Goal: Task Accomplishment & Management: Manage account settings

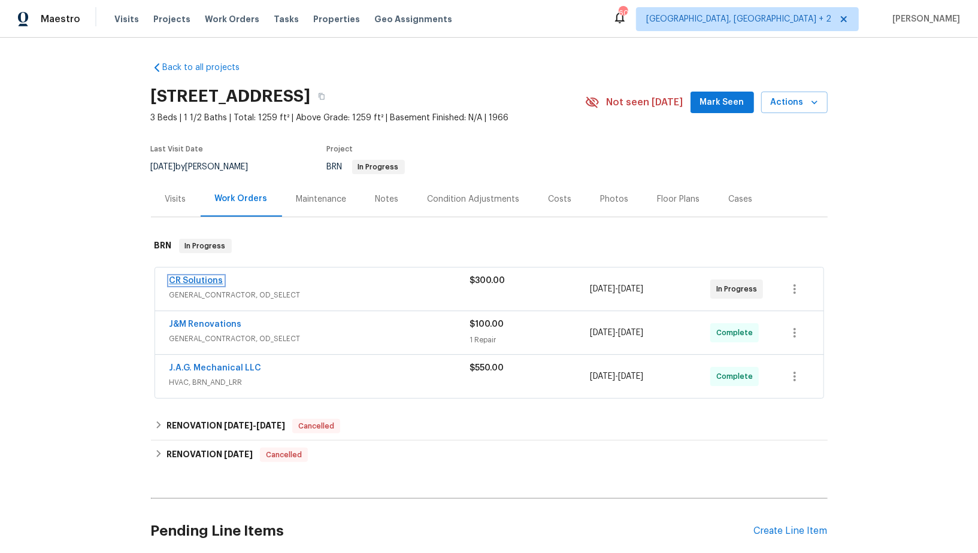
click at [204, 278] on link "CR Solutions" at bounding box center [196, 281] width 54 height 8
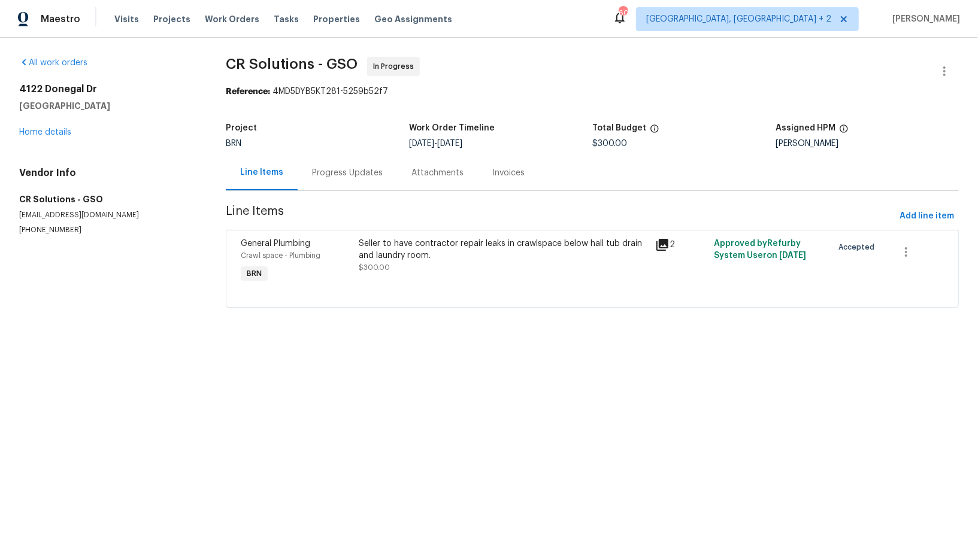
click at [326, 174] on div "Progress Updates" at bounding box center [347, 173] width 71 height 12
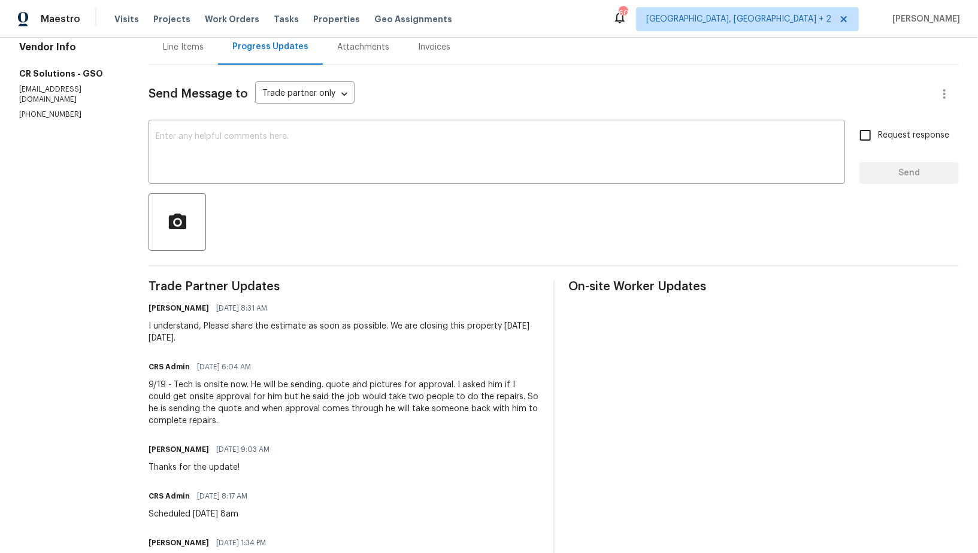
scroll to position [129, 0]
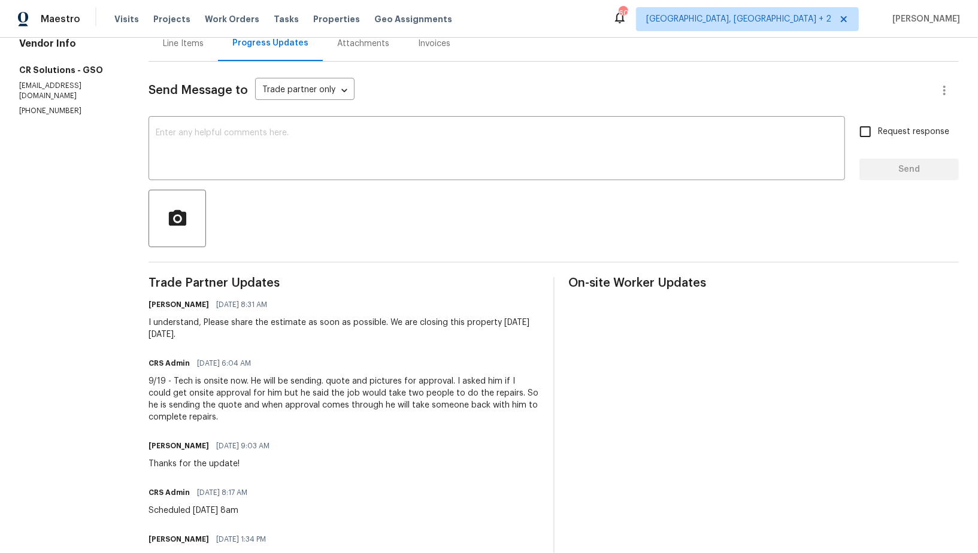
drag, startPoint x: 197, startPoint y: 320, endPoint x: 246, endPoint y: 336, distance: 51.9
click at [246, 336] on div "I understand, Please share the estimate as soon as possible. We are closing thi…" at bounding box center [343, 329] width 390 height 24
copy div "Please share the estimate as soon as possible. We are closing this property on …"
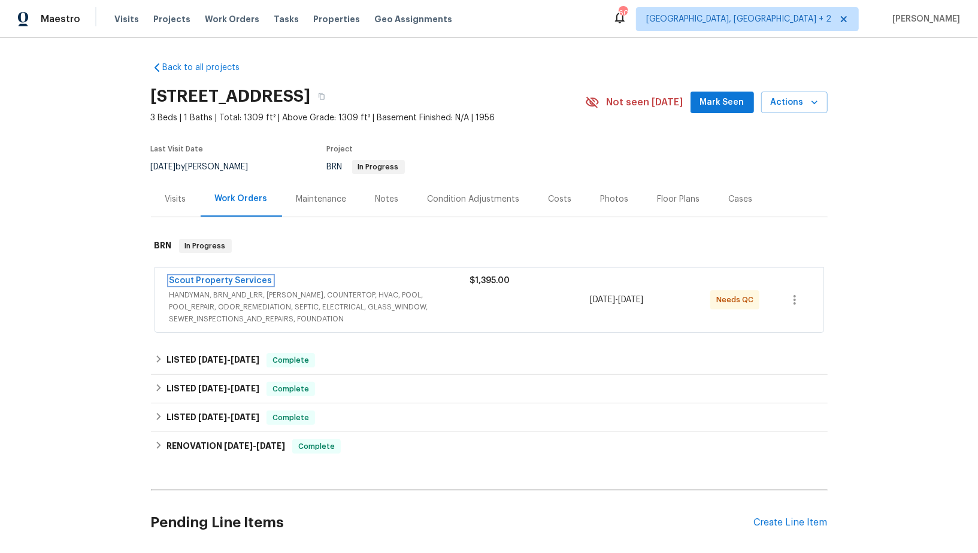
click at [233, 280] on link "Scout Property Services" at bounding box center [220, 281] width 103 height 8
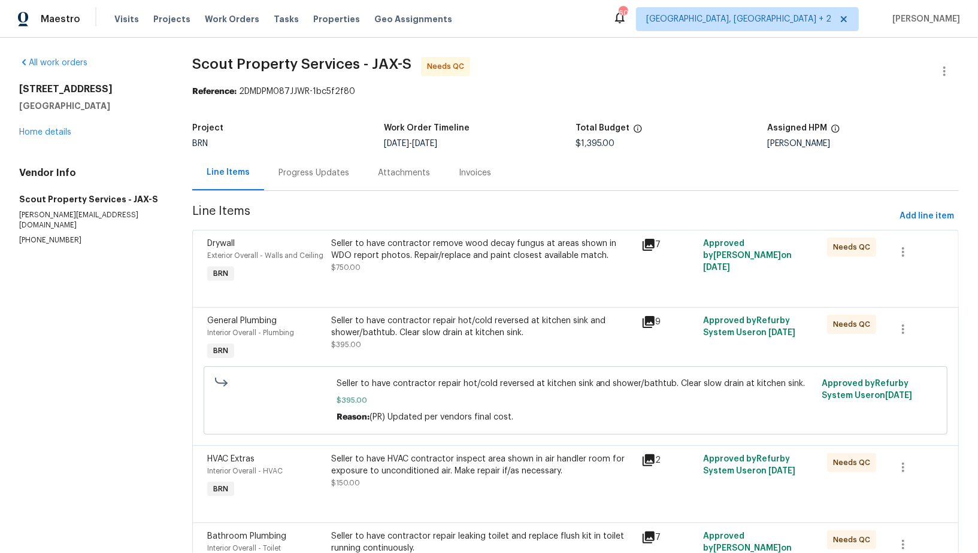
scroll to position [60, 0]
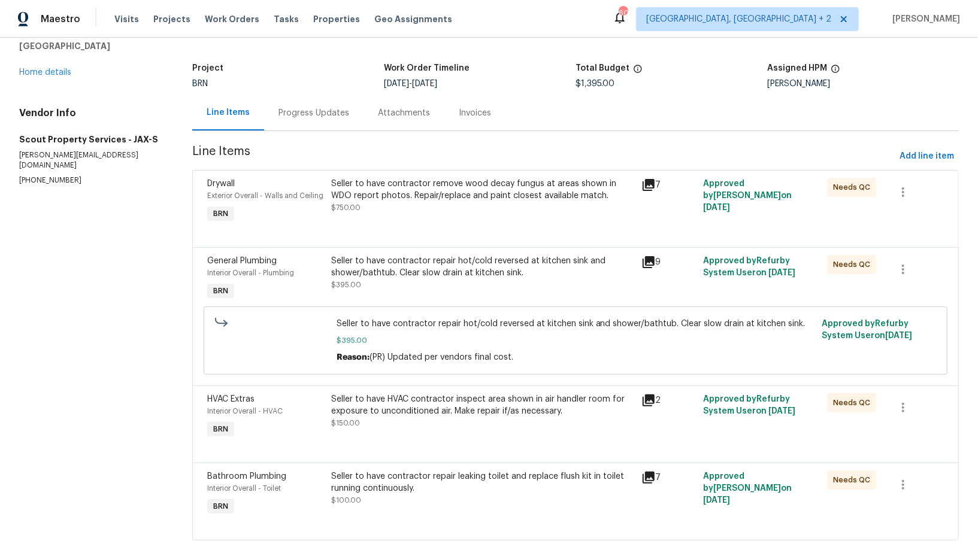
click at [381, 206] on div "Seller to have contractor remove wood decay fungus at areas shown in WDO report…" at bounding box center [482, 196] width 302 height 36
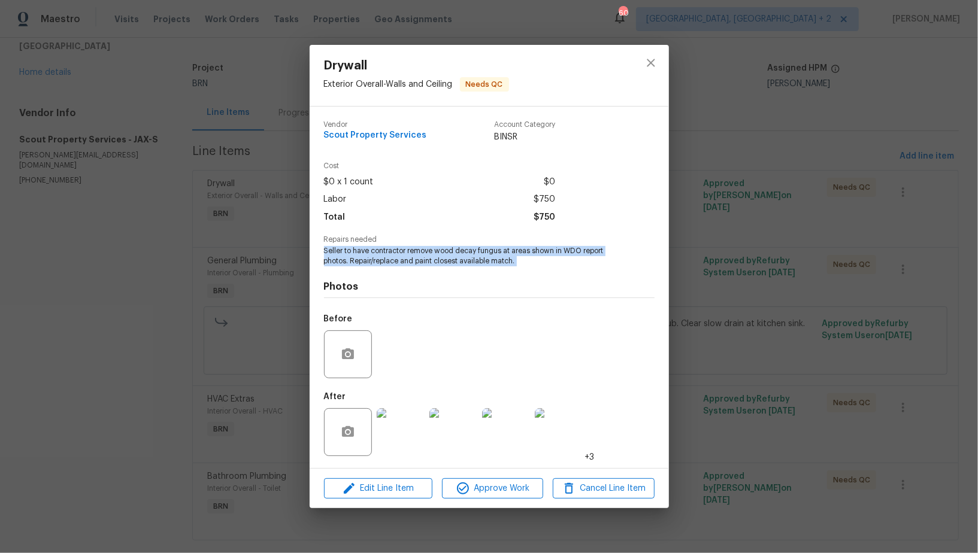
drag, startPoint x: 320, startPoint y: 251, endPoint x: 522, endPoint y: 271, distance: 203.3
click at [522, 271] on div "Vendor Scout Property Services Account Category BINSR Cost $0 x 1 count $0 Labo…" at bounding box center [489, 288] width 359 height 362
copy span "Seller to have contractor remove wood decay fungus at areas shown in WDO report…"
click at [350, 433] on icon "button" at bounding box center [348, 432] width 14 height 14
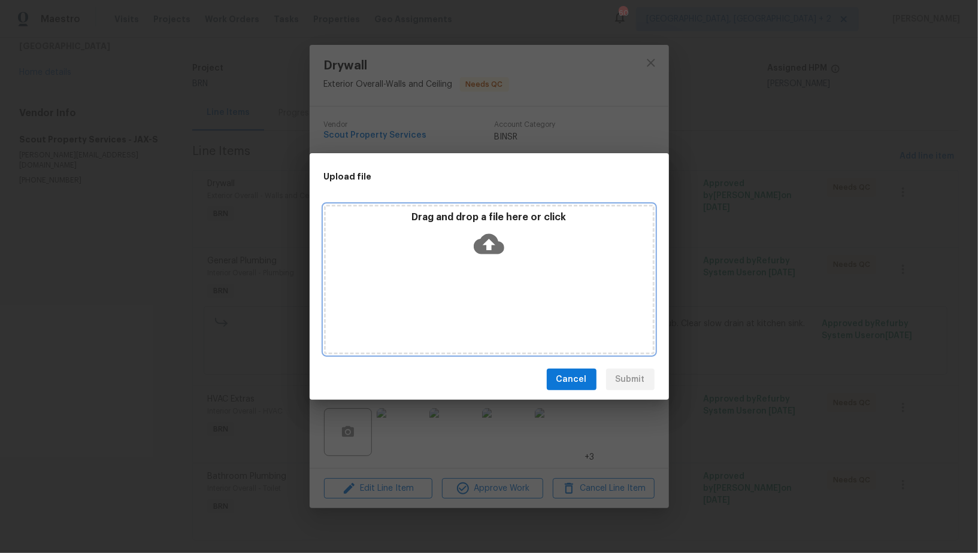
click at [485, 254] on icon at bounding box center [489, 244] width 31 height 31
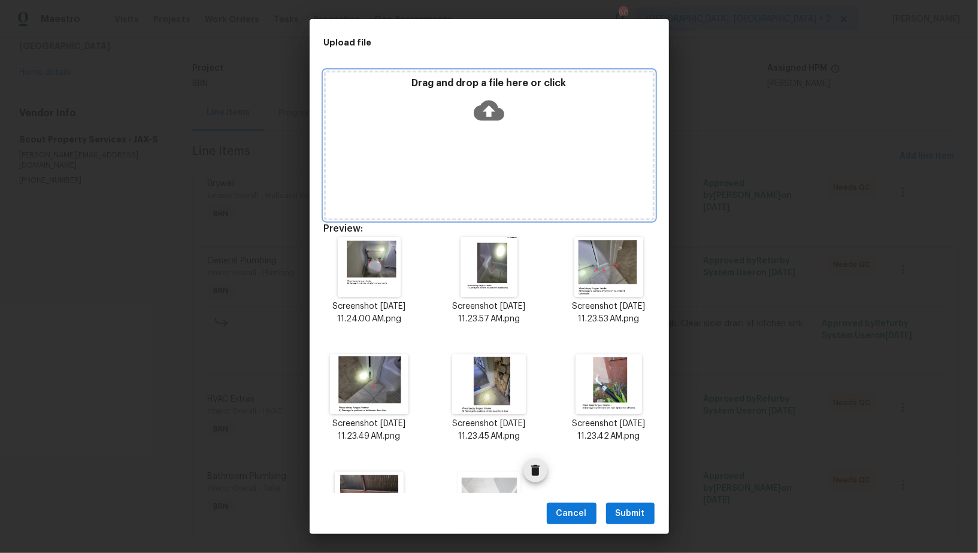
scroll to position [81, 0]
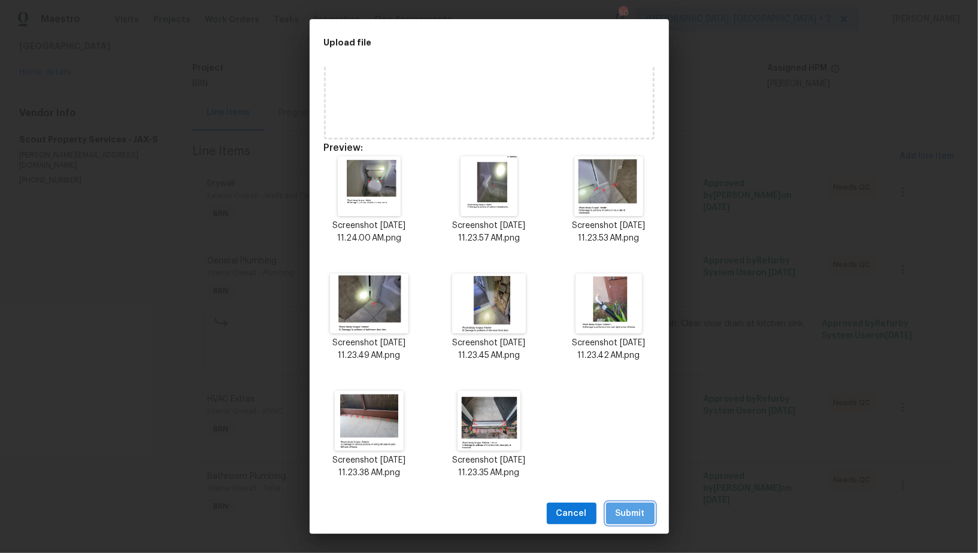
click at [623, 517] on span "Submit" at bounding box center [630, 514] width 29 height 15
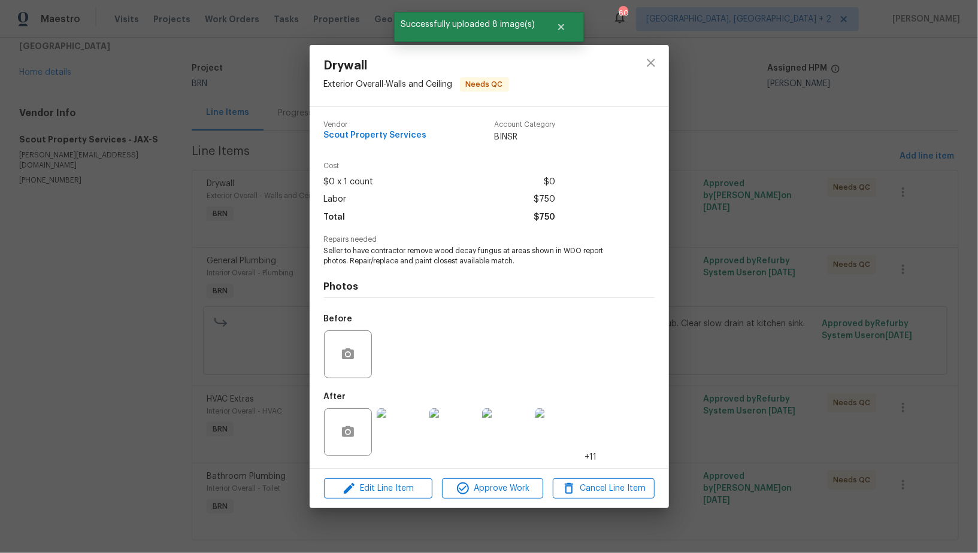
click at [246, 402] on div "Drywall Exterior Overall - Walls and Ceiling Needs QC Vendor Scout Property Ser…" at bounding box center [489, 276] width 978 height 553
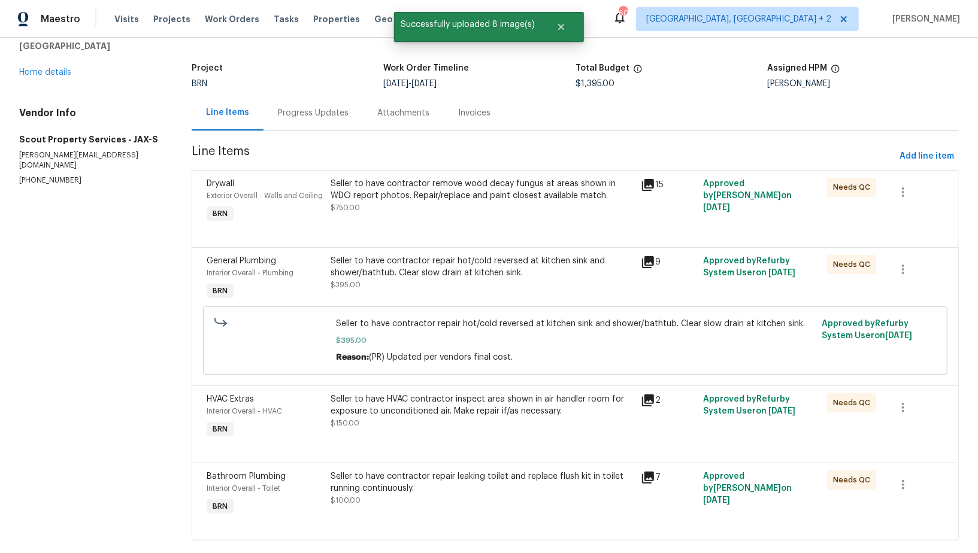
click at [389, 212] on div "Seller to have contractor remove wood decay fungus at areas shown in WDO report…" at bounding box center [482, 196] width 303 height 36
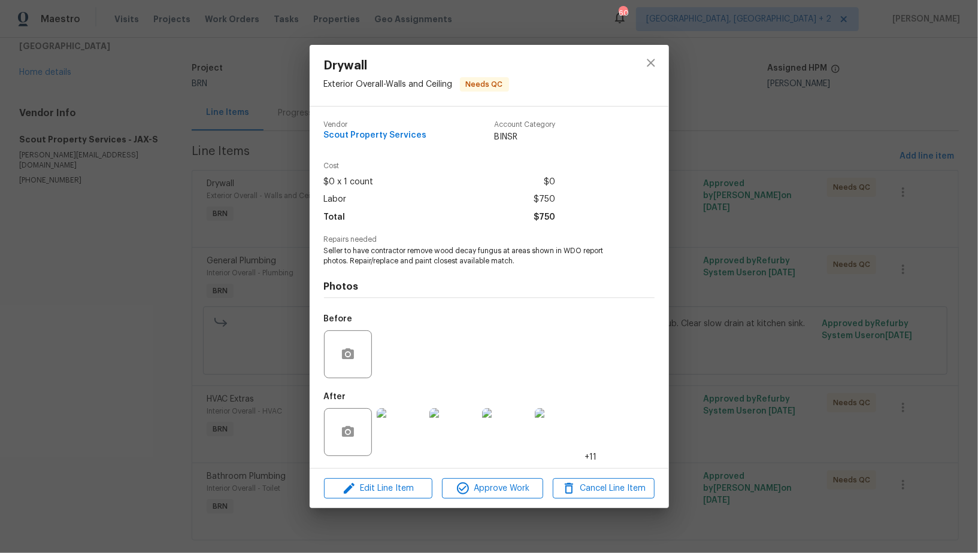
click at [409, 429] on img at bounding box center [401, 432] width 48 height 48
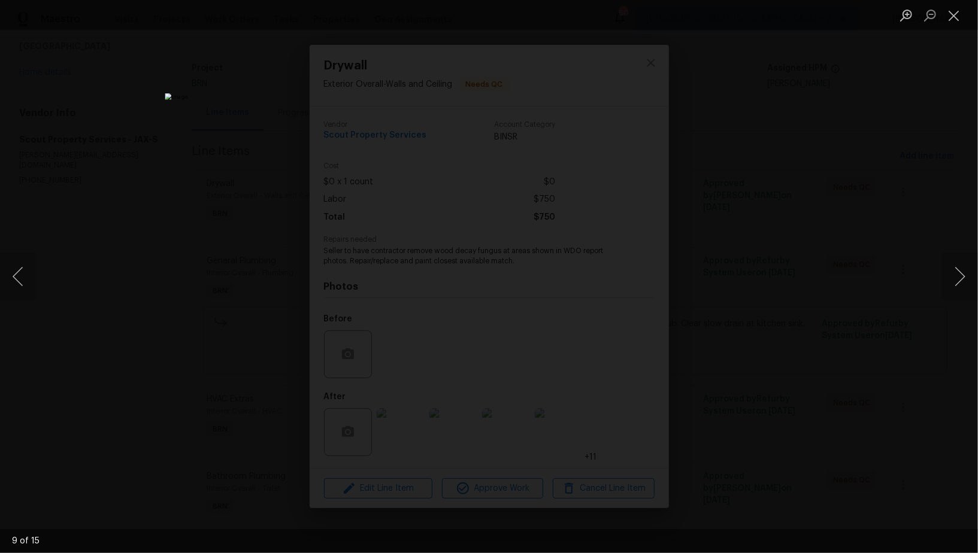
click at [746, 390] on div "Lightbox" at bounding box center [489, 276] width 978 height 553
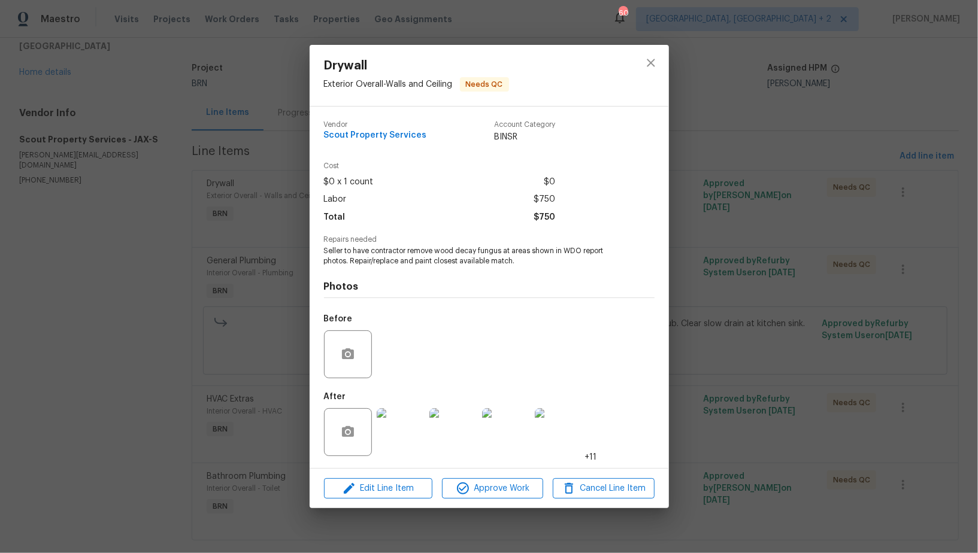
click at [416, 349] on div "Before" at bounding box center [489, 347] width 331 height 78
click at [347, 345] on button "button" at bounding box center [348, 354] width 29 height 29
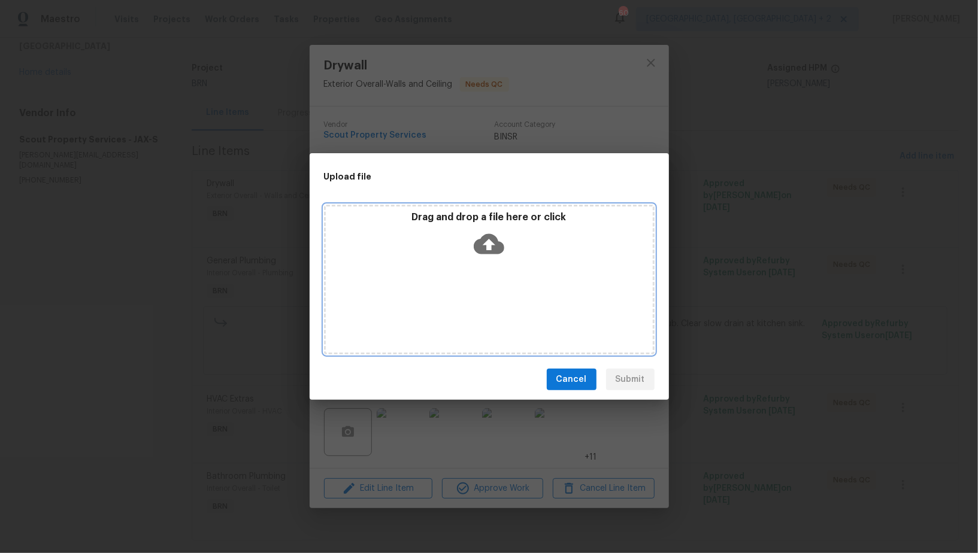
click at [480, 239] on icon at bounding box center [489, 244] width 31 height 20
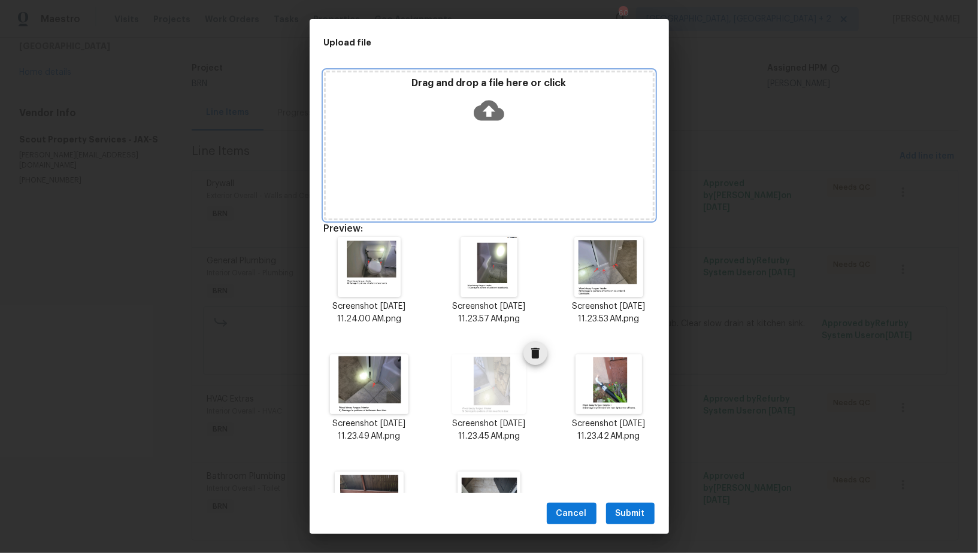
scroll to position [81, 0]
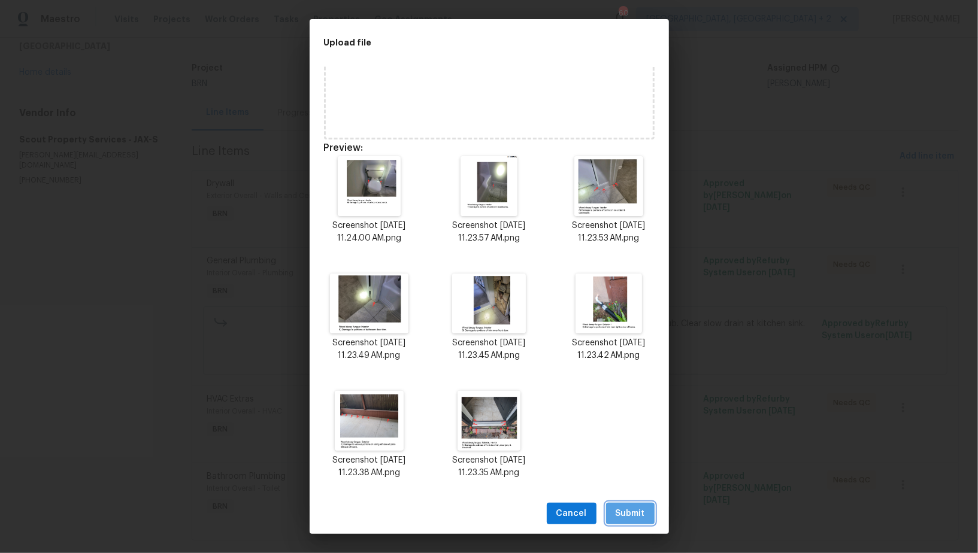
click at [617, 516] on span "Submit" at bounding box center [630, 514] width 29 height 15
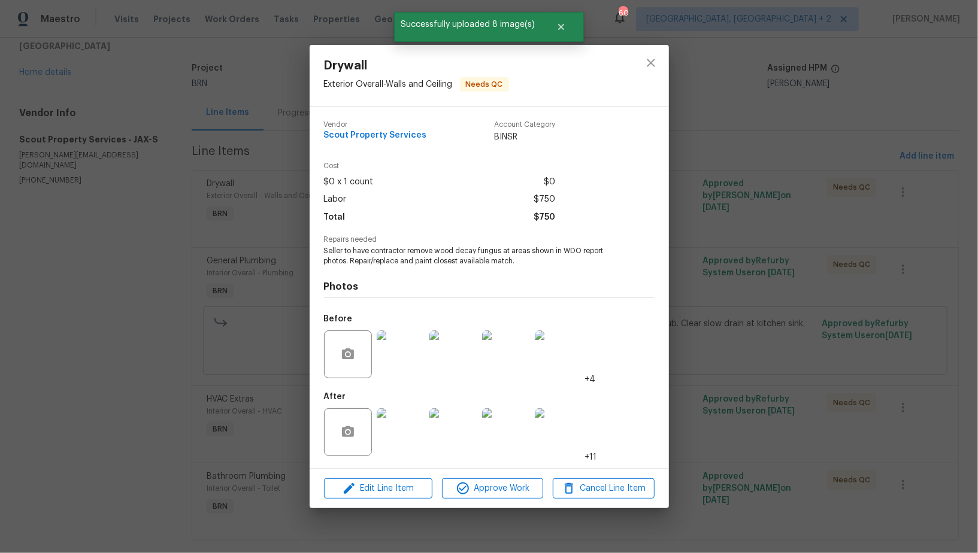
click at [404, 357] on img at bounding box center [401, 355] width 48 height 48
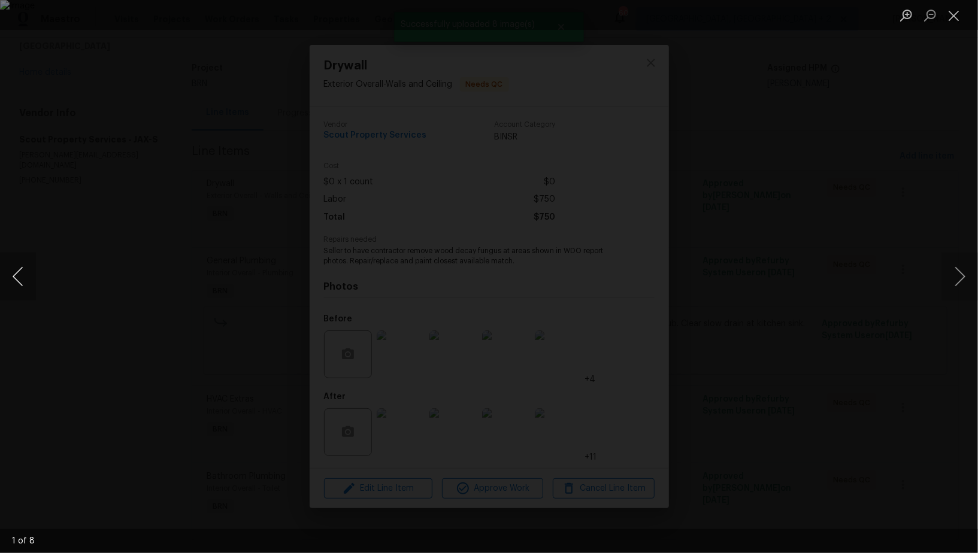
click at [17, 283] on button "Previous image" at bounding box center [18, 277] width 36 height 48
click at [759, 376] on div "Lightbox" at bounding box center [489, 276] width 978 height 553
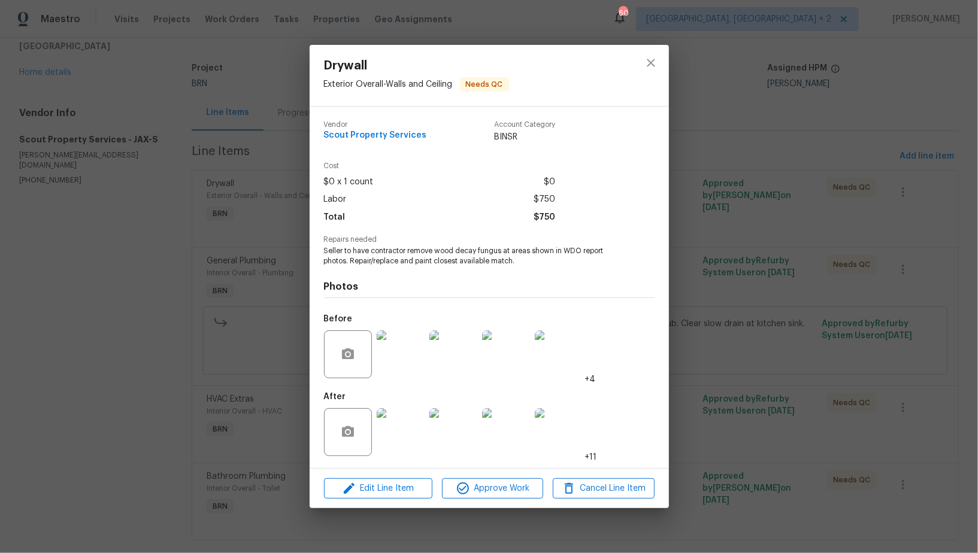
click at [410, 428] on img at bounding box center [401, 432] width 48 height 48
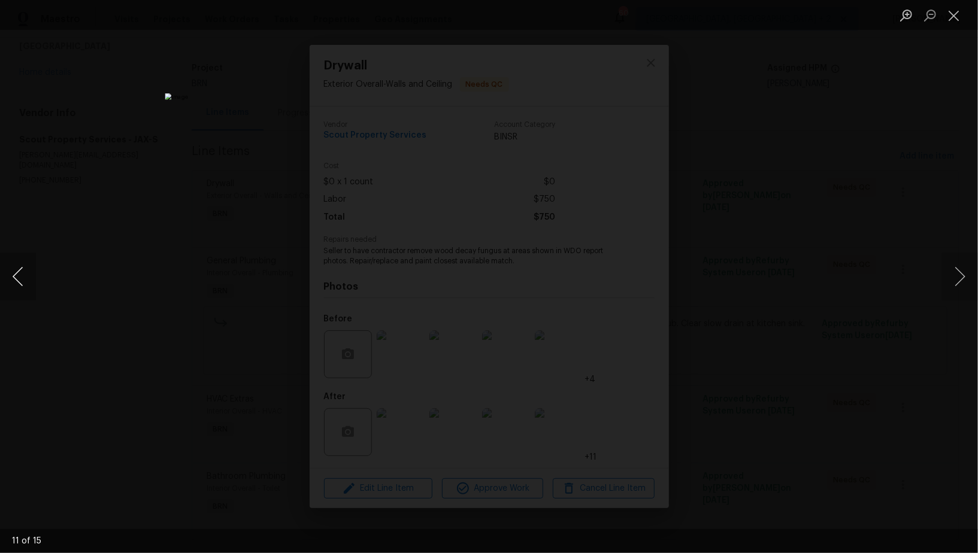
click at [11, 281] on button "Previous image" at bounding box center [18, 277] width 36 height 48
click at [6, 283] on button "Previous image" at bounding box center [18, 277] width 36 height 48
click at [64, 347] on div "Lightbox" at bounding box center [489, 276] width 978 height 553
click at [197, 359] on div "Lightbox" at bounding box center [489, 276] width 978 height 553
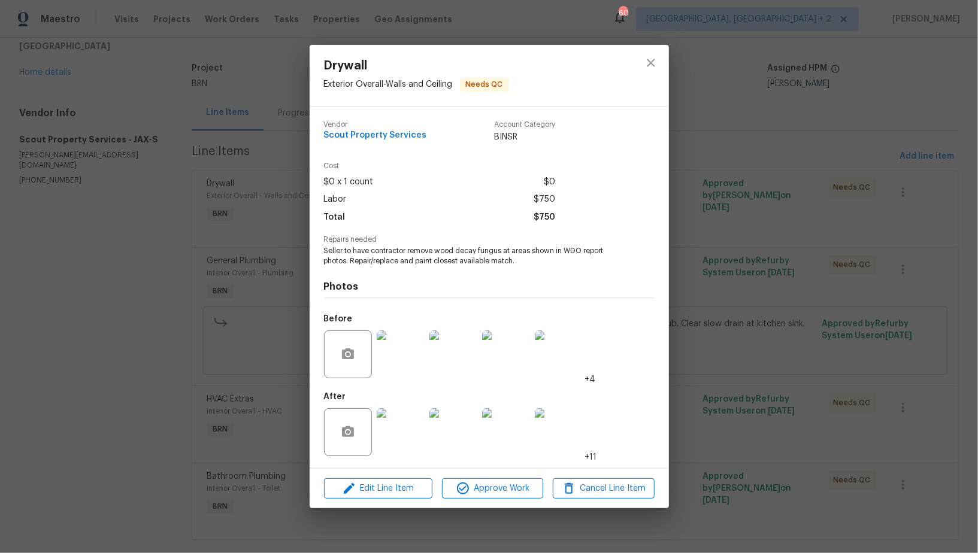
click at [405, 356] on img at bounding box center [401, 355] width 48 height 48
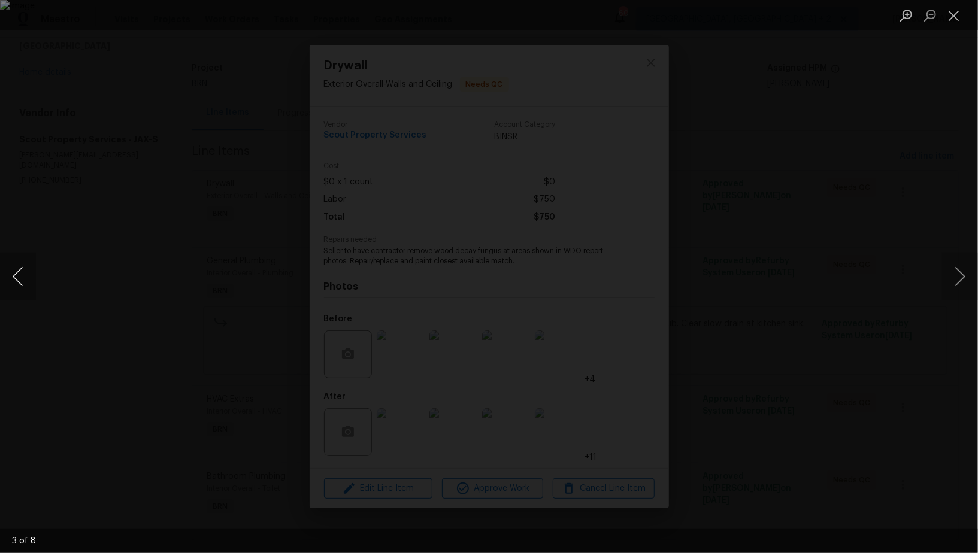
click at [26, 291] on button "Previous image" at bounding box center [18, 277] width 36 height 48
click at [220, 173] on div "Lightbox" at bounding box center [489, 276] width 978 height 553
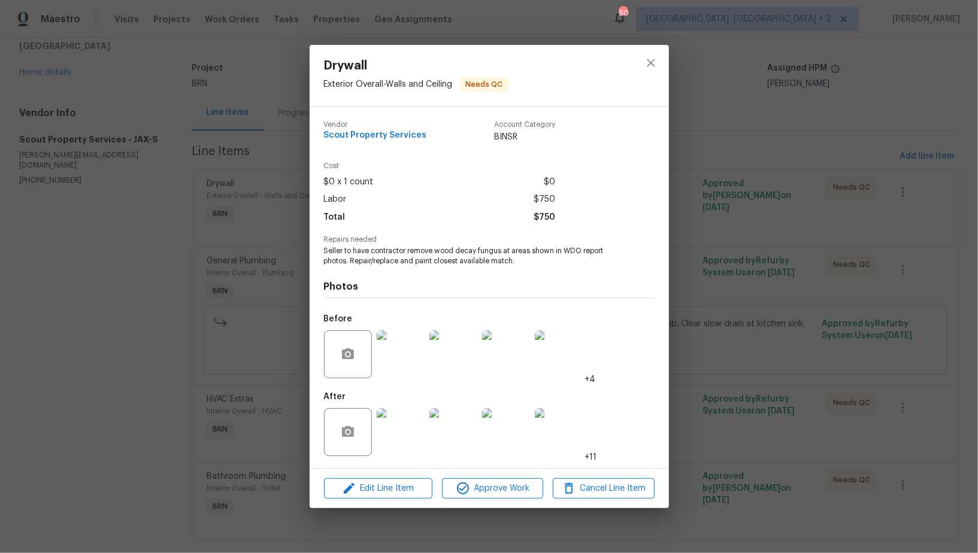
click at [288, 373] on div "Drywall Exterior Overall - Walls and Ceiling Needs QC Vendor Scout Property Ser…" at bounding box center [489, 276] width 978 height 553
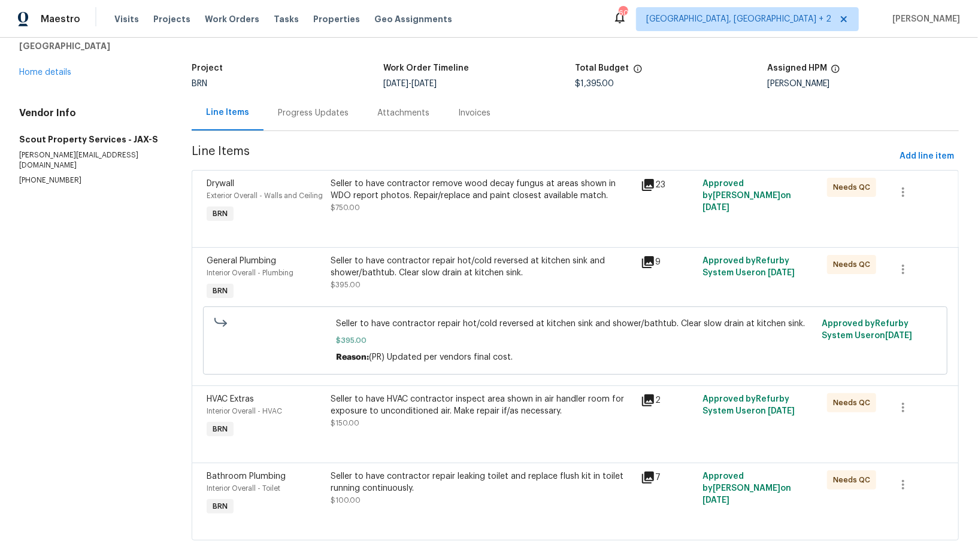
click at [413, 268] on div "Seller to have contractor repair hot/cold reversed at kitchen sink and shower/b…" at bounding box center [482, 267] width 303 height 24
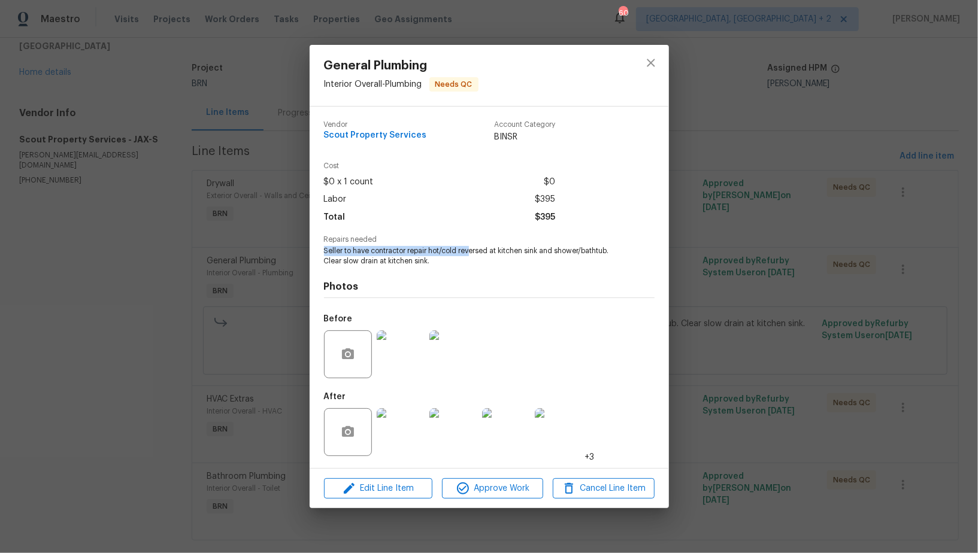
drag, startPoint x: 322, startPoint y: 254, endPoint x: 471, endPoint y: 256, distance: 149.1
click at [471, 256] on div "Vendor Scout Property Services Account Category BINSR Cost $0 x 1 count $0 Labo…" at bounding box center [489, 288] width 359 height 362
click at [434, 254] on span "Seller to have contractor repair hot/cold reversed at kitchen sink and shower/b…" at bounding box center [473, 256] width 298 height 20
drag, startPoint x: 434, startPoint y: 260, endPoint x: 326, endPoint y: 252, distance: 108.7
click at [326, 252] on span "Seller to have contractor repair hot/cold reversed at kitchen sink and shower/b…" at bounding box center [473, 256] width 298 height 20
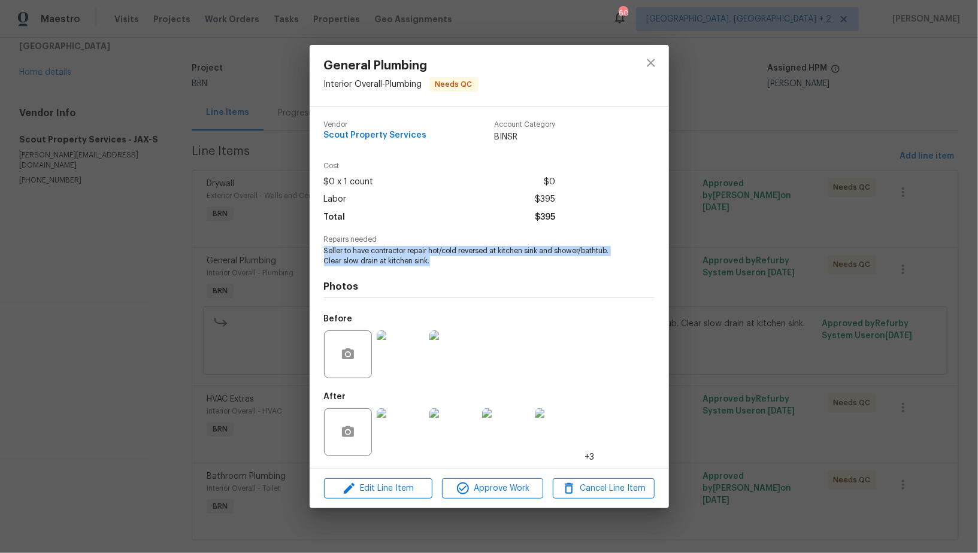
copy span "Seller to have contractor repair hot/cold reversed at kitchen sink and shower/b…"
click at [395, 372] on img at bounding box center [401, 355] width 48 height 48
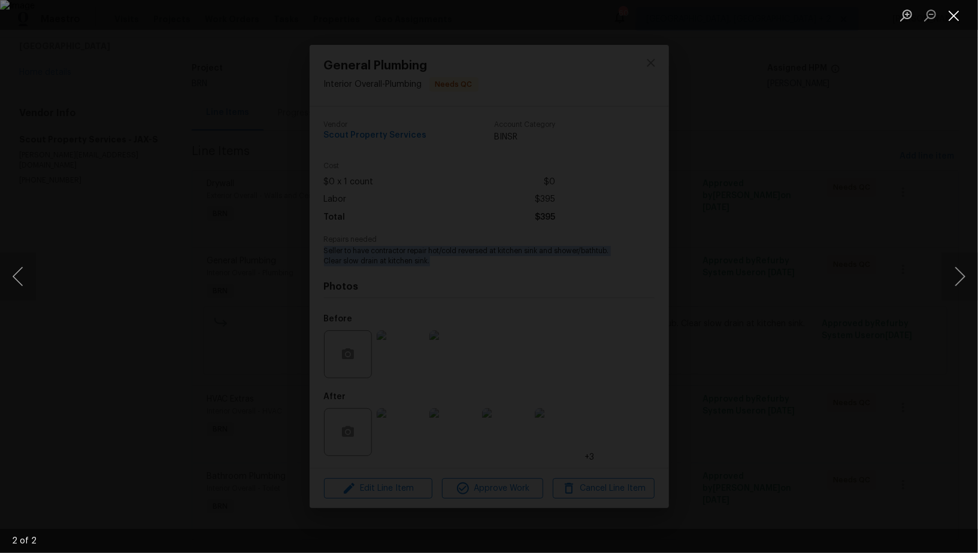
click at [947, 20] on button "Close lightbox" at bounding box center [954, 15] width 24 height 21
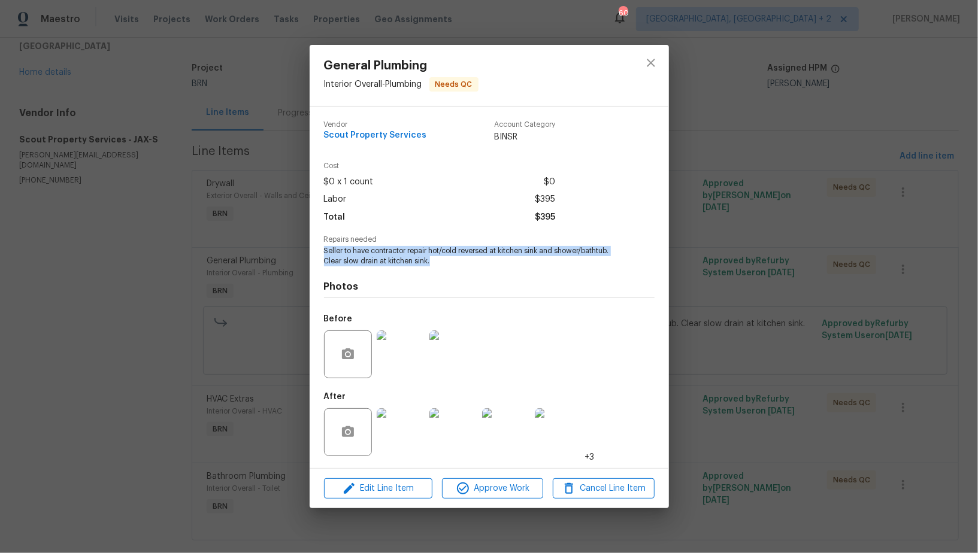
click at [393, 435] on img at bounding box center [401, 432] width 48 height 48
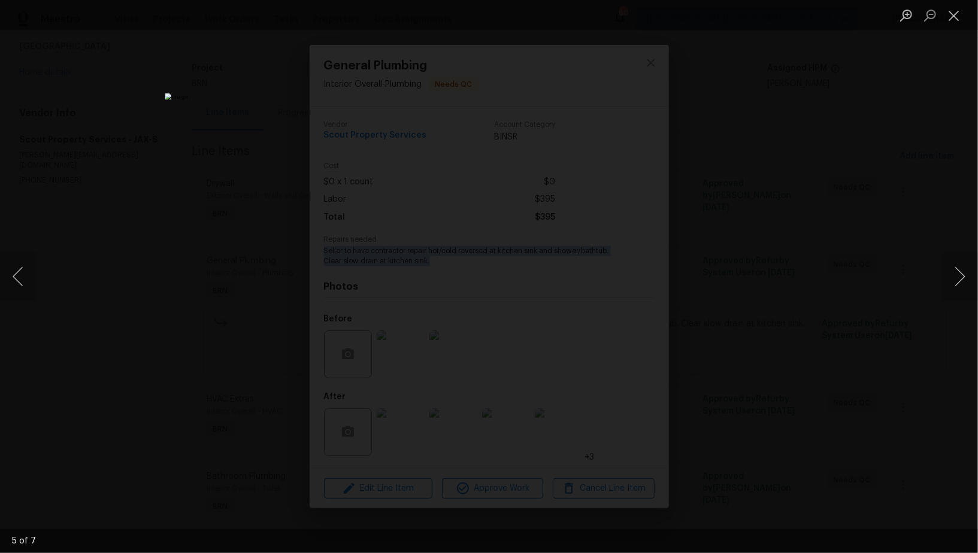
click at [759, 358] on div "Lightbox" at bounding box center [489, 276] width 978 height 553
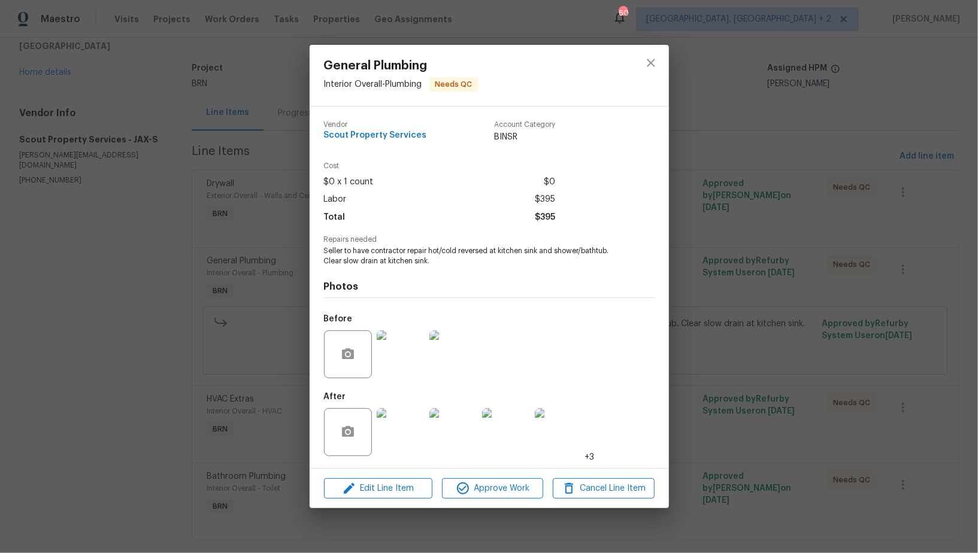
click at [759, 358] on div "General Plumbing Interior Overall - Plumbing Needs QC Vendor Scout Property Ser…" at bounding box center [489, 276] width 978 height 553
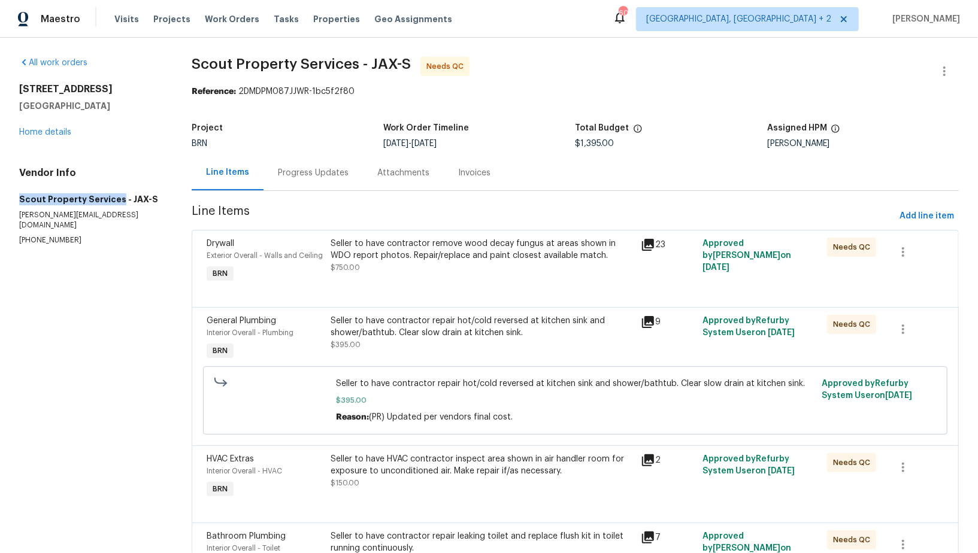
drag, startPoint x: 1, startPoint y: 201, endPoint x: 117, endPoint y: 198, distance: 115.6
click at [117, 199] on div "All work orders 949 Granville Rd Jacksonville, FL 32205 Home details Vendor Inf…" at bounding box center [489, 336] width 978 height 596
copy h5 "Scout Property Services"
click at [223, 218] on span "Line Items" at bounding box center [543, 216] width 703 height 22
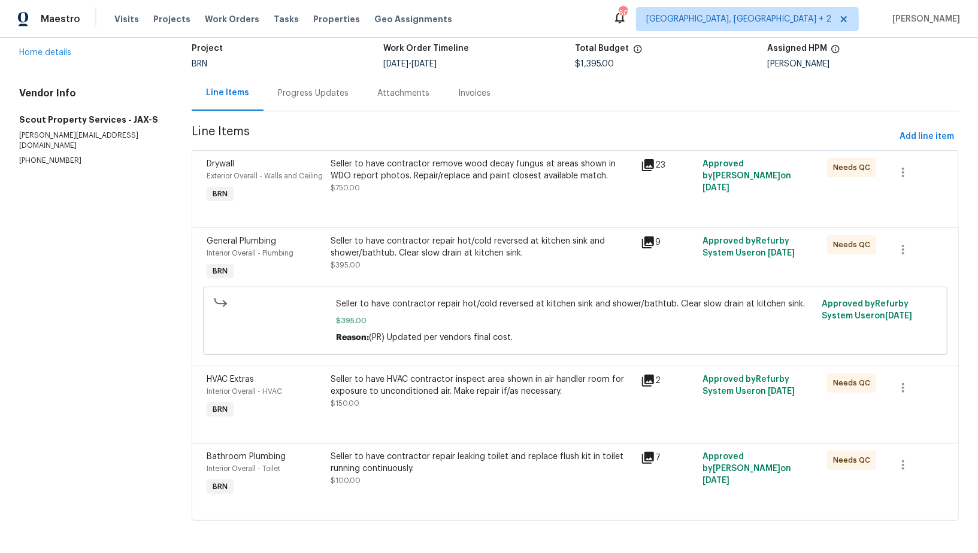
click at [391, 381] on div "Seller to have HVAC contractor inspect area shown in air handler room for expos…" at bounding box center [482, 386] width 303 height 24
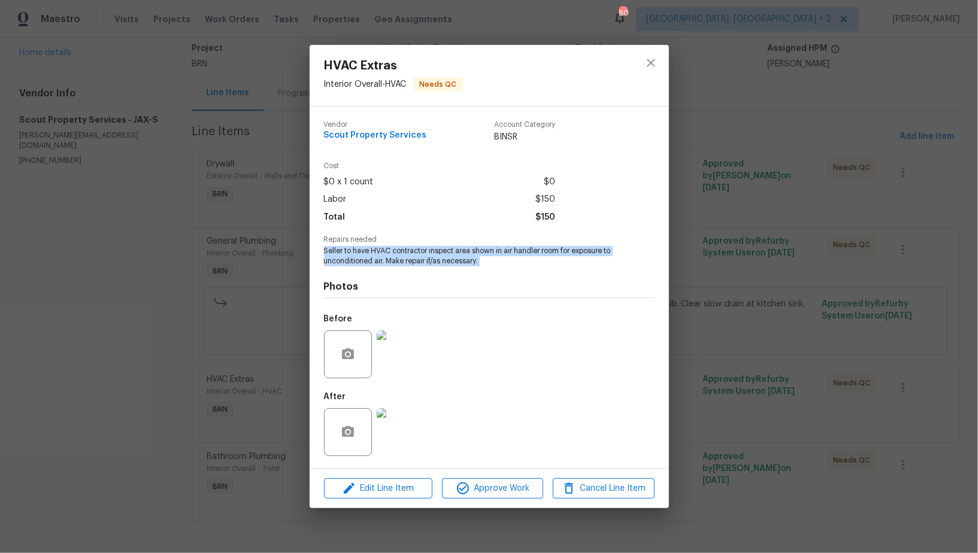
drag, startPoint x: 322, startPoint y: 254, endPoint x: 493, endPoint y: 268, distance: 171.8
click at [493, 268] on div "Vendor Scout Property Services Account Category BINSR Cost $0 x 1 count $0 Labo…" at bounding box center [489, 288] width 359 height 362
copy span "Seller to have HVAC contractor inspect area shown in air handler room for expos…"
click at [386, 351] on img at bounding box center [401, 355] width 48 height 48
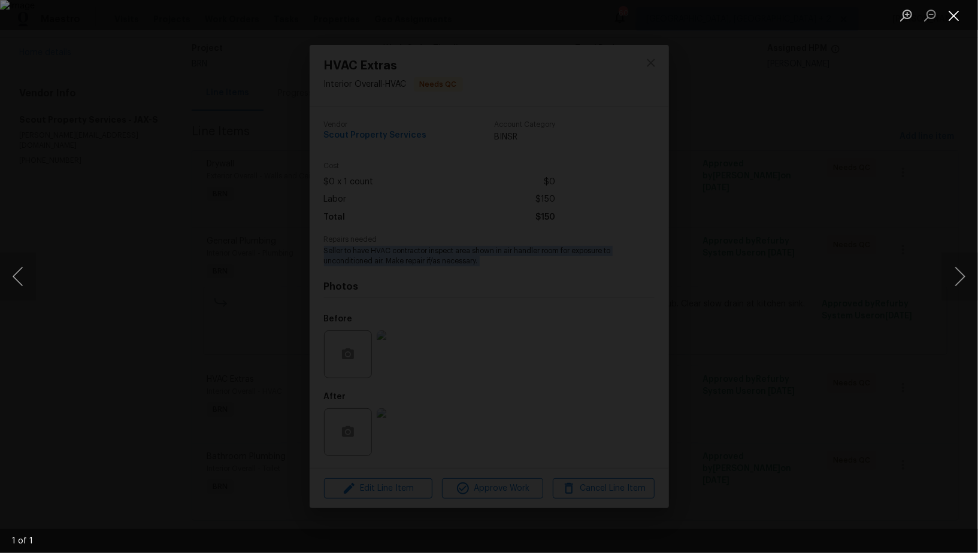
click at [956, 19] on button "Close lightbox" at bounding box center [954, 15] width 24 height 21
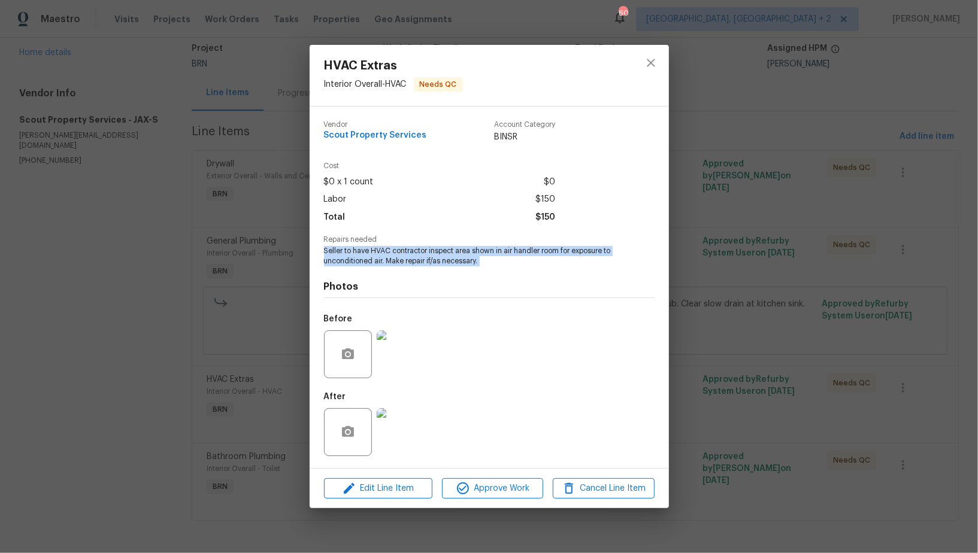
click at [404, 425] on img at bounding box center [401, 432] width 48 height 48
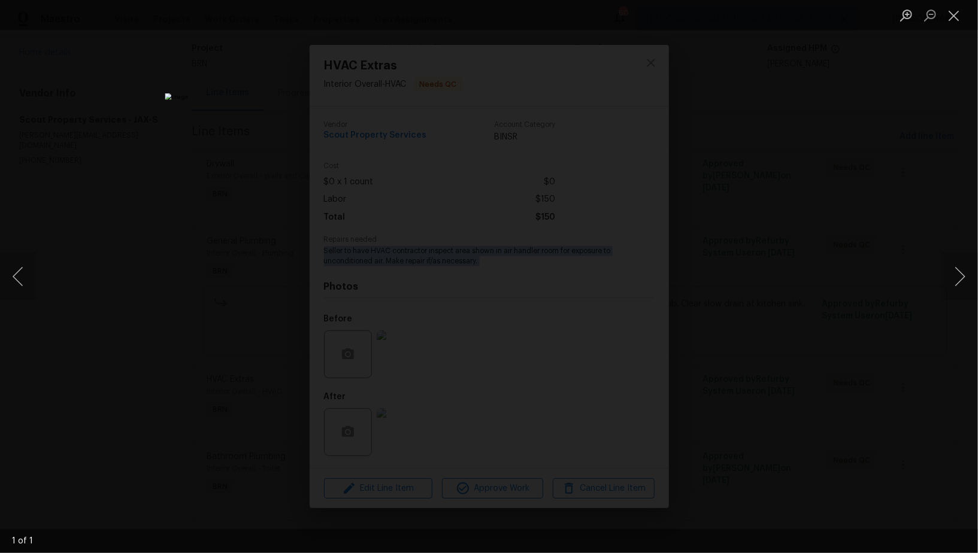
click at [747, 238] on div "Lightbox" at bounding box center [489, 276] width 978 height 553
click at [747, 238] on div "HVAC Extras Interior Overall - HVAC Needs QC Vendor Scout Property Services Acc…" at bounding box center [489, 276] width 978 height 553
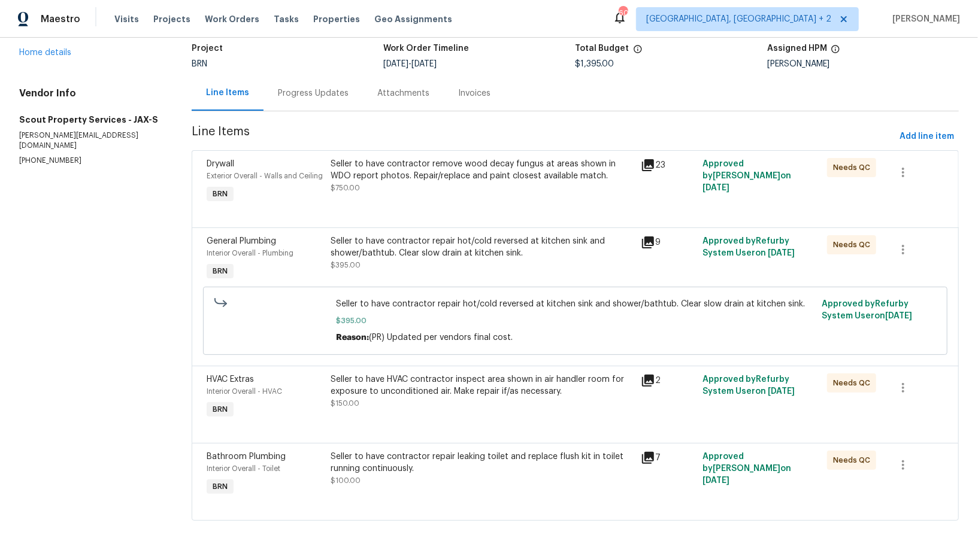
click at [406, 481] on div "Seller to have contractor repair leaking toilet and replace flush kit in toilet…" at bounding box center [482, 469] width 303 height 36
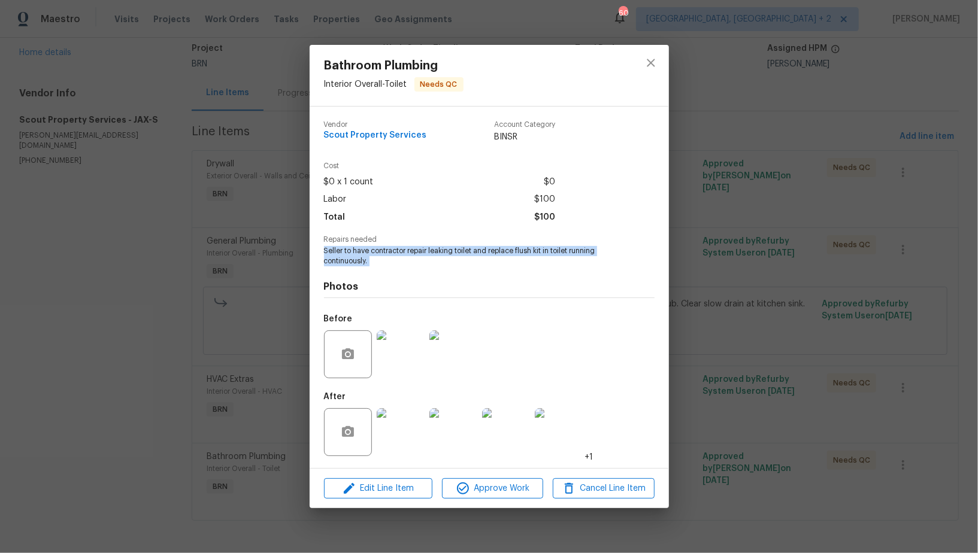
drag, startPoint x: 319, startPoint y: 251, endPoint x: 408, endPoint y: 277, distance: 92.9
click at [408, 277] on div "Vendor Scout Property Services Account Category BINSR Cost $0 x 1 count $0 Labo…" at bounding box center [489, 288] width 359 height 362
copy span "Seller to have contractor repair leaking toilet and replace flush kit in toilet…"
click at [398, 365] on img at bounding box center [401, 355] width 48 height 48
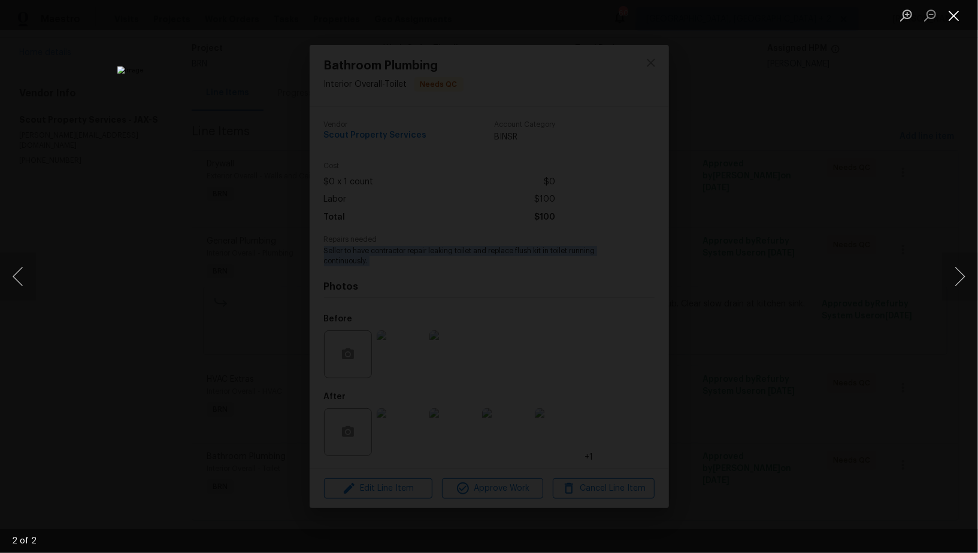
click at [956, 19] on button "Close lightbox" at bounding box center [954, 15] width 24 height 21
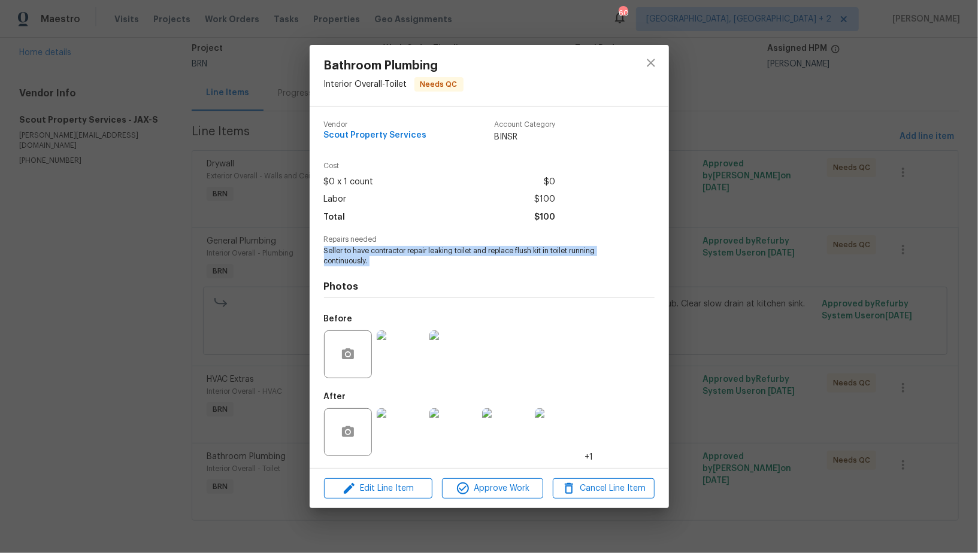
click at [410, 426] on img at bounding box center [401, 432] width 48 height 48
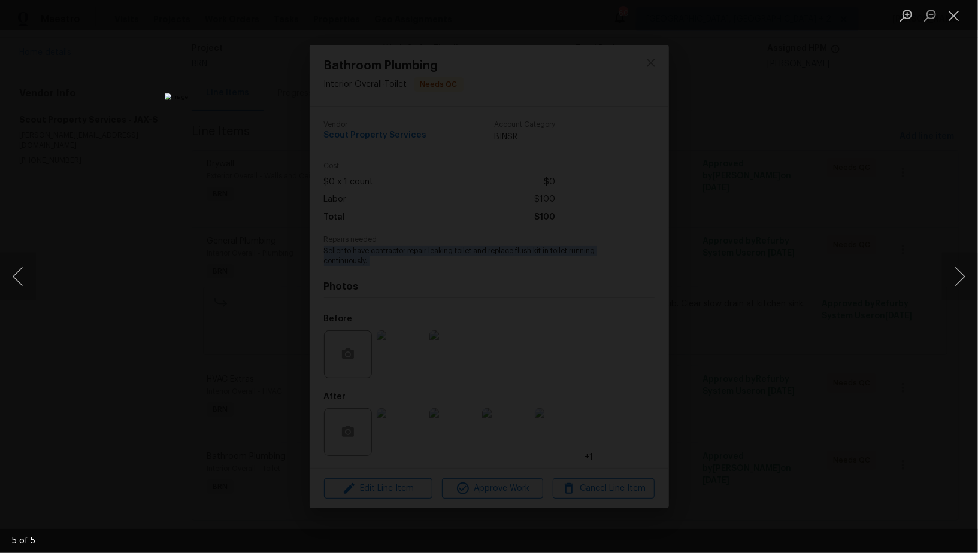
click at [748, 231] on div "Lightbox" at bounding box center [489, 276] width 978 height 553
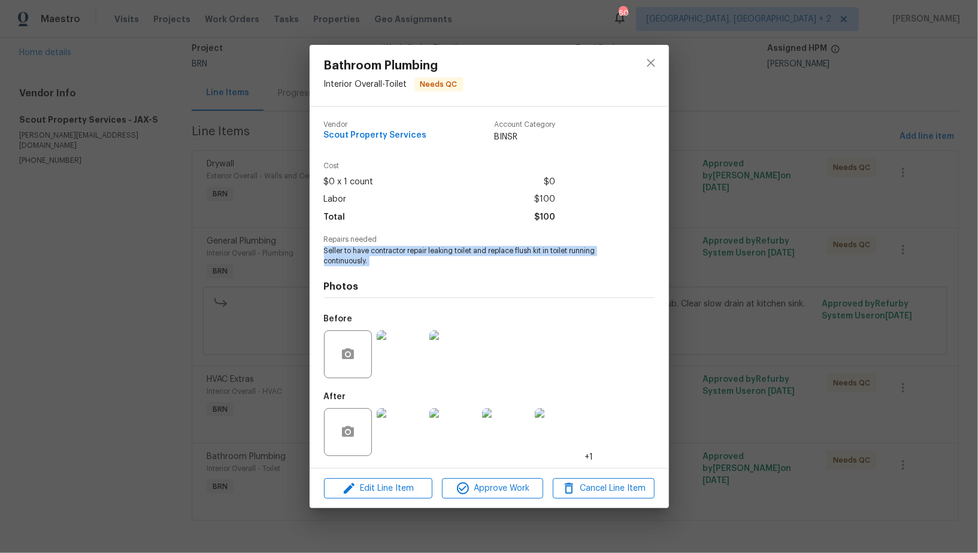
click at [748, 231] on div "Bathroom Plumbing Interior Overall - Toilet Needs QC Vendor Scout Property Serv…" at bounding box center [489, 276] width 978 height 553
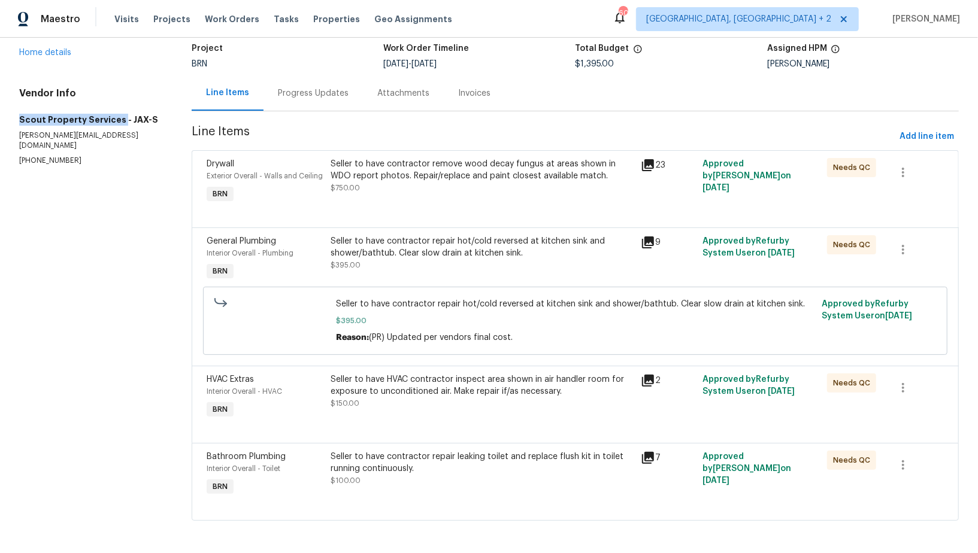
drag, startPoint x: 0, startPoint y: 121, endPoint x: 119, endPoint y: 122, distance: 119.2
click at [119, 122] on div "All work orders 949 Granville Rd Jacksonville, FL 32205 Home details Vendor Inf…" at bounding box center [489, 256] width 978 height 596
copy h5 "Scout Property Services"
click at [21, 131] on p "[PERSON_NAME][EMAIL_ADDRESS][DOMAIN_NAME]" at bounding box center [91, 141] width 144 height 20
drag, startPoint x: 19, startPoint y: 114, endPoint x: 119, endPoint y: 119, distance: 100.1
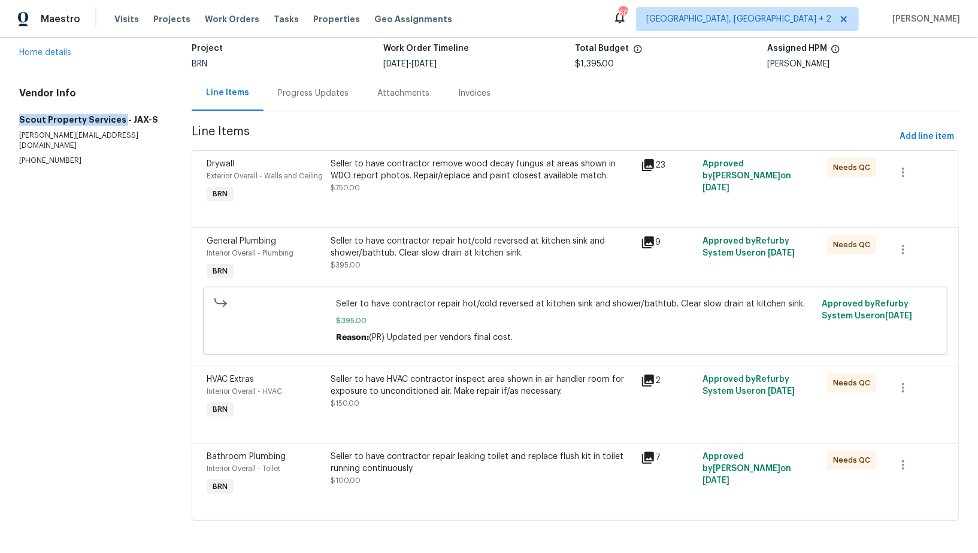
click at [119, 119] on h5 "Scout Property Services - JAX-S" at bounding box center [91, 120] width 144 height 12
copy h5 "Scout Property Services"
click at [401, 194] on div "Seller to have contractor remove wood decay fungus at areas shown in WDO report…" at bounding box center [482, 181] width 310 height 55
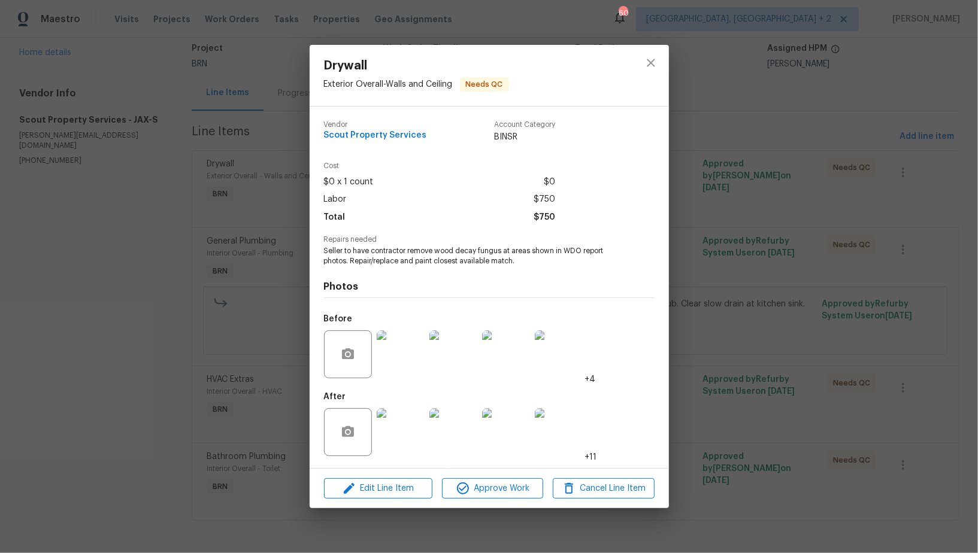
click at [484, 501] on div "Edit Line Item Approve Work Cancel Line Item" at bounding box center [489, 489] width 359 height 40
click at [491, 487] on span "Approve Work" at bounding box center [492, 488] width 94 height 15
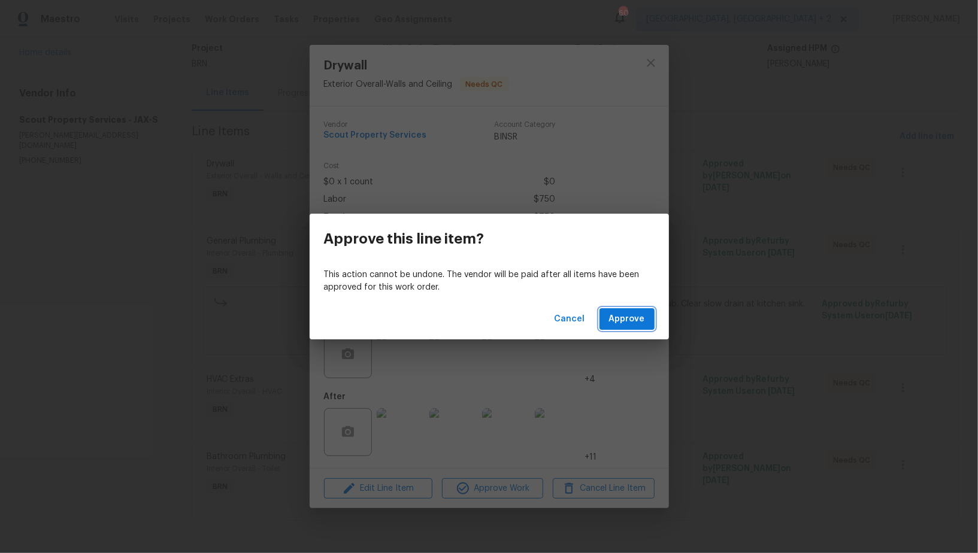
click at [638, 323] on span "Approve" at bounding box center [627, 319] width 36 height 15
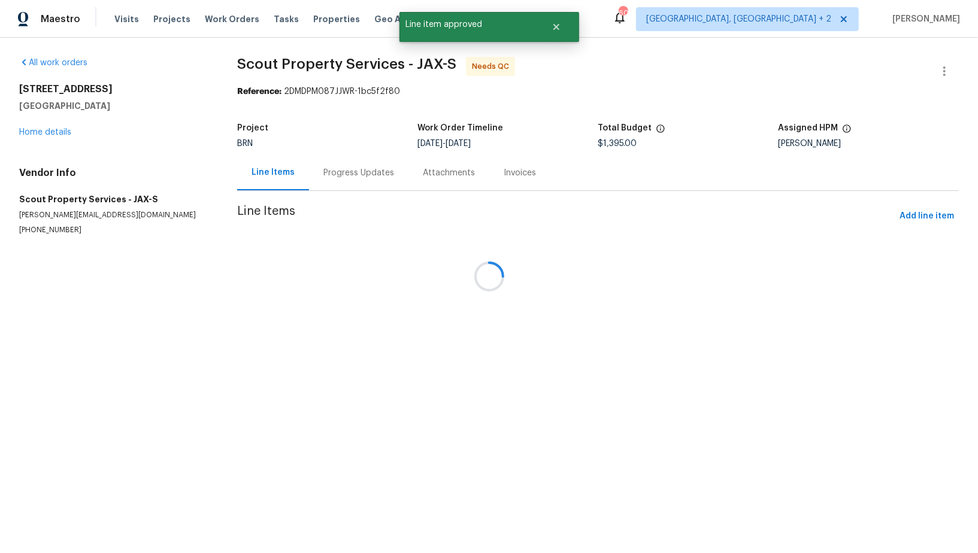
scroll to position [0, 0]
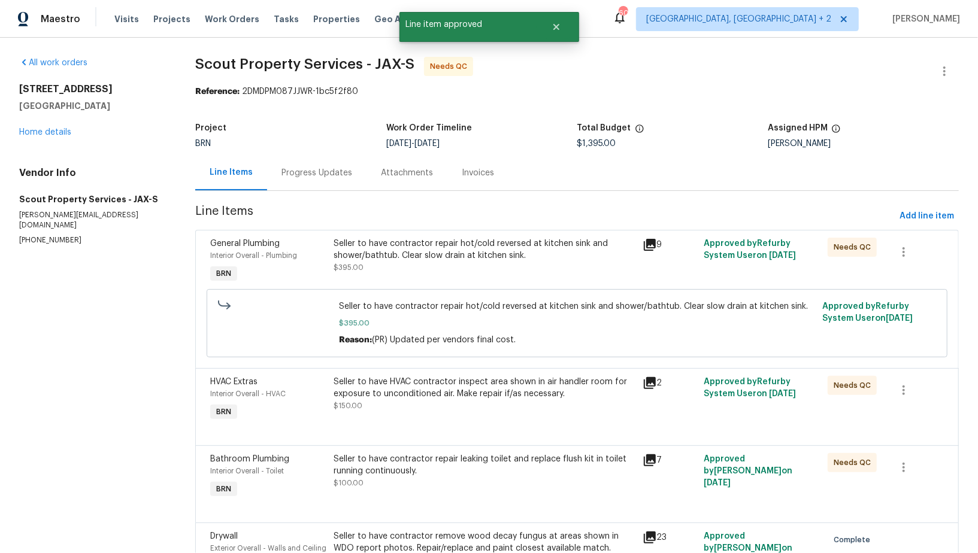
click at [403, 242] on div "Seller to have contractor repair hot/cold reversed at kitchen sink and shower/b…" at bounding box center [484, 250] width 301 height 24
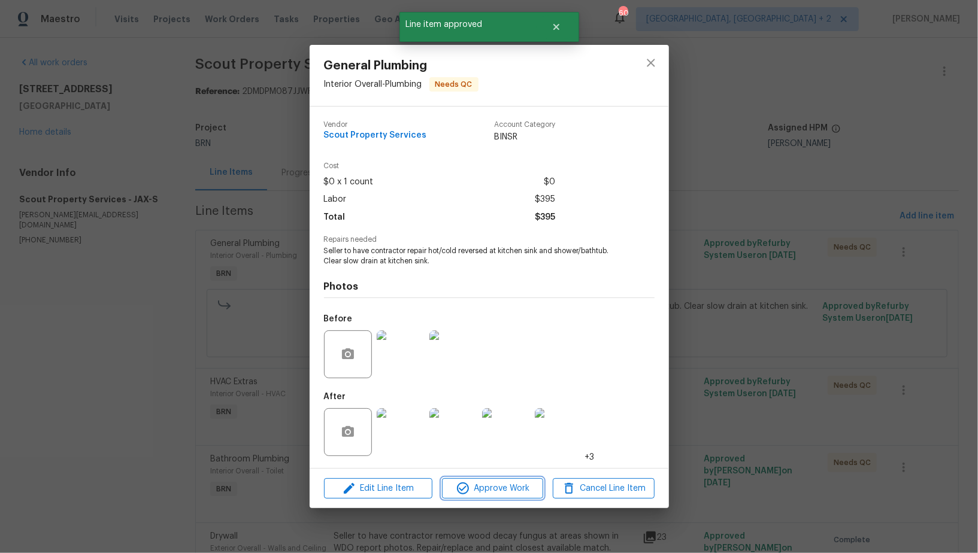
click at [477, 482] on span "Approve Work" at bounding box center [492, 488] width 94 height 15
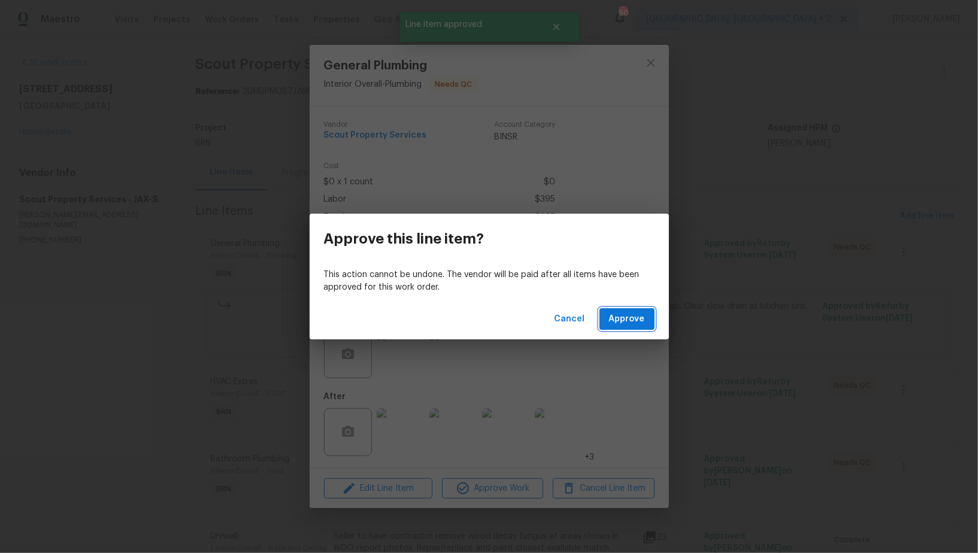
click at [636, 324] on span "Approve" at bounding box center [627, 319] width 36 height 15
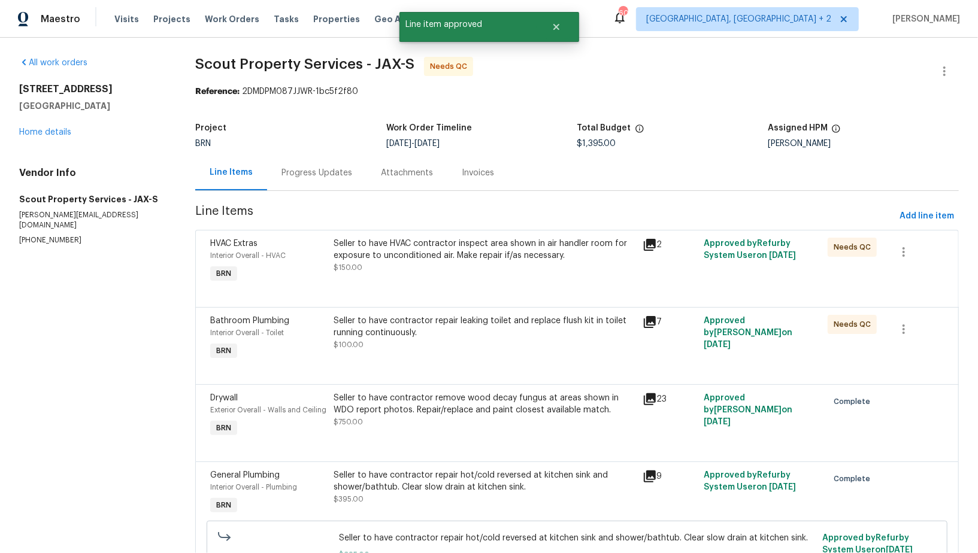
click at [435, 256] on div "Seller to have HVAC contractor inspect area shown in air handler room for expos…" at bounding box center [484, 250] width 301 height 24
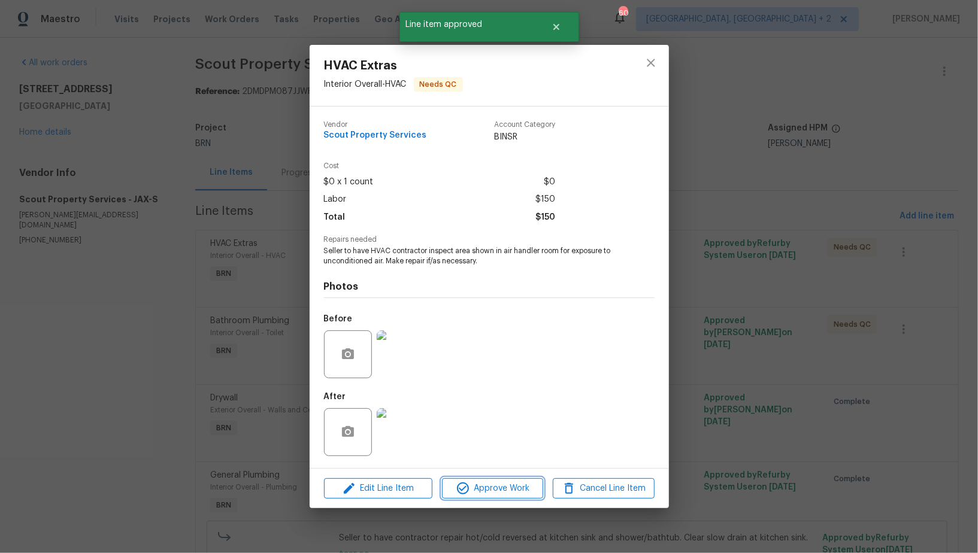
click at [492, 483] on span "Approve Work" at bounding box center [492, 488] width 94 height 15
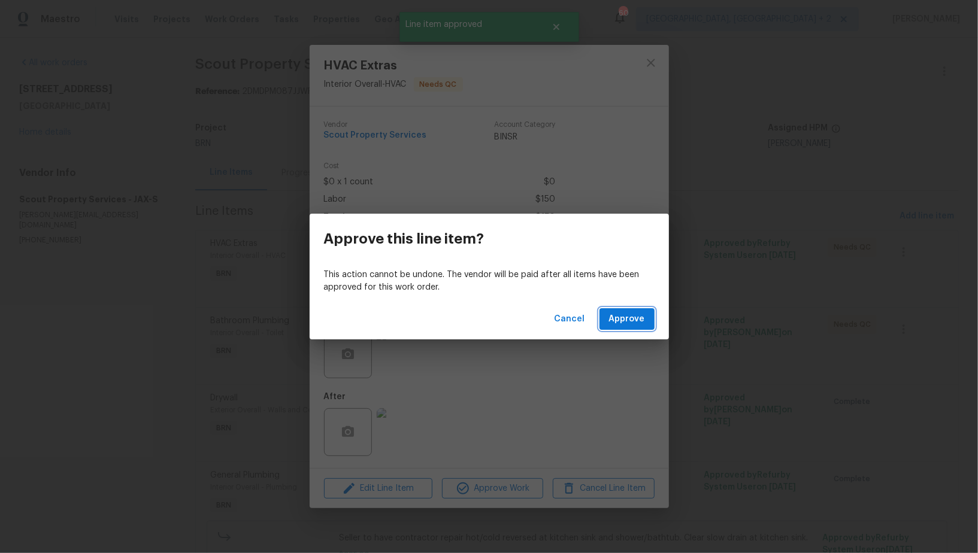
click at [635, 312] on span "Approve" at bounding box center [627, 319] width 36 height 15
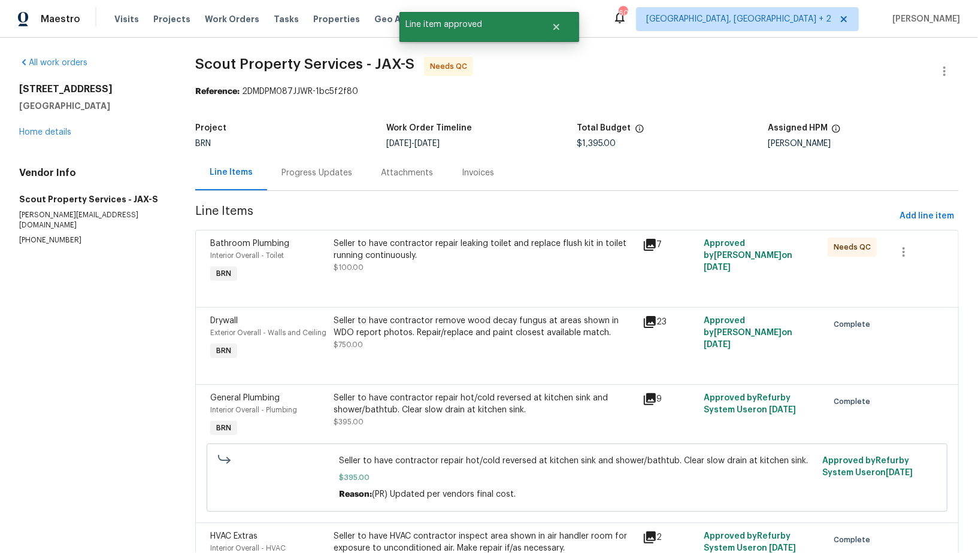
click at [423, 258] on div "Seller to have contractor repair leaking toilet and replace flush kit in toilet…" at bounding box center [484, 250] width 301 height 24
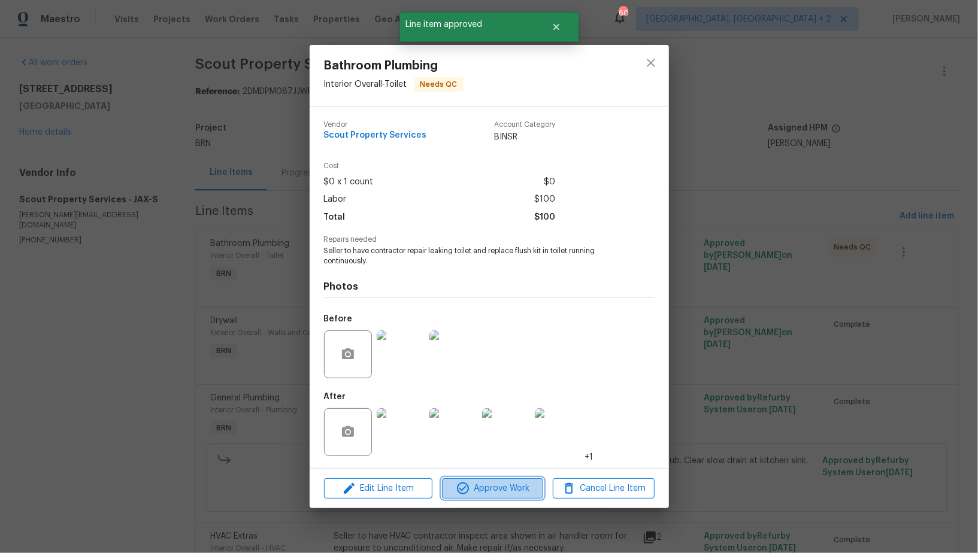
click at [492, 485] on span "Approve Work" at bounding box center [492, 488] width 94 height 15
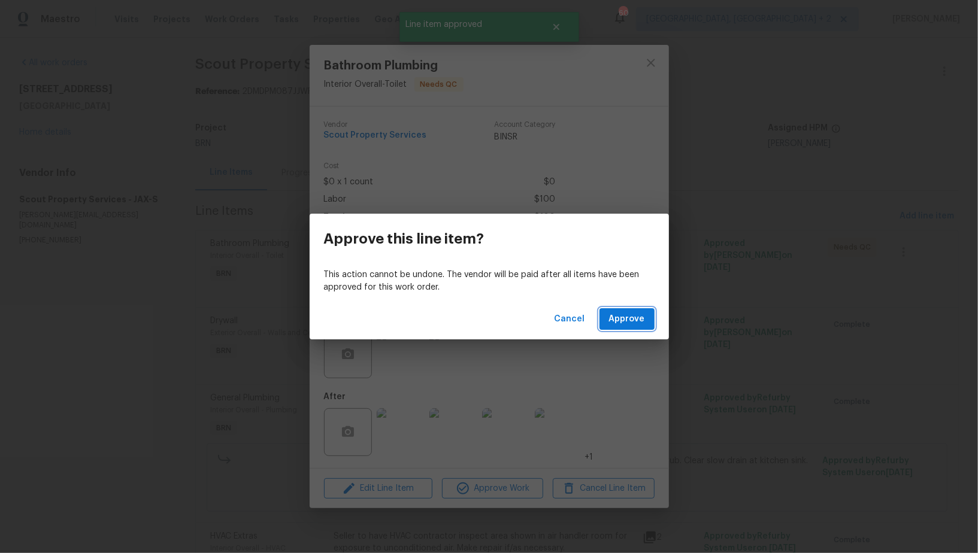
click at [632, 308] on button "Approve" at bounding box center [626, 319] width 55 height 22
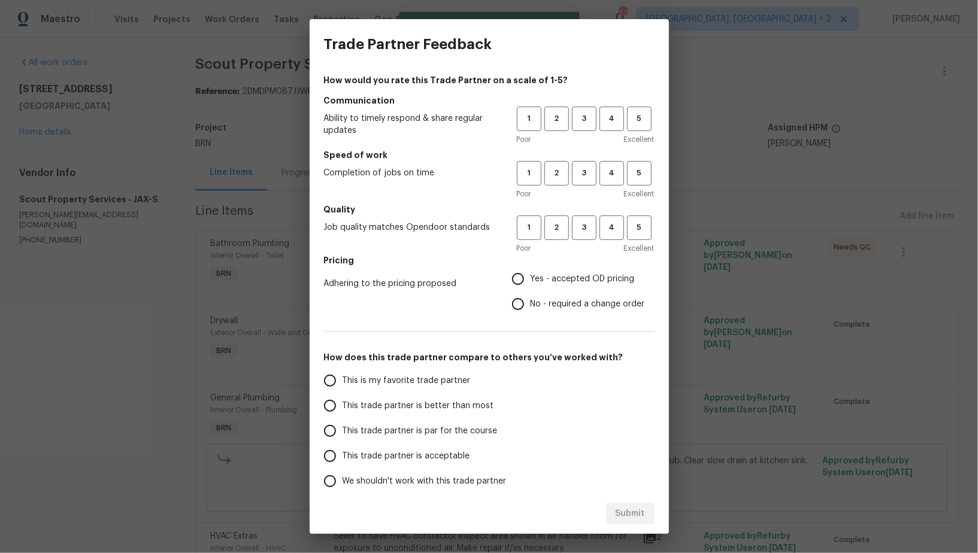
click at [597, 120] on div "1 2 3 4 5" at bounding box center [586, 119] width 138 height 25
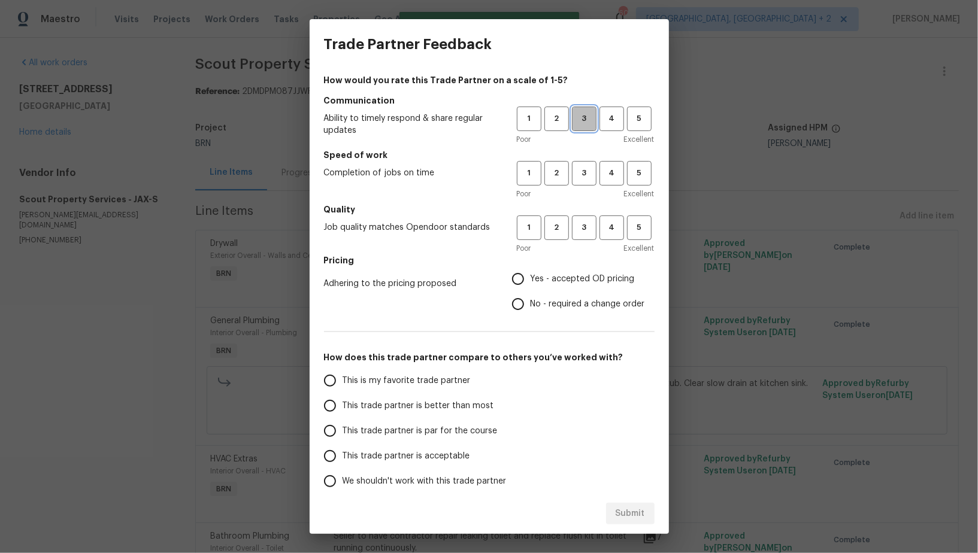
click at [590, 120] on span "3" at bounding box center [584, 119] width 22 height 14
click at [590, 156] on h5 "Speed of work" at bounding box center [489, 155] width 331 height 12
click at [602, 127] on button "4" at bounding box center [611, 119] width 25 height 25
click at [605, 182] on button "4" at bounding box center [611, 173] width 25 height 25
click at [605, 235] on button "4" at bounding box center [611, 228] width 25 height 25
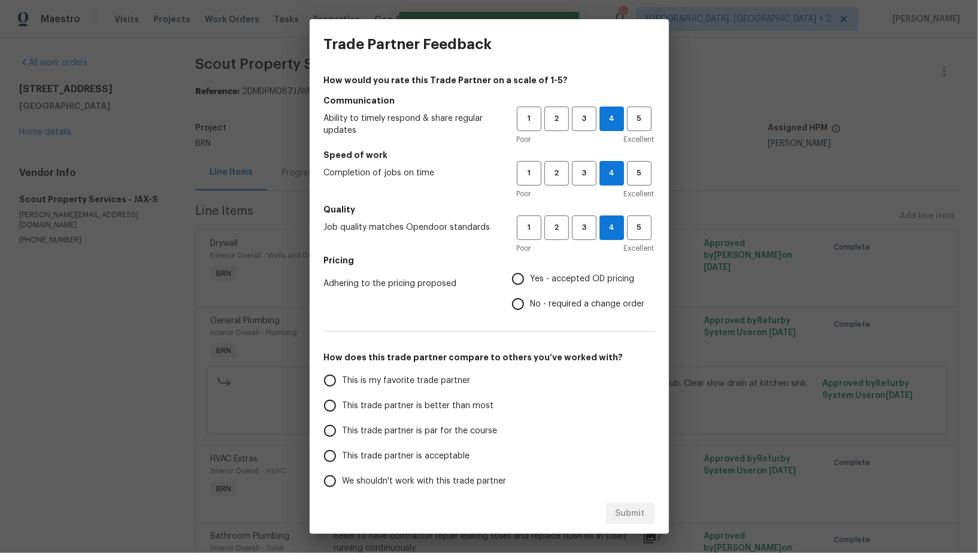
click at [521, 295] on input "No - required a change order" at bounding box center [517, 304] width 25 height 25
radio input "true"
click at [336, 442] on input "This trade partner is par for the course" at bounding box center [329, 431] width 25 height 25
click at [334, 420] on input "This trade partner is par for the course" at bounding box center [329, 431] width 25 height 25
radio input "true"
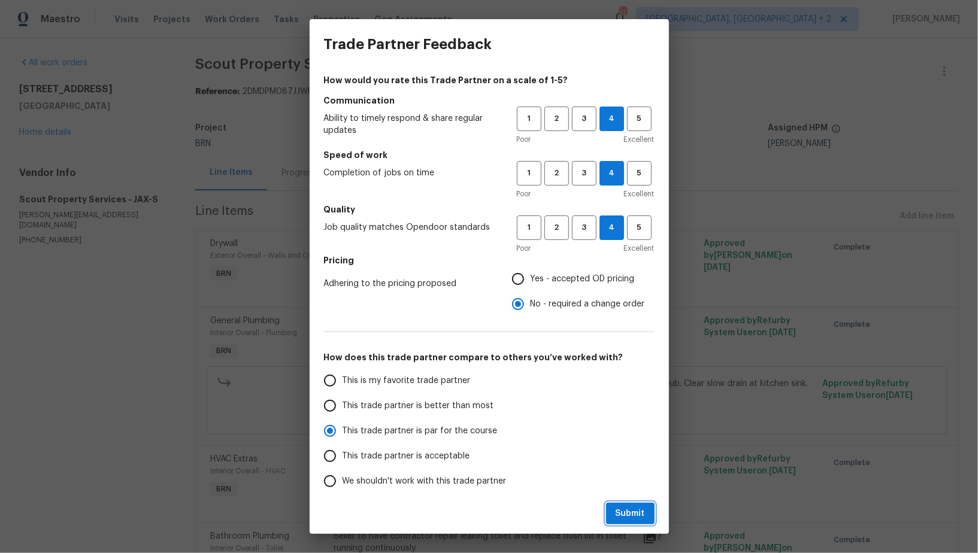
click at [649, 508] on button "Submit" at bounding box center [630, 514] width 48 height 22
radio input "false"
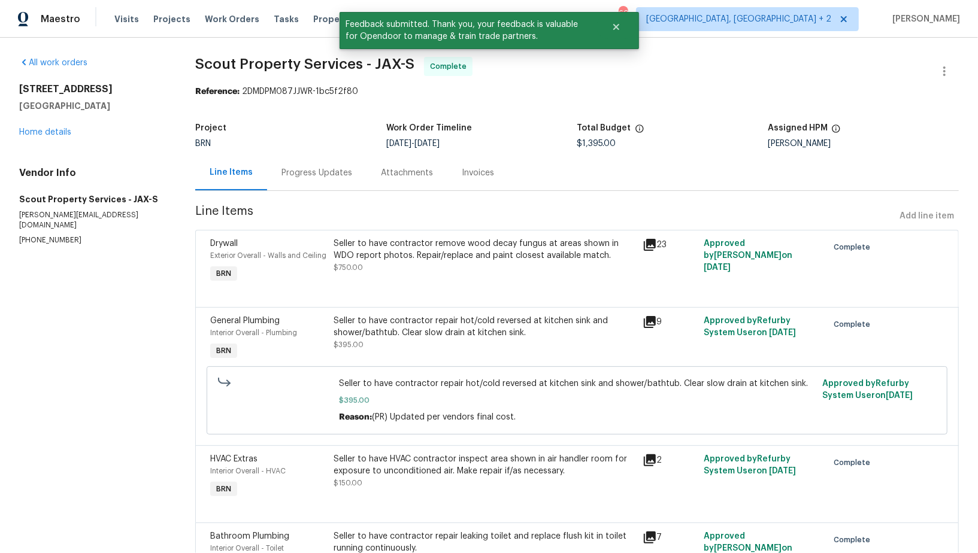
click at [325, 173] on div "Progress Updates" at bounding box center [316, 173] width 71 height 12
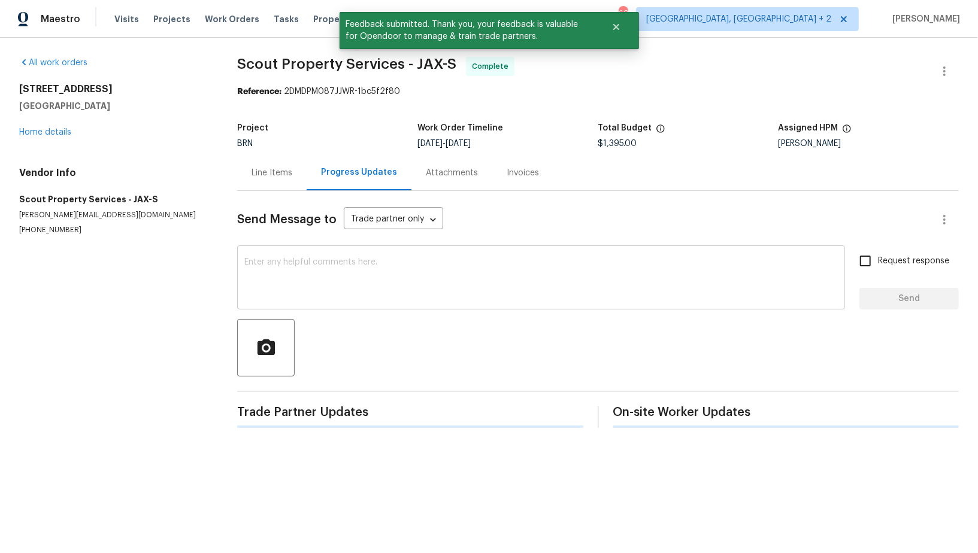
click at [399, 286] on textarea at bounding box center [540, 279] width 593 height 42
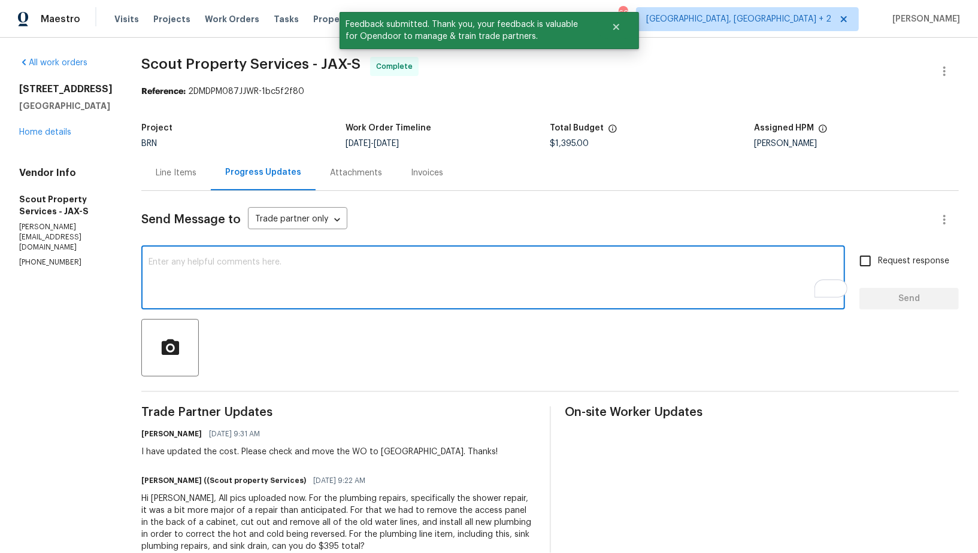
click at [402, 274] on textarea "To enrich screen reader interactions, please activate Accessibility in Grammarl…" at bounding box center [492, 279] width 689 height 42
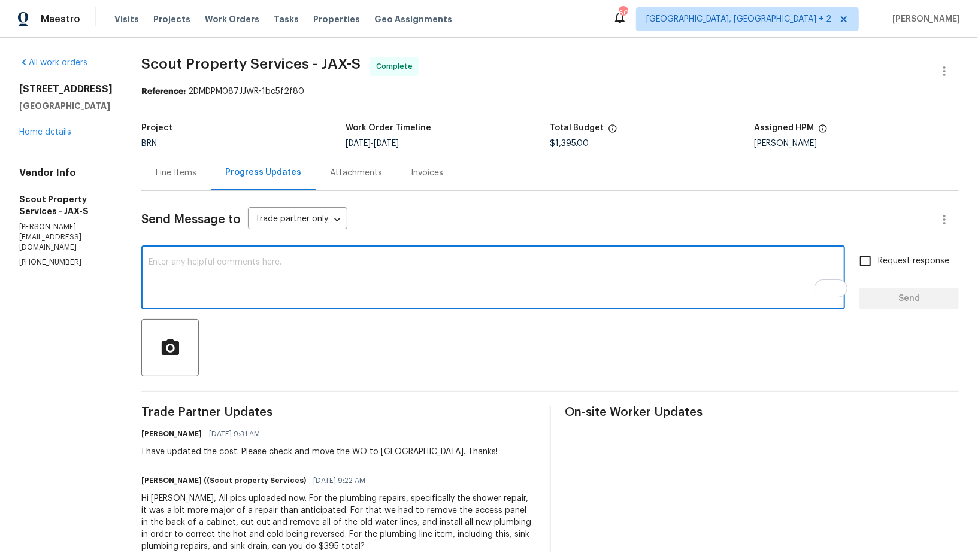
paste textarea "WO is approved, Please upload the invoice under invoice section. Thanks!"
type textarea "WO is approved, Please upload the invoice under invoice section. Thanks!"
click at [864, 261] on input "Request response" at bounding box center [865, 260] width 25 height 25
checkbox input "true"
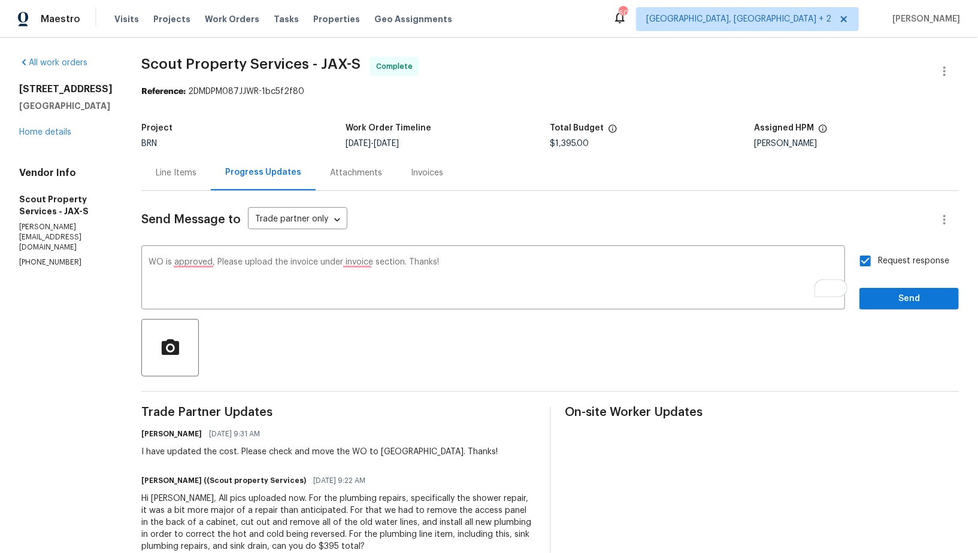
click at [904, 313] on div "Send Message to Trade partner only Trade partner only ​ WO is approved, Please …" at bounding box center [549, 519] width 817 height 657
click at [897, 301] on span "Send" at bounding box center [909, 299] width 80 height 15
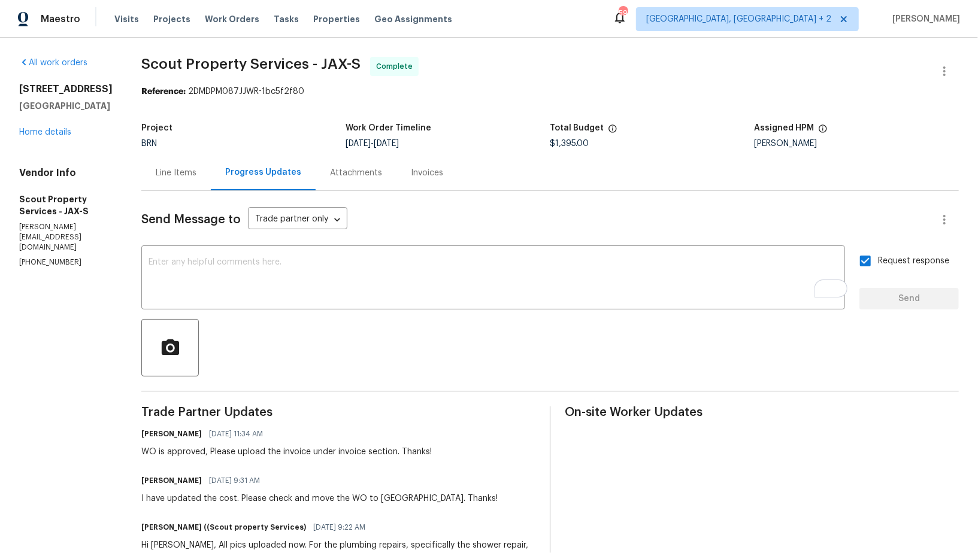
click at [414, 174] on div "Invoices" at bounding box center [427, 173] width 32 height 12
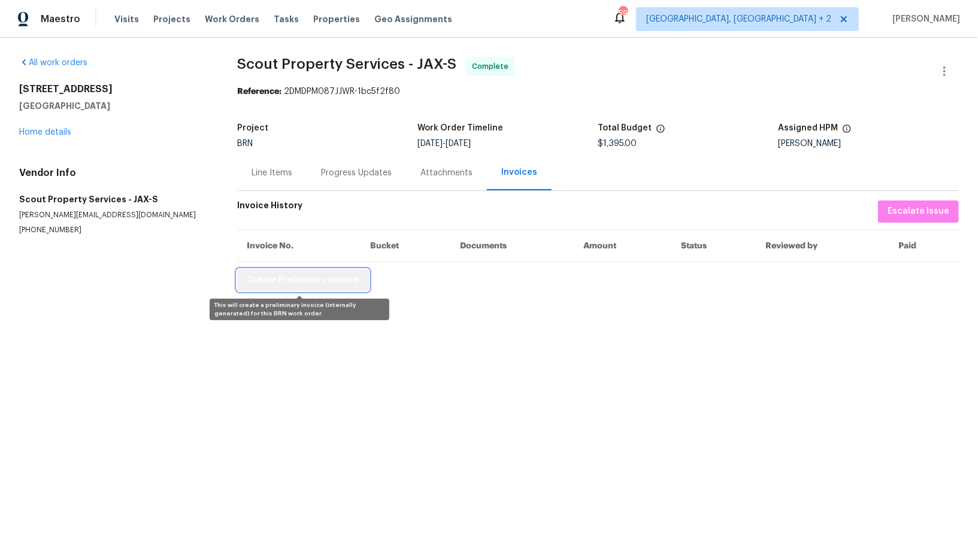
click at [307, 284] on span "Create Preliminary Invoice" at bounding box center [303, 280] width 113 height 15
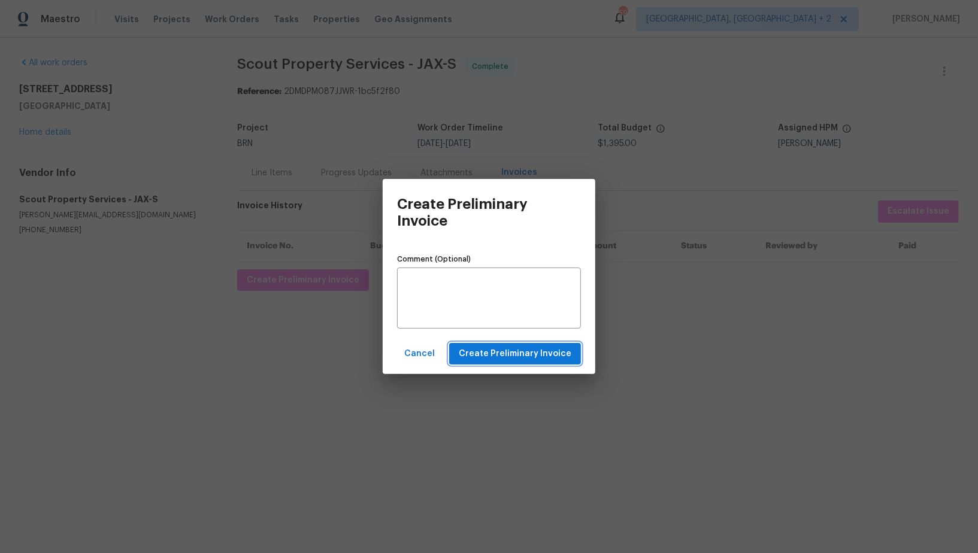
click at [486, 356] on span "Create Preliminary Invoice" at bounding box center [515, 354] width 113 height 15
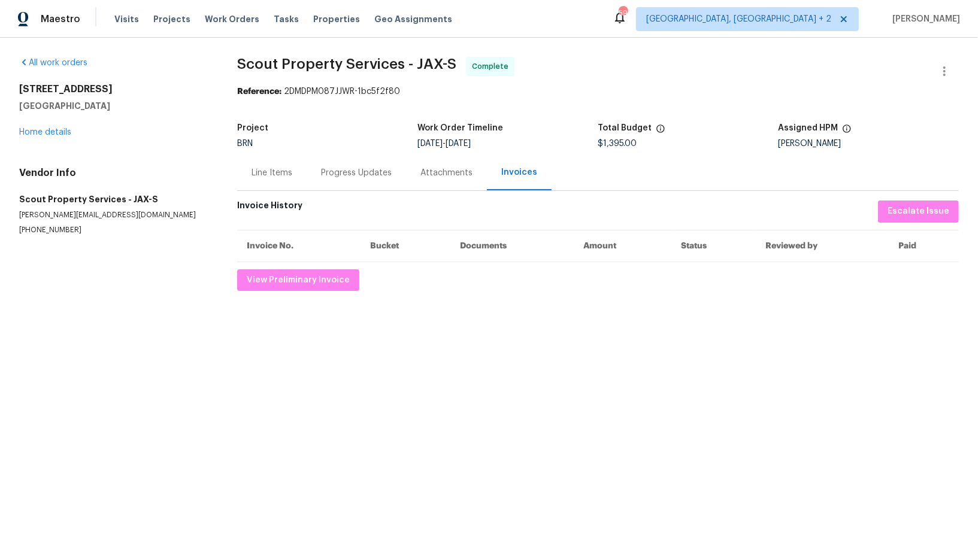
click at [354, 189] on div "Progress Updates" at bounding box center [356, 172] width 99 height 35
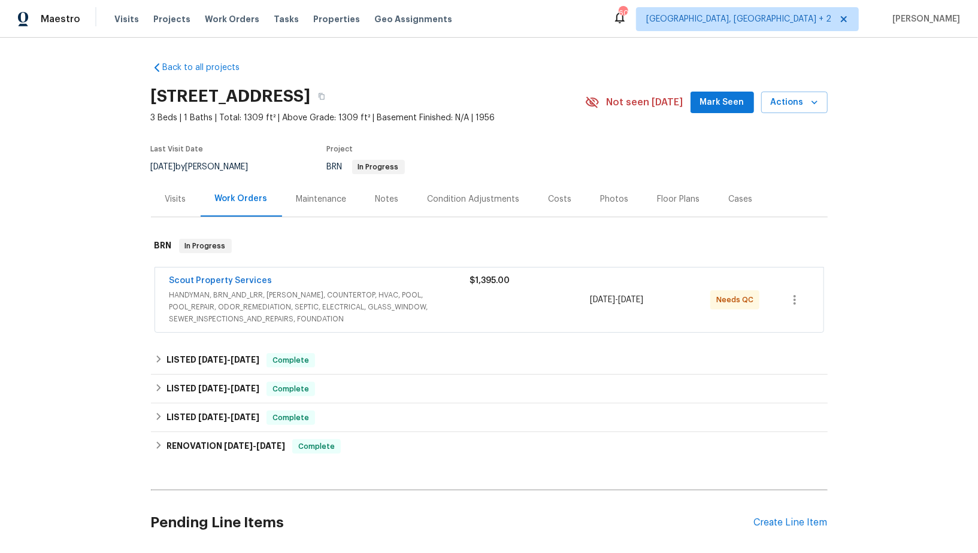
scroll to position [54, 0]
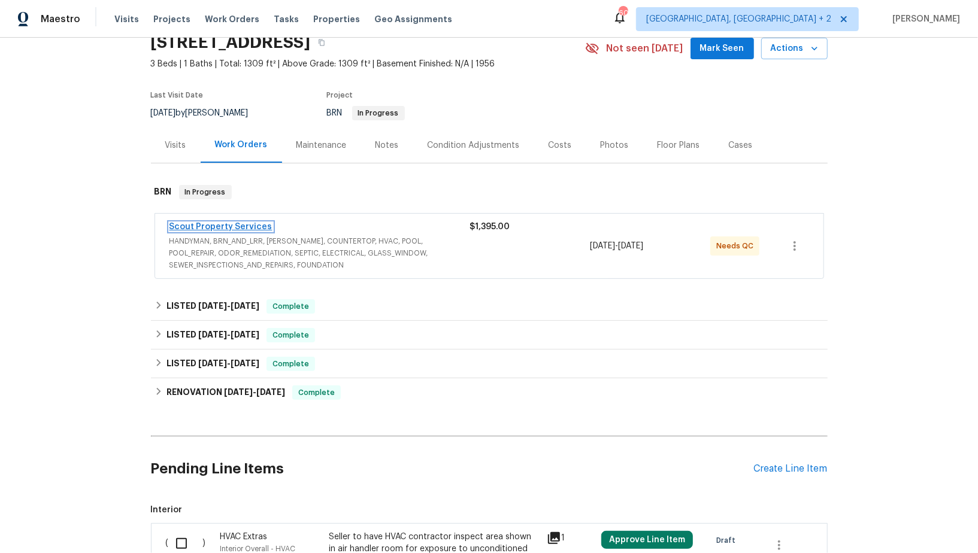
click at [242, 223] on link "Scout Property Services" at bounding box center [220, 227] width 103 height 8
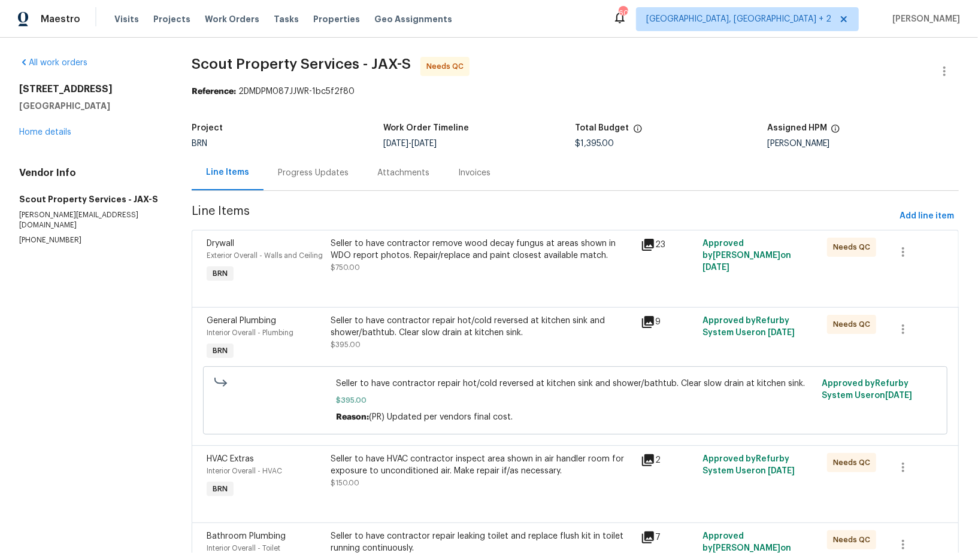
click at [390, 259] on div "Seller to have contractor remove wood decay fungus at areas shown in WDO report…" at bounding box center [482, 250] width 303 height 24
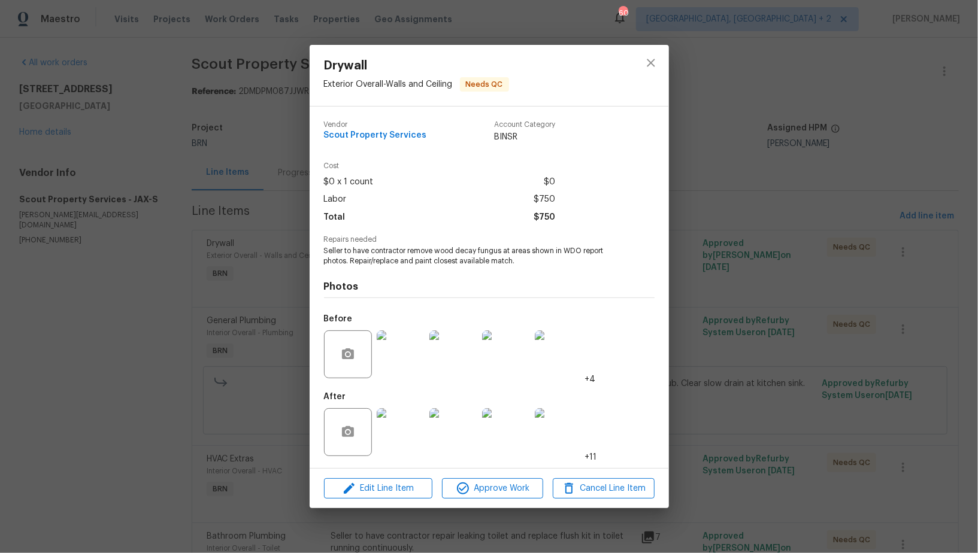
click at [407, 375] on img at bounding box center [401, 355] width 48 height 48
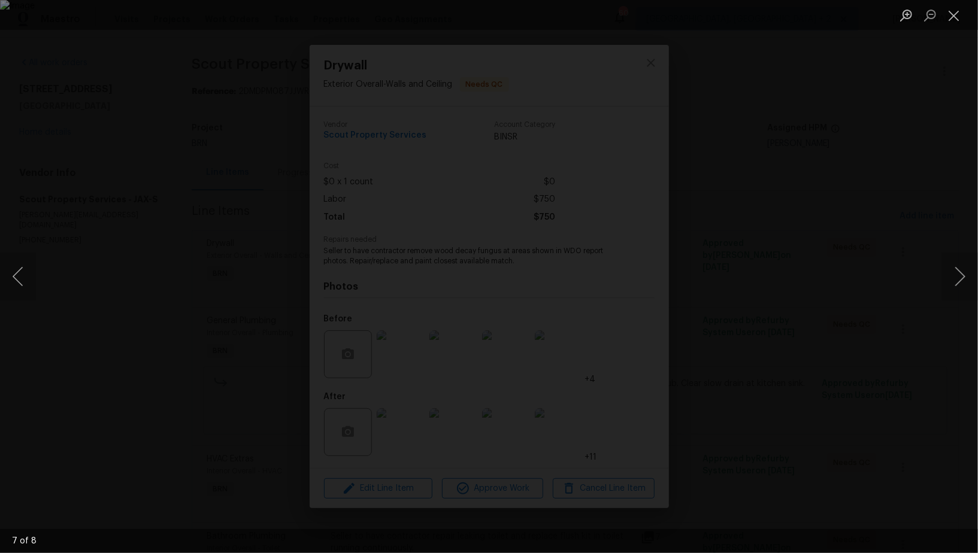
click at [241, 240] on div "Lightbox" at bounding box center [489, 276] width 978 height 553
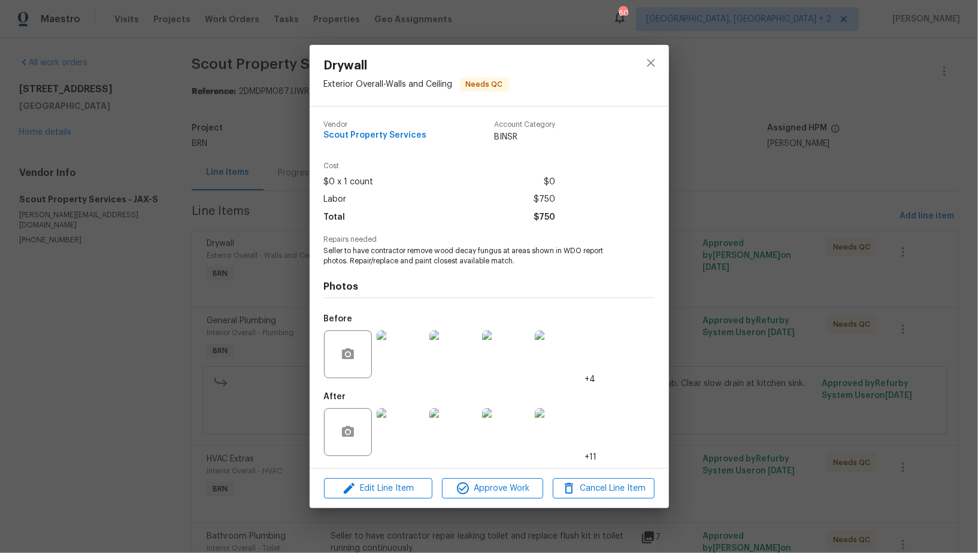
click at [241, 240] on div "Drywall Exterior Overall - Walls and Ceiling Needs QC Vendor Scout Property Ser…" at bounding box center [489, 276] width 978 height 553
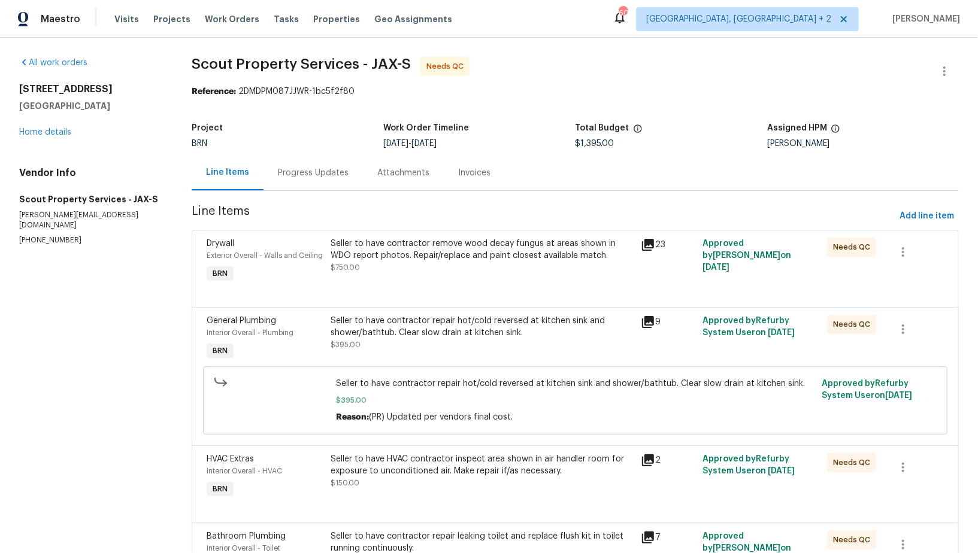
scroll to position [80, 0]
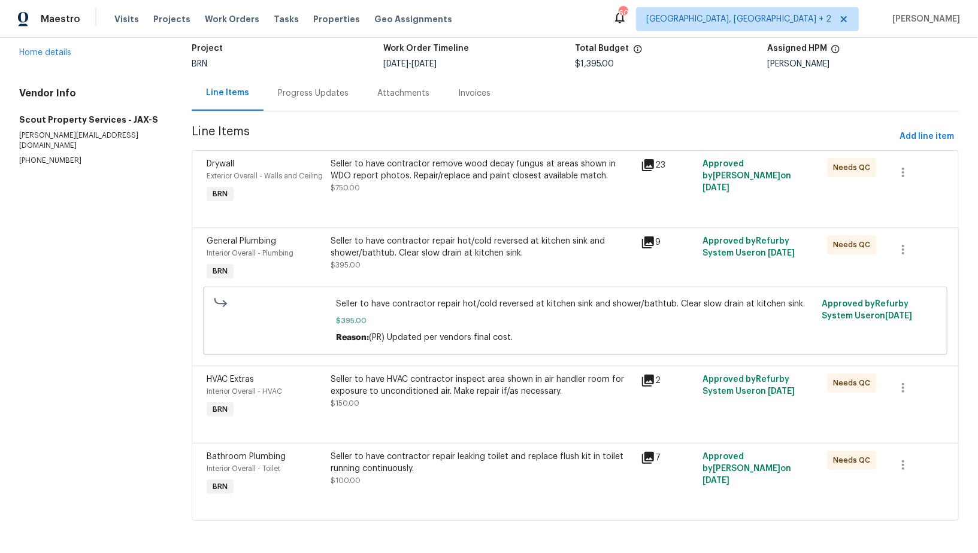
click at [429, 469] on div "Seller to have contractor repair leaking toilet and replace flush kit in toilet…" at bounding box center [482, 463] width 303 height 24
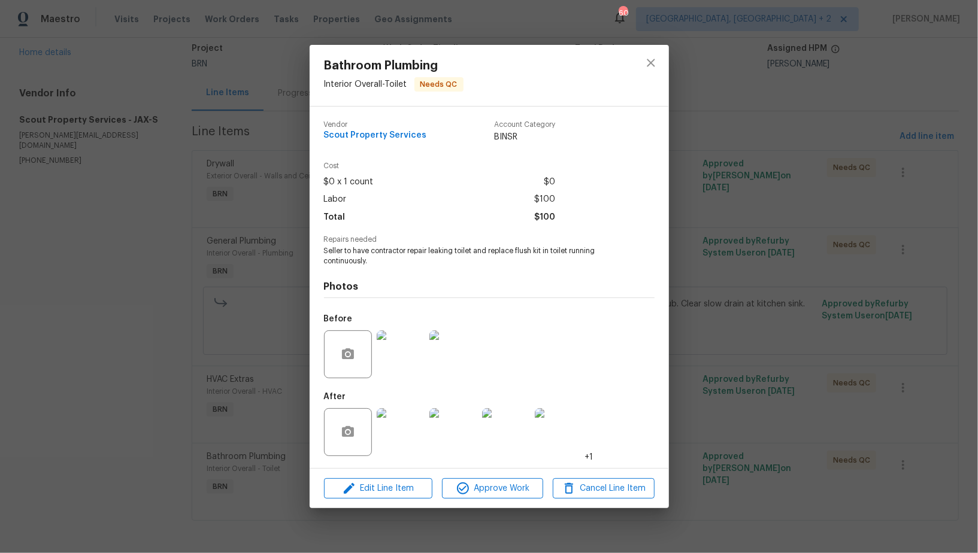
click at [410, 436] on img at bounding box center [401, 432] width 48 height 48
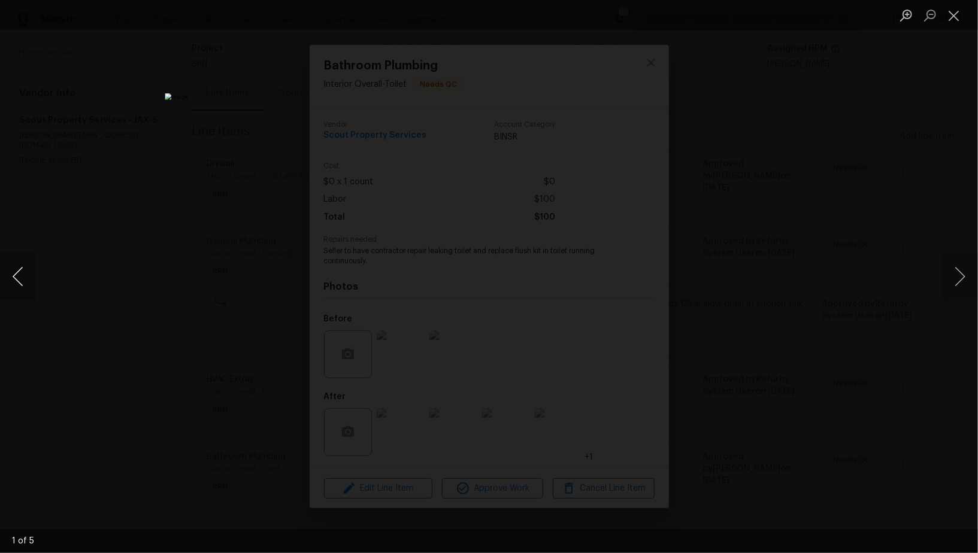
click at [16, 290] on button "Previous image" at bounding box center [18, 277] width 36 height 48
click at [20, 282] on button "Previous image" at bounding box center [18, 277] width 36 height 48
click at [857, 277] on div "Lightbox" at bounding box center [489, 276] width 978 height 553
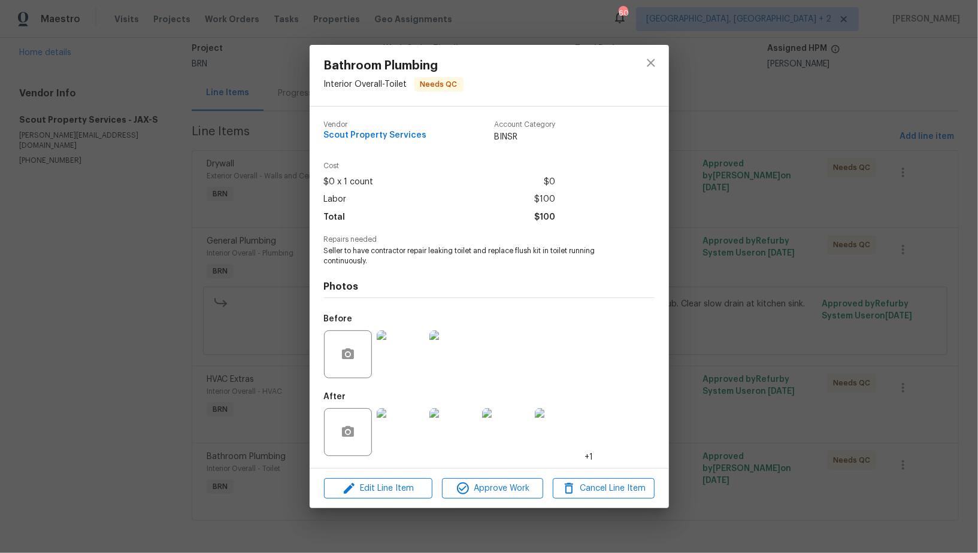
click at [839, 275] on div "Bathroom Plumbing Interior Overall - Toilet Needs QC Vendor Scout Property Serv…" at bounding box center [489, 276] width 978 height 553
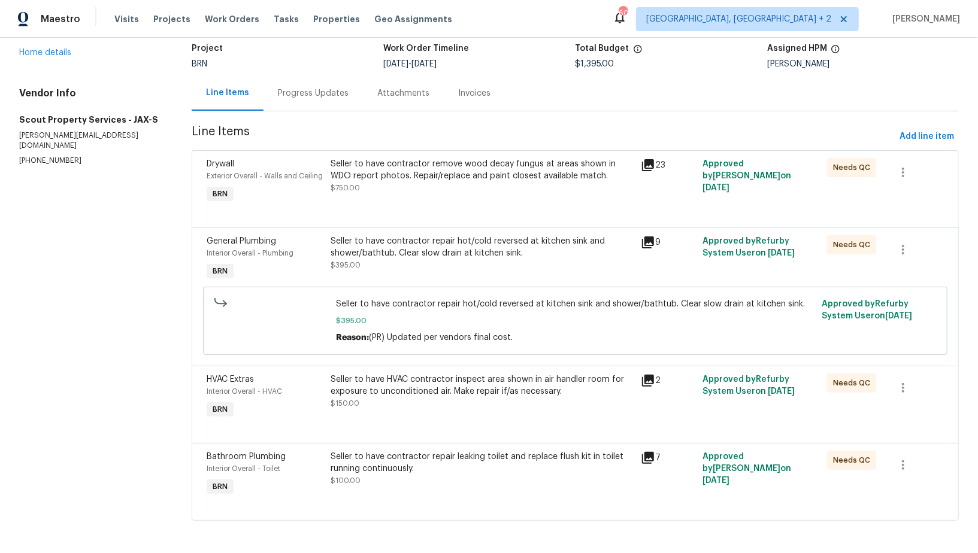
click at [445, 174] on div "Seller to have contractor remove wood decay fungus at areas shown in WDO report…" at bounding box center [482, 170] width 303 height 24
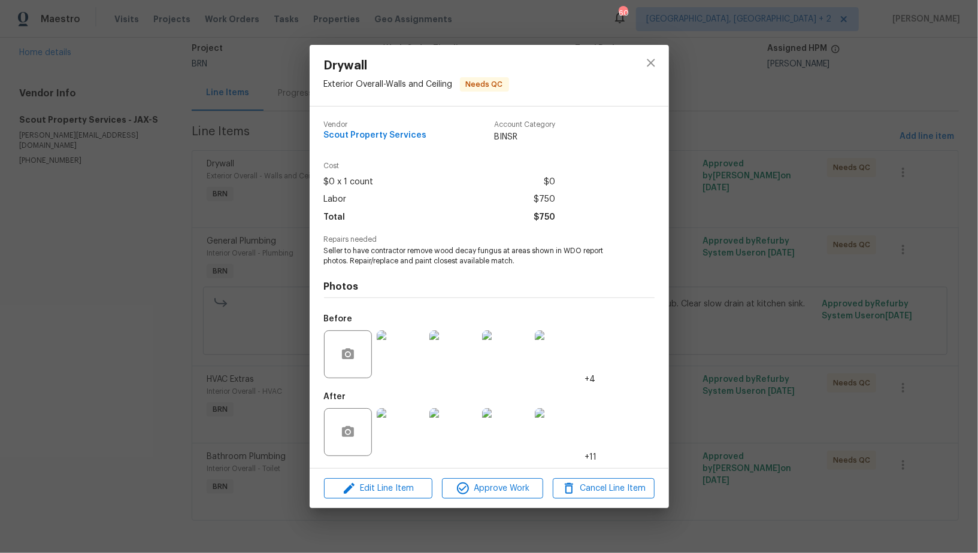
click at [407, 344] on img at bounding box center [401, 355] width 48 height 48
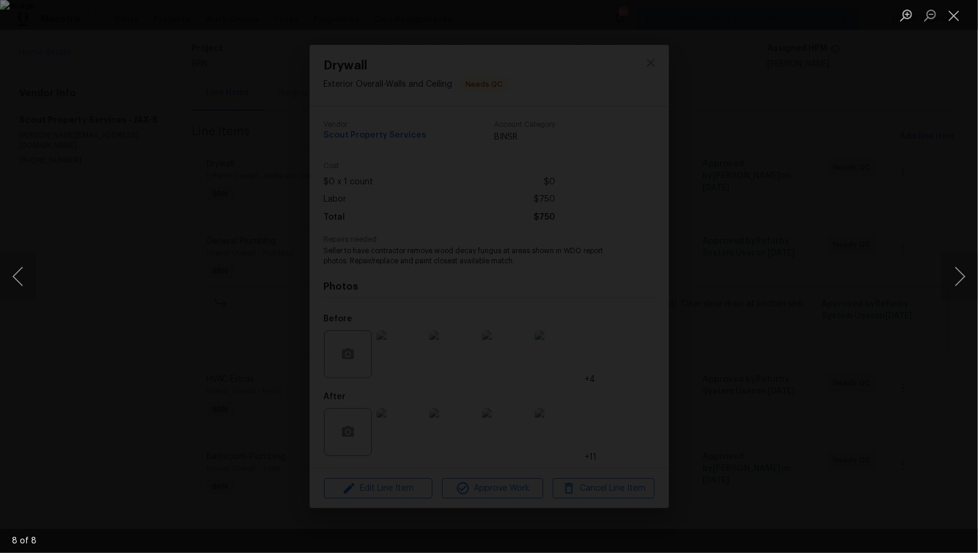
click at [816, 367] on div "Lightbox" at bounding box center [489, 276] width 978 height 553
click at [814, 365] on div "Lightbox" at bounding box center [489, 276] width 978 height 553
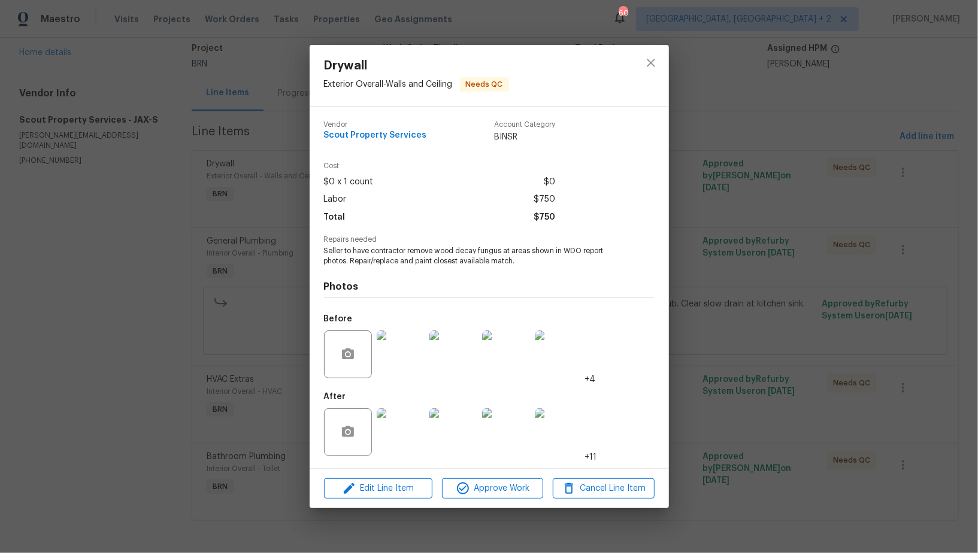
click at [814, 365] on div "Drywall Exterior Overall - Walls and Ceiling Needs QC Vendor Scout Property Ser…" at bounding box center [489, 276] width 978 height 553
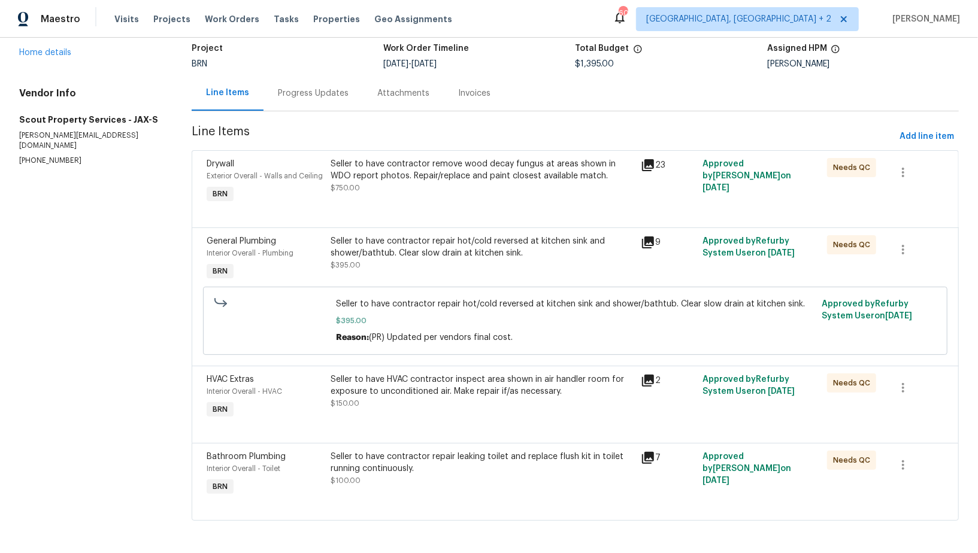
click at [407, 464] on div "Seller to have contractor repair leaking toilet and replace flush kit in toilet…" at bounding box center [482, 463] width 303 height 24
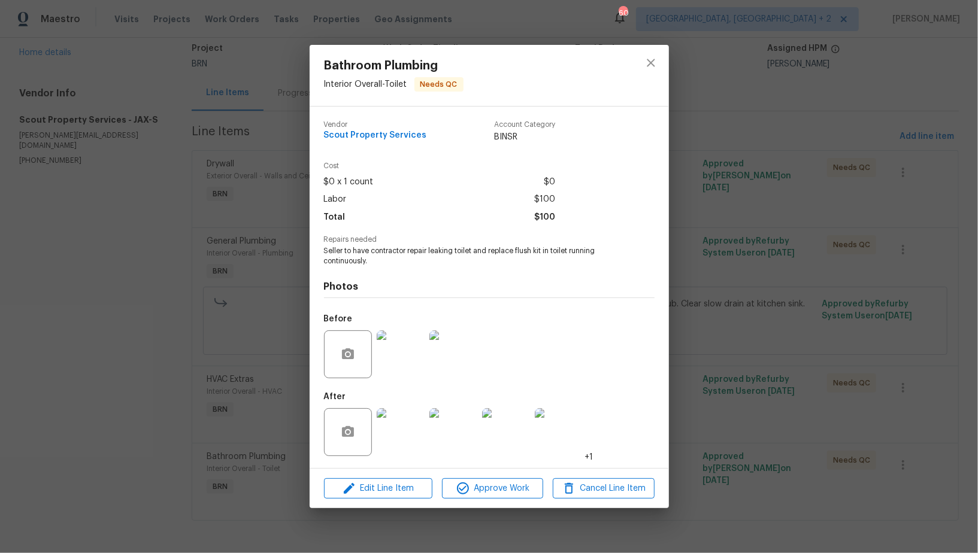
click at [405, 443] on img at bounding box center [401, 432] width 48 height 48
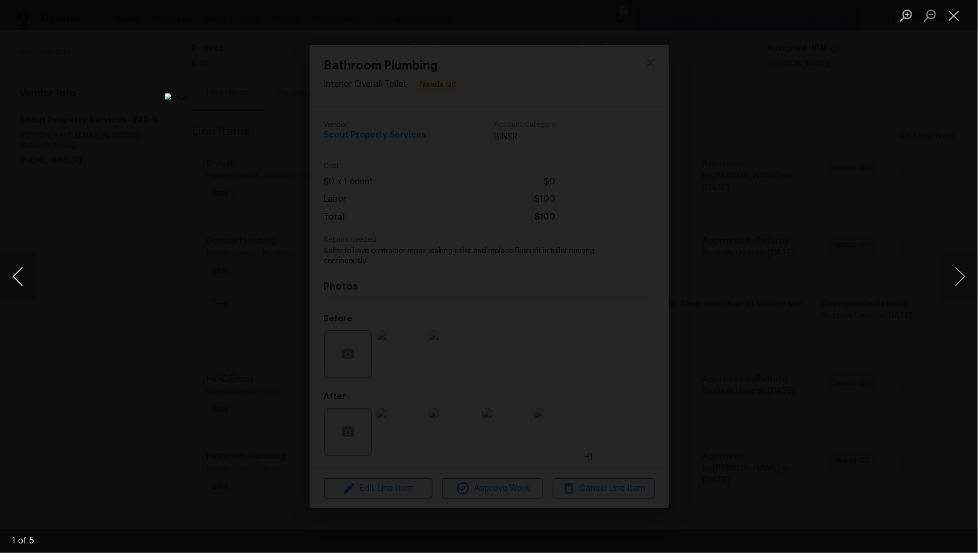
click at [11, 275] on button "Previous image" at bounding box center [18, 277] width 36 height 48
click at [792, 344] on div "Lightbox" at bounding box center [489, 276] width 978 height 553
click at [757, 350] on div "Lightbox" at bounding box center [489, 276] width 978 height 553
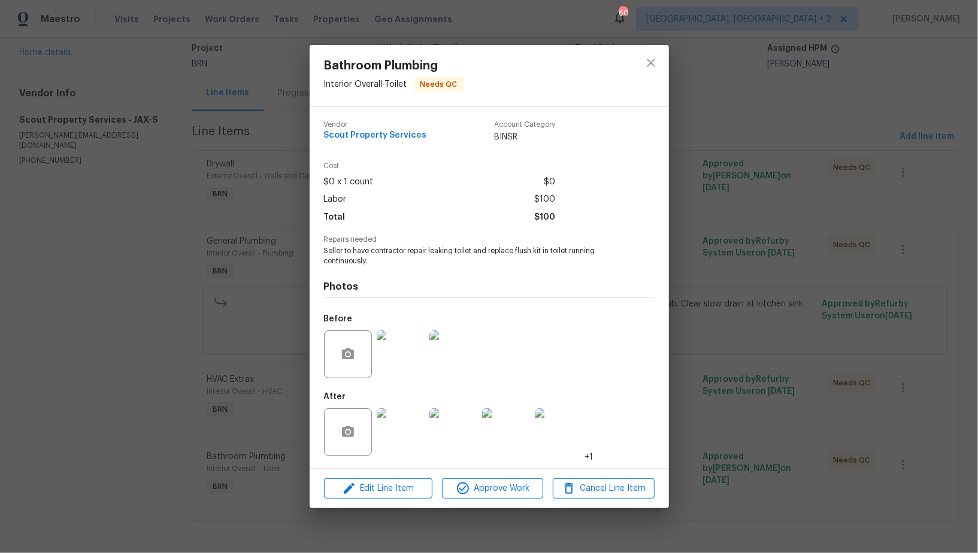
click at [757, 348] on div "Bathroom Plumbing Interior Overall - Toilet Needs QC Vendor Scout Property Serv…" at bounding box center [489, 276] width 978 height 553
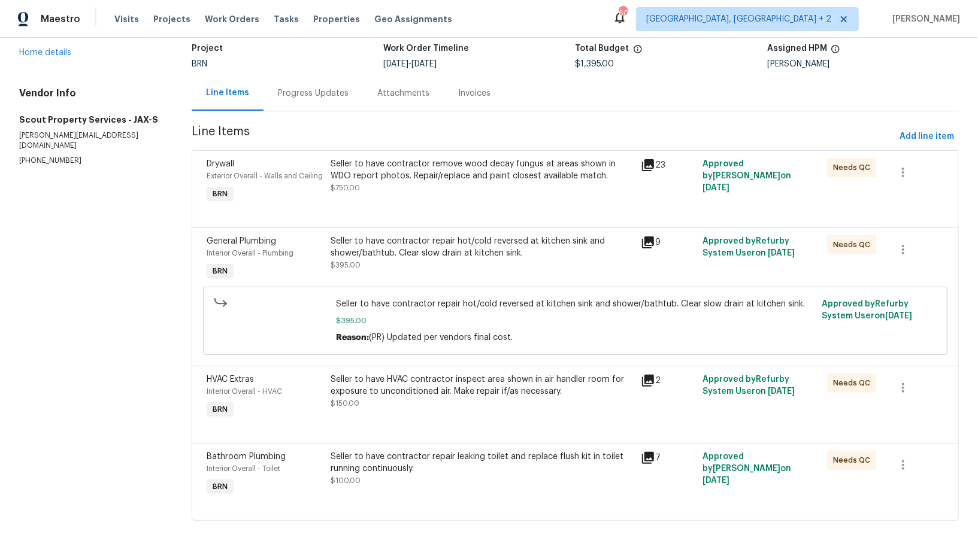
click at [429, 178] on div "Seller to have contractor remove wood decay fungus at areas shown in WDO report…" at bounding box center [482, 170] width 303 height 24
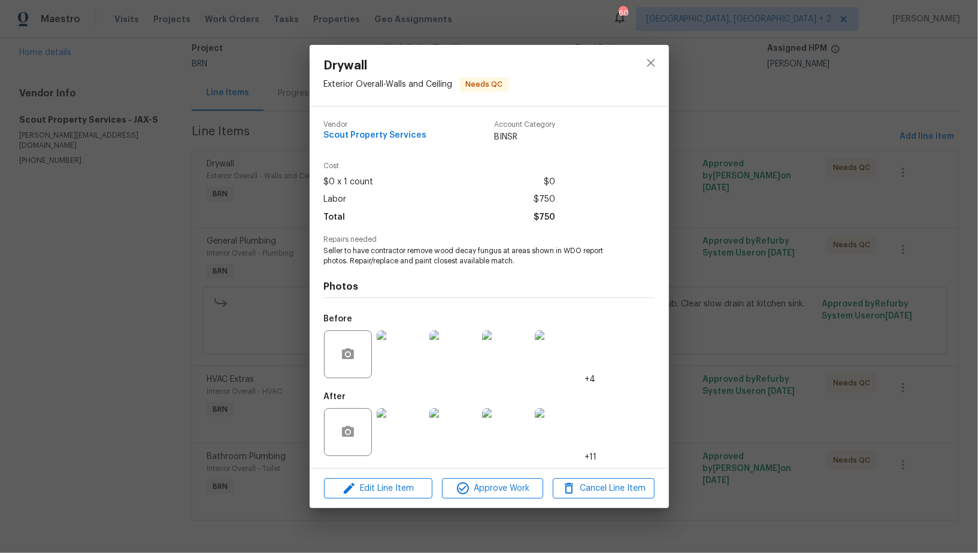
click at [406, 352] on img at bounding box center [401, 355] width 48 height 48
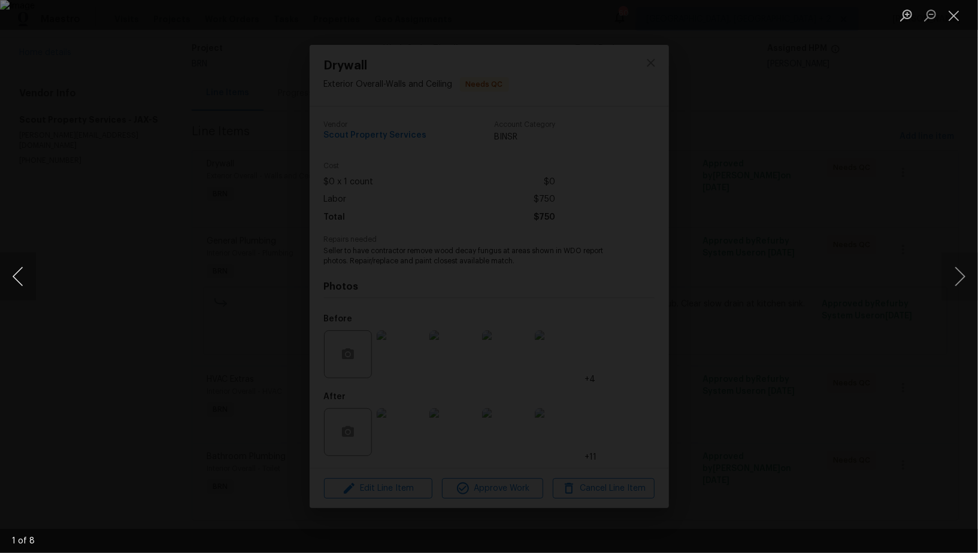
click at [1, 284] on button "Previous image" at bounding box center [18, 277] width 36 height 48
click at [792, 376] on div "Lightbox" at bounding box center [489, 276] width 978 height 553
click at [747, 370] on div "Lightbox" at bounding box center [489, 276] width 978 height 553
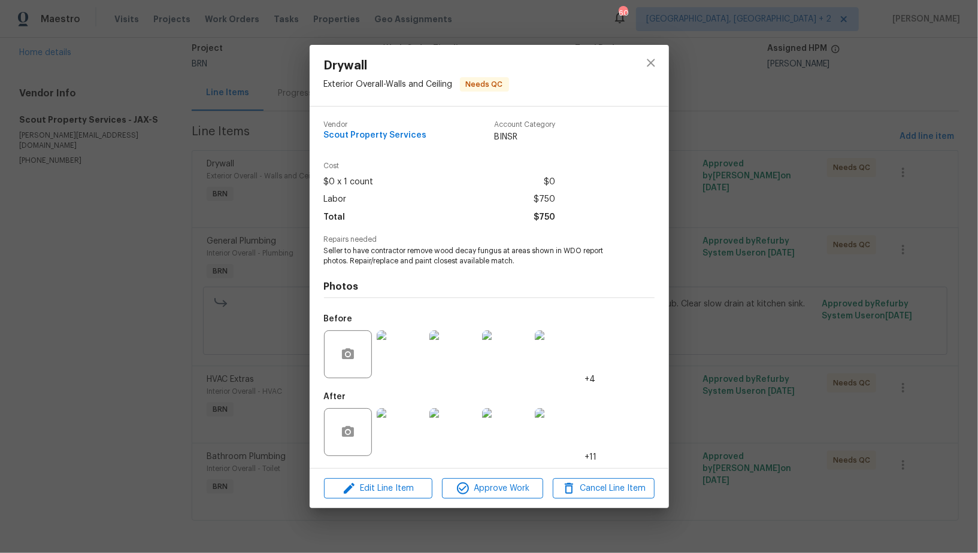
click at [747, 370] on div "Drywall Exterior Overall - Walls and Ceiling Needs QC Vendor Scout Property Ser…" at bounding box center [489, 276] width 978 height 553
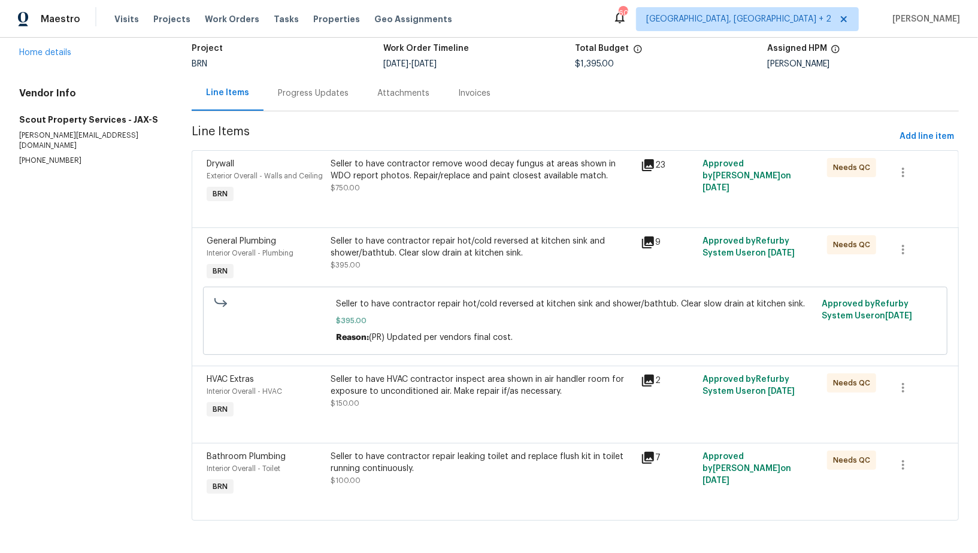
click at [425, 451] on div "Seller to have contractor repair leaking toilet and replace flush kit in toilet…" at bounding box center [482, 463] width 303 height 24
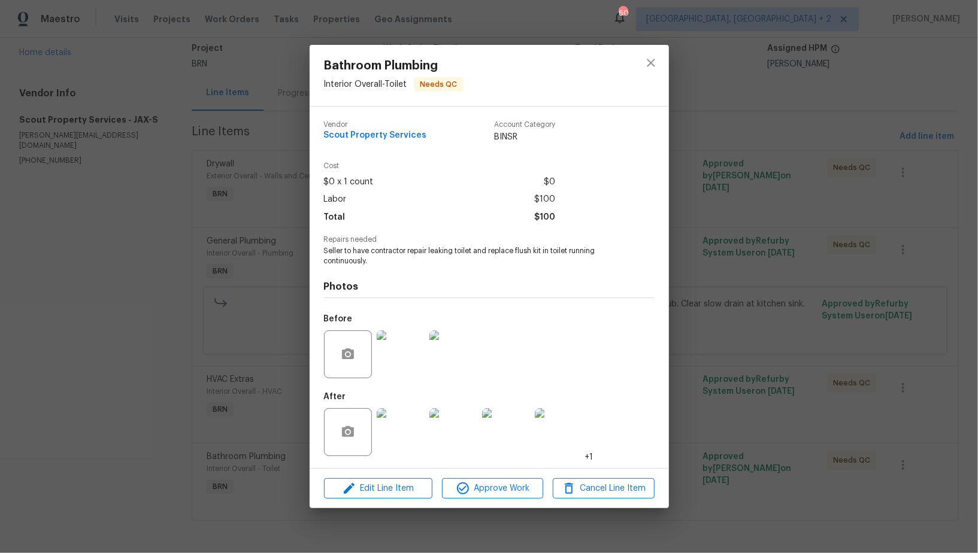
click at [410, 358] on img at bounding box center [401, 355] width 48 height 48
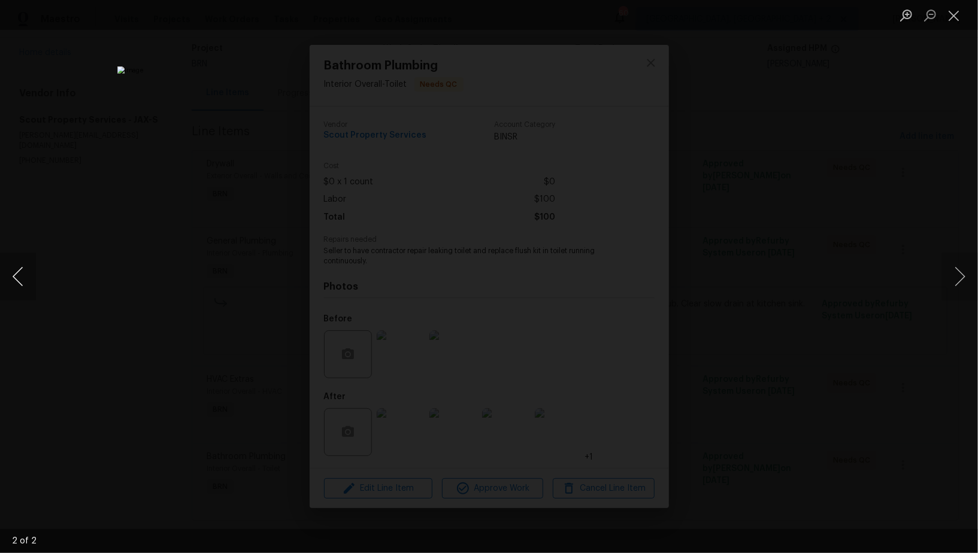
click at [29, 278] on button "Previous image" at bounding box center [18, 277] width 36 height 48
click at [69, 269] on div "Lightbox" at bounding box center [489, 276] width 978 height 553
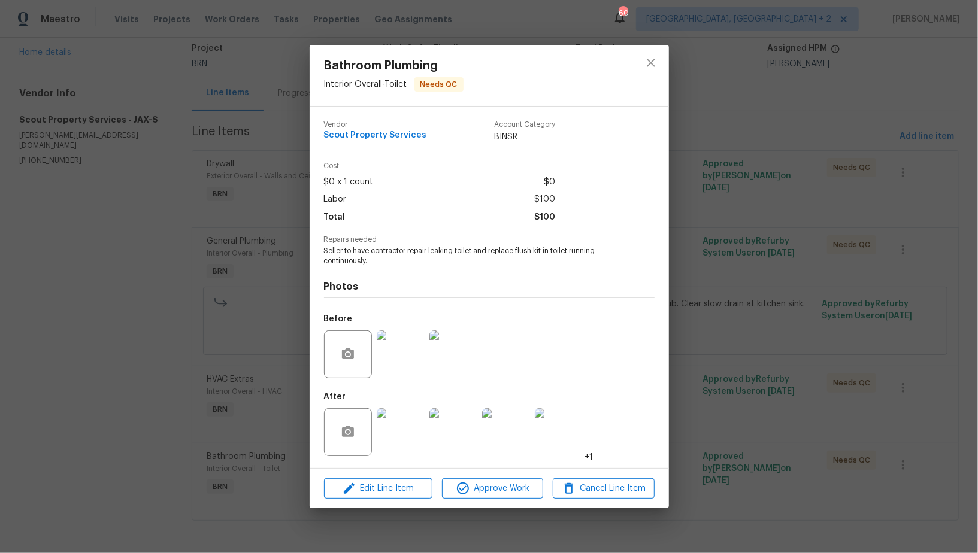
click at [278, 344] on div "Bathroom Plumbing Interior Overall - Toilet Needs QC Vendor Scout Property Serv…" at bounding box center [489, 276] width 978 height 553
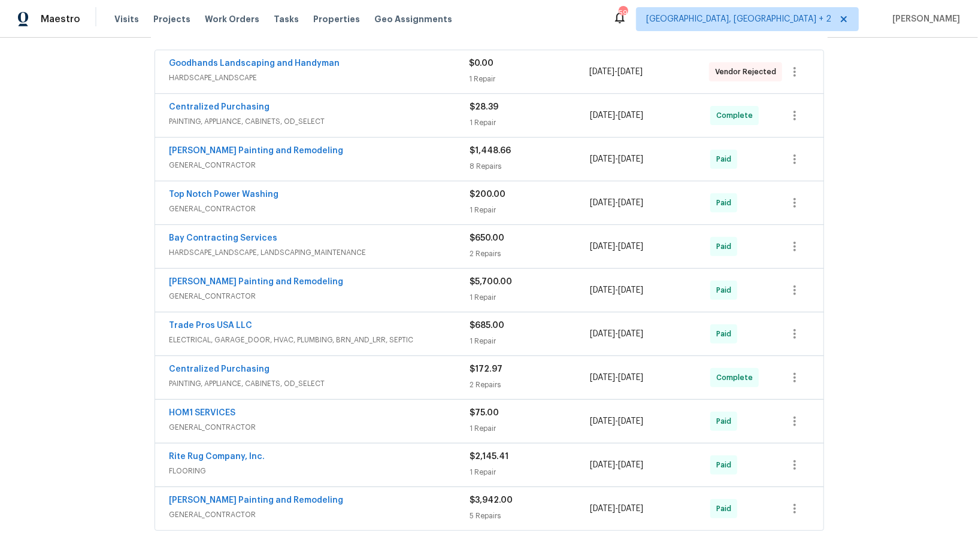
scroll to position [573, 0]
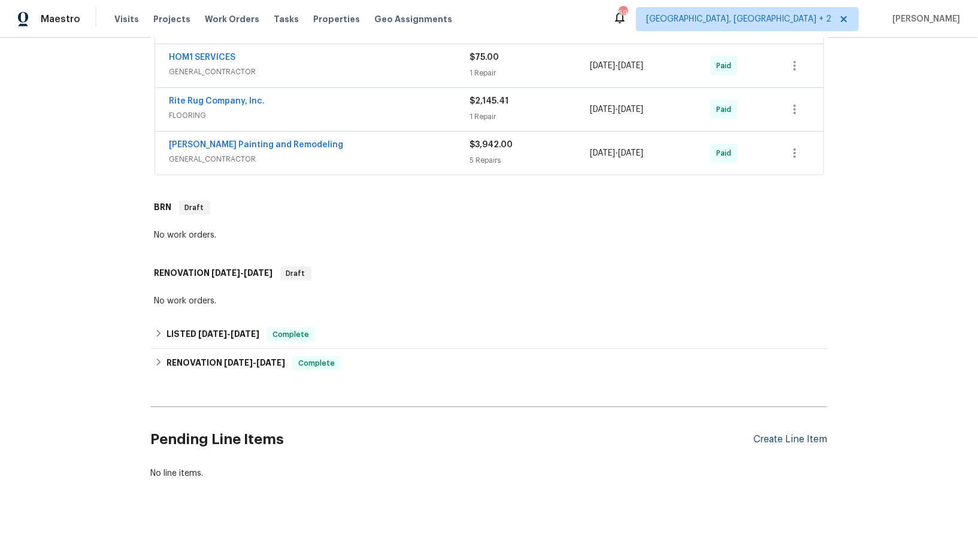
click at [790, 434] on div "Create Line Item" at bounding box center [791, 439] width 74 height 11
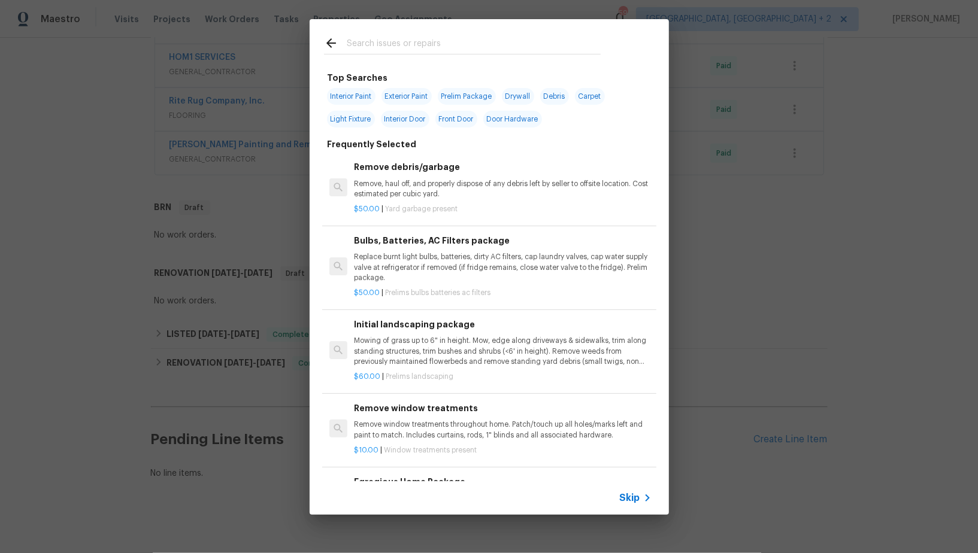
click at [625, 493] on span "Skip" at bounding box center [630, 498] width 20 height 12
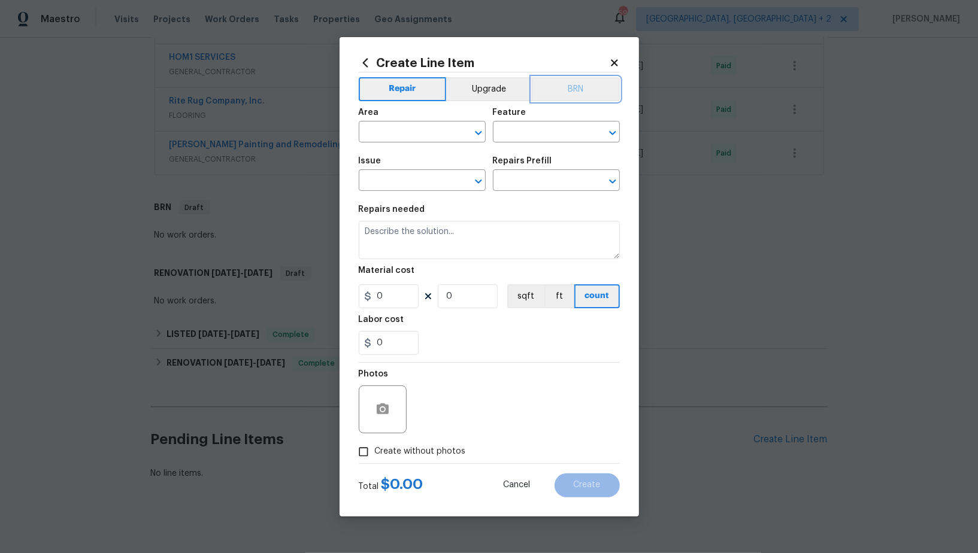
click at [571, 96] on button "BRN" at bounding box center [576, 89] width 88 height 24
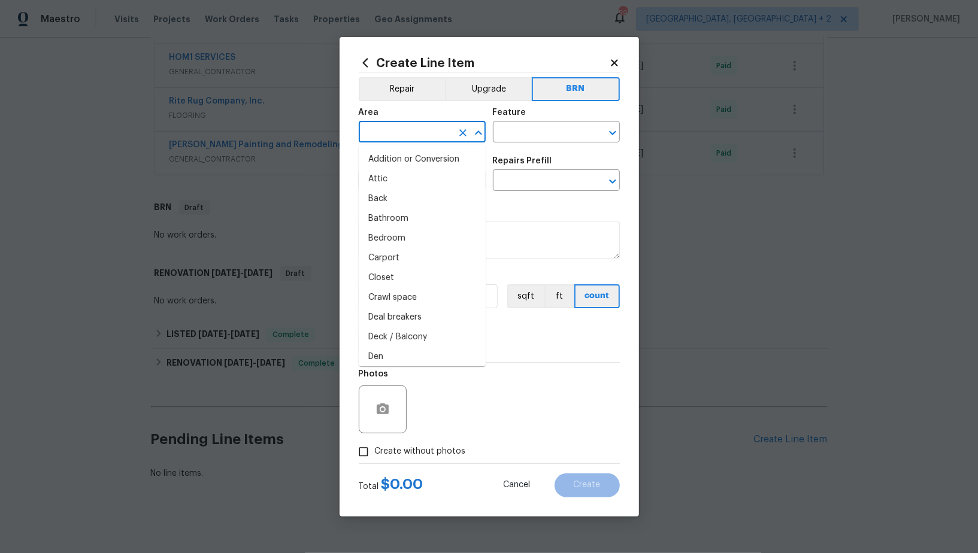
click at [434, 126] on input "text" at bounding box center [405, 133] width 93 height 19
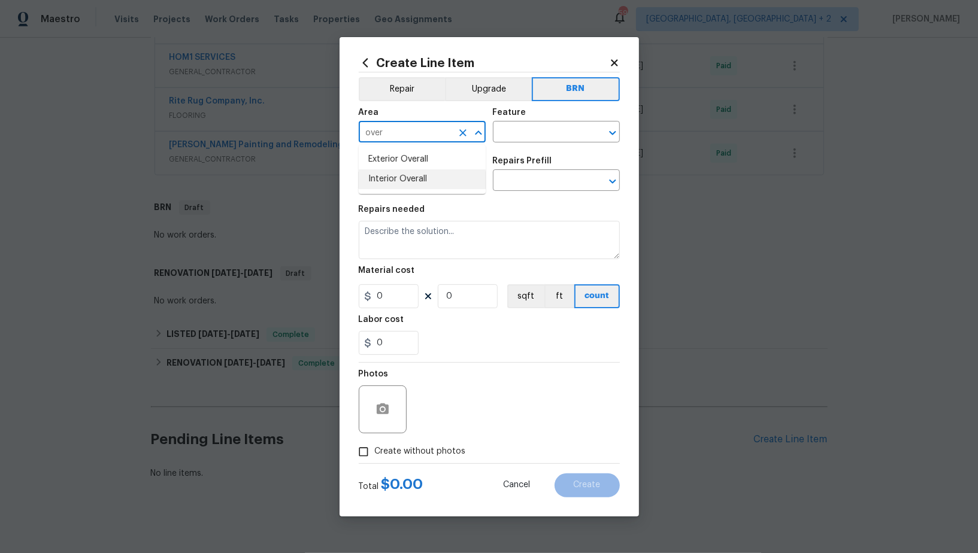
click at [431, 171] on li "Interior Overall" at bounding box center [422, 179] width 127 height 20
type input "Interior Overall"
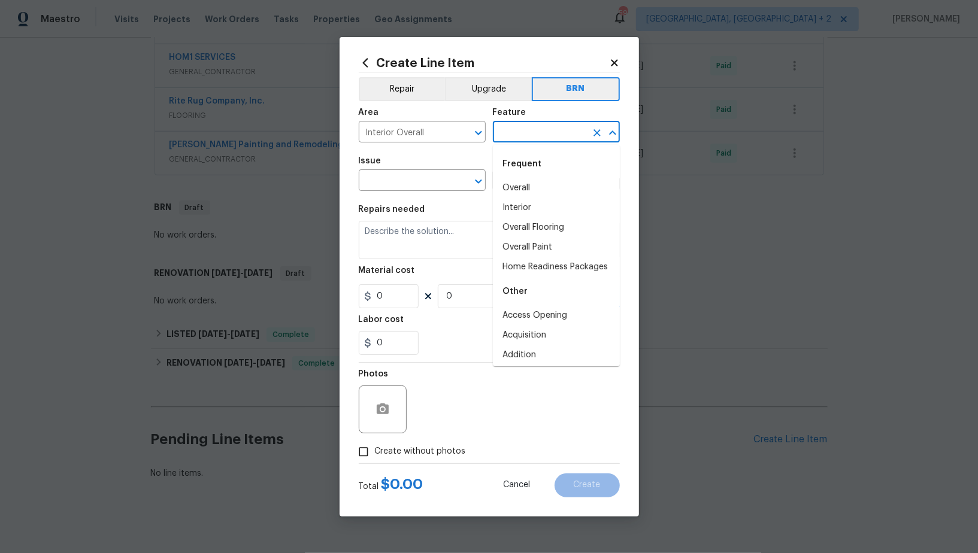
click at [523, 134] on input "text" at bounding box center [539, 133] width 93 height 19
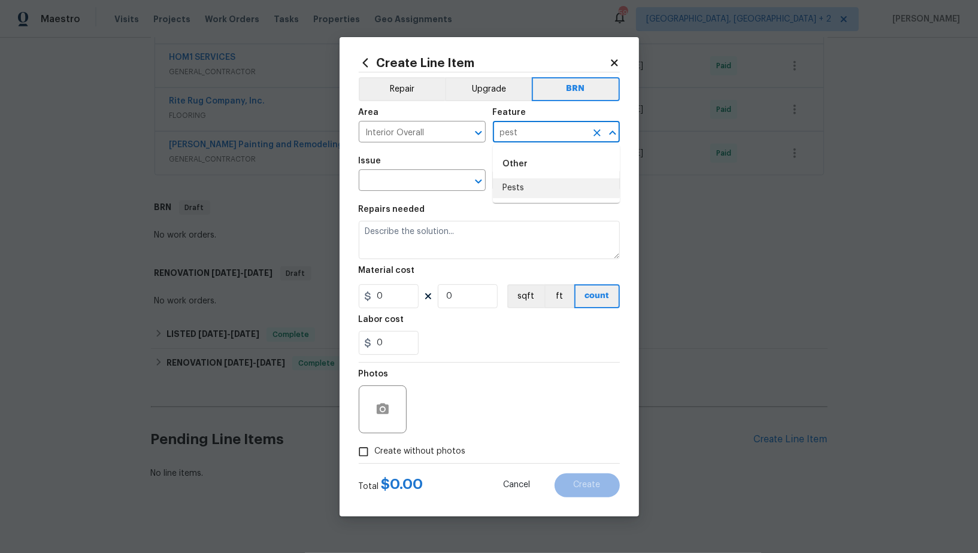
click at [502, 186] on li "Pests" at bounding box center [556, 188] width 127 height 20
type input "Pests"
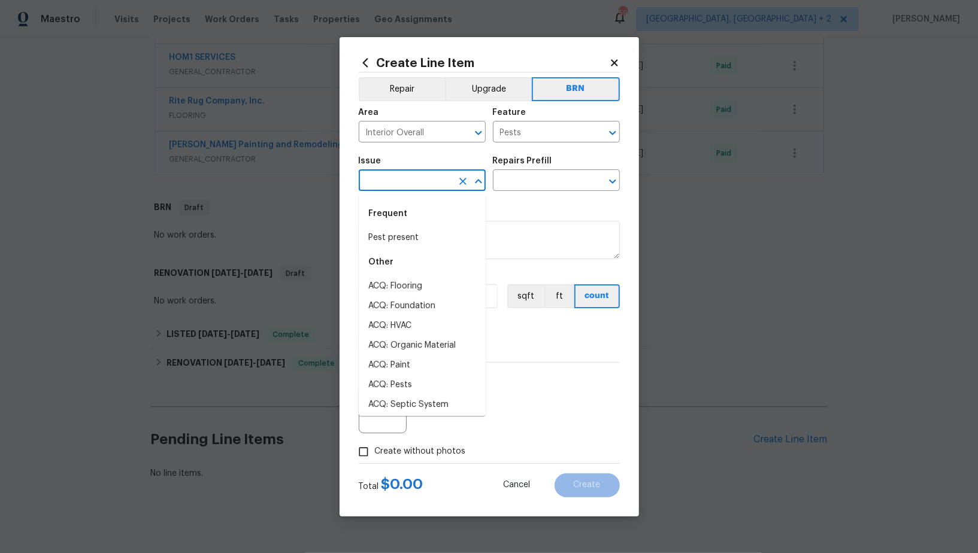
click at [401, 181] on input "text" at bounding box center [405, 181] width 93 height 19
type input "pest"
click at [417, 245] on li "Pest present" at bounding box center [422, 238] width 127 height 20
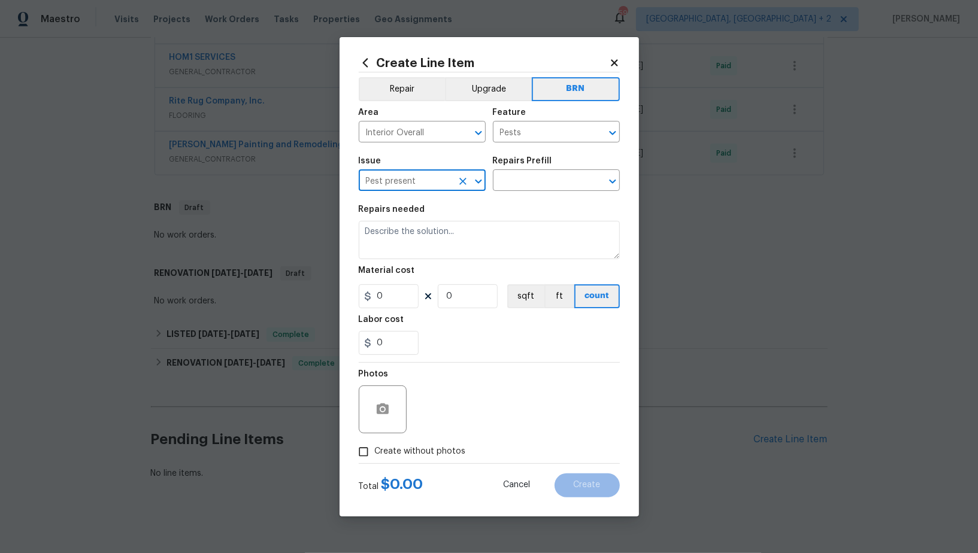
type input "Pest present"
click at [550, 199] on section "Repairs needed Material cost 0 0 sqft ft count Labor cost 0" at bounding box center [489, 280] width 261 height 164
click at [541, 183] on input "text" at bounding box center [539, 181] width 93 height 19
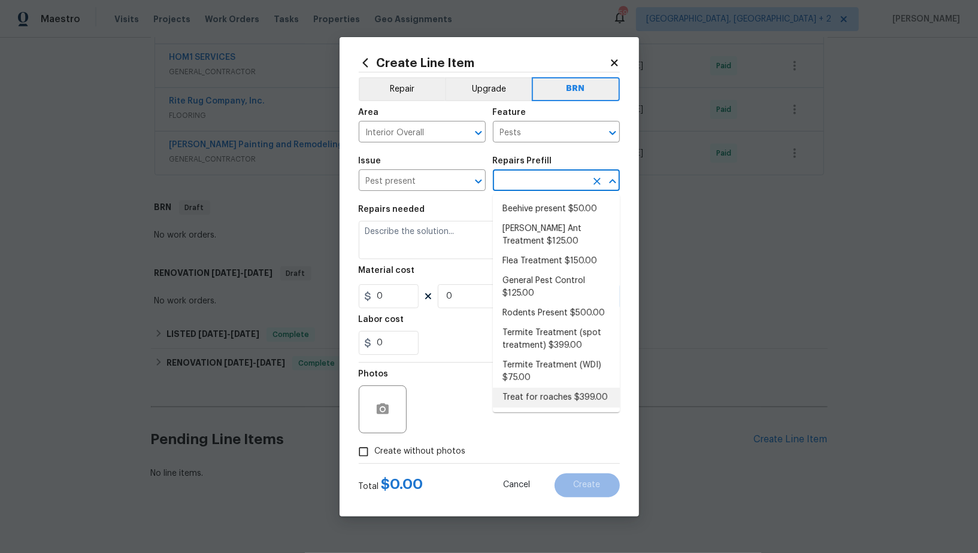
click at [550, 404] on li "Treat for roaches $399.00" at bounding box center [556, 398] width 127 height 20
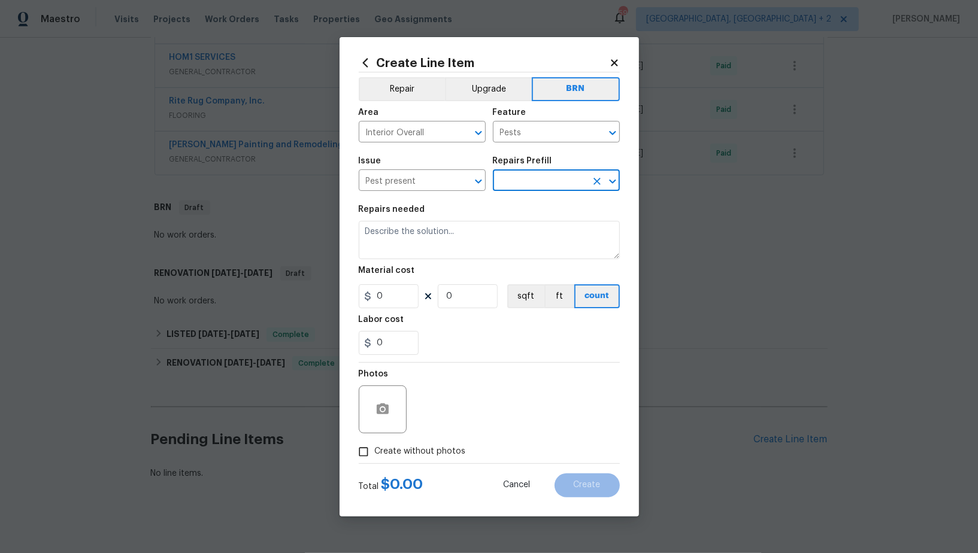
type input "Treat for roaches $399.00"
type textarea "Treatment for active roach infestation whole home (includes 3 follow up treatme…"
type input "399"
type input "1"
click at [604, 182] on button "Open" at bounding box center [612, 181] width 17 height 17
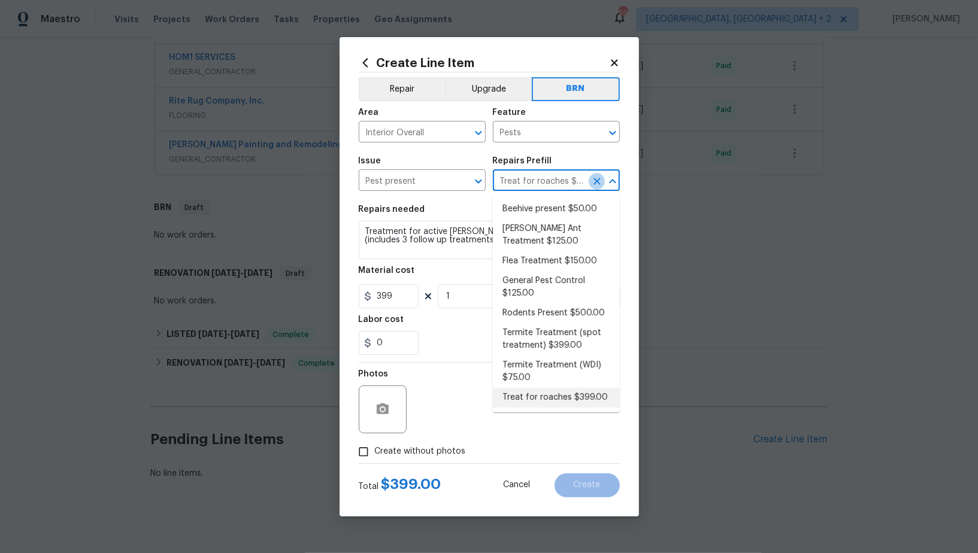
click at [597, 178] on icon "Clear" at bounding box center [597, 181] width 12 height 12
click at [563, 178] on input "text" at bounding box center [539, 181] width 93 height 19
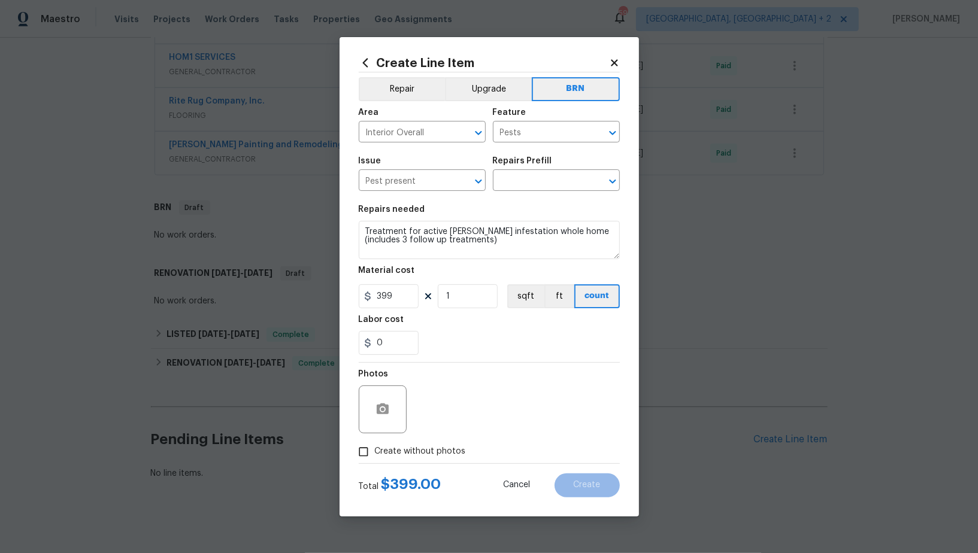
click at [548, 192] on div "Issue Pest present ​ Repairs Prefill ​" at bounding box center [489, 174] width 261 height 48
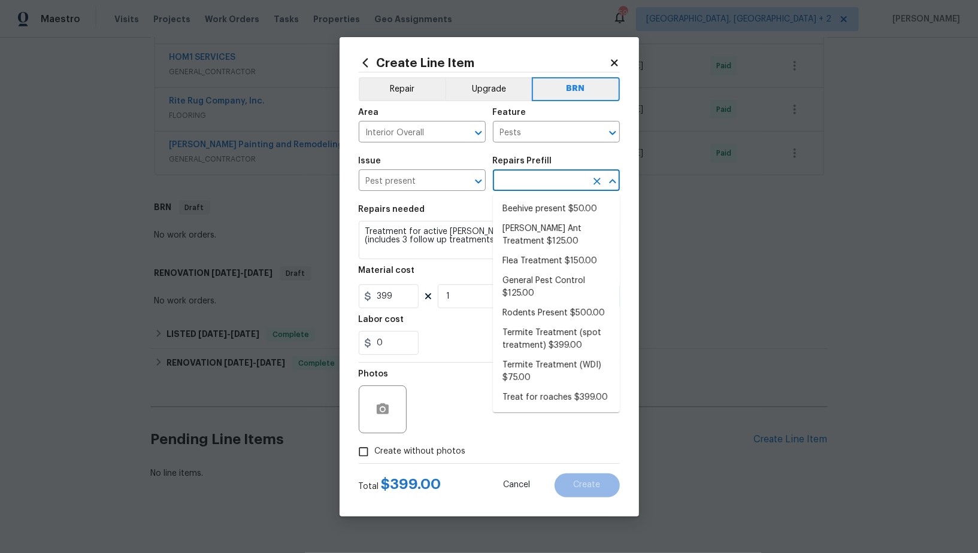
click at [545, 185] on input "text" at bounding box center [539, 181] width 93 height 19
click at [541, 378] on li "Termite Treatment (WDI) $75.00" at bounding box center [556, 372] width 127 height 32
type input "Termite Treatment (WDI) $75.00"
type textarea "Pre-treat for areas conducive to WDI infestation and provide a clean WDI report."
type input "75"
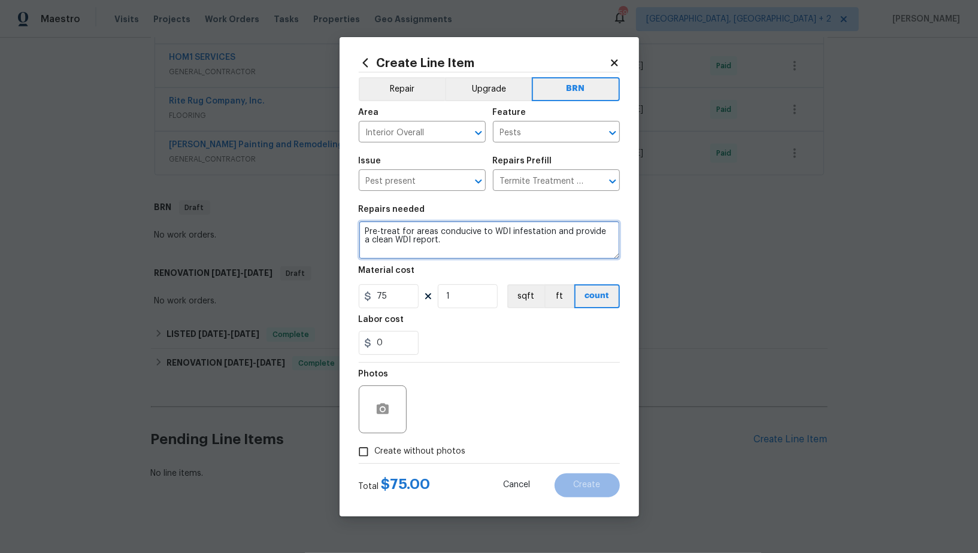
click at [449, 246] on textarea "Pre-treat for areas conducive to WDI infestation and provide a clean WDI report." at bounding box center [489, 240] width 261 height 38
paste textarea "Pest contractor to inspect home for termites. Treat if found - no additional/pr…"
type textarea "Pest contractor to inspect home for termites. Treat if found - no additional/pr…"
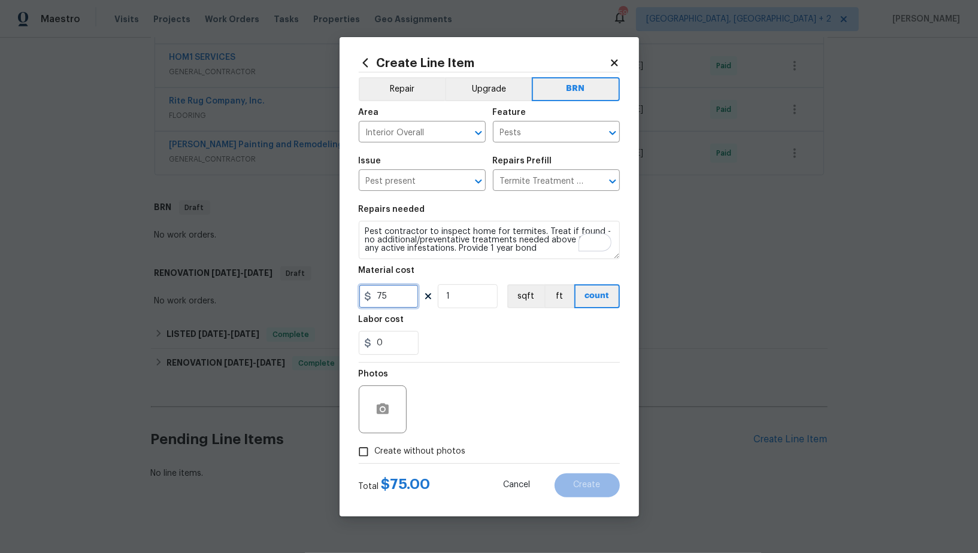
click at [402, 302] on input "75" at bounding box center [389, 296] width 60 height 24
type input "0"
click at [401, 361] on section "Repairs needed Pest contractor to inspect home for termites. Treat if found - n…" at bounding box center [489, 280] width 261 height 164
click at [393, 354] on input "0" at bounding box center [389, 343] width 60 height 24
type input "150"
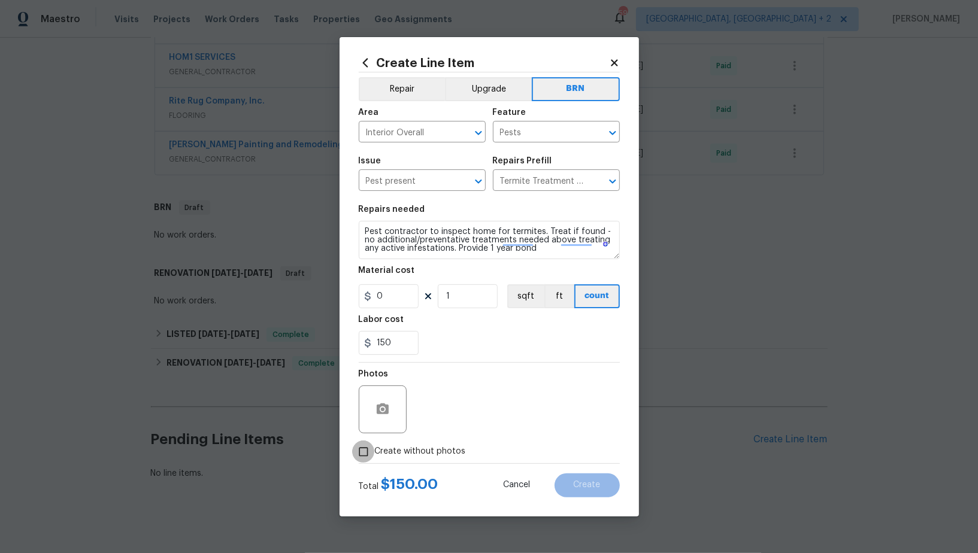
click at [363, 455] on input "Create without photos" at bounding box center [363, 452] width 23 height 23
checkbox input "true"
click at [514, 381] on div "Reason*" at bounding box center [518, 378] width 204 height 16
click at [475, 438] on div "Reason*" at bounding box center [518, 402] width 204 height 78
click at [475, 420] on textarea at bounding box center [518, 410] width 204 height 48
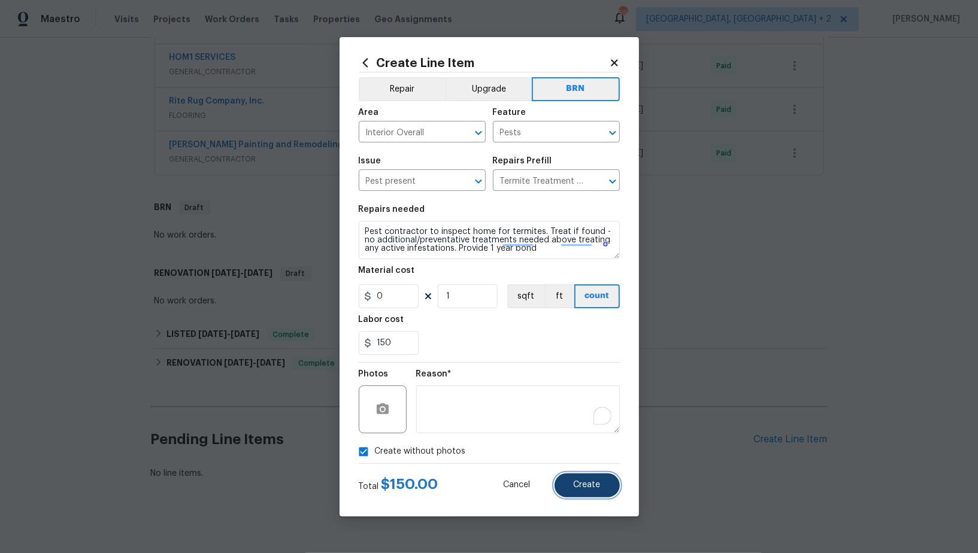
click at [579, 488] on span "Create" at bounding box center [587, 485] width 27 height 9
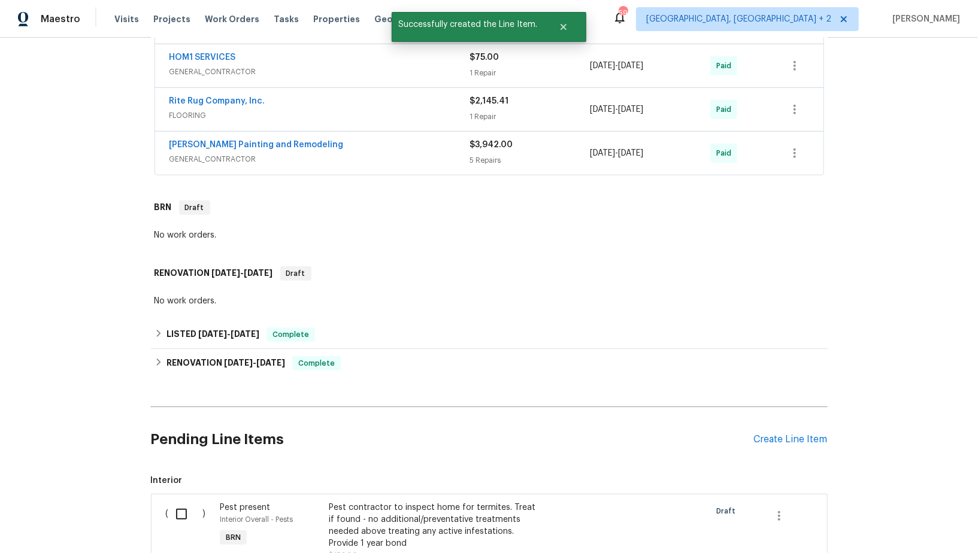
scroll to position [733, 0]
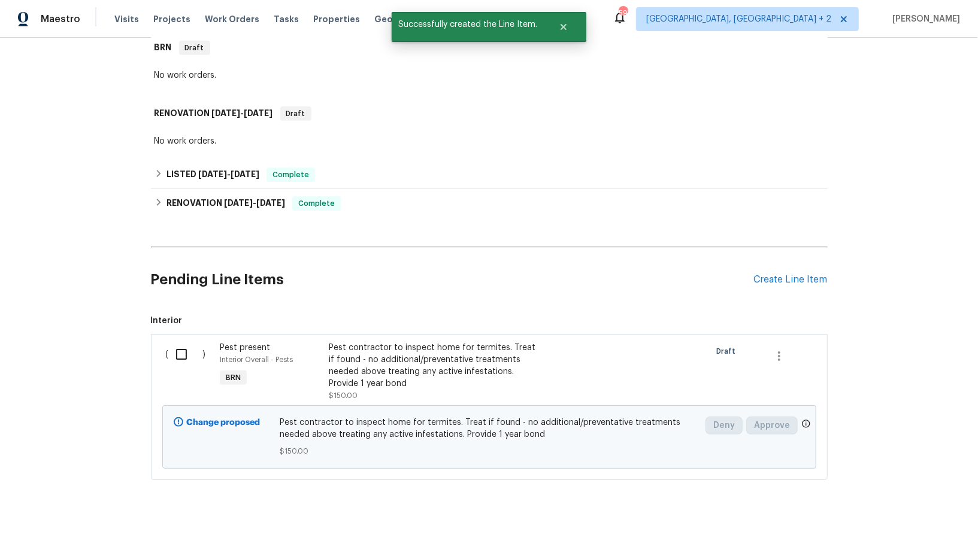
click at [198, 343] on input "checkbox" at bounding box center [186, 354] width 34 height 25
checkbox input "true"
click at [934, 513] on button "Create Work Order" at bounding box center [909, 524] width 99 height 22
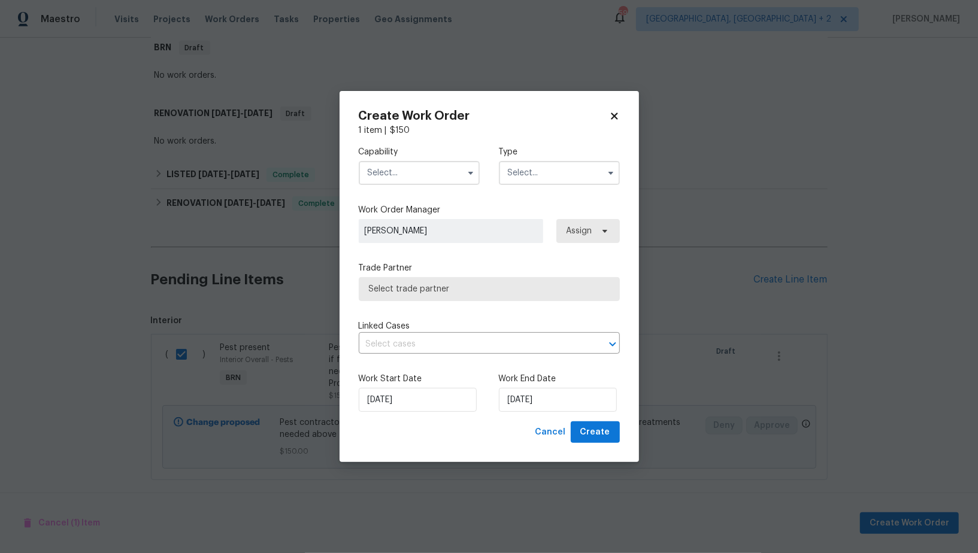
click at [422, 174] on input "text" at bounding box center [419, 173] width 121 height 24
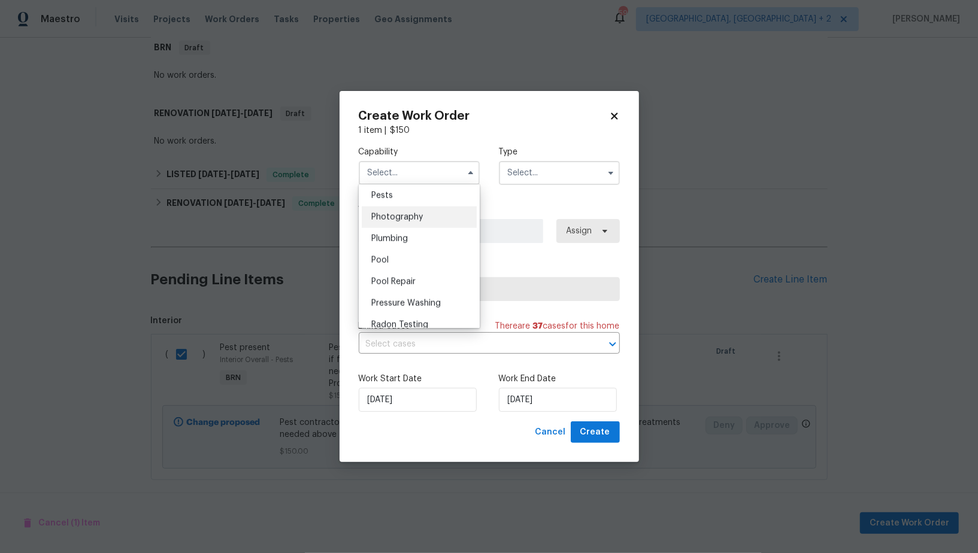
scroll to position [1007, 0]
click at [387, 217] on span "Pests" at bounding box center [382, 218] width 22 height 8
type input "Pests"
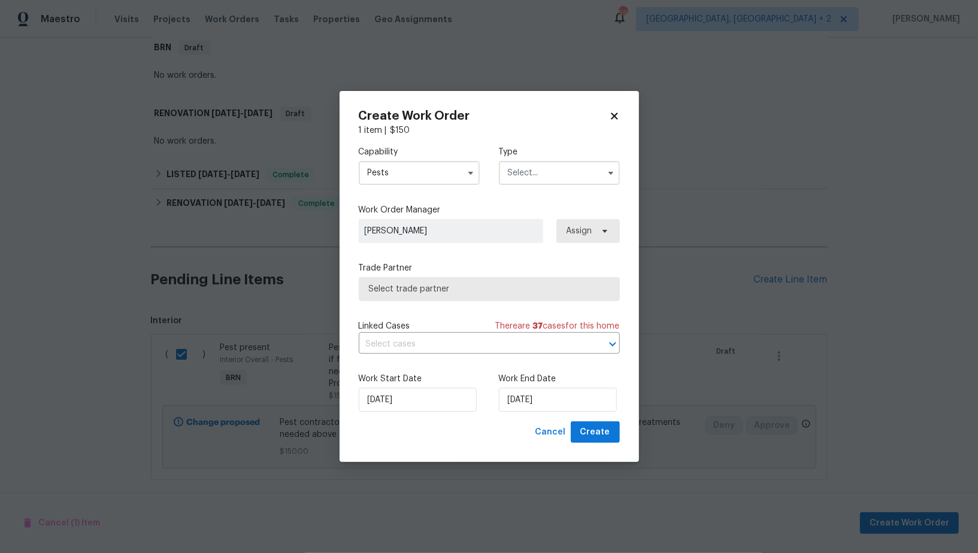
click at [534, 172] on input "text" at bounding box center [559, 173] width 121 height 24
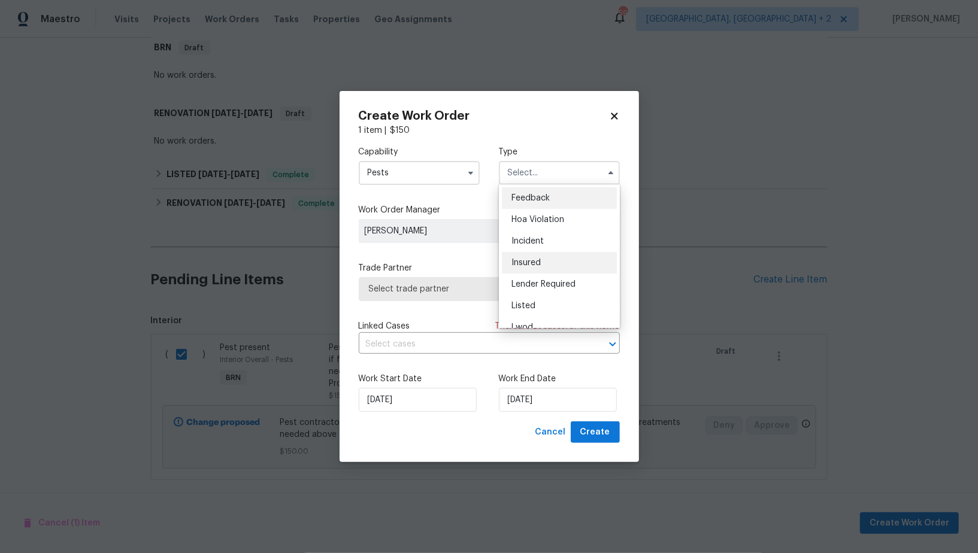
scroll to position [142, 0]
click at [535, 271] on span "Resale" at bounding box center [523, 272] width 25 height 8
type input "Resale"
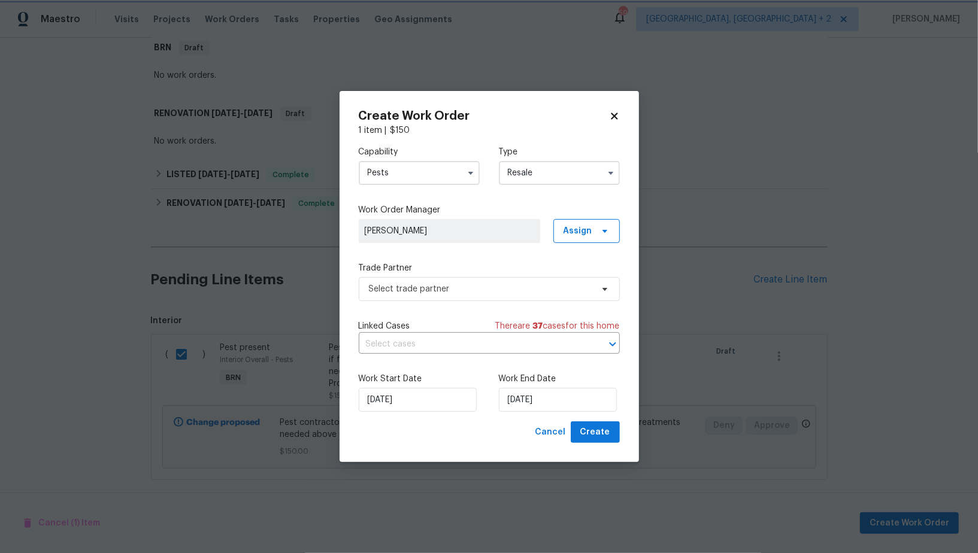
scroll to position [0, 0]
click at [504, 291] on span "Select trade partner" at bounding box center [480, 289] width 223 height 12
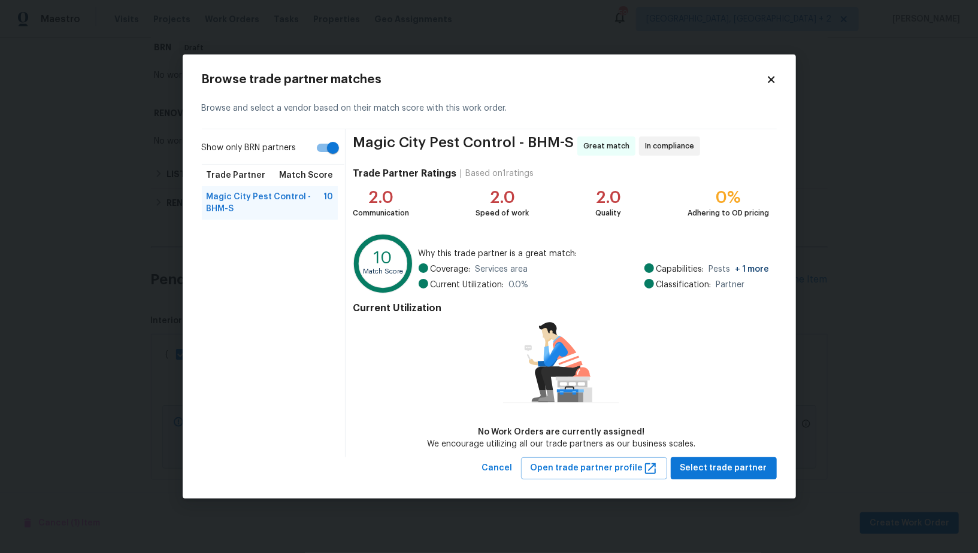
click at [339, 147] on input "Show only BRN partners" at bounding box center [333, 148] width 68 height 23
checkbox input "false"
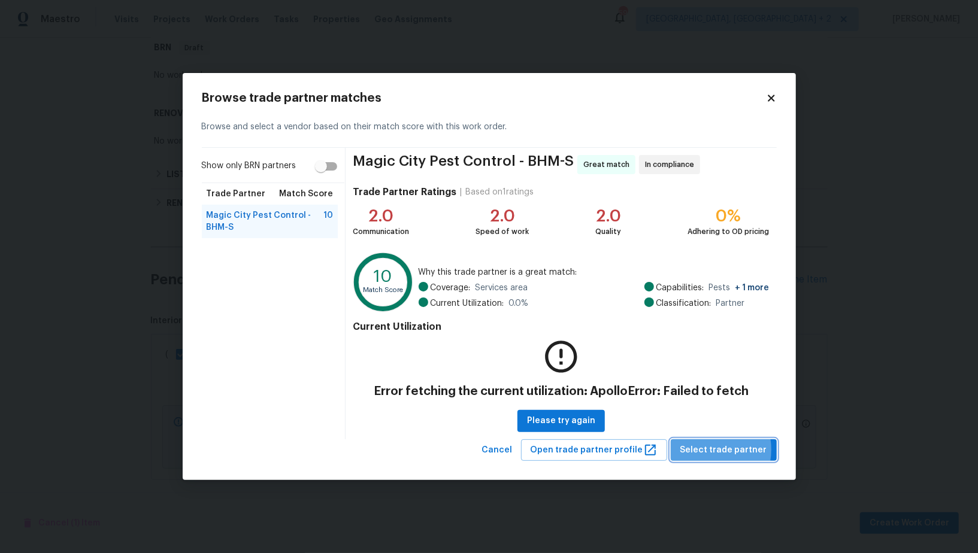
click at [707, 449] on span "Select trade partner" at bounding box center [723, 450] width 87 height 15
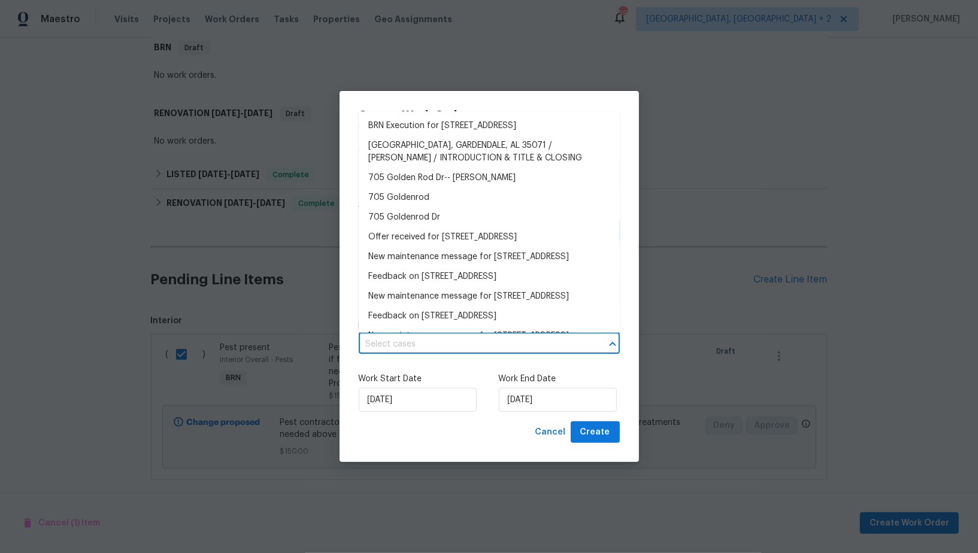
click at [497, 346] on input "text" at bounding box center [473, 344] width 228 height 19
click at [438, 129] on li "BRN Execution for 705 Goldenrod Dr, Gardendale, AL 35071" at bounding box center [489, 126] width 261 height 20
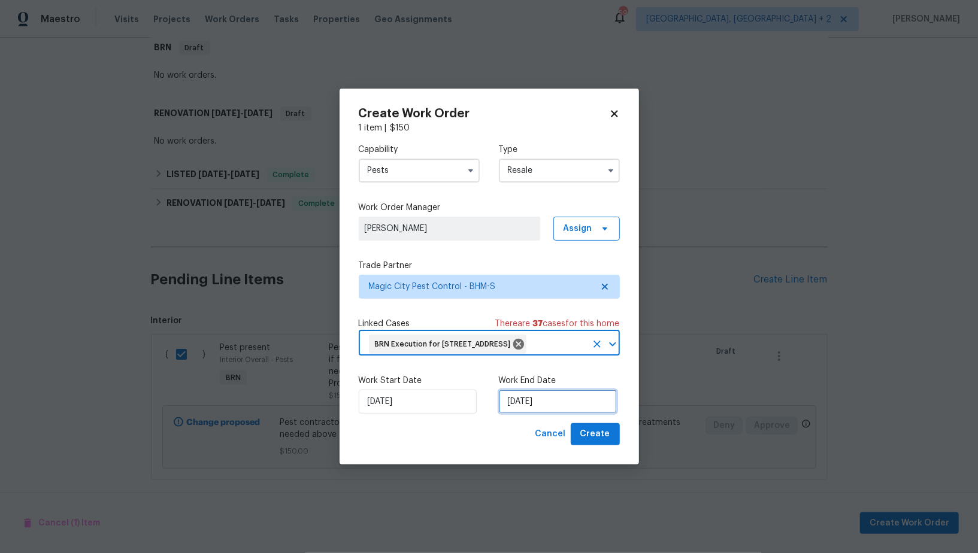
click at [522, 414] on input "[DATE]" at bounding box center [558, 402] width 118 height 24
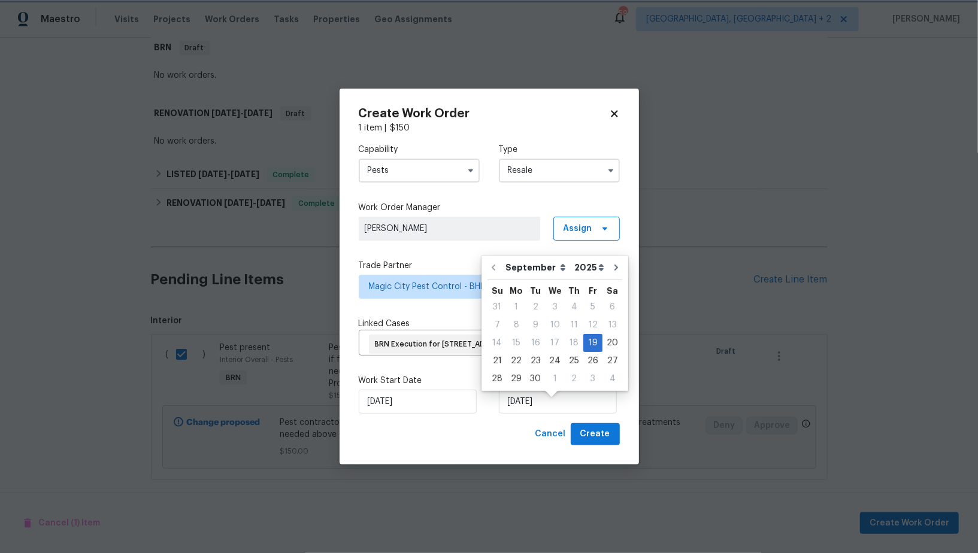
click at [443, 318] on div "Linked Cases There are 37 case s for this home" at bounding box center [489, 324] width 261 height 12
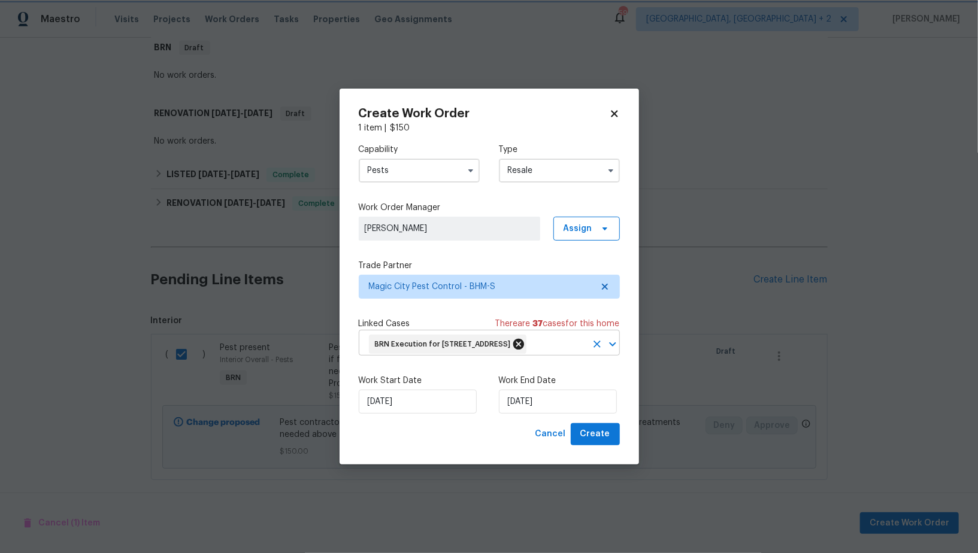
click at [523, 339] on icon at bounding box center [518, 344] width 11 height 11
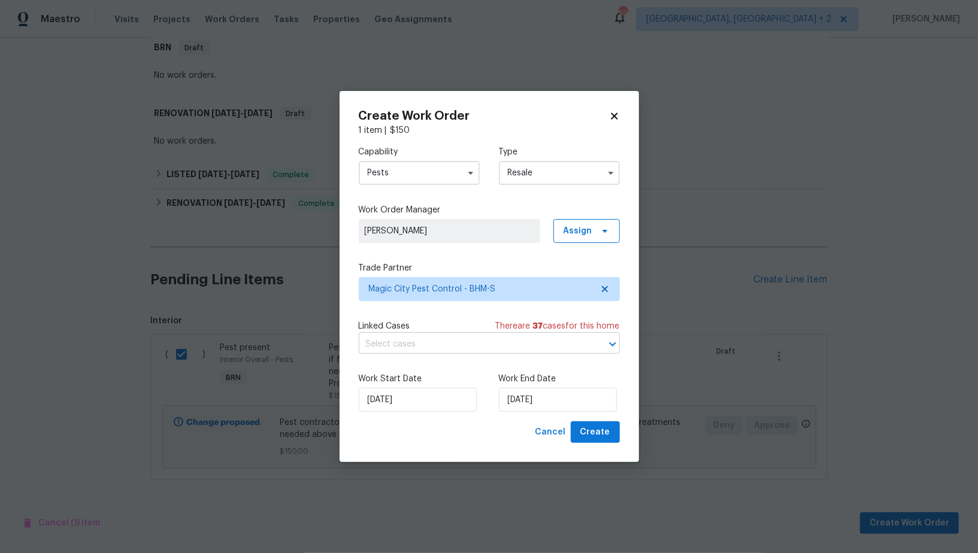
click at [539, 336] on input "text" at bounding box center [473, 344] width 228 height 19
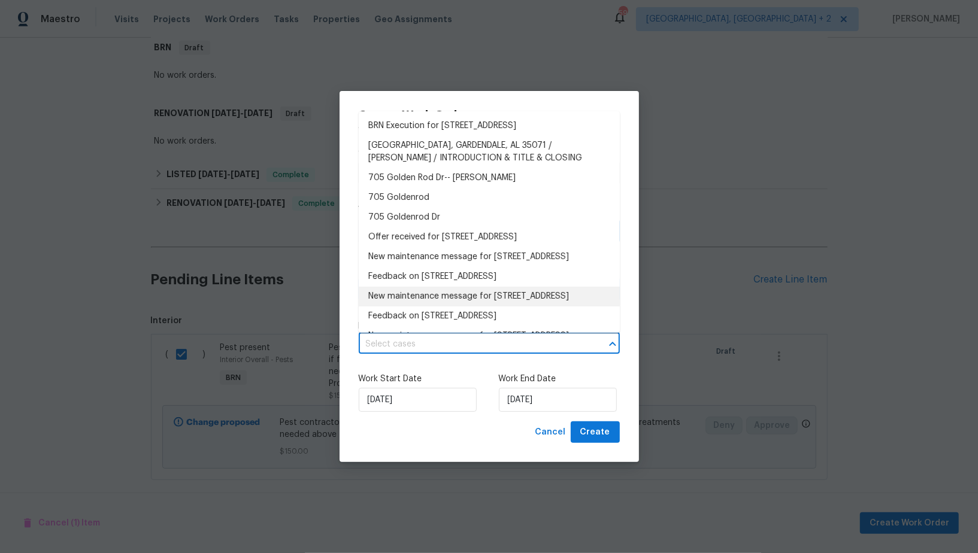
scroll to position [707, 0]
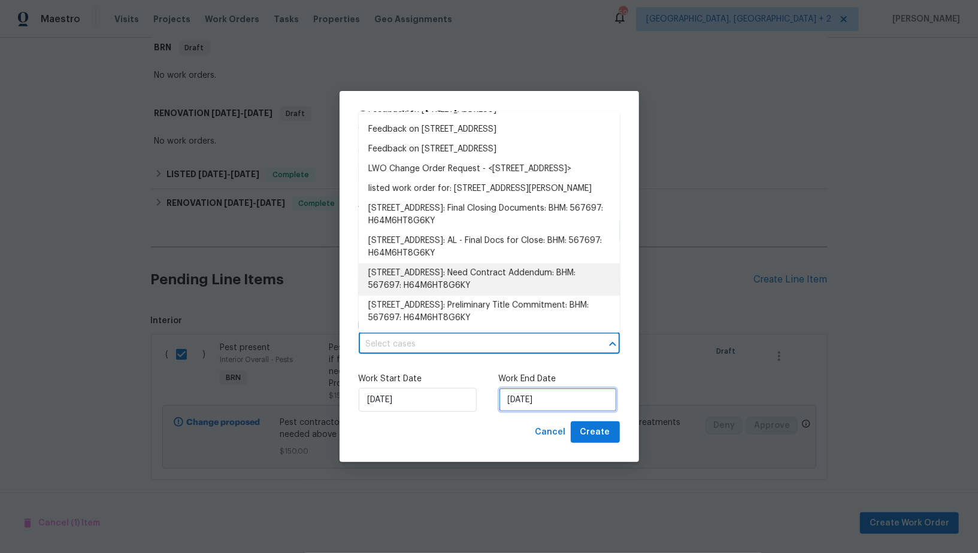
click at [535, 395] on input "19/09/2025" at bounding box center [558, 400] width 118 height 24
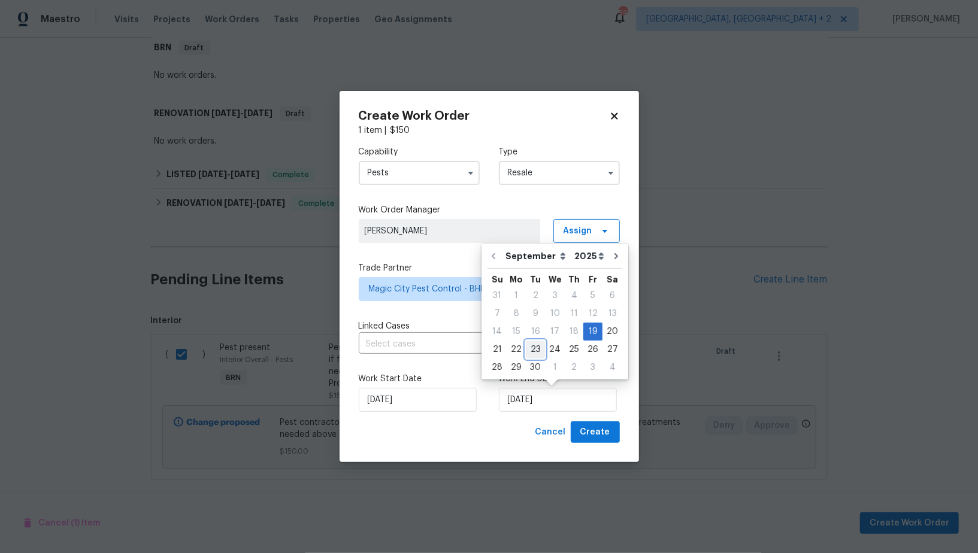
click at [529, 348] on div "23" at bounding box center [535, 349] width 19 height 17
type input "23/09/2025"
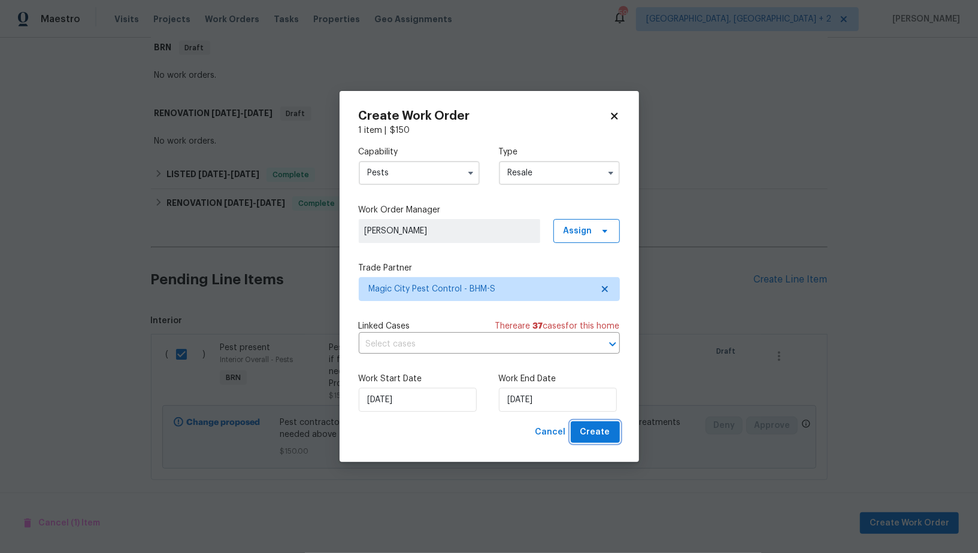
click at [588, 428] on span "Create" at bounding box center [595, 432] width 30 height 15
click at [517, 343] on input "text" at bounding box center [473, 344] width 228 height 19
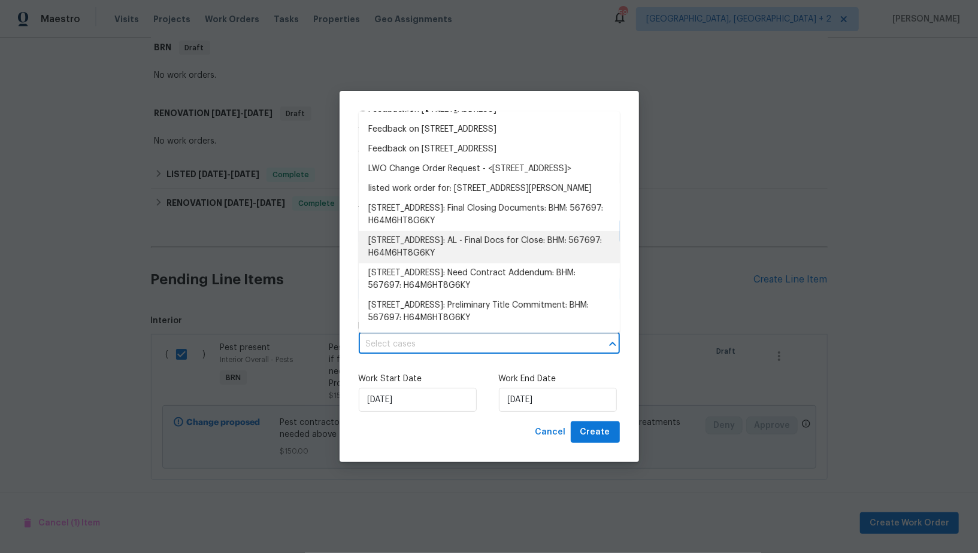
scroll to position [757, 0]
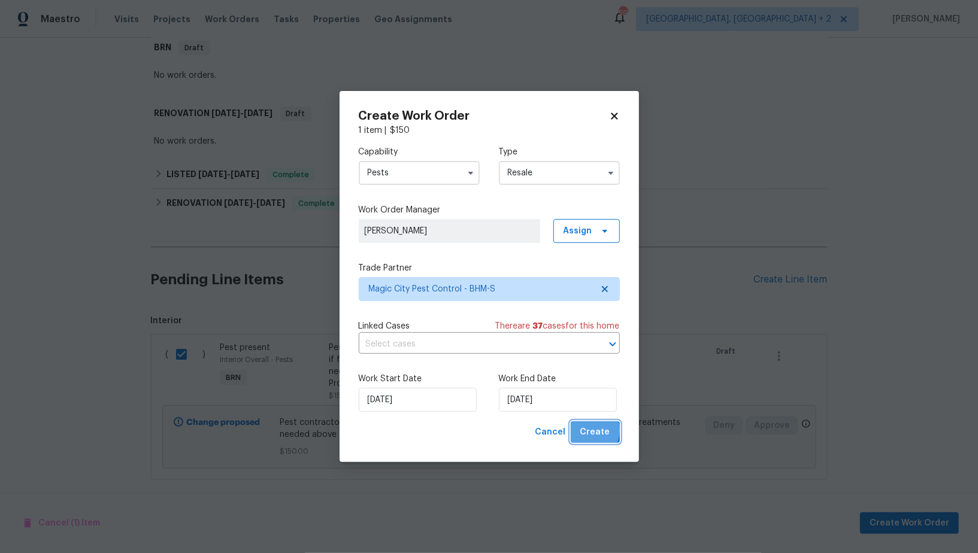
click at [590, 431] on span "Create" at bounding box center [595, 432] width 30 height 15
checkbox input "false"
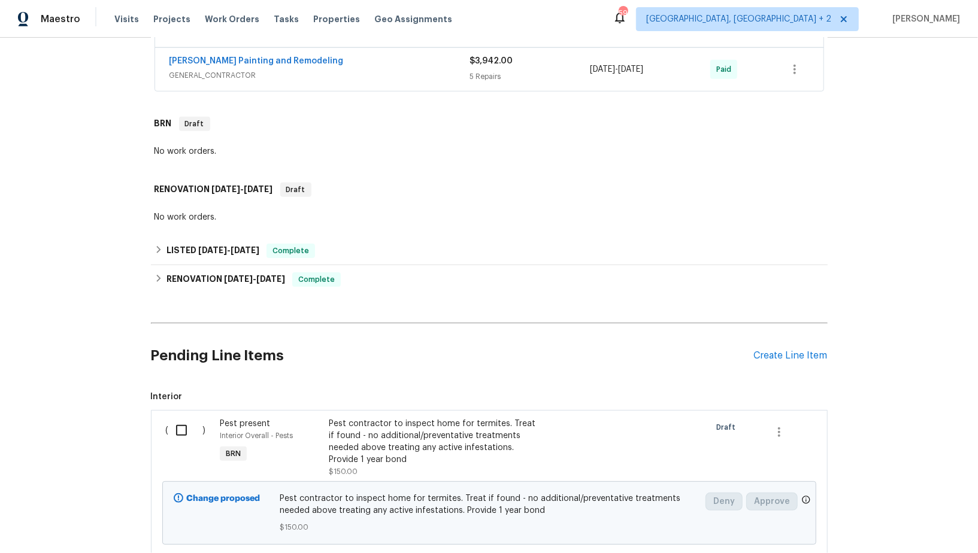
scroll to position [733, 0]
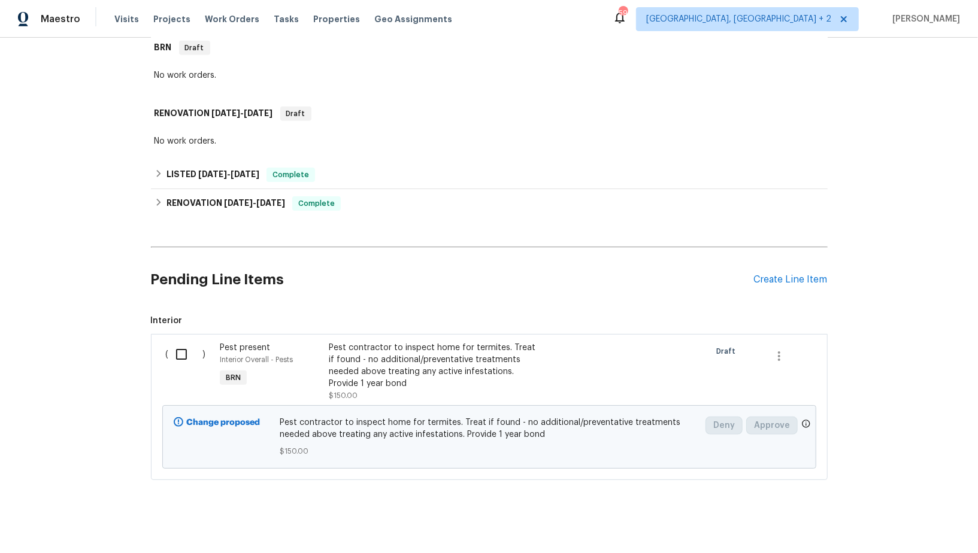
click at [196, 342] on input "checkbox" at bounding box center [186, 354] width 34 height 25
checkbox input "true"
click at [943, 531] on button "Create Work Order" at bounding box center [909, 524] width 99 height 22
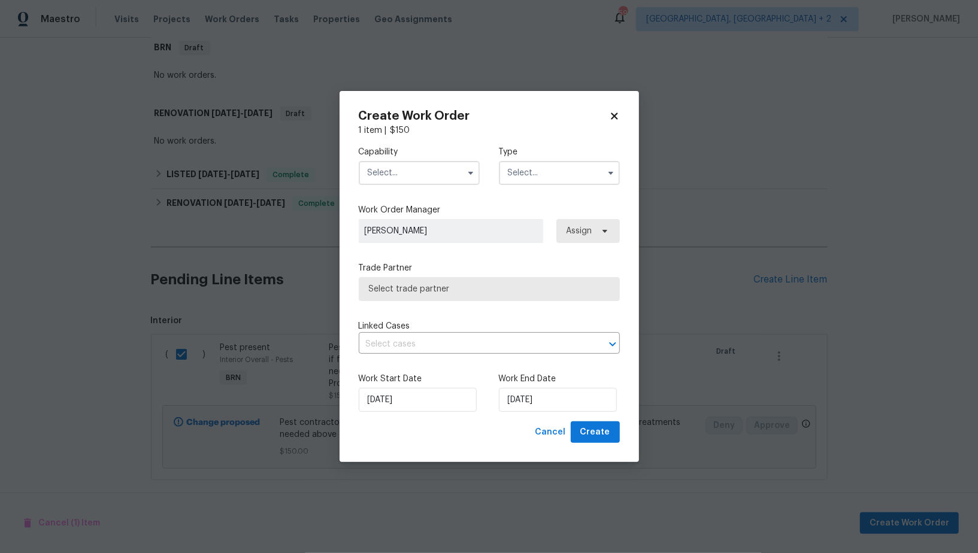
click at [414, 183] on input "text" at bounding box center [419, 173] width 121 height 24
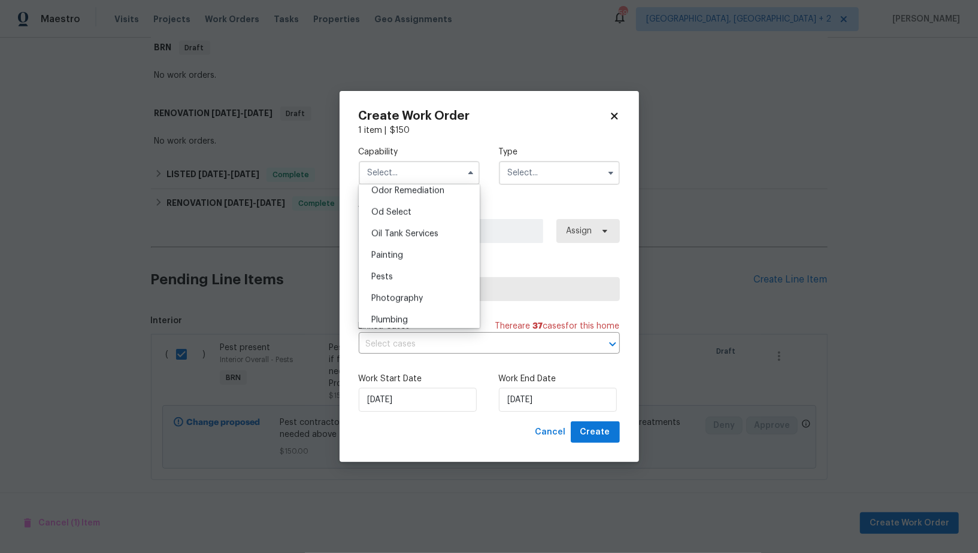
scroll to position [1026, 0]
click at [404, 199] on div "Pests" at bounding box center [419, 200] width 115 height 22
type input "Pests"
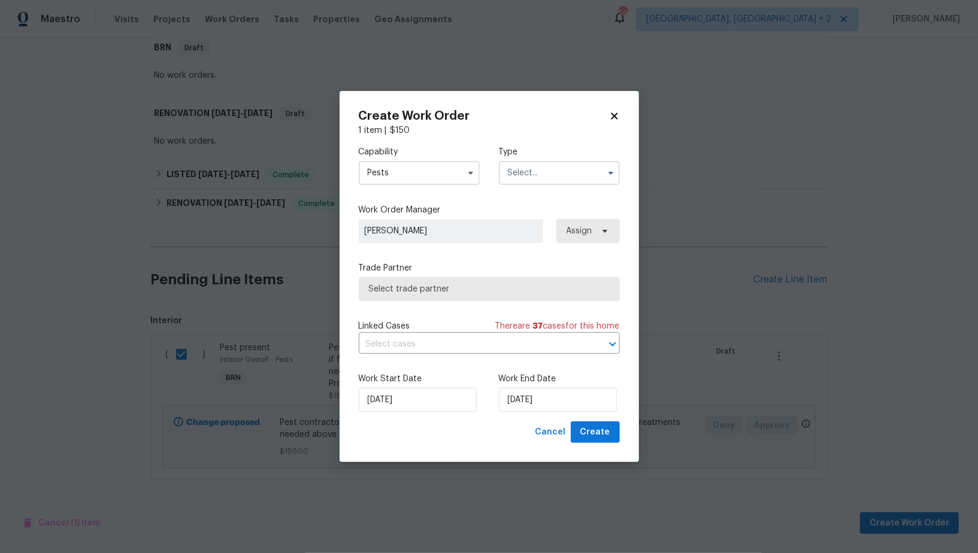
click at [538, 175] on input "text" at bounding box center [559, 173] width 121 height 24
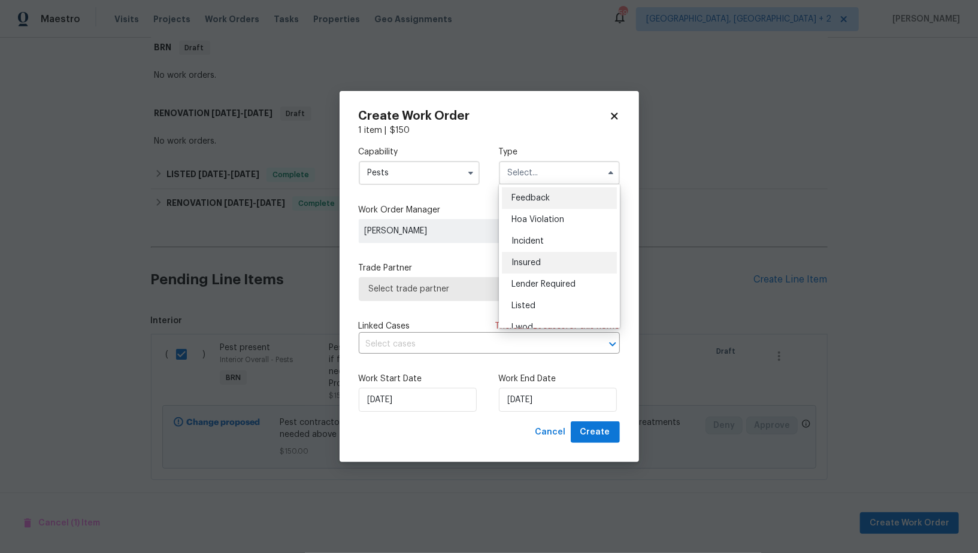
scroll to position [142, 0]
click at [528, 265] on div "Resale" at bounding box center [559, 272] width 115 height 22
type input "Resale"
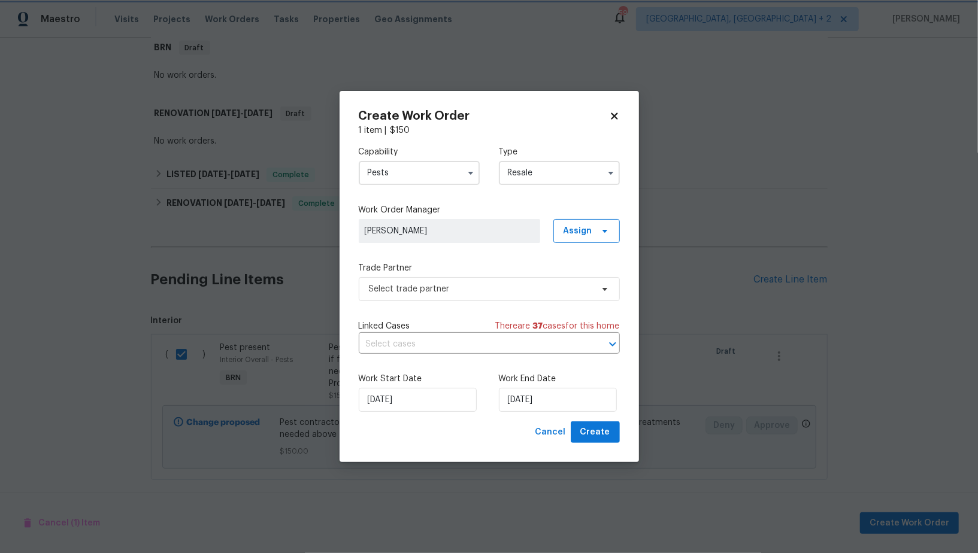
scroll to position [0, 0]
click at [516, 287] on span "Select trade partner" at bounding box center [480, 289] width 223 height 12
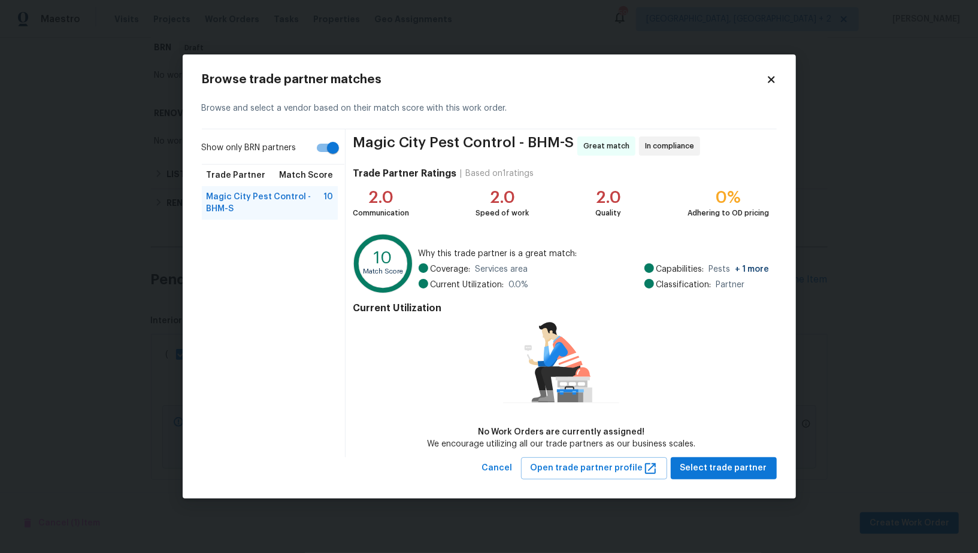
click at [713, 481] on div "Browse trade partner matches Browse and select a vendor based on their match sc…" at bounding box center [489, 276] width 613 height 444
click at [711, 466] on span "Select trade partner" at bounding box center [723, 468] width 87 height 15
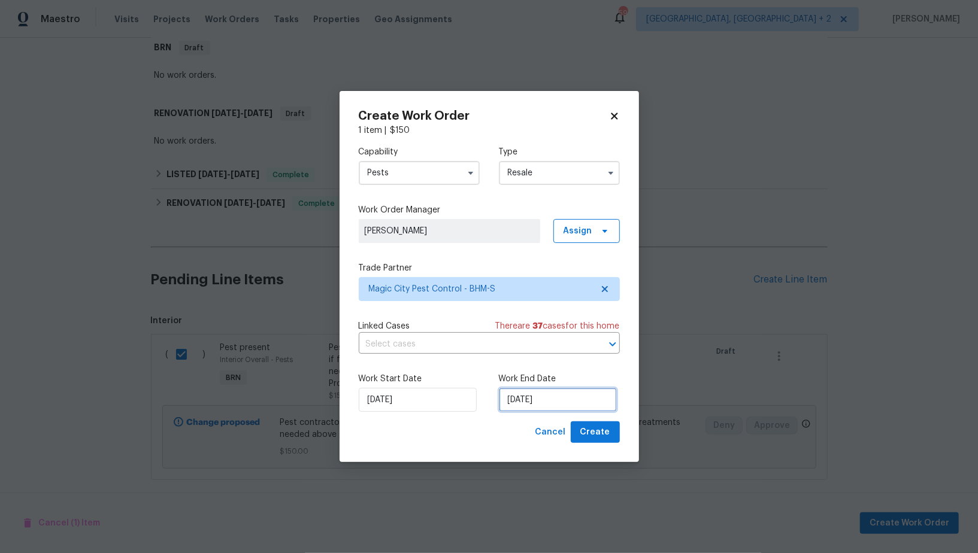
click at [559, 408] on input "19/09/2025" at bounding box center [558, 400] width 118 height 24
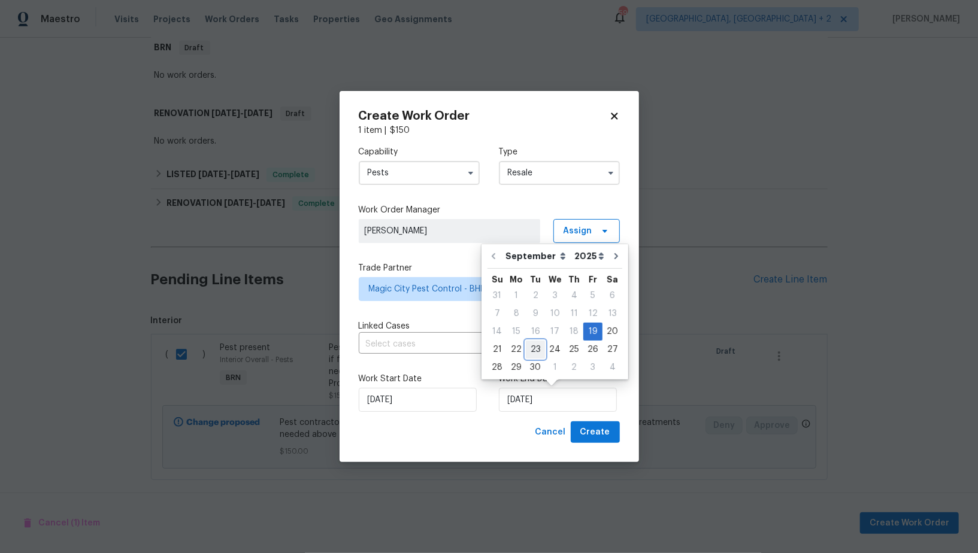
click at [526, 349] on div "23" at bounding box center [535, 349] width 19 height 17
type input "23/09/2025"
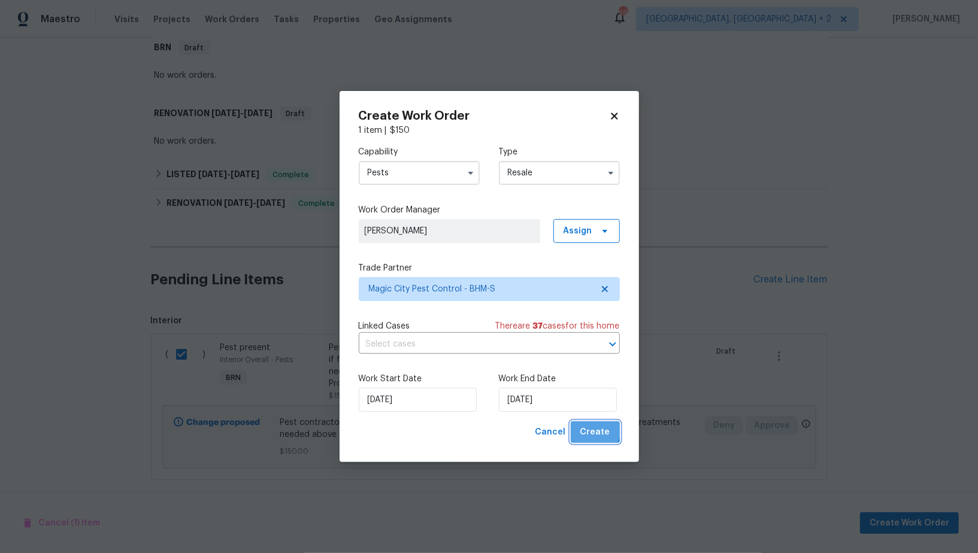
click at [580, 424] on button "Create" at bounding box center [595, 433] width 49 height 22
checkbox input "false"
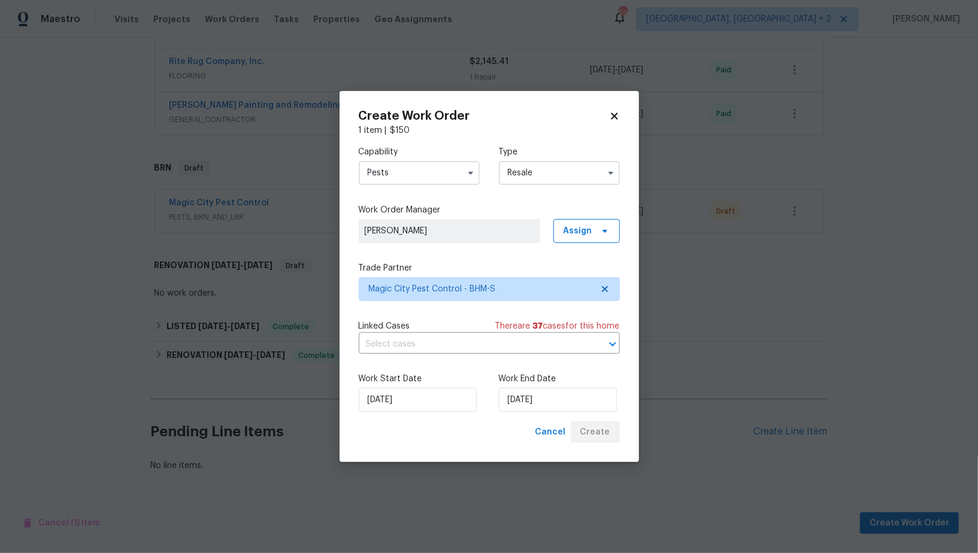
scroll to position [605, 0]
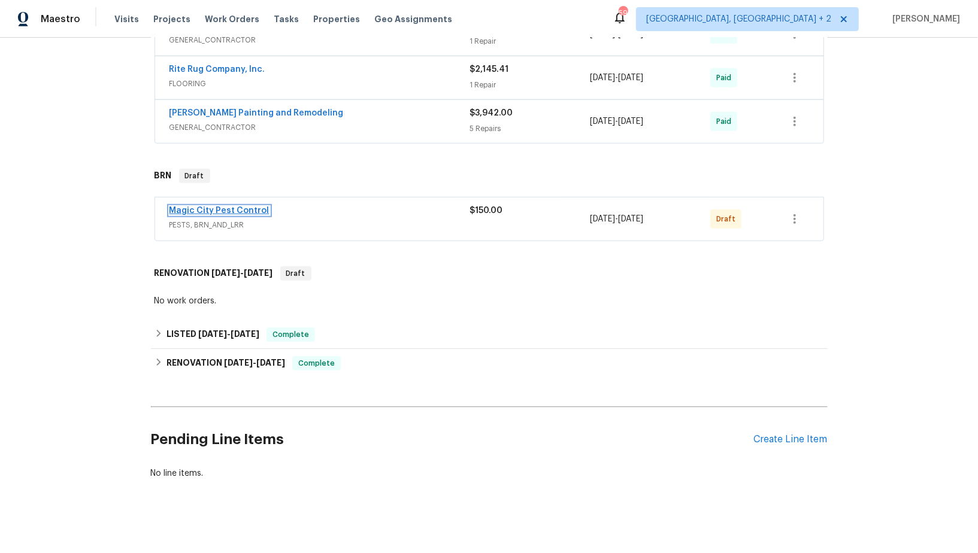
click at [225, 207] on link "Magic City Pest Control" at bounding box center [219, 211] width 100 height 8
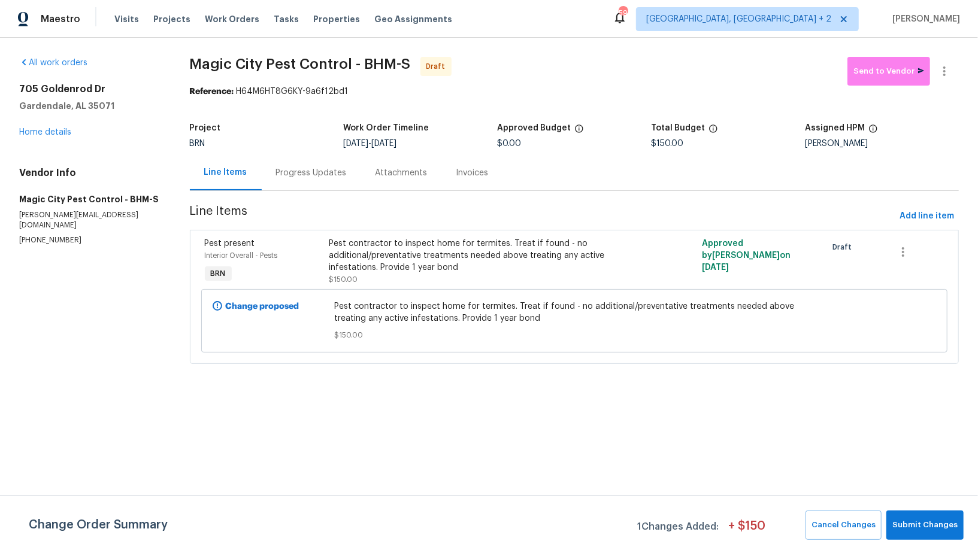
click at [302, 181] on div "Progress Updates" at bounding box center [311, 172] width 99 height 35
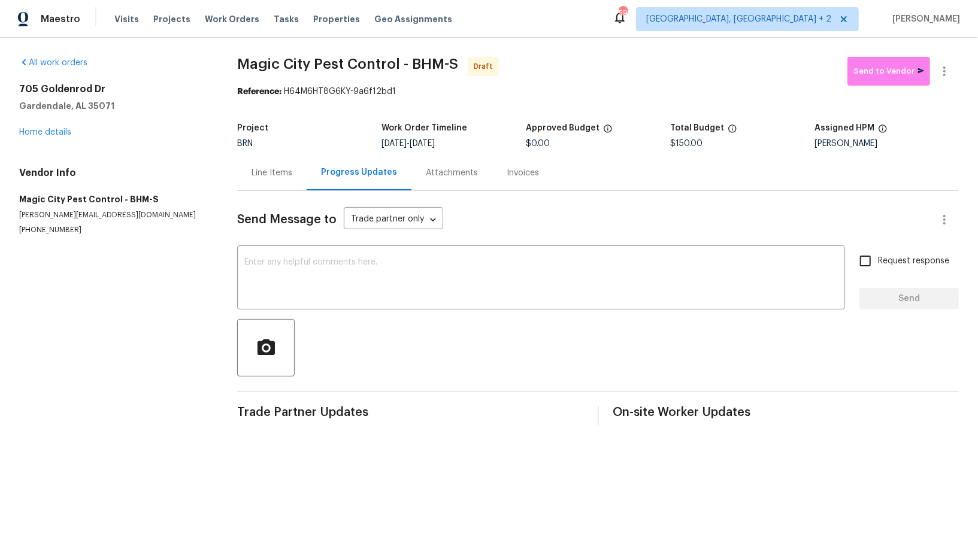
click at [243, 169] on div "Line Items" at bounding box center [271, 172] width 69 height 35
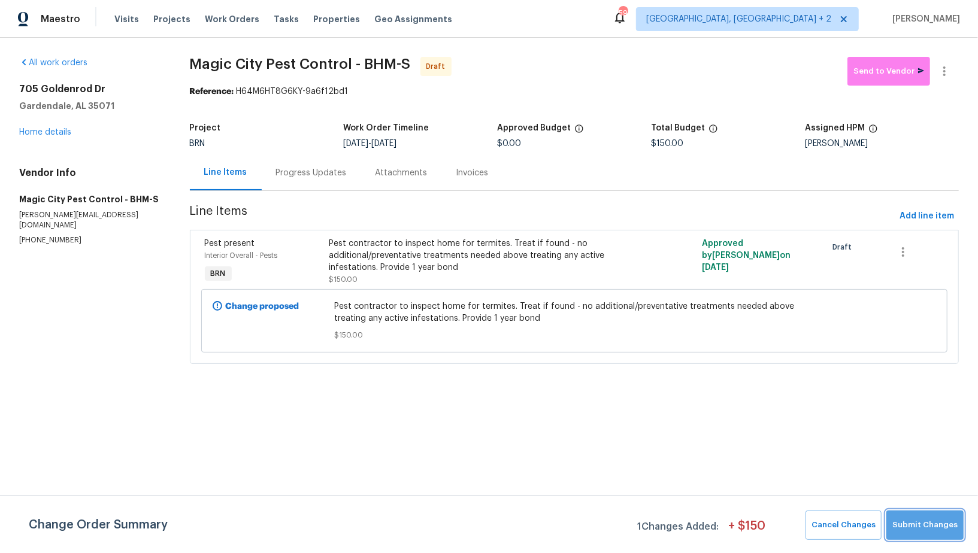
click at [939, 530] on span "Submit Changes" at bounding box center [924, 526] width 65 height 14
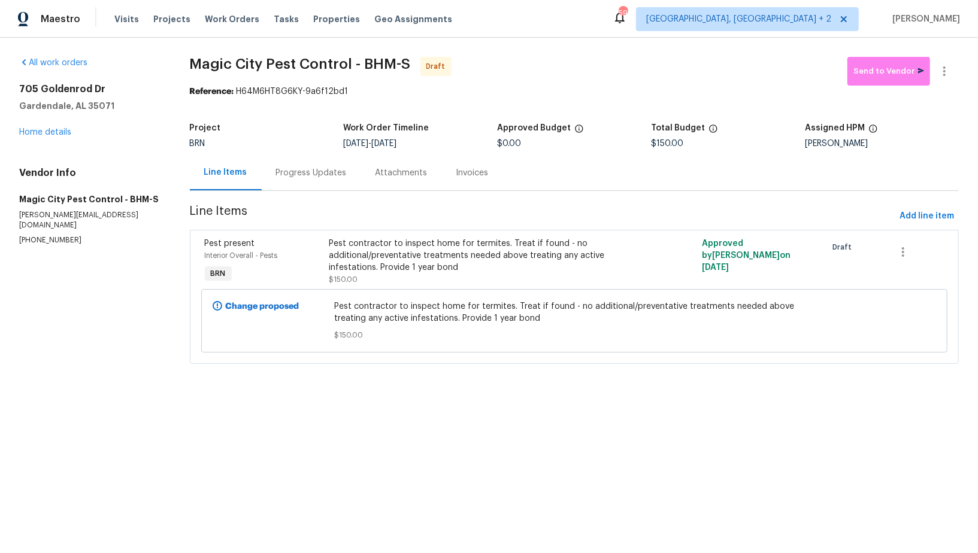
click at [309, 171] on div "Progress Updates" at bounding box center [311, 173] width 71 height 12
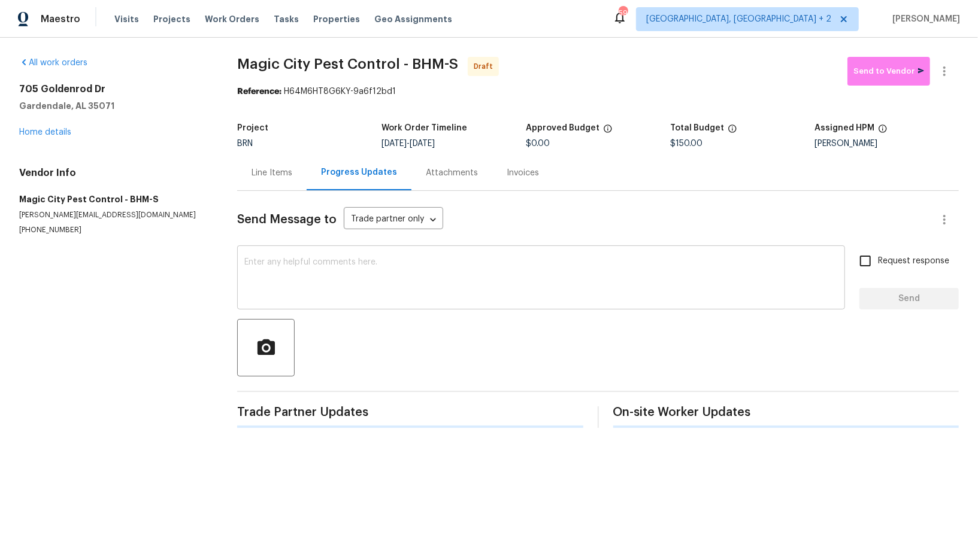
click at [369, 274] on textarea at bounding box center [540, 279] width 593 height 42
click at [366, 276] on textarea "To enrich screen reader interactions, please activate Accessibility in Grammarl…" at bounding box center [540, 279] width 593 height 42
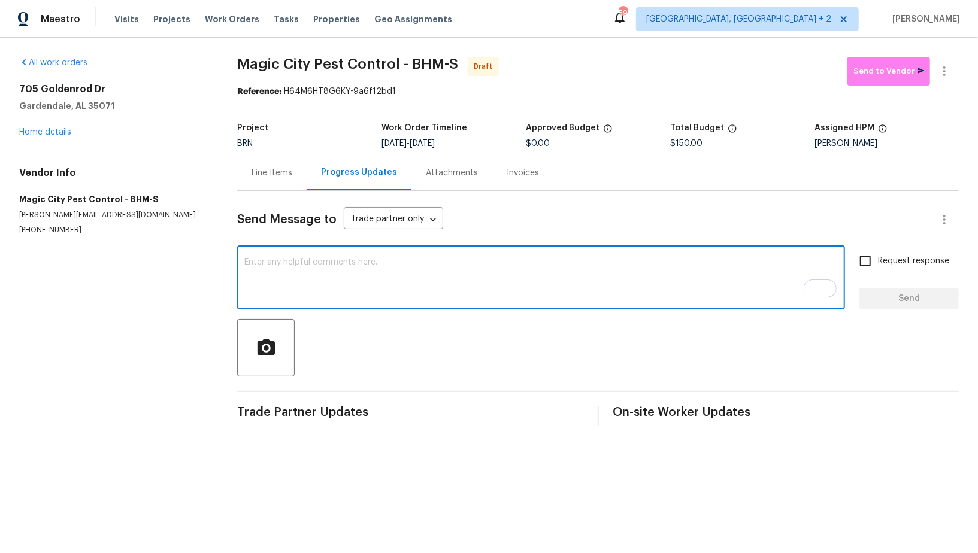
paste textarea "Hi, I'm Padmapriya from Opendoor. Just wanted to check if you received the WO f…"
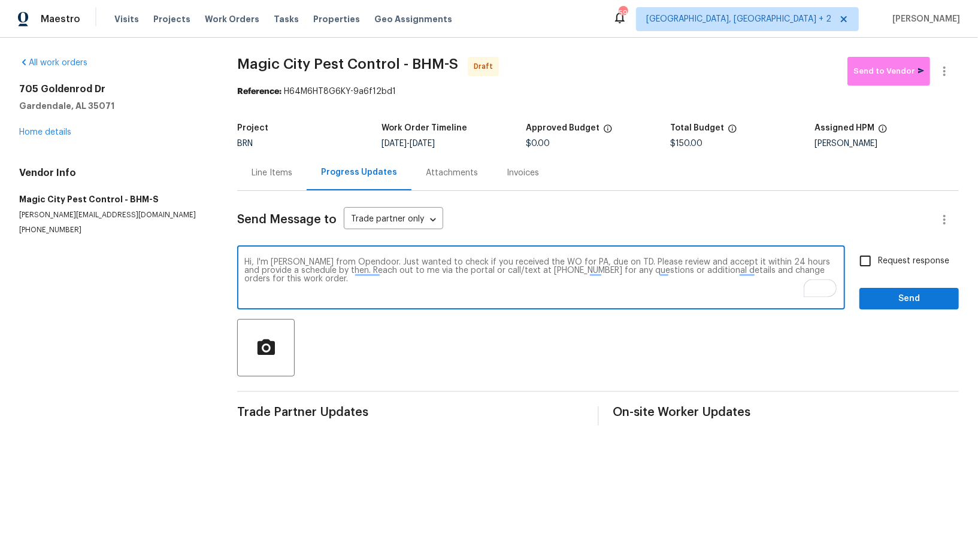
click at [582, 261] on textarea "Hi, I'm Padmapriya from Opendoor. Just wanted to check if you received the WO f…" at bounding box center [540, 279] width 593 height 42
paste textarea "705 Goldenrod Dr, Gardendale, AL 35071"
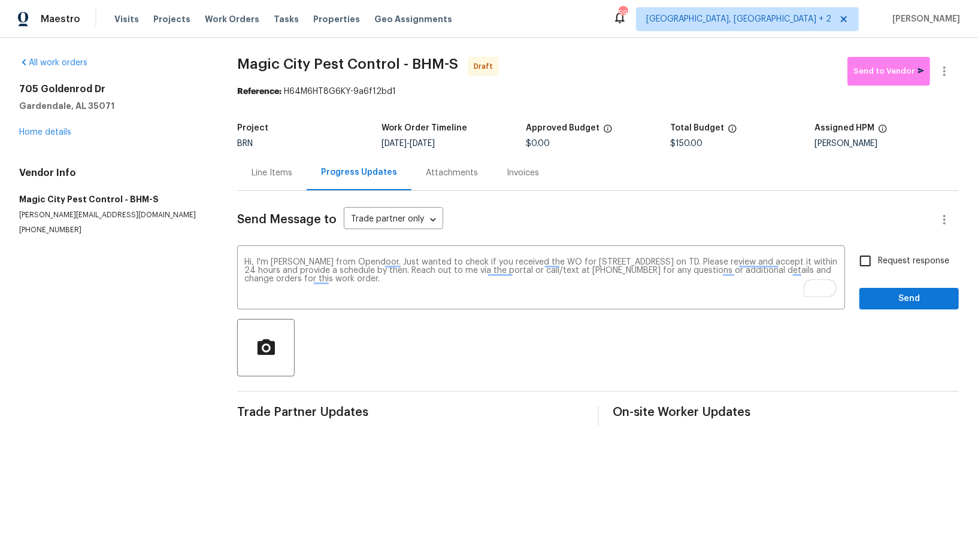
drag, startPoint x: 428, startPoint y: 144, endPoint x: 465, endPoint y: 144, distance: 37.1
click at [435, 144] on span "9/23/2025" at bounding box center [422, 144] width 25 height 8
copy span "9/23/202"
click at [425, 142] on span "9/19/2025 - 9/23/2025" at bounding box center [407, 144] width 53 height 8
drag, startPoint x: 428, startPoint y: 142, endPoint x: 499, endPoint y: 144, distance: 71.9
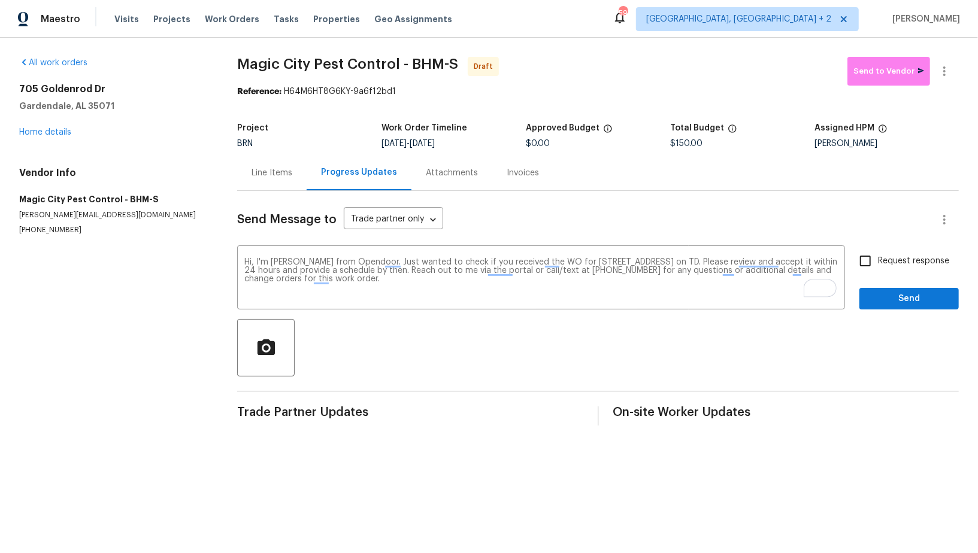
click at [499, 144] on div "9/19/2025 - 9/23/2025" at bounding box center [453, 144] width 144 height 8
copy span "9/23/2025"
click at [777, 262] on textarea "Hi, I'm Padmapriya from Opendoor. Just wanted to check if you received the WO f…" at bounding box center [540, 279] width 593 height 42
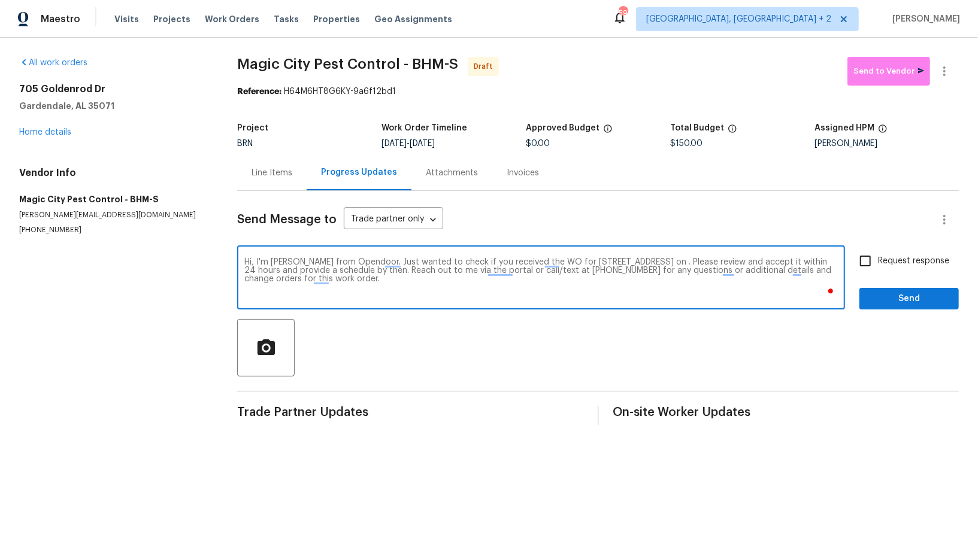
paste textarea "9/23/2025"
type textarea "Hi, I'm Padmapriya from Opendoor. Just wanted to check if you received the WO f…"
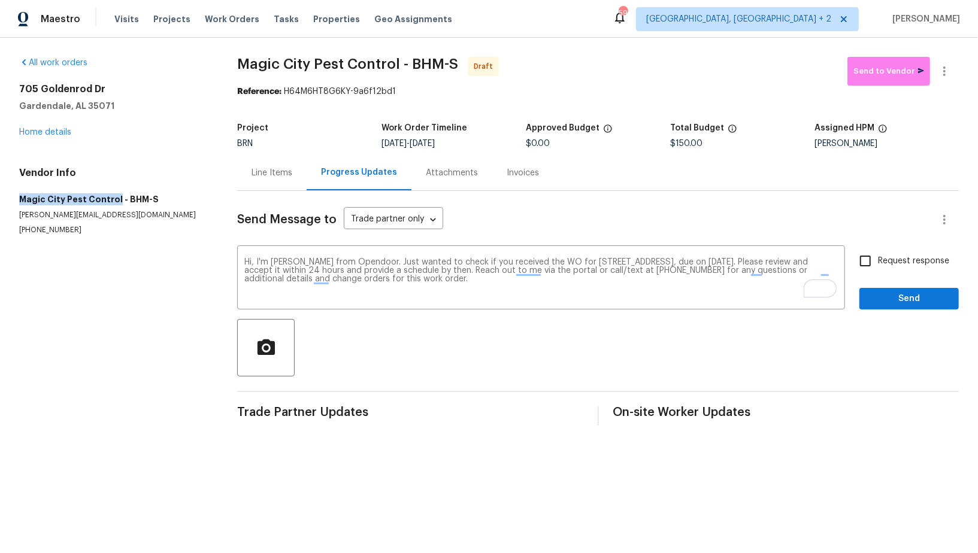
drag, startPoint x: 5, startPoint y: 197, endPoint x: 114, endPoint y: 199, distance: 109.0
click at [114, 199] on div "All work orders 705 Goldenrod Dr Gardendale, AL 35071 Home details Vendor Info …" at bounding box center [489, 241] width 978 height 407
copy h5 "Magic City Pest Control"
click at [856, 263] on input "Request response" at bounding box center [865, 260] width 25 height 25
checkbox input "true"
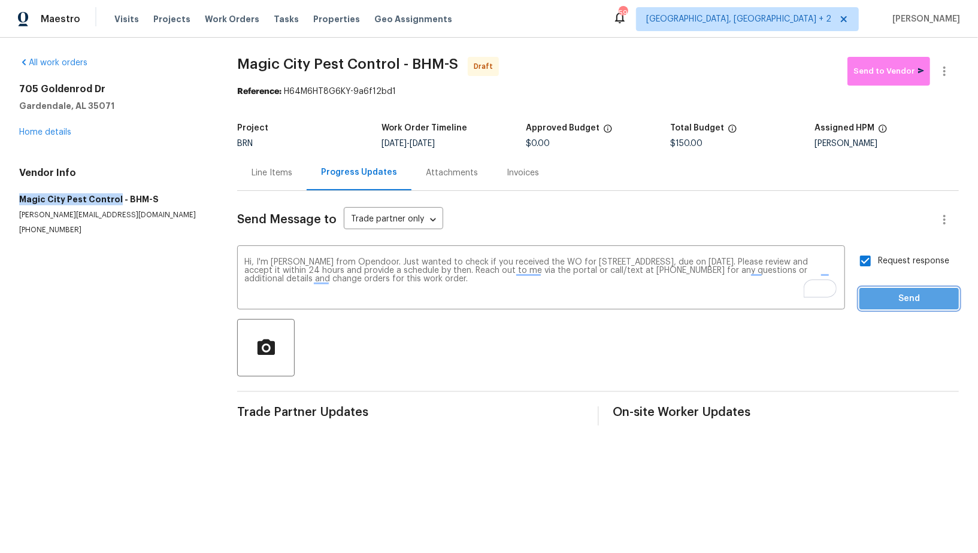
click at [884, 305] on span "Send" at bounding box center [909, 299] width 80 height 15
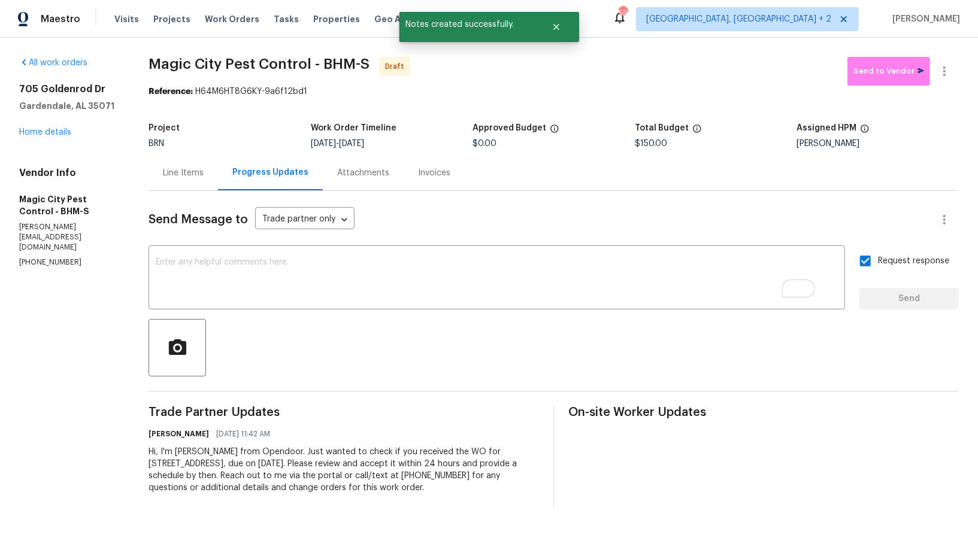
click at [196, 169] on div "Line Items" at bounding box center [183, 173] width 41 height 12
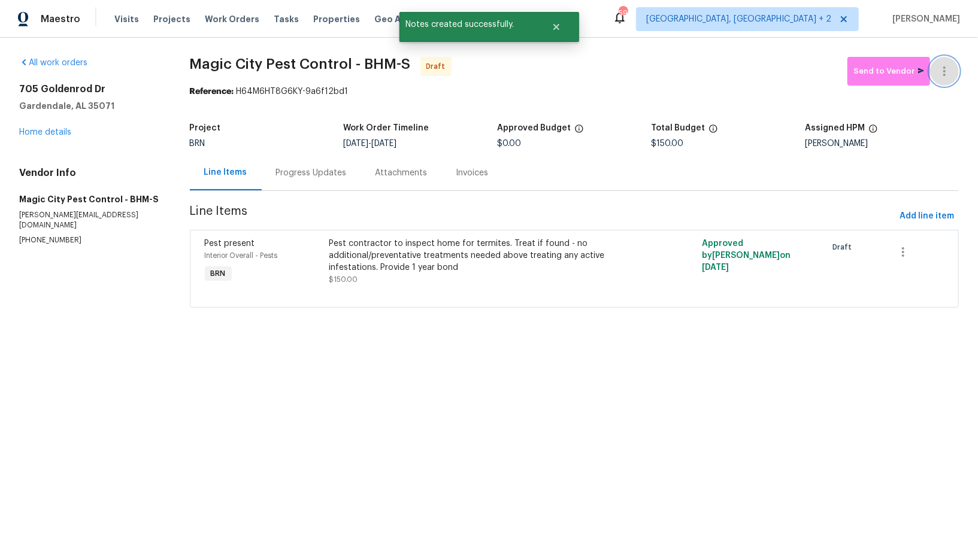
click at [945, 71] on icon "button" at bounding box center [944, 71] width 2 height 10
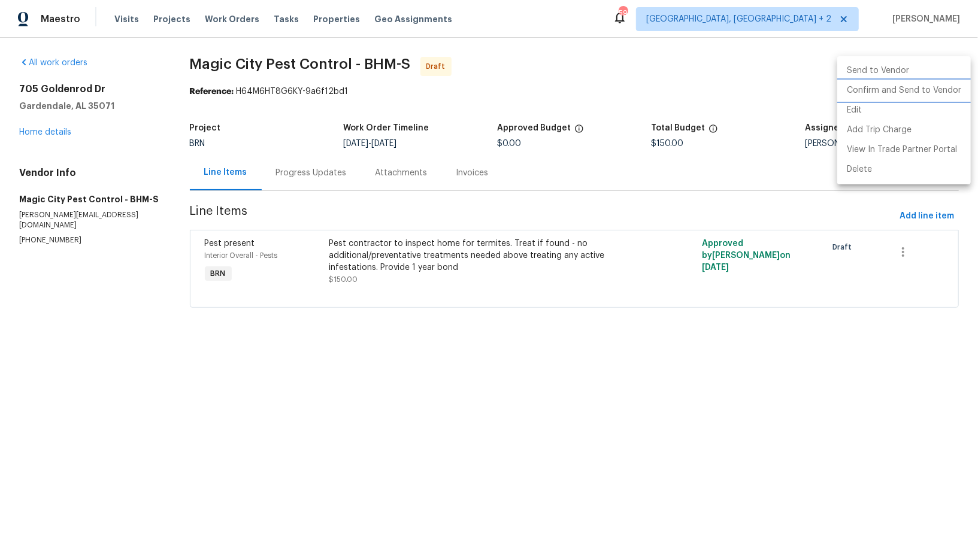
click at [898, 96] on li "Confirm and Send to Vendor" at bounding box center [904, 91] width 134 height 20
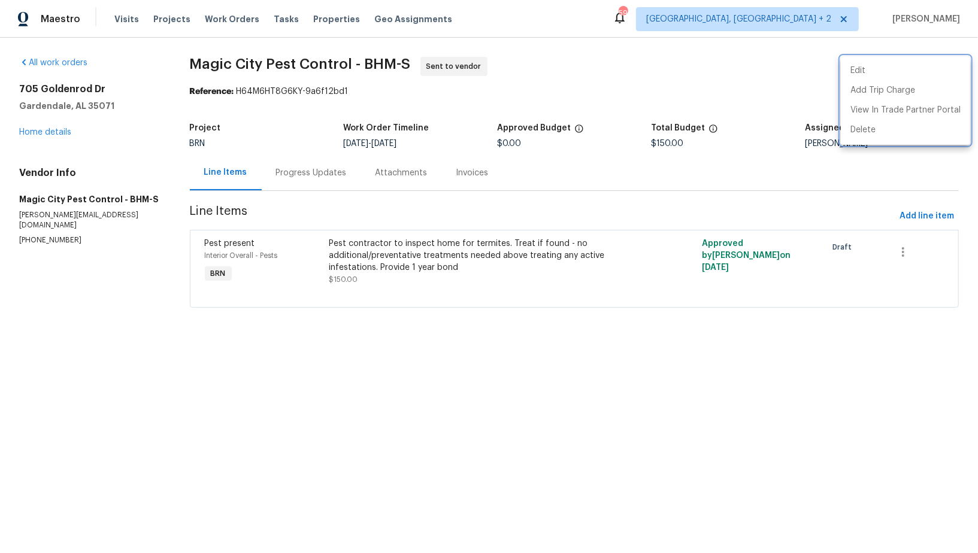
click at [60, 132] on div at bounding box center [489, 276] width 978 height 553
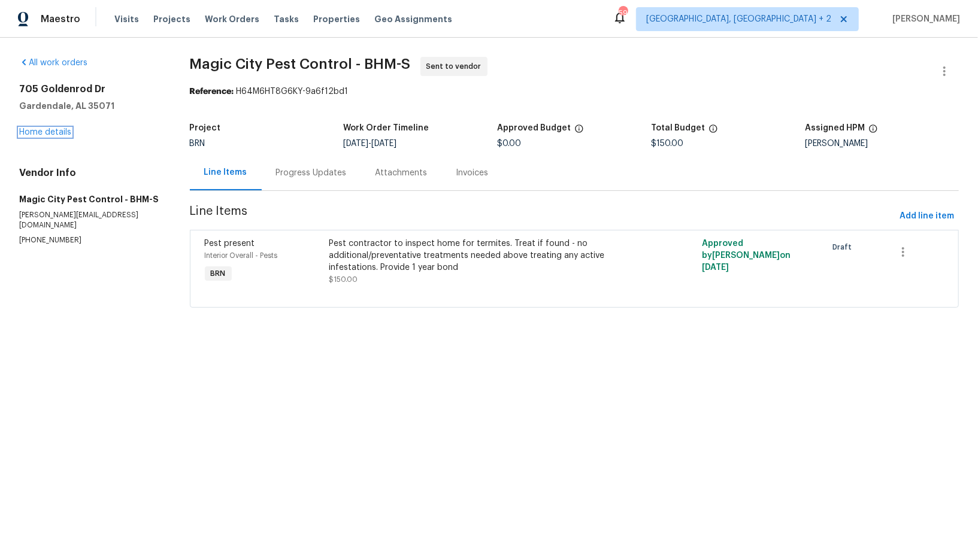
click at [60, 132] on link "Home details" at bounding box center [45, 132] width 52 height 8
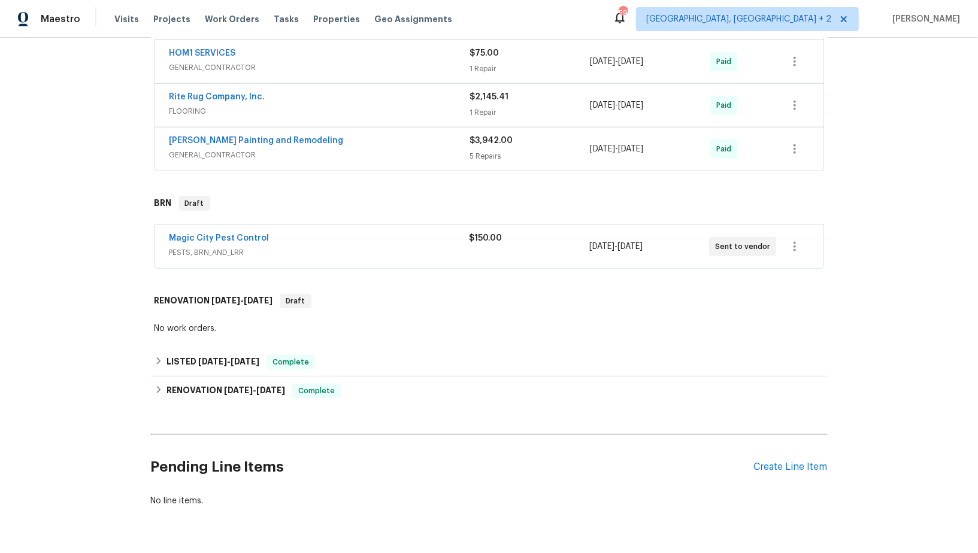
scroll to position [584, 0]
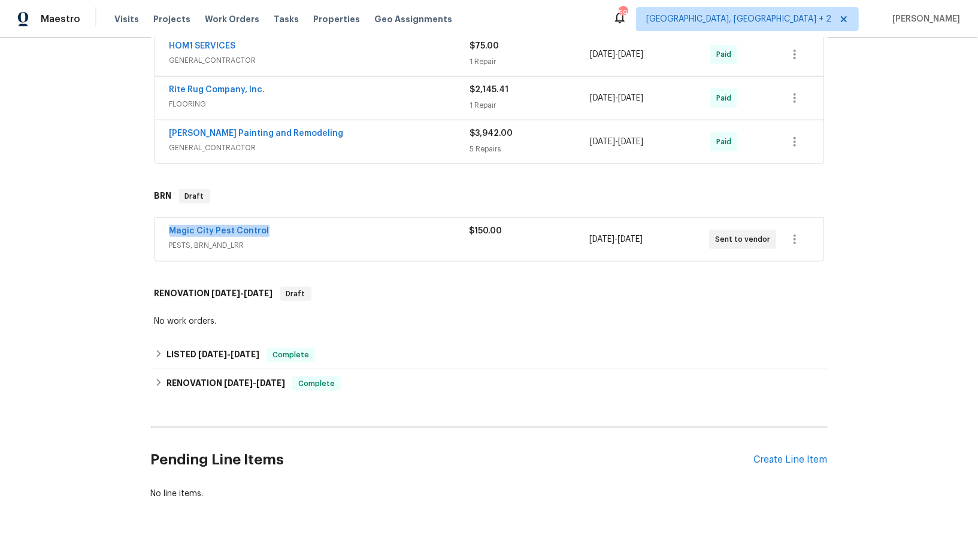
drag, startPoint x: 285, startPoint y: 223, endPoint x: 161, endPoint y: 223, distance: 123.9
click at [161, 223] on div "Magic City Pest Control PESTS, BRN_AND_LRR $150.00 9/19/2025 - 9/23/2025 Sent t…" at bounding box center [489, 239] width 668 height 43
copy link "Magic City Pest Control"
click at [281, 225] on div "Magic City Pest Control" at bounding box center [319, 232] width 300 height 14
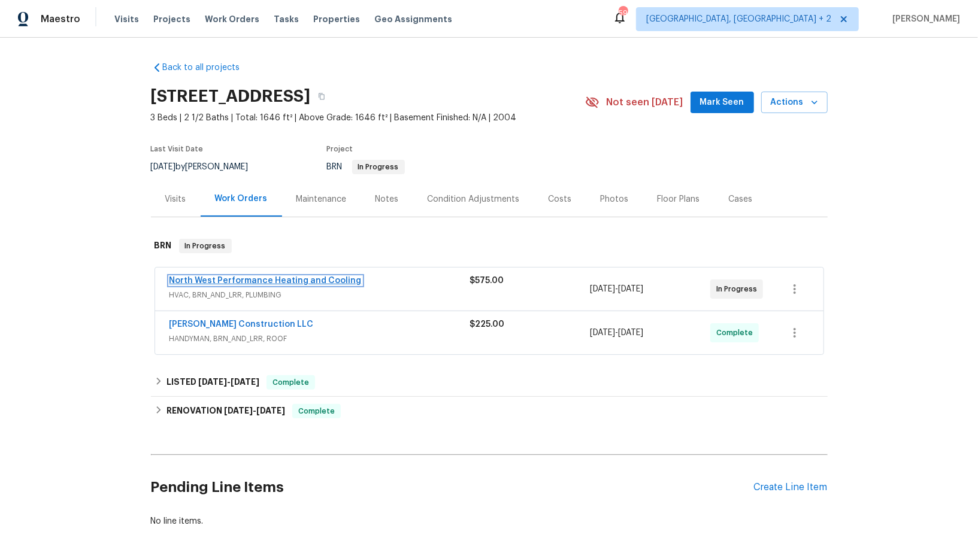
click at [238, 280] on link "North West Performance Heating and Cooling" at bounding box center [265, 281] width 192 height 8
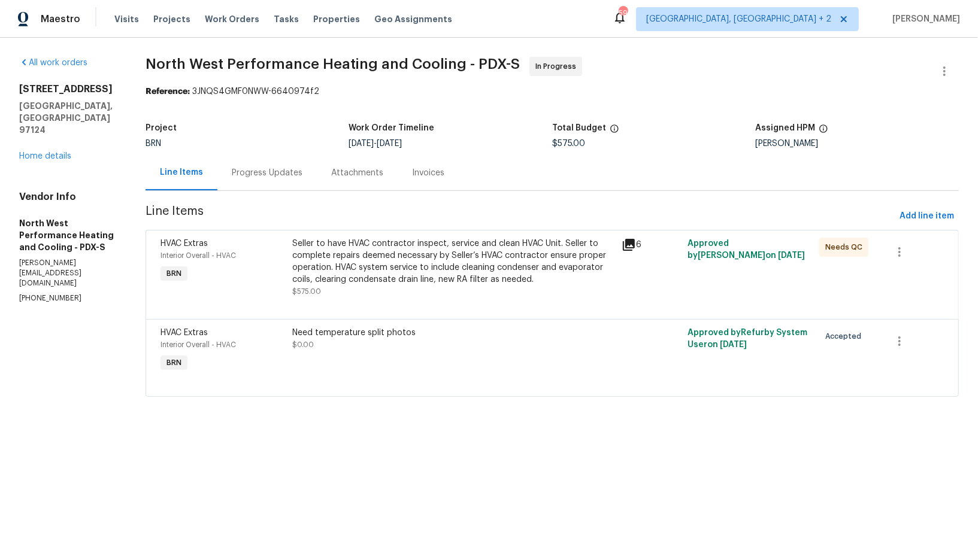
click at [435, 278] on div "Seller to have HVAC contractor inspect, service and clean HVAC Unit. Seller to …" at bounding box center [453, 262] width 322 height 48
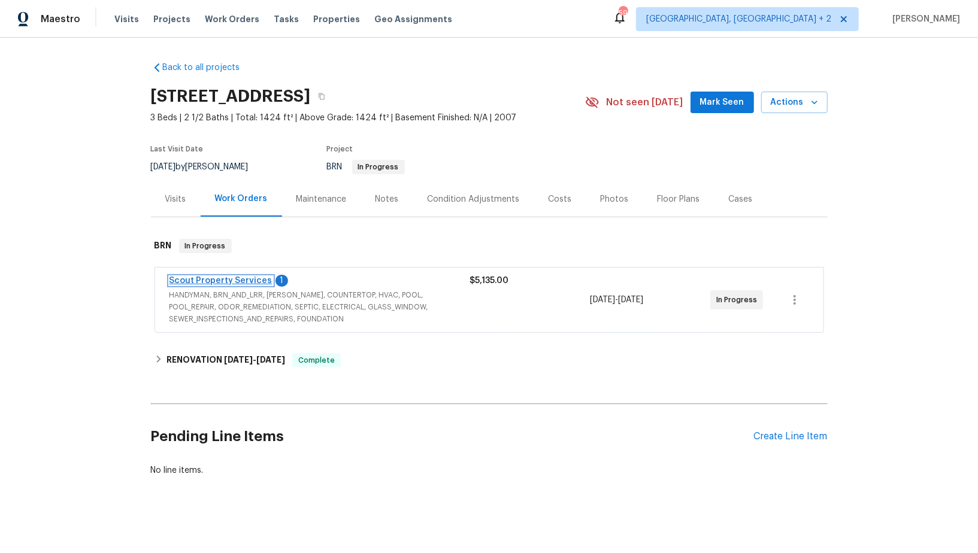
click at [254, 279] on link "Scout Property Services" at bounding box center [220, 281] width 103 height 8
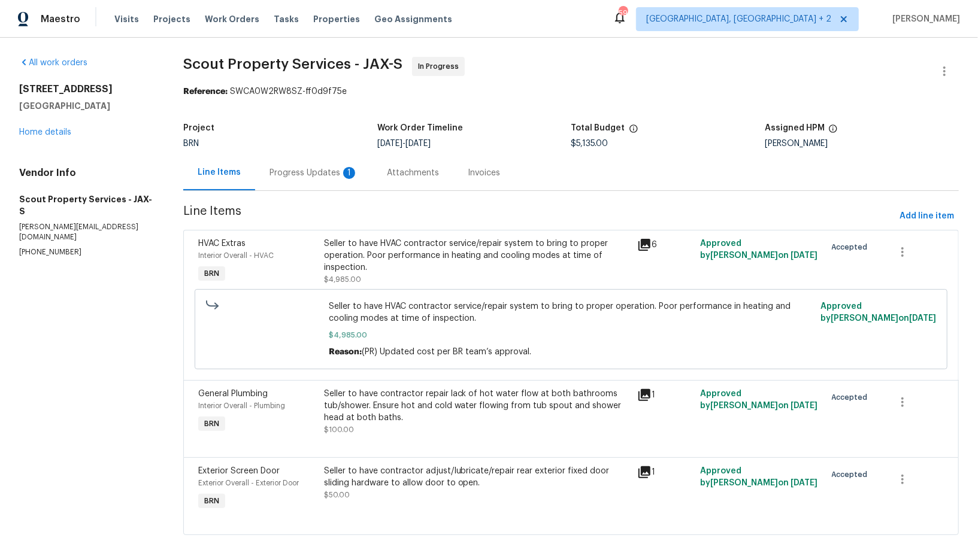
click at [315, 139] on figure "Project BRN" at bounding box center [280, 136] width 194 height 24
click at [314, 163] on div "Progress Updates 1" at bounding box center [313, 172] width 117 height 35
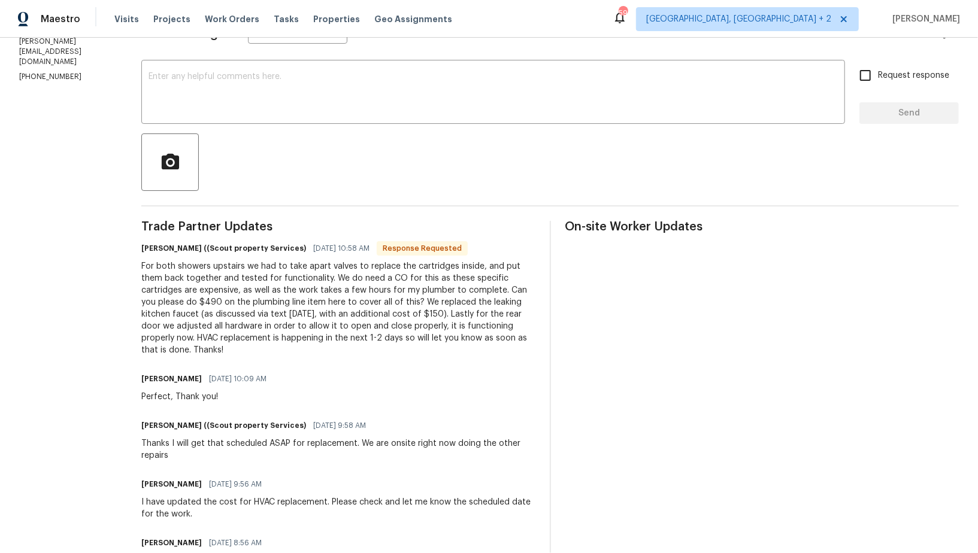
scroll to position [192, 0]
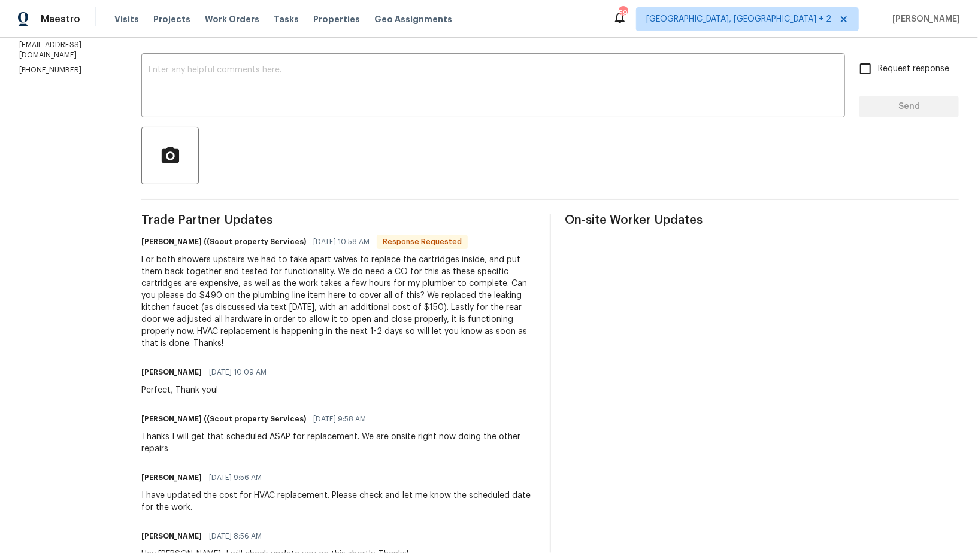
click at [299, 337] on div "For both showers upstairs we had to take apart valves to replace the cartridges…" at bounding box center [338, 302] width 394 height 96
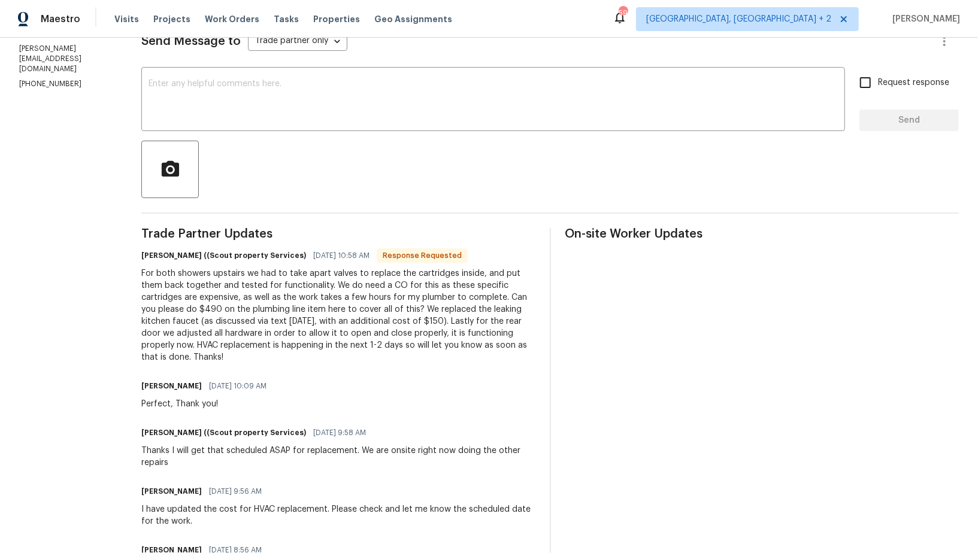
scroll to position [163, 0]
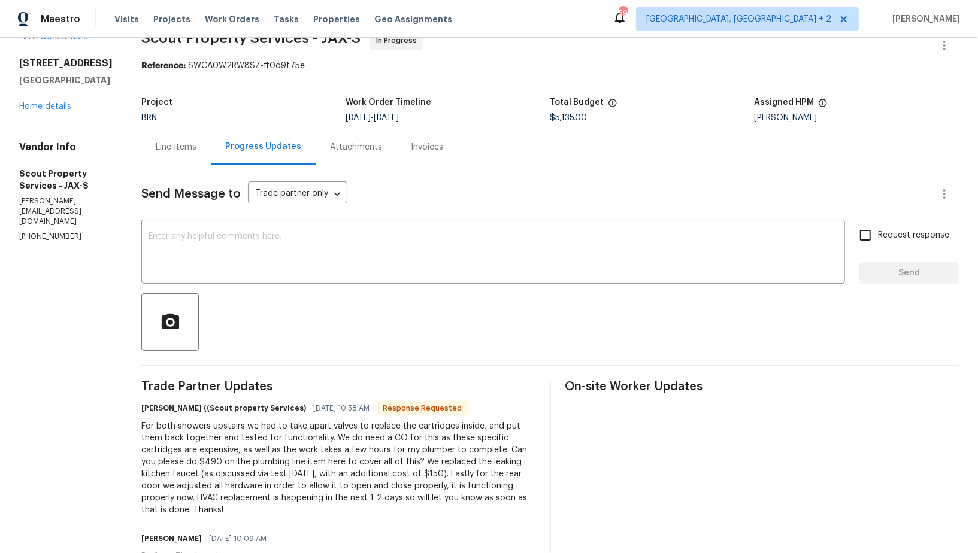
click at [156, 148] on div "Line Items" at bounding box center [176, 147] width 41 height 12
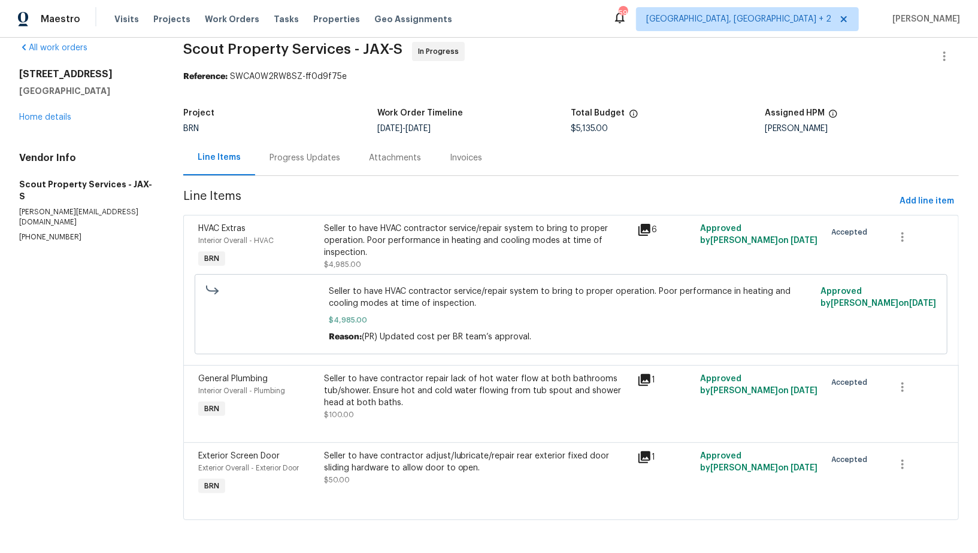
scroll to position [14, 0]
click at [381, 398] on div "Seller to have contractor repair lack of hot water flow at both bathrooms tub/s…" at bounding box center [477, 392] width 307 height 36
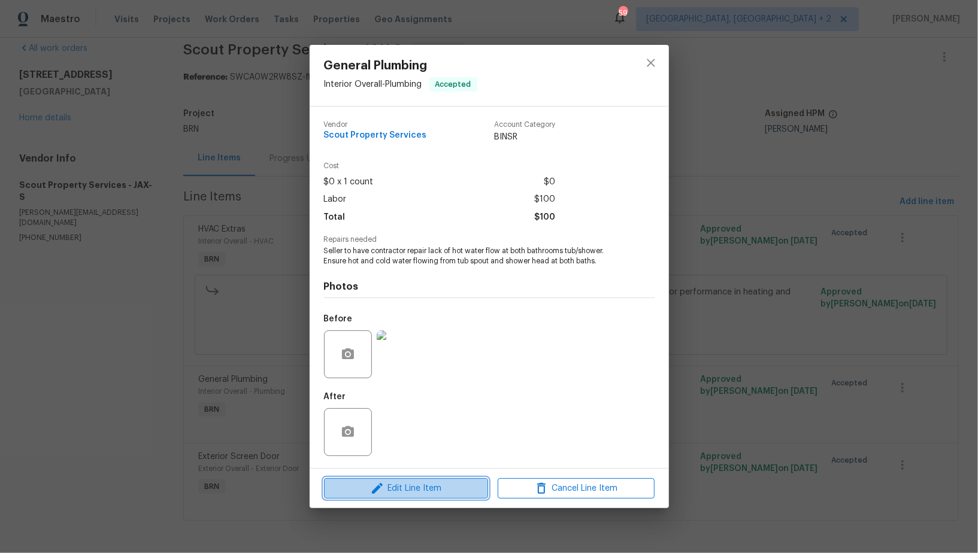
click at [402, 492] on span "Edit Line Item" at bounding box center [406, 488] width 157 height 15
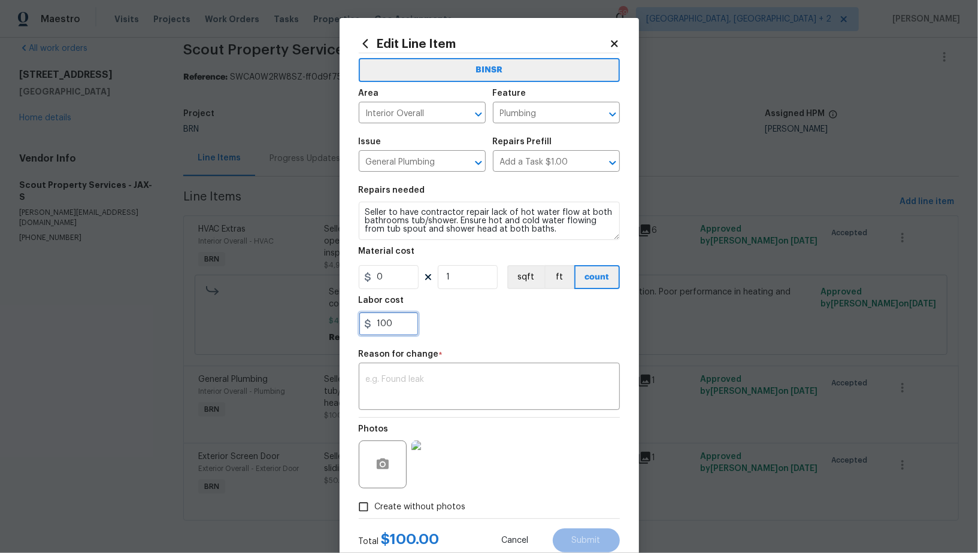
click at [399, 327] on input "100" at bounding box center [389, 324] width 60 height 24
type input "490"
click at [425, 363] on div "Reason for change *" at bounding box center [489, 358] width 261 height 16
click at [419, 389] on textarea at bounding box center [489, 387] width 247 height 25
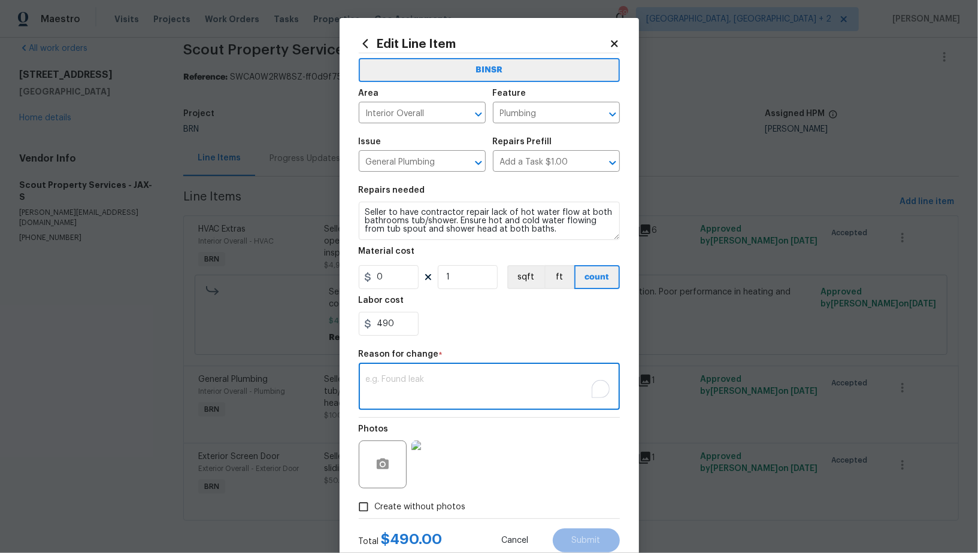
paste textarea "(PR) Updated per vendors final cost."
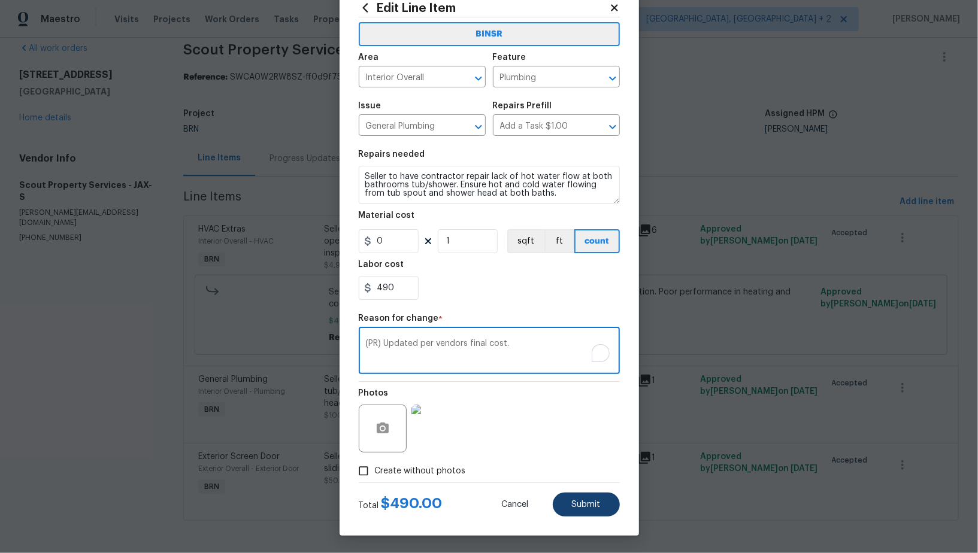
type textarea "(PR) Updated per vendors final cost."
click at [588, 510] on button "Submit" at bounding box center [586, 505] width 67 height 24
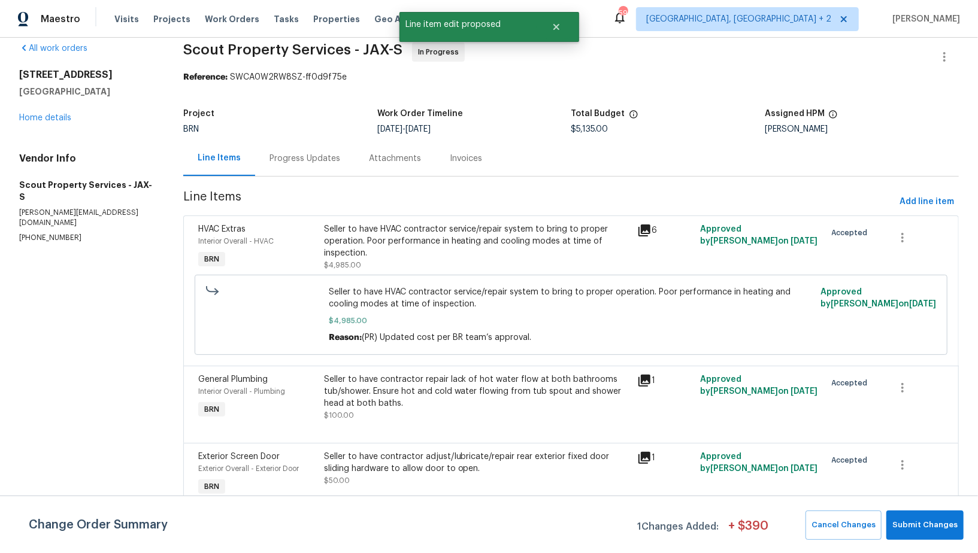
scroll to position [0, 0]
click at [942, 519] on span "Submit Changes" at bounding box center [924, 526] width 65 height 14
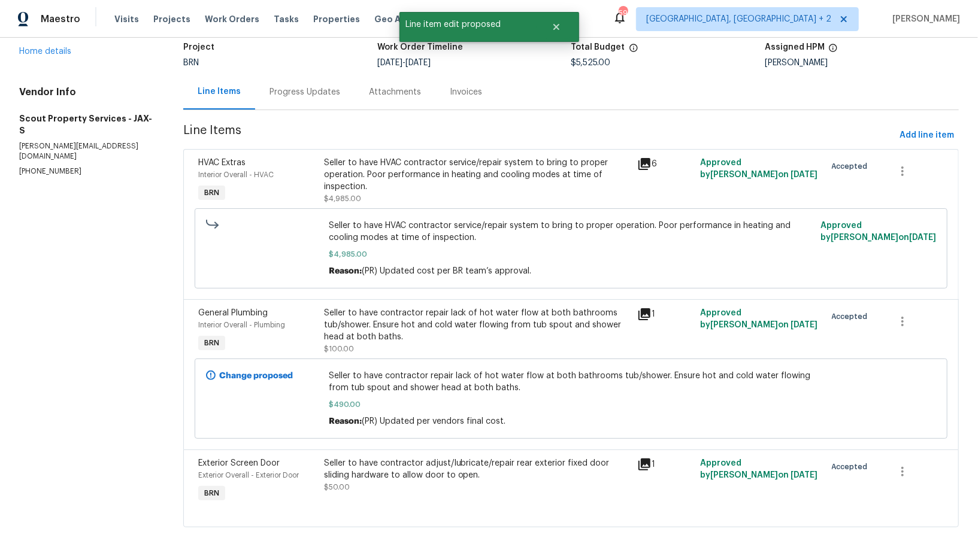
scroll to position [87, 0]
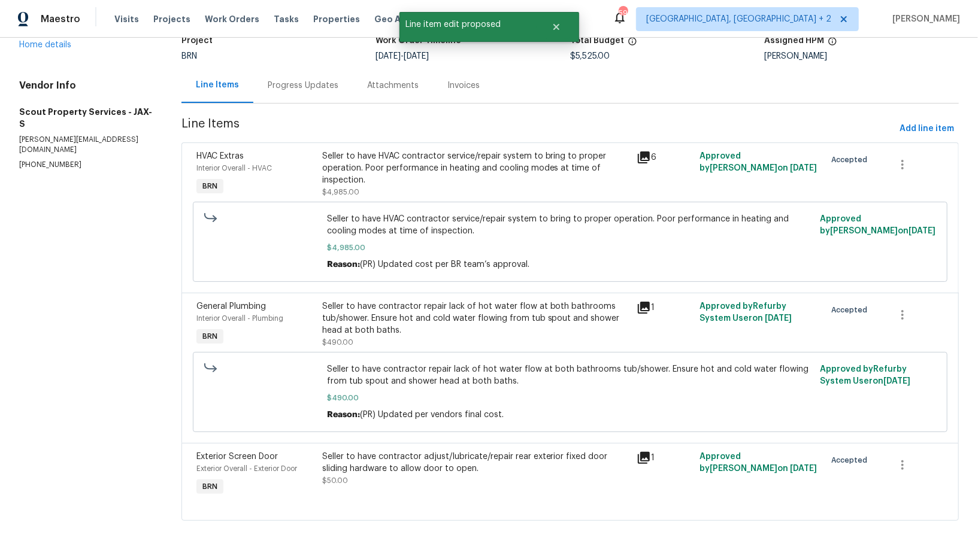
click at [313, 94] on div "Progress Updates" at bounding box center [302, 85] width 99 height 35
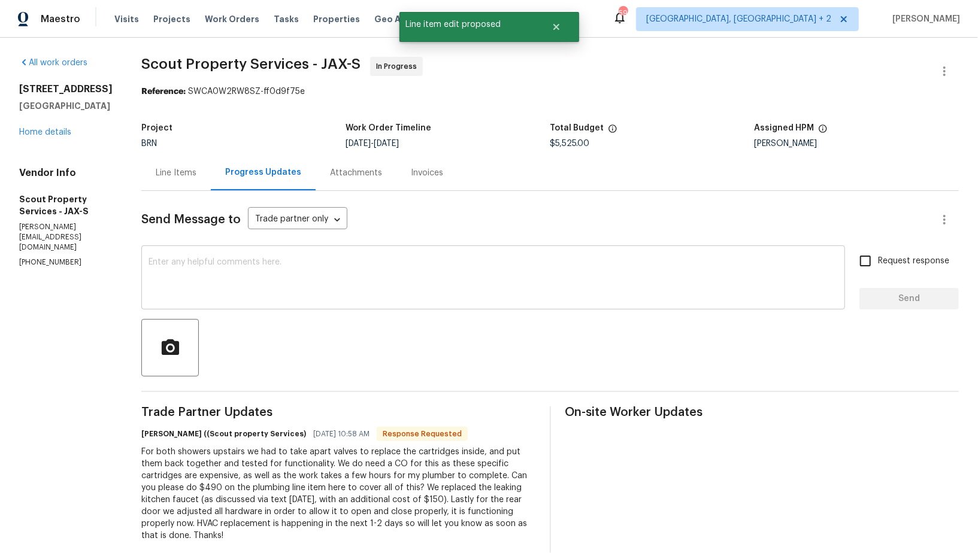
click at [300, 267] on textarea at bounding box center [492, 279] width 689 height 42
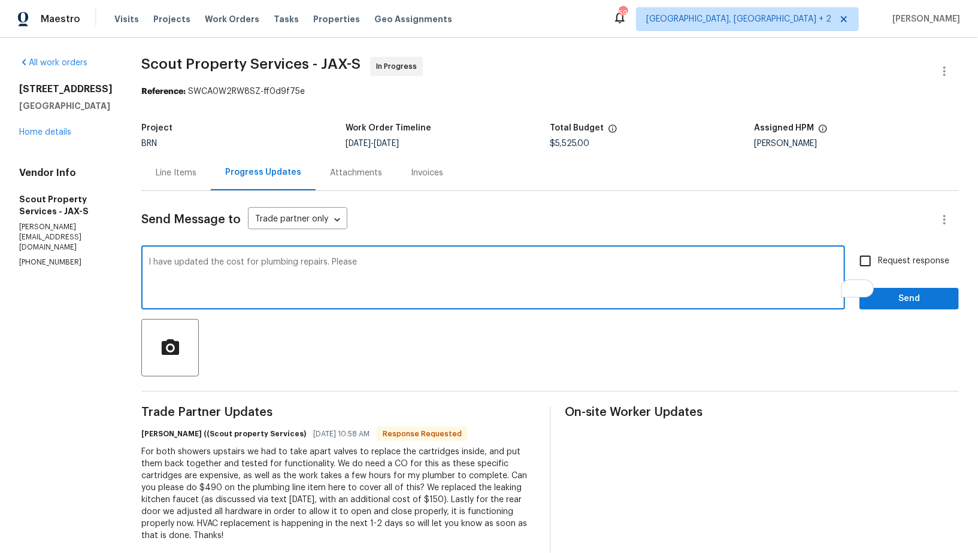
drag, startPoint x: 331, startPoint y: 271, endPoint x: 288, endPoint y: 265, distance: 43.6
click at [288, 265] on textarea "I have updated the cost for plumbing repairs. Please" at bounding box center [492, 279] width 689 height 42
drag, startPoint x: 413, startPoint y: 263, endPoint x: 472, endPoint y: 263, distance: 59.3
click at [439, 263] on textarea "I have updated the cost for plumbing repairs. Please provide a video showing th…" at bounding box center [492, 279] width 689 height 42
drag, startPoint x: 356, startPoint y: 264, endPoint x: 607, endPoint y: 263, distance: 250.3
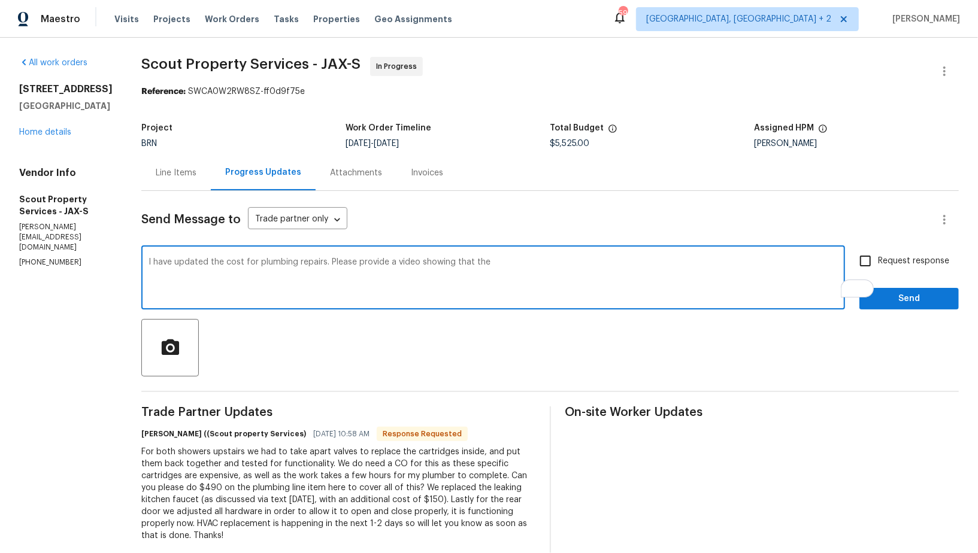
click at [601, 264] on textarea "I have updated the cost for plumbing repairs. Please provide a video showing th…" at bounding box center [492, 279] width 689 height 42
click at [478, 263] on textarea "I have updated the cost for plumbing repairs. Please provide a photos and video…" at bounding box center [492, 279] width 689 height 42
click at [518, 263] on textarea "I have updated the cost for plumbing repairs. Please provide a photos and video…" at bounding box center [492, 279] width 689 height 42
click at [554, 266] on textarea "I have updated the cost for plumbing repairs. Please provide a photos and video…" at bounding box center [492, 279] width 689 height 42
click at [360, 269] on textarea "I have updated the cost for plumbing repairs. Please provide a photos and video…" at bounding box center [492, 279] width 689 height 42
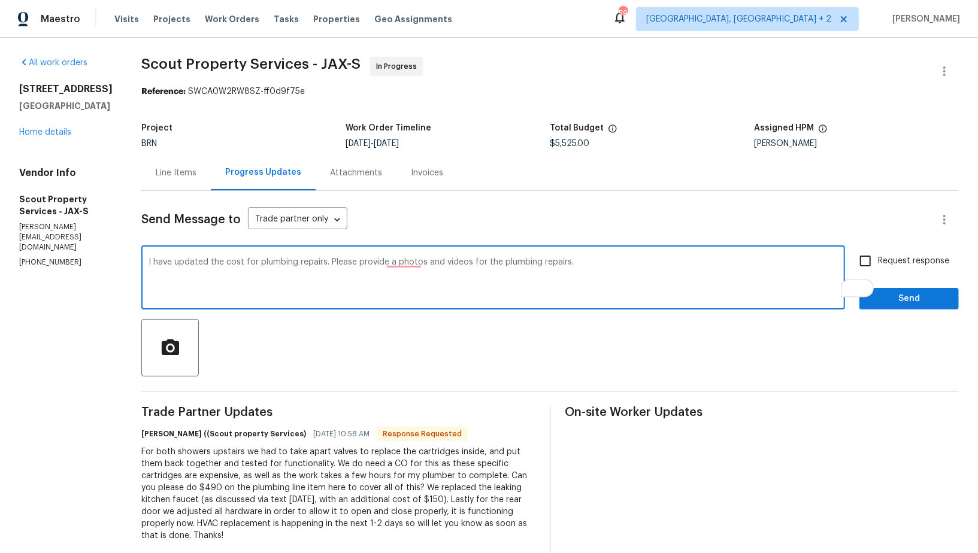
click at [360, 269] on textarea "I have updated the cost for plumbing repairs. Please provide a photos and video…" at bounding box center [492, 279] width 689 height 42
click at [360, 268] on textarea "I have updated the cost for plumbing repairs. Please provide a photos and video…" at bounding box center [492, 279] width 689 height 42
click at [360, 265] on textarea "I have updated the cost for plumbing repairs. Please provide a photos and video…" at bounding box center [492, 279] width 689 height 42
click at [623, 265] on textarea "I have updated the cost for plumbing repairs. Please provide photos and videos …" at bounding box center [492, 279] width 689 height 42
type textarea "I have updated the cost for plumbing repairs. Please provide photos and videos …"
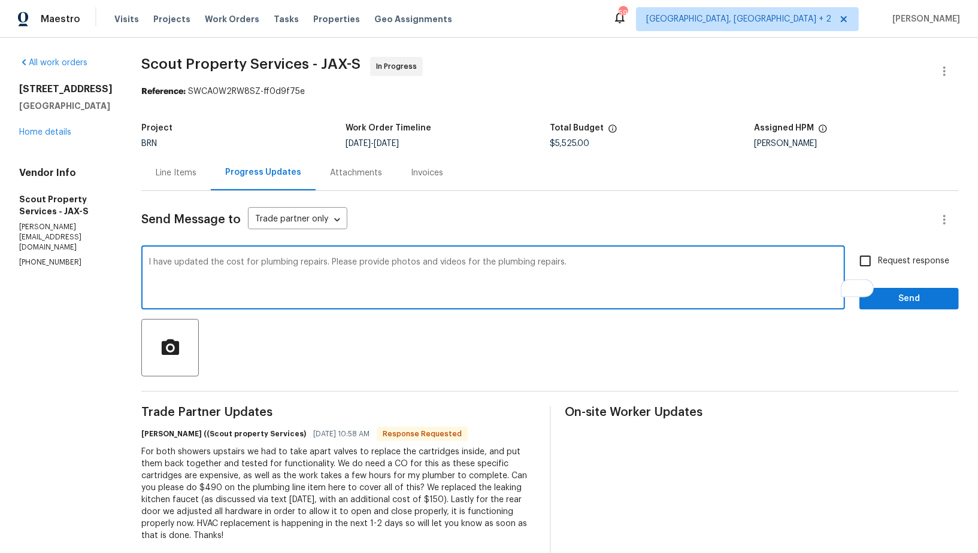
click at [858, 260] on input "Request response" at bounding box center [865, 260] width 25 height 25
checkbox input "true"
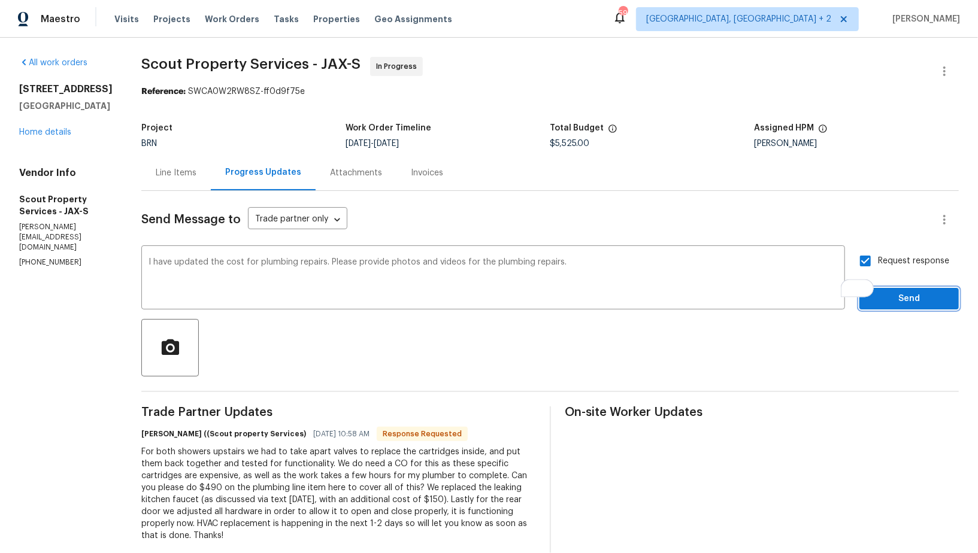
click at [884, 296] on span "Send" at bounding box center [909, 299] width 80 height 15
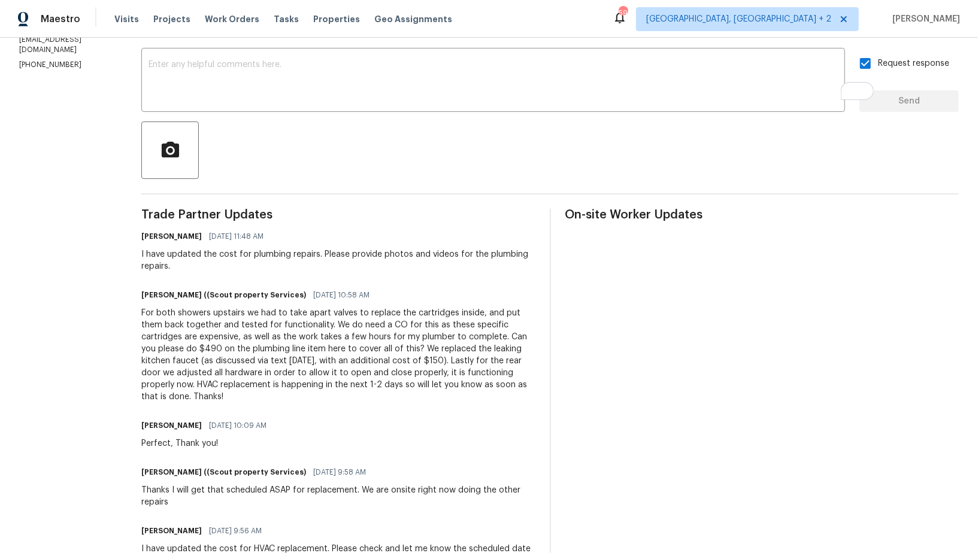
scroll to position [391, 0]
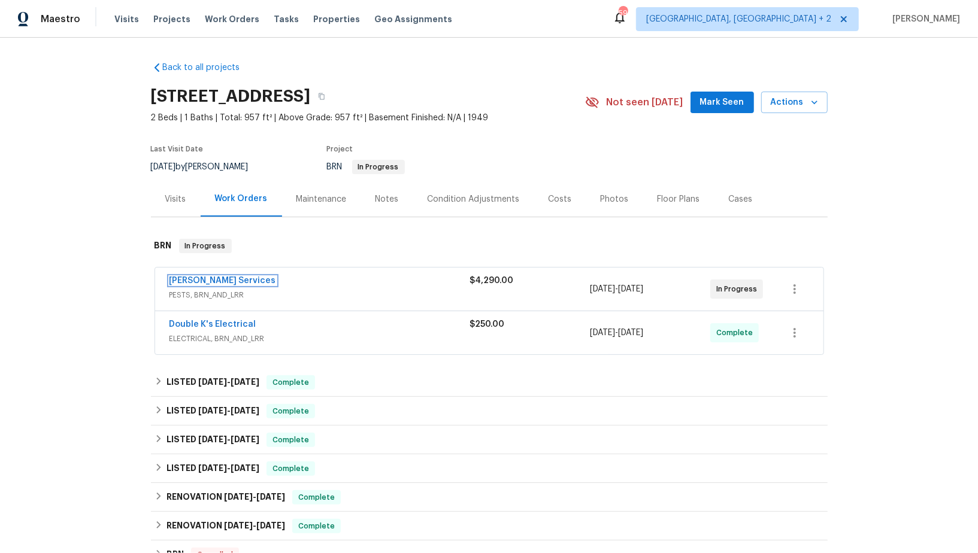
click at [181, 278] on link "Massey Services" at bounding box center [222, 281] width 107 height 8
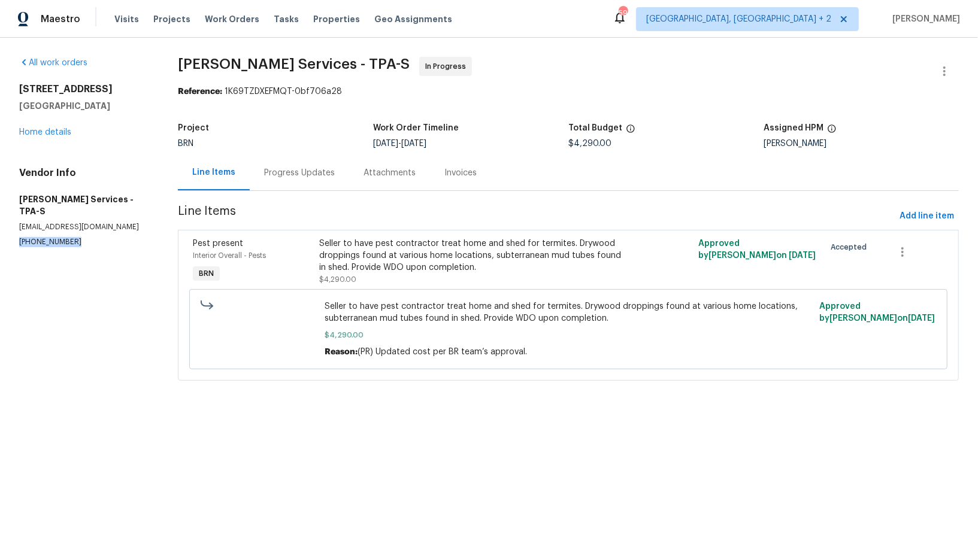
drag, startPoint x: 76, startPoint y: 230, endPoint x: 0, endPoint y: 226, distance: 76.1
click at [0, 226] on div "All work orders 2117 W Paris St Tampa, FL 33604 Home details Vendor Info Massey…" at bounding box center [489, 226] width 978 height 377
copy p "(407) 645-2500"
click at [296, 148] on div "Project BRN Work Order Timeline 9/10/2025 - 9/12/2025 Total Budget $4,290.00 As…" at bounding box center [568, 136] width 781 height 38
click at [295, 168] on div "Progress Updates" at bounding box center [299, 173] width 71 height 12
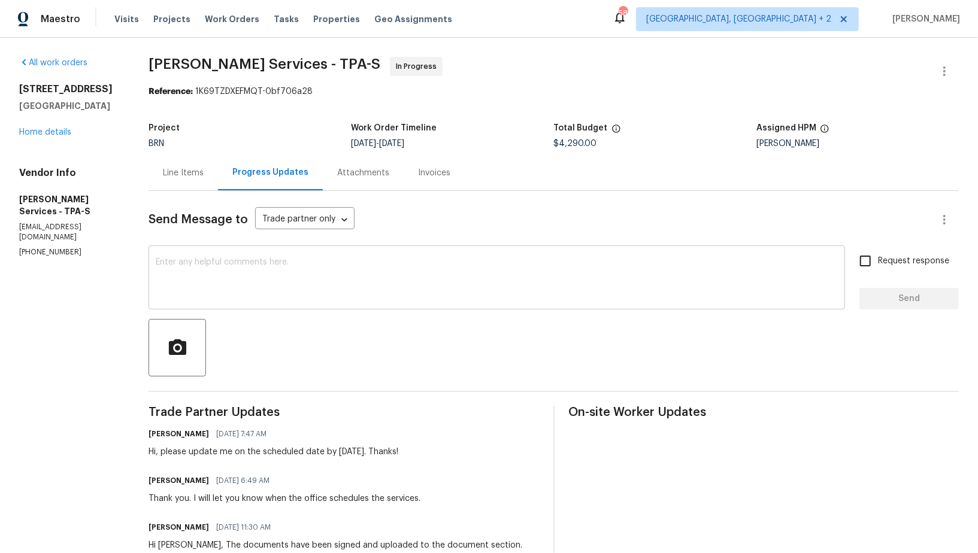
click at [207, 273] on textarea at bounding box center [497, 279] width 682 height 42
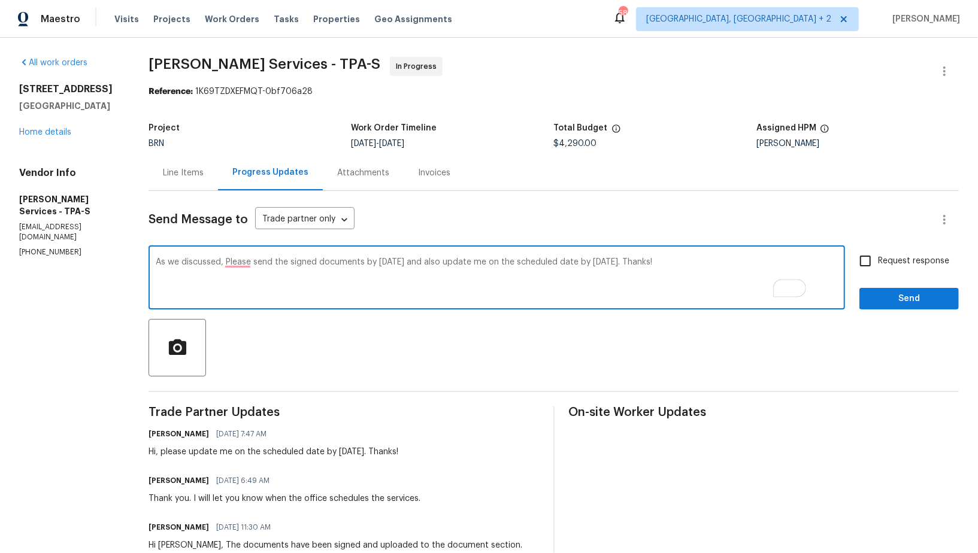
click at [263, 271] on textarea "As we discussed, Please send the signed documents by today and also update me o…" at bounding box center [497, 279] width 682 height 42
click at [263, 259] on textarea "As we discussed, Please send the signed documents by today and also update me o…" at bounding box center [497, 279] width 682 height 42
type textarea "As we discussed, please send the signed documents by today and also update me o…"
click at [873, 271] on input "Request response" at bounding box center [865, 260] width 25 height 25
checkbox input "true"
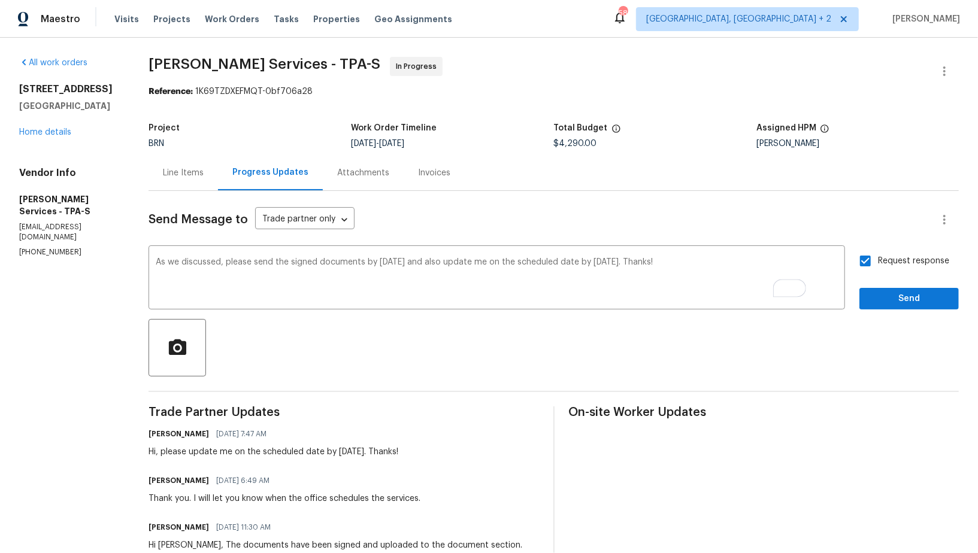
click at [886, 304] on span "Send" at bounding box center [909, 299] width 80 height 15
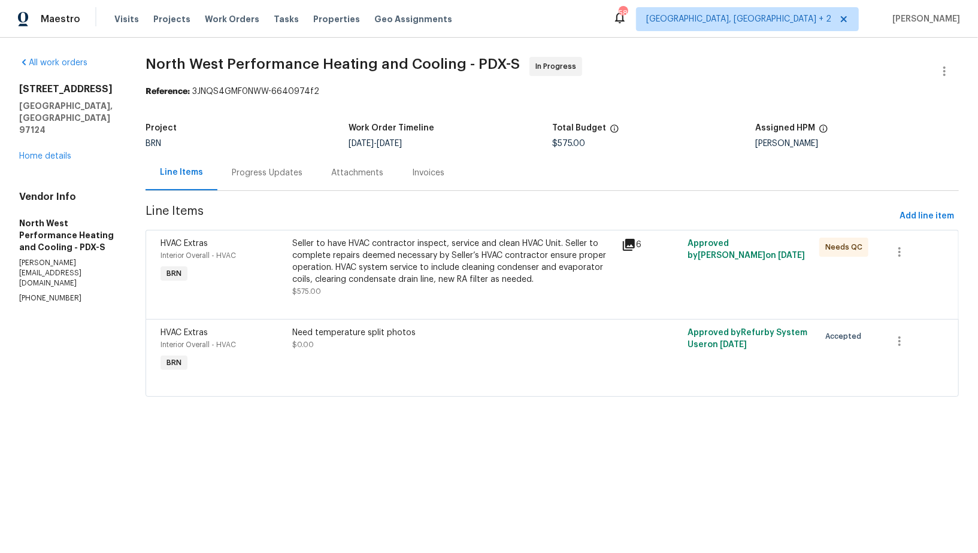
click at [417, 280] on div "Seller to have HVAC contractor inspect, service and clean HVAC Unit. Seller to …" at bounding box center [453, 262] width 322 height 48
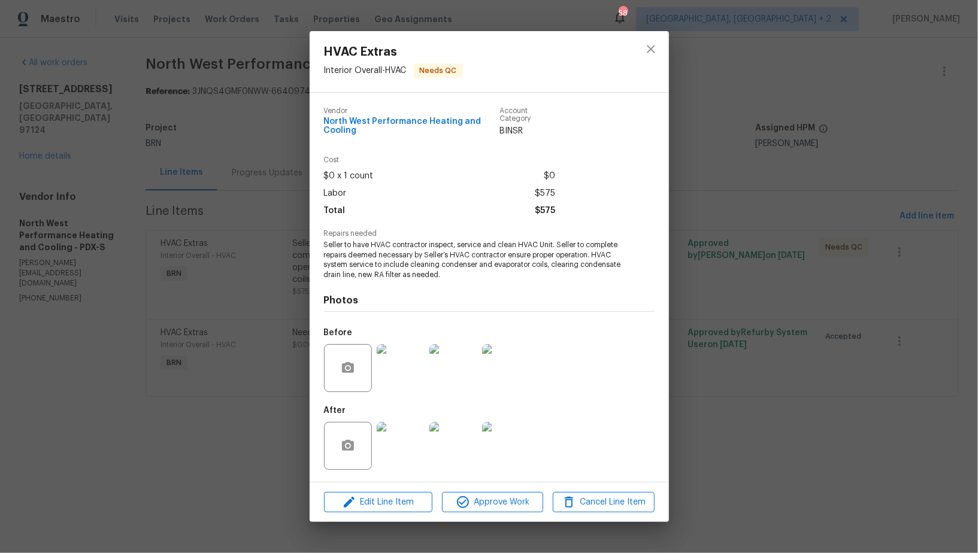
click at [397, 442] on img at bounding box center [401, 446] width 48 height 48
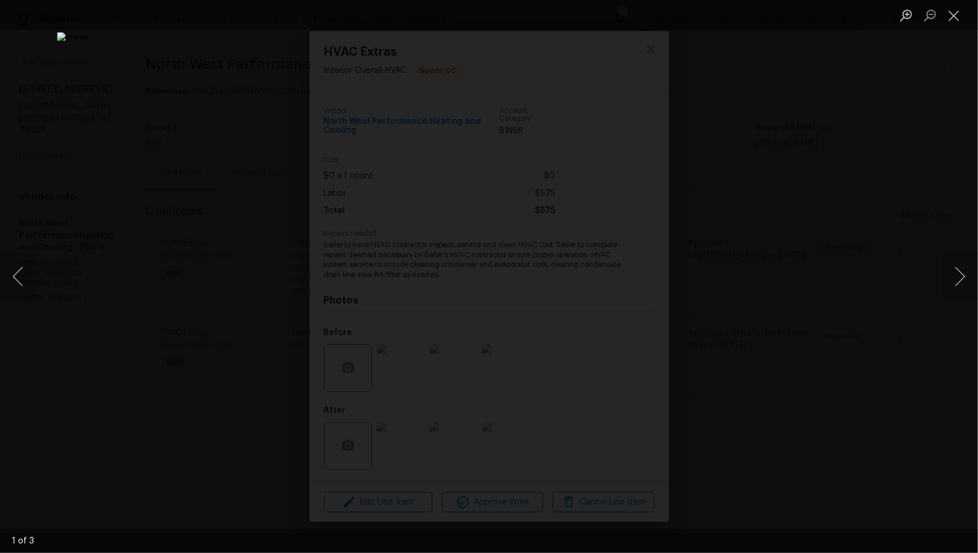
click at [839, 436] on div "Lightbox" at bounding box center [489, 276] width 978 height 553
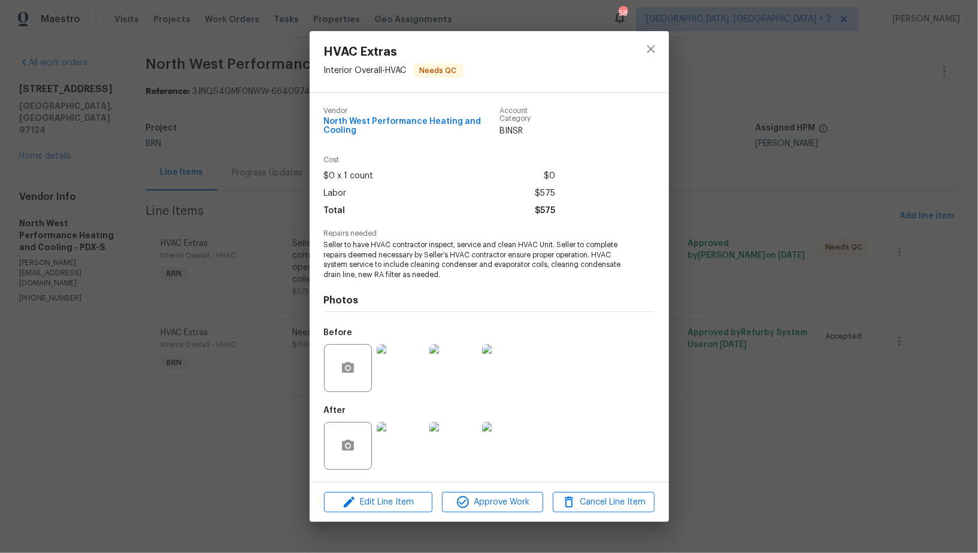
click at [802, 413] on div "HVAC Extras Interior Overall - HVAC Needs QC Vendor North West Performance Heat…" at bounding box center [489, 276] width 978 height 553
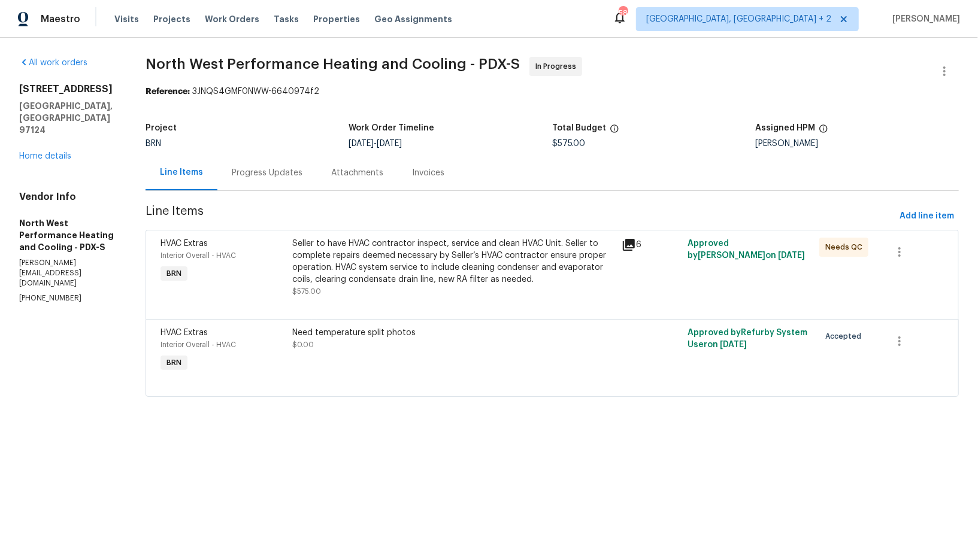
click at [302, 177] on div "Progress Updates" at bounding box center [267, 173] width 71 height 12
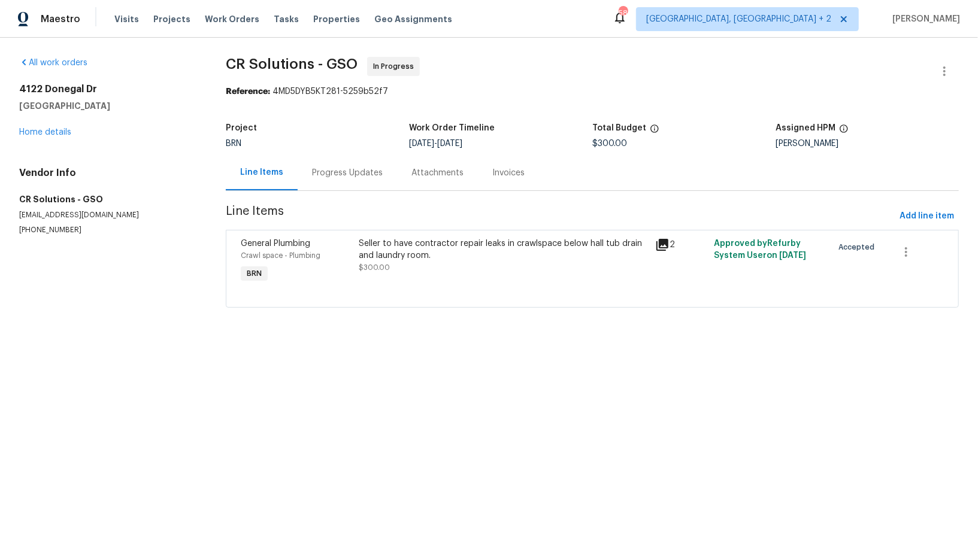
click at [332, 192] on section "CR Solutions - GSO In Progress Reference: 4MD5DYB5KT281-5259b52f7 Project BRN W…" at bounding box center [592, 189] width 733 height 265
click at [333, 184] on div "Progress Updates" at bounding box center [347, 172] width 99 height 35
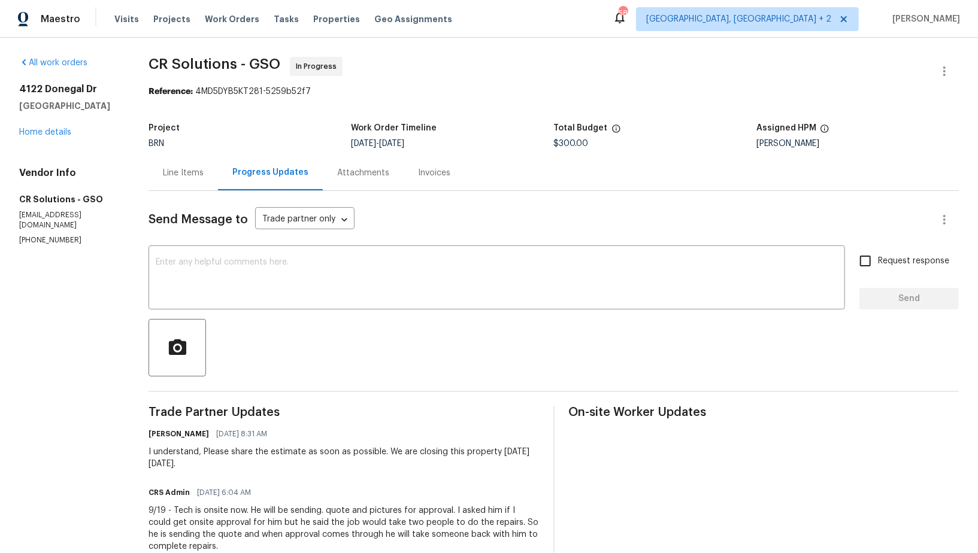
click at [188, 189] on div "Line Items" at bounding box center [182, 172] width 69 height 35
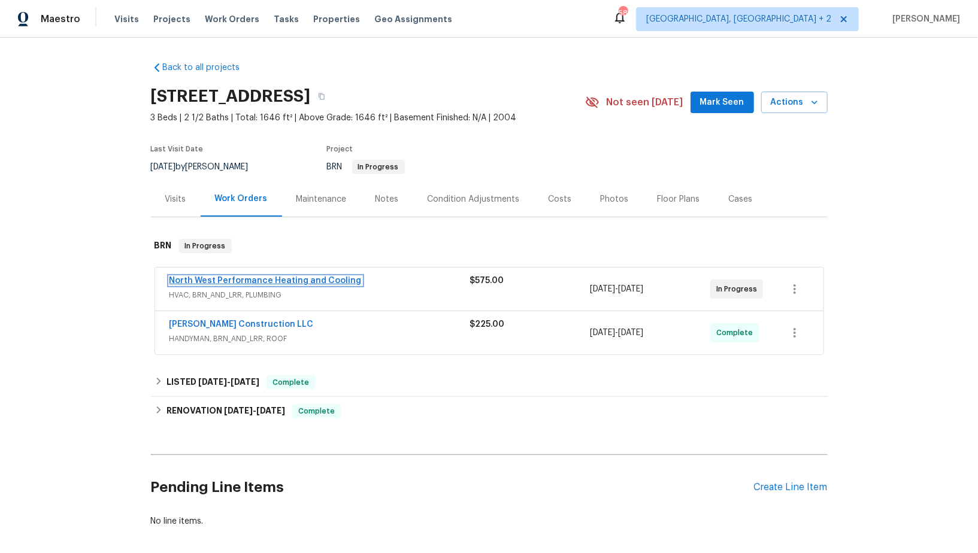
click at [290, 280] on link "North West Performance Heating and Cooling" at bounding box center [265, 281] width 192 height 8
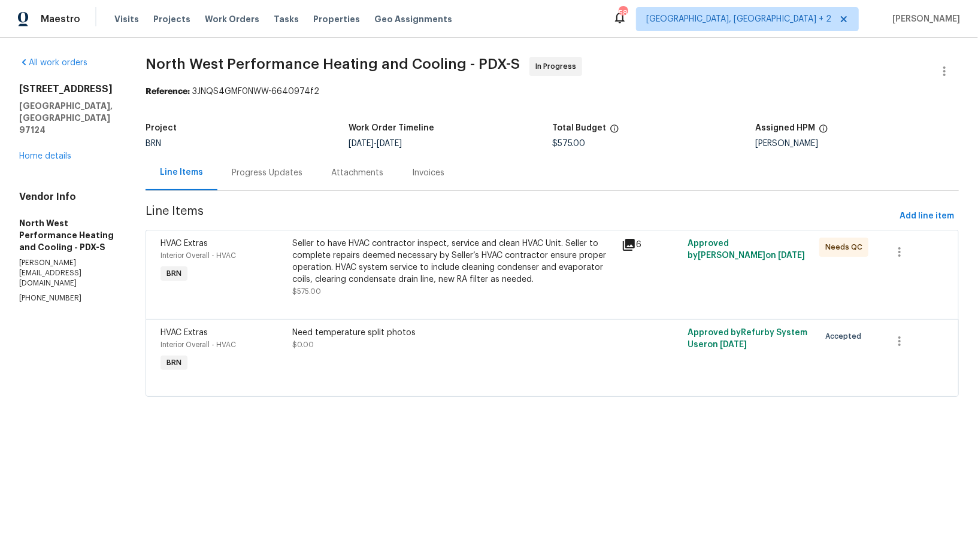
click at [382, 265] on div "Seller to have HVAC contractor inspect, service and clean HVAC Unit. Seller to …" at bounding box center [453, 262] width 322 height 48
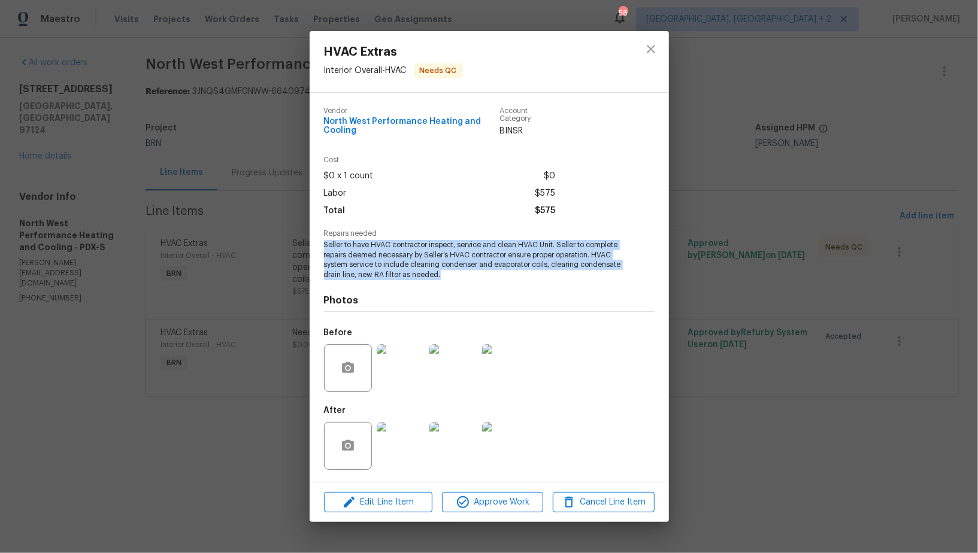
drag, startPoint x: 322, startPoint y: 240, endPoint x: 478, endPoint y: 272, distance: 159.5
click at [478, 272] on div "Vendor North West Performance Heating and Cooling Account Category BINSR Cost $…" at bounding box center [489, 287] width 359 height 389
copy span "Seller to have HVAC contractor inspect, service and clean HVAC Unit. Seller to …"
click at [396, 381] on img at bounding box center [401, 368] width 48 height 48
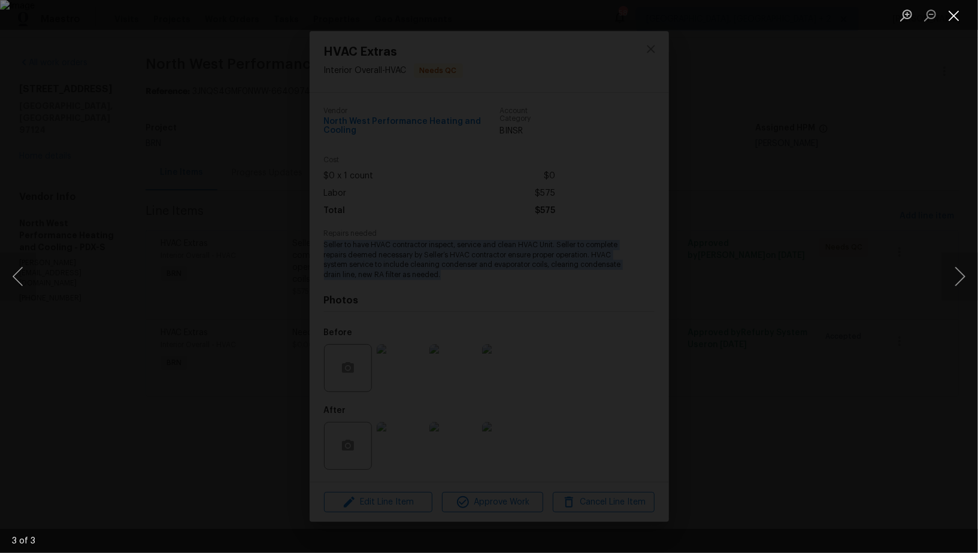
click at [956, 6] on button "Close lightbox" at bounding box center [954, 15] width 24 height 21
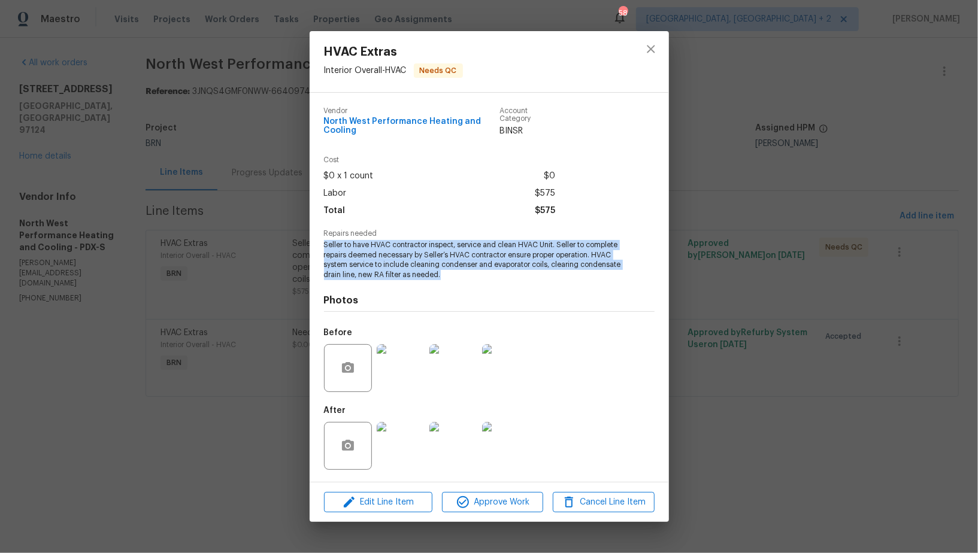
click at [392, 448] on img at bounding box center [401, 446] width 48 height 48
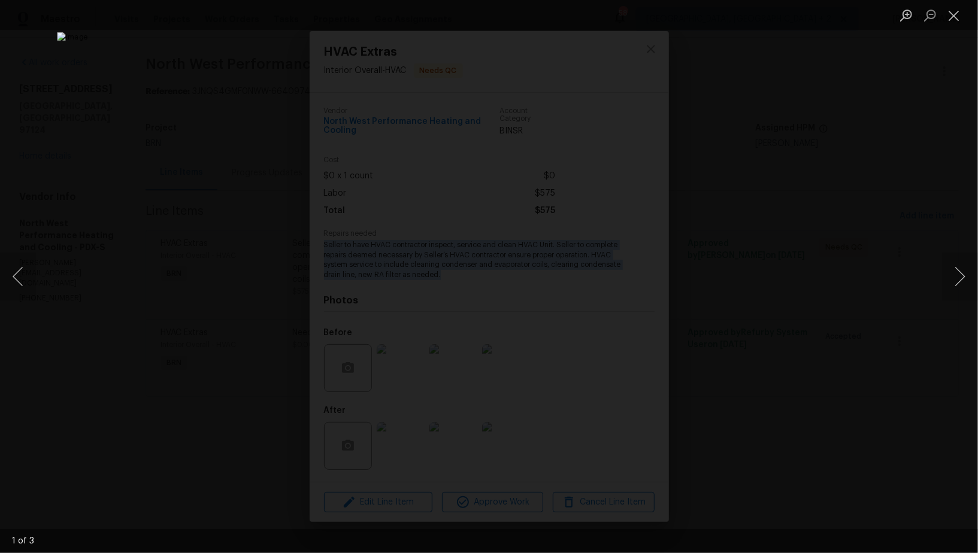
click at [868, 272] on div "Lightbox" at bounding box center [489, 276] width 978 height 553
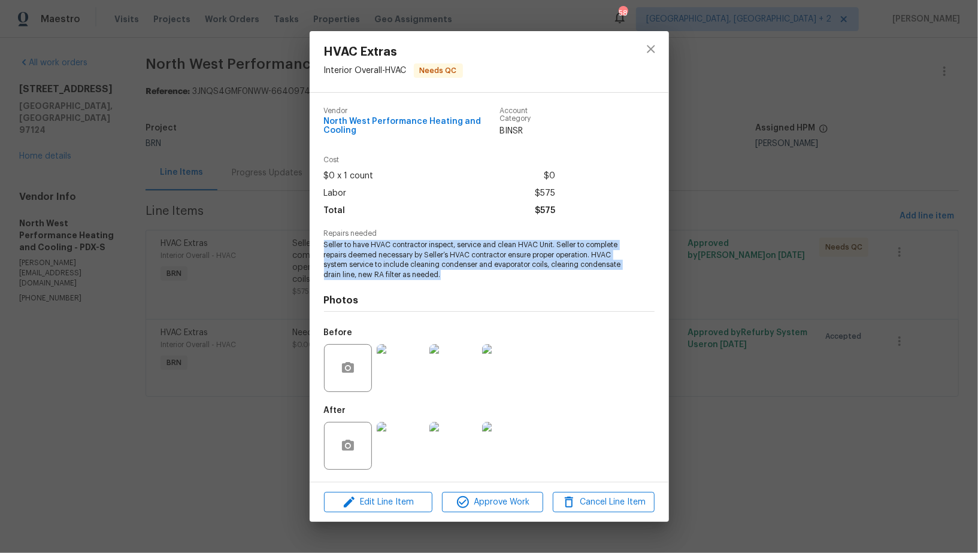
click at [868, 272] on div "HVAC Extras Interior Overall - HVAC Needs QC Vendor North West Performance Heat…" at bounding box center [489, 276] width 978 height 553
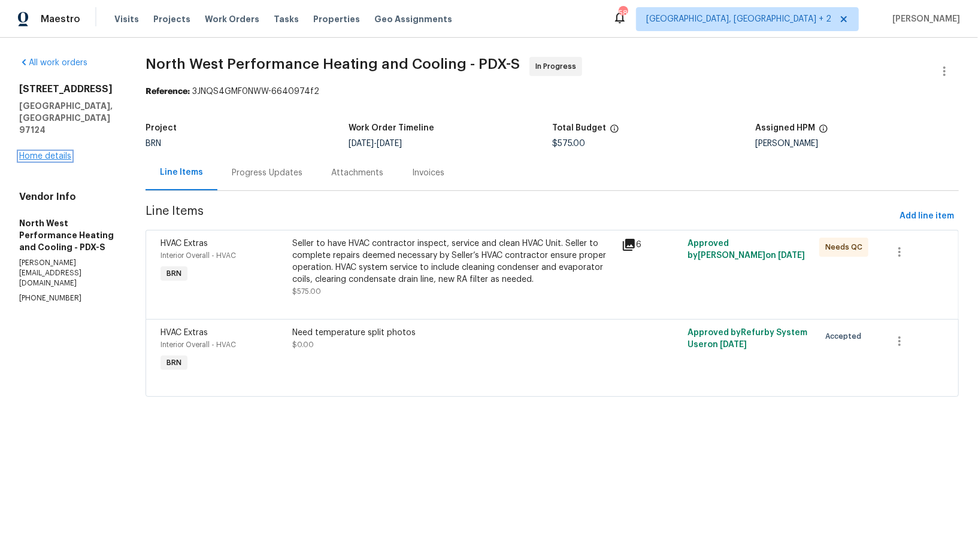
click at [46, 152] on link "Home details" at bounding box center [45, 156] width 52 height 8
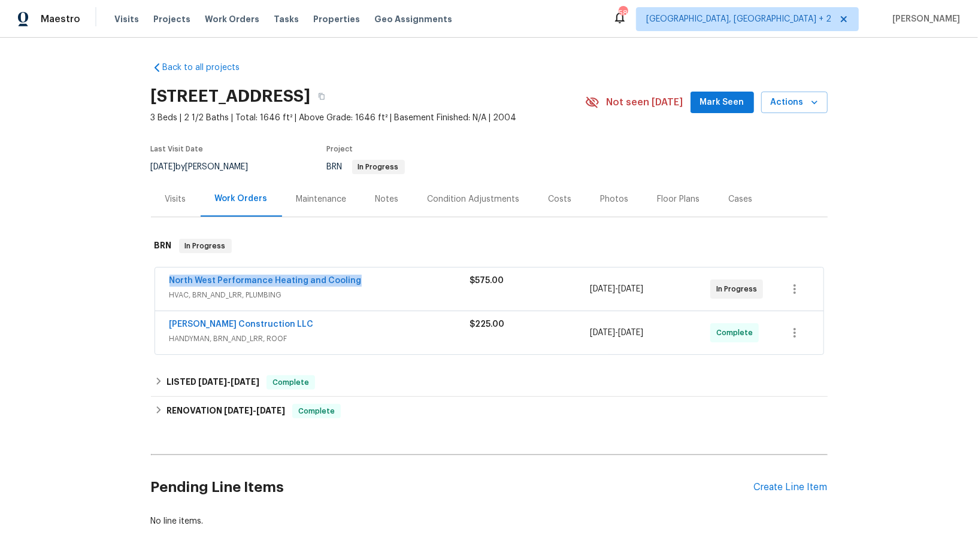
drag, startPoint x: 368, startPoint y: 280, endPoint x: 166, endPoint y: 280, distance: 201.8
click at [166, 280] on div "North West Performance Heating and Cooling HVAC, BRN_AND_LRR, PLUMBING $575.00 …" at bounding box center [489, 289] width 668 height 43
copy link "North West Performance Heating and Cooling"
click at [232, 323] on link "[PERSON_NAME] Construction LLC" at bounding box center [241, 324] width 144 height 8
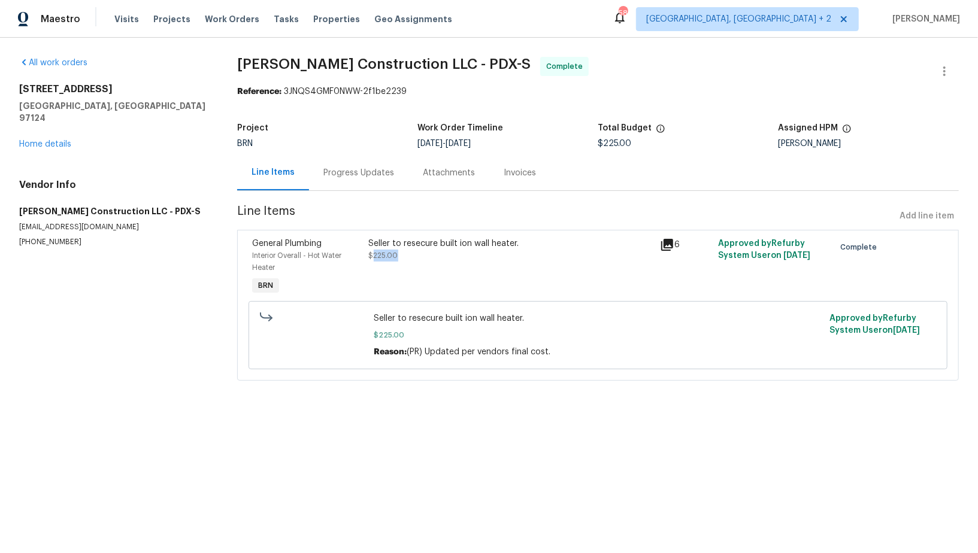
click at [373, 261] on div "Seller to resecure built ion wall heater. $225.00" at bounding box center [510, 267] width 291 height 67
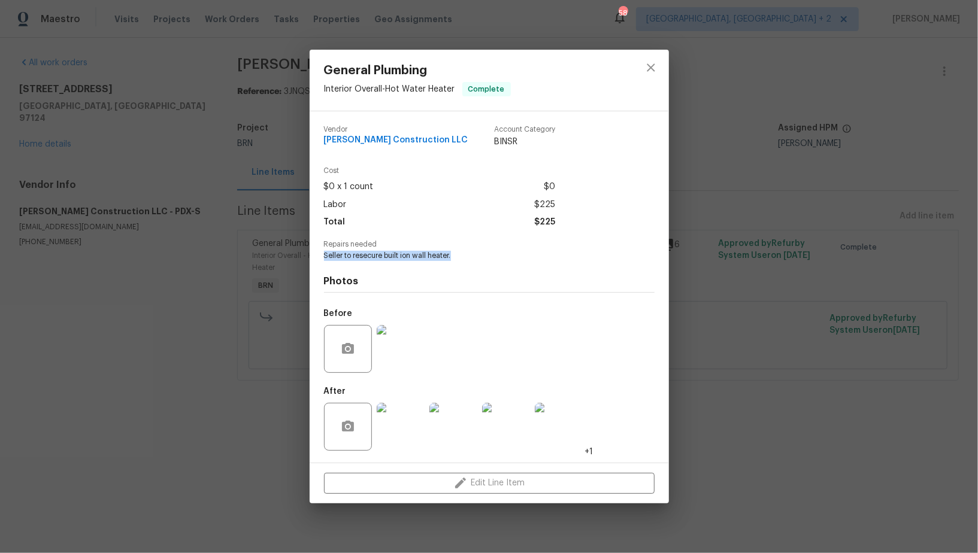
drag, startPoint x: 318, startPoint y: 258, endPoint x: 481, endPoint y: 258, distance: 162.9
click at [481, 258] on div "Vendor [PERSON_NAME] Construction LLC Account Category BINSR Cost $0 x 1 count …" at bounding box center [489, 286] width 359 height 351
copy span "Seller to resecure built ion wall heater."
click at [405, 371] on img at bounding box center [401, 349] width 48 height 48
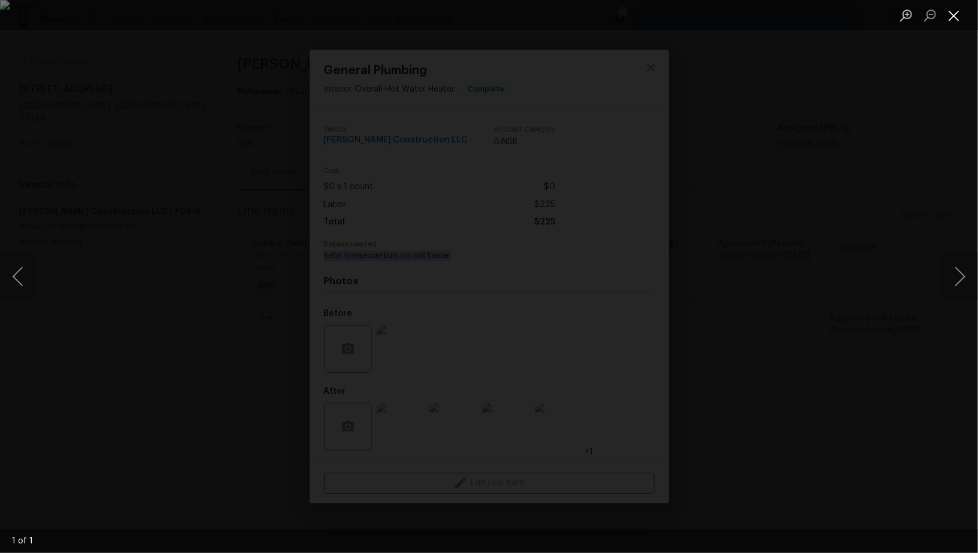
click at [954, 18] on button "Close lightbox" at bounding box center [954, 15] width 24 height 21
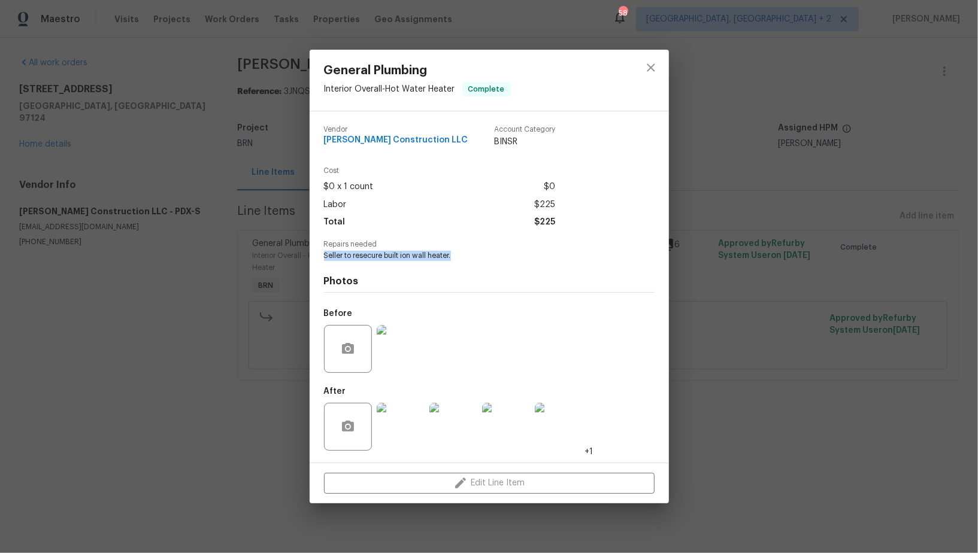
click at [398, 414] on img at bounding box center [401, 427] width 48 height 48
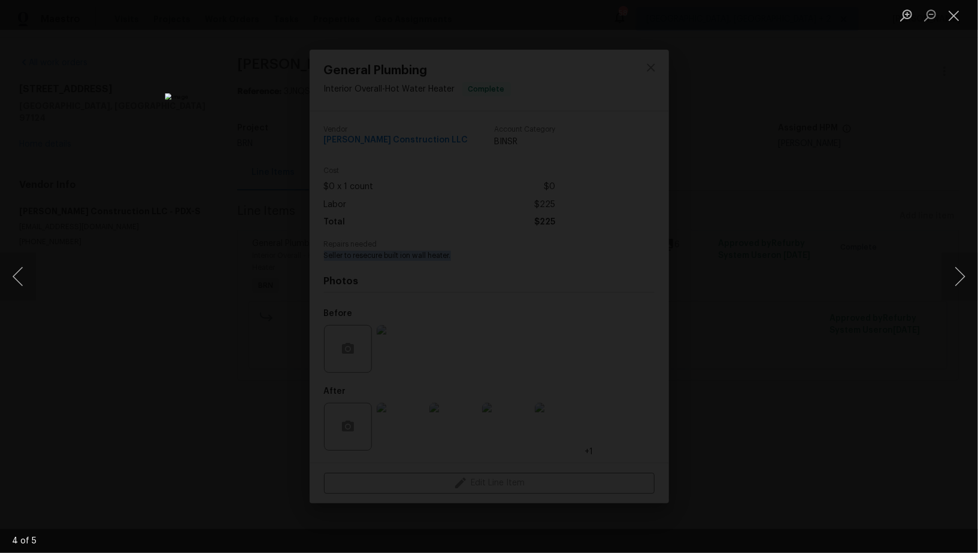
click at [146, 368] on div "Lightbox" at bounding box center [489, 276] width 978 height 553
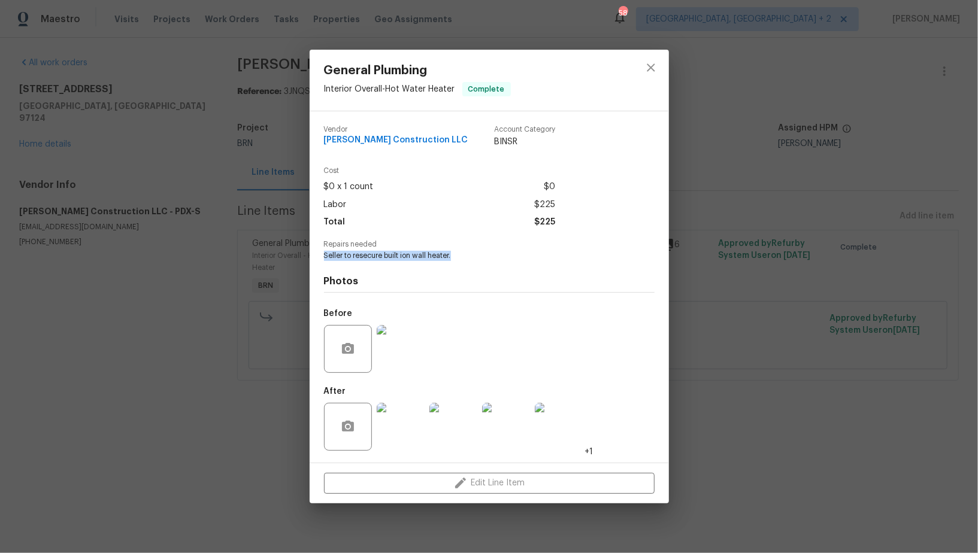
click at [146, 366] on div "General Plumbing Interior Overall - Hot Water Heater Complete Vendor [PERSON_NA…" at bounding box center [489, 276] width 978 height 553
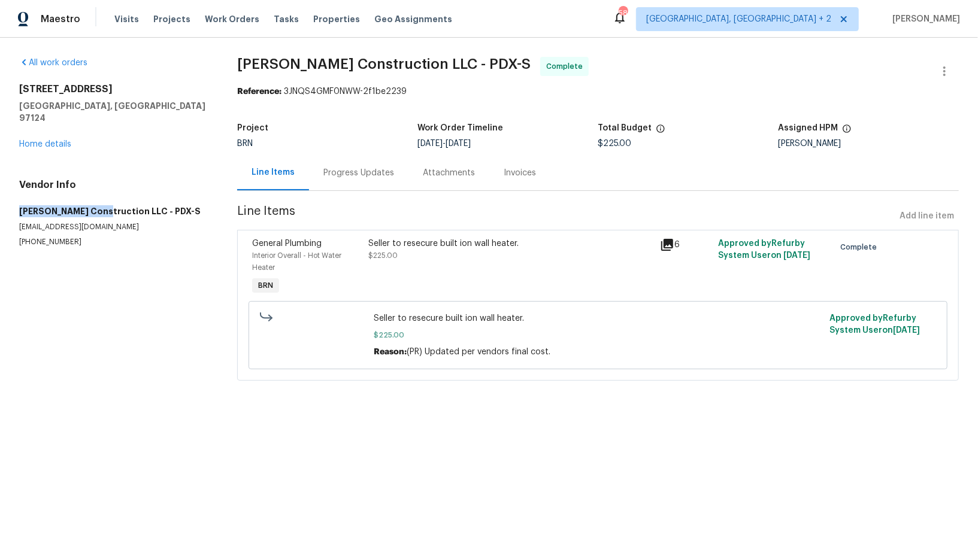
drag, startPoint x: 14, startPoint y: 198, endPoint x: 102, endPoint y: 198, distance: 88.0
click at [102, 198] on div "All work orders [STREET_ADDRESS] Home details Vendor Info [PERSON_NAME] Constru…" at bounding box center [489, 226] width 978 height 377
copy h5 "[PERSON_NAME] Construction"
click at [49, 142] on div "All work orders [STREET_ADDRESS][PERSON_NAME] Home details Vendor Info [PERSON_…" at bounding box center [113, 152] width 189 height 190
click at [49, 140] on div "All work orders [STREET_ADDRESS][PERSON_NAME] Home details Vendor Info [PERSON_…" at bounding box center [113, 152] width 189 height 190
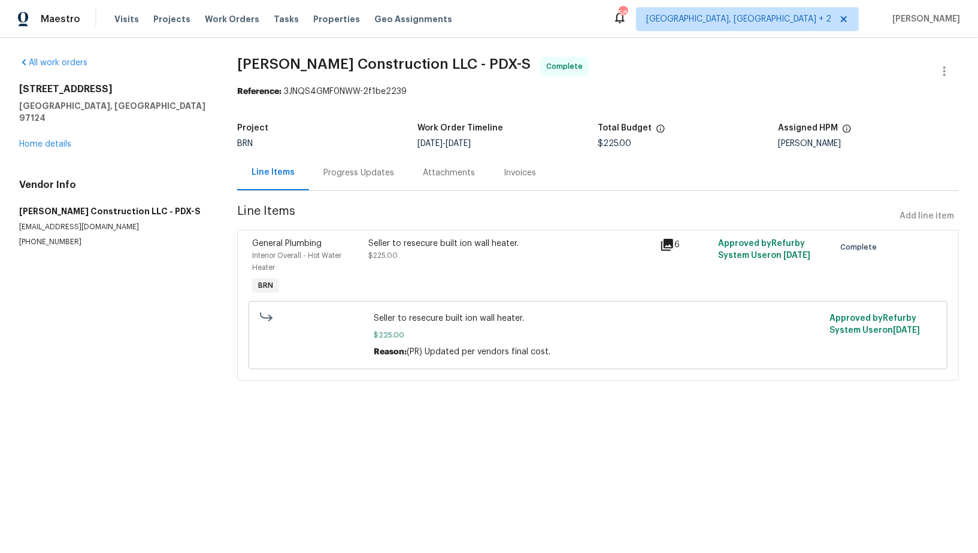
click at [49, 125] on div "[STREET_ADDRESS][PERSON_NAME] Home details" at bounding box center [113, 116] width 189 height 67
click at [50, 140] on link "Home details" at bounding box center [45, 144] width 52 height 8
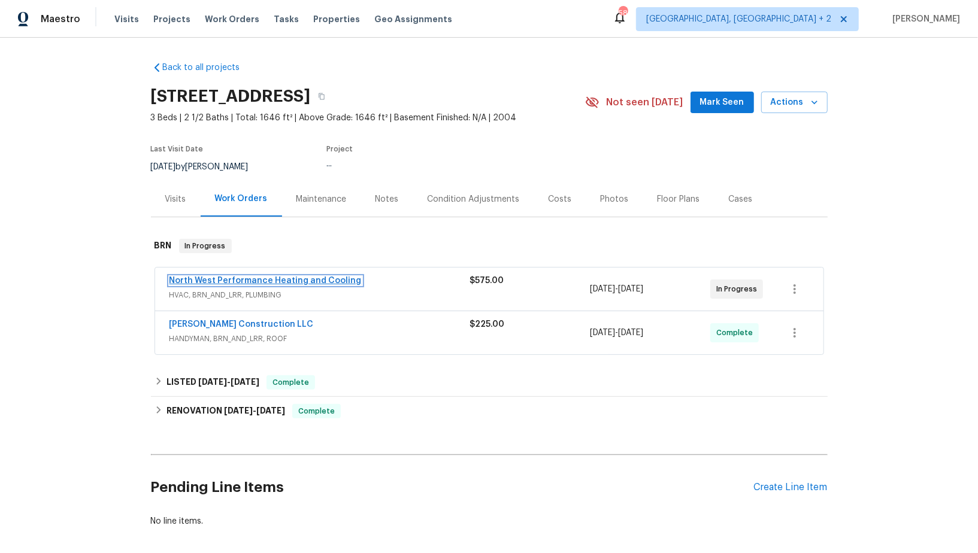
click at [315, 277] on link "North West Performance Heating and Cooling" at bounding box center [265, 281] width 192 height 8
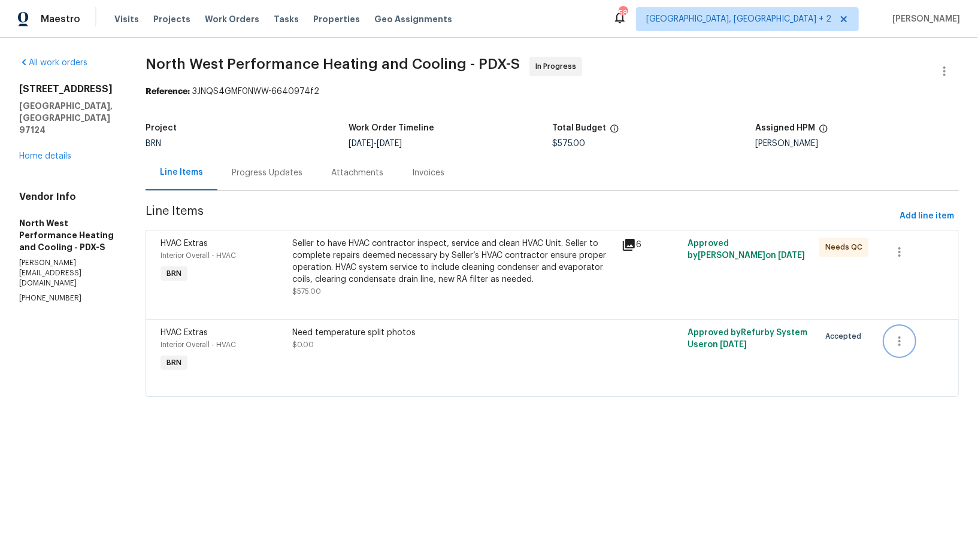
click at [905, 336] on icon "button" at bounding box center [899, 341] width 14 height 14
click at [907, 343] on li "Cancel" at bounding box center [910, 341] width 46 height 20
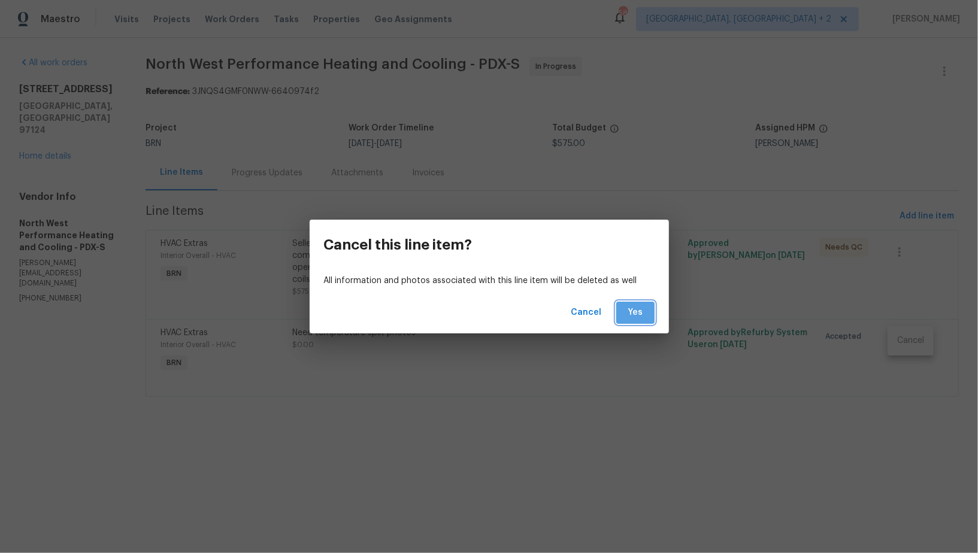
click at [619, 320] on button "Yes" at bounding box center [635, 313] width 38 height 22
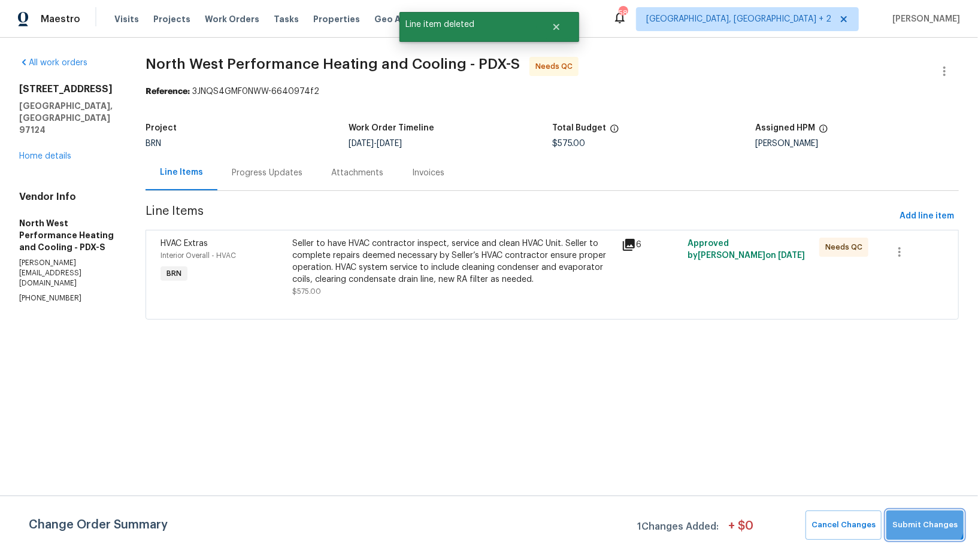
click at [904, 511] on button "Submit Changes" at bounding box center [924, 525] width 77 height 29
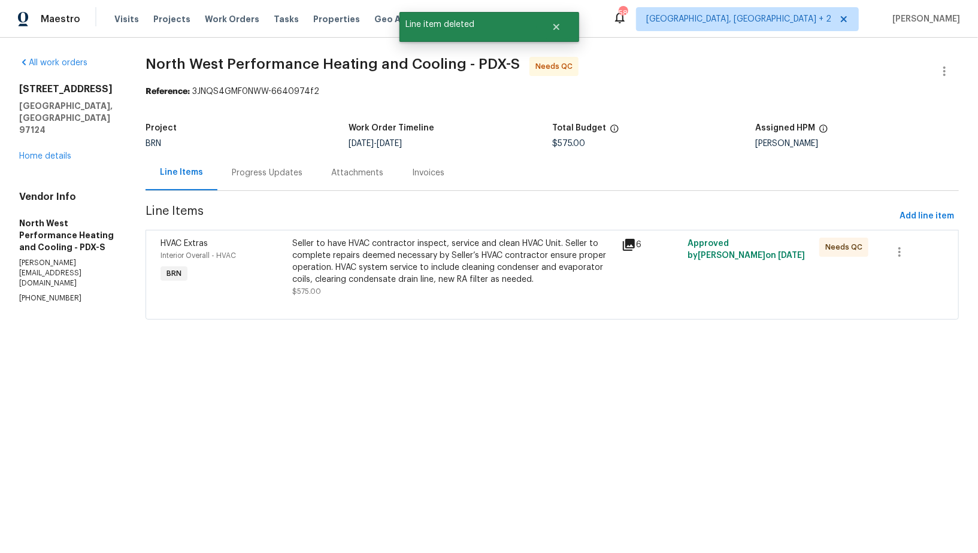
click at [405, 247] on div "Seller to have HVAC contractor inspect, service and clean HVAC Unit. Seller to …" at bounding box center [453, 262] width 322 height 48
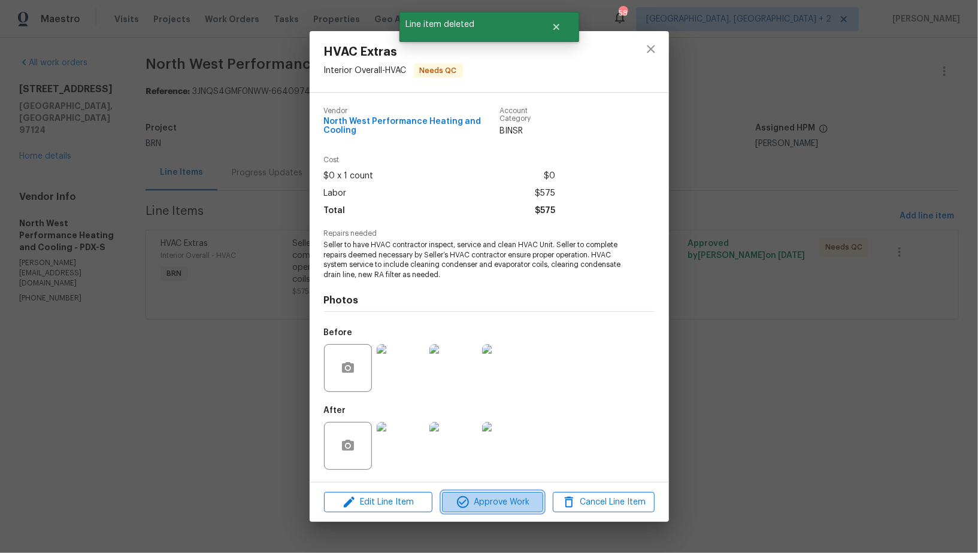
click at [486, 505] on span "Approve Work" at bounding box center [492, 502] width 94 height 15
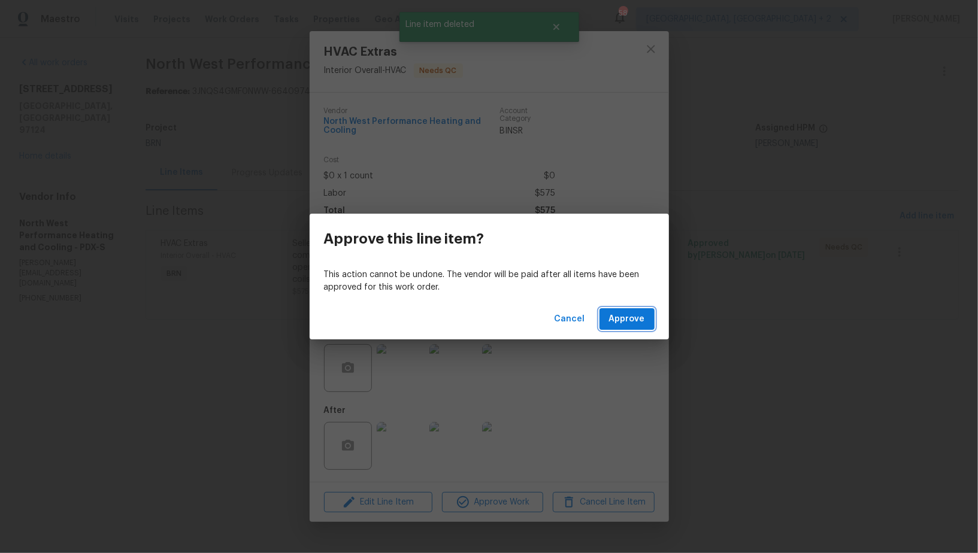
click at [632, 325] on span "Approve" at bounding box center [627, 319] width 36 height 15
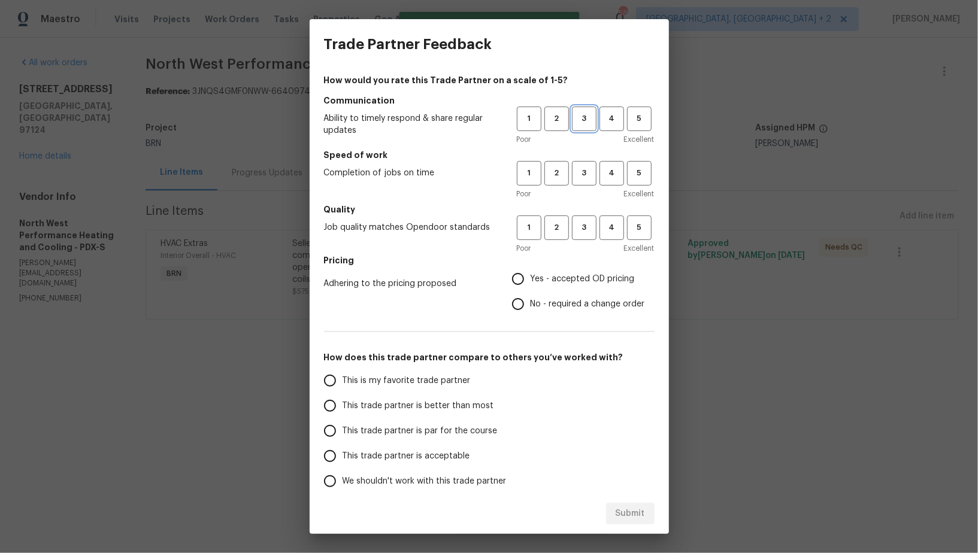
click at [587, 122] on span "3" at bounding box center [584, 119] width 22 height 14
click at [587, 165] on button "3" at bounding box center [584, 173] width 25 height 25
click at [587, 228] on span "3" at bounding box center [584, 228] width 22 height 14
click at [548, 116] on span "2" at bounding box center [556, 119] width 22 height 14
click at [518, 309] on input "No - required a change order" at bounding box center [517, 304] width 25 height 25
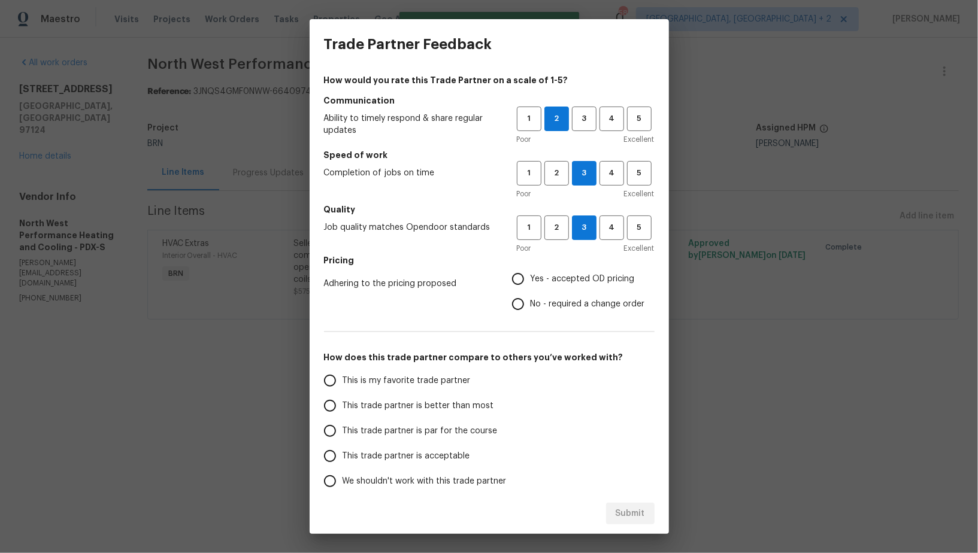
radio input "true"
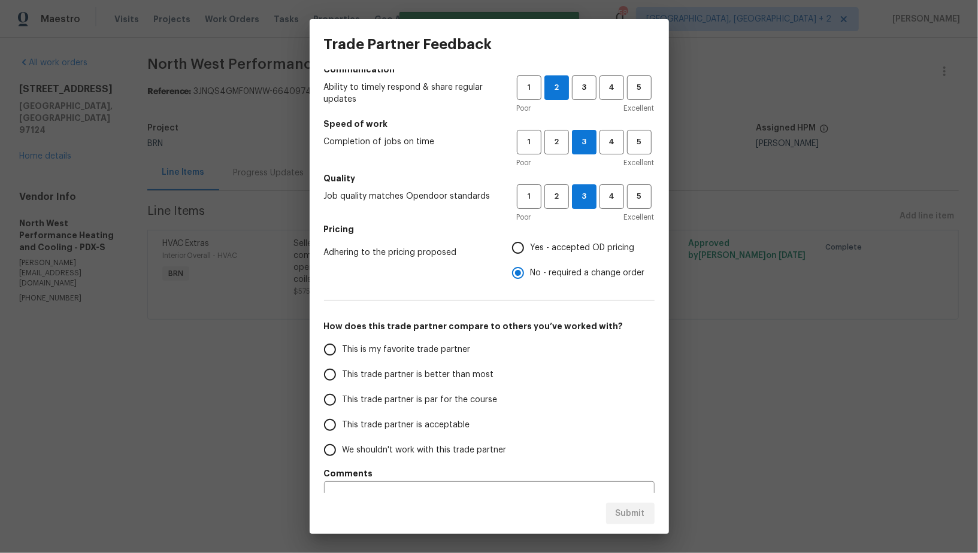
scroll to position [54, 0]
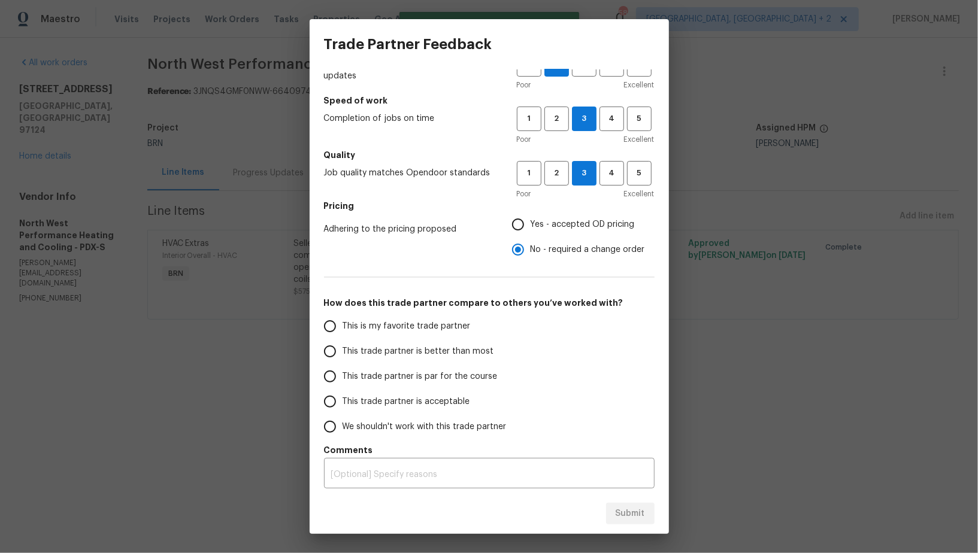
click at [517, 227] on input "Yes - accepted OD pricing" at bounding box center [517, 224] width 25 height 25
radio input "true"
click at [335, 391] on input "This trade partner is acceptable" at bounding box center [329, 401] width 25 height 25
radio input "false"
click at [332, 375] on input "This trade partner is par for the course" at bounding box center [329, 376] width 25 height 25
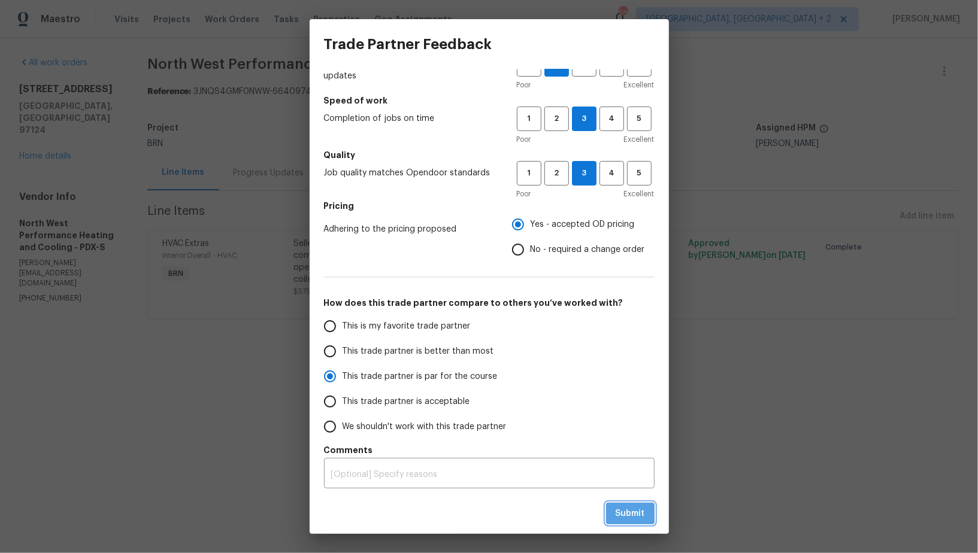
click at [635, 519] on span "Submit" at bounding box center [630, 514] width 29 height 15
radio input "true"
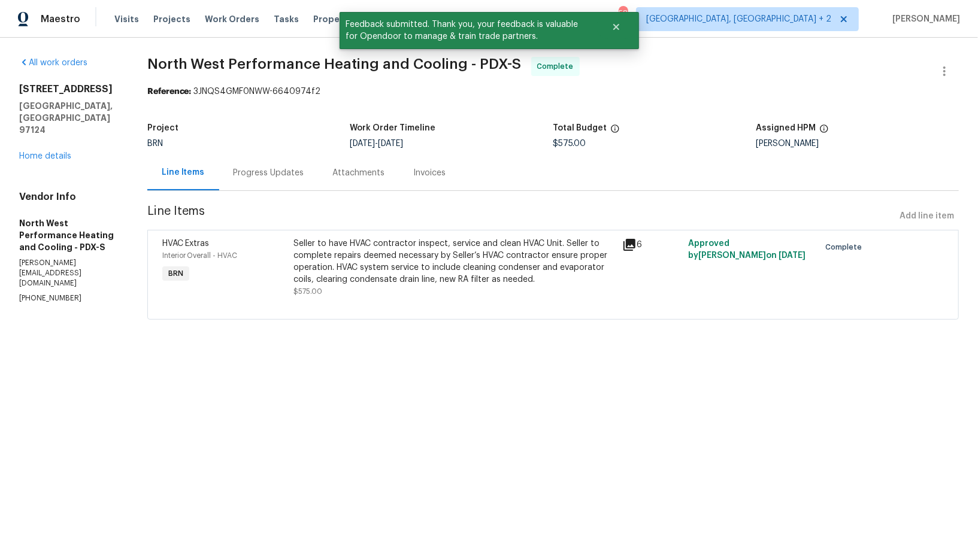
click at [314, 182] on div "Progress Updates" at bounding box center [268, 172] width 99 height 35
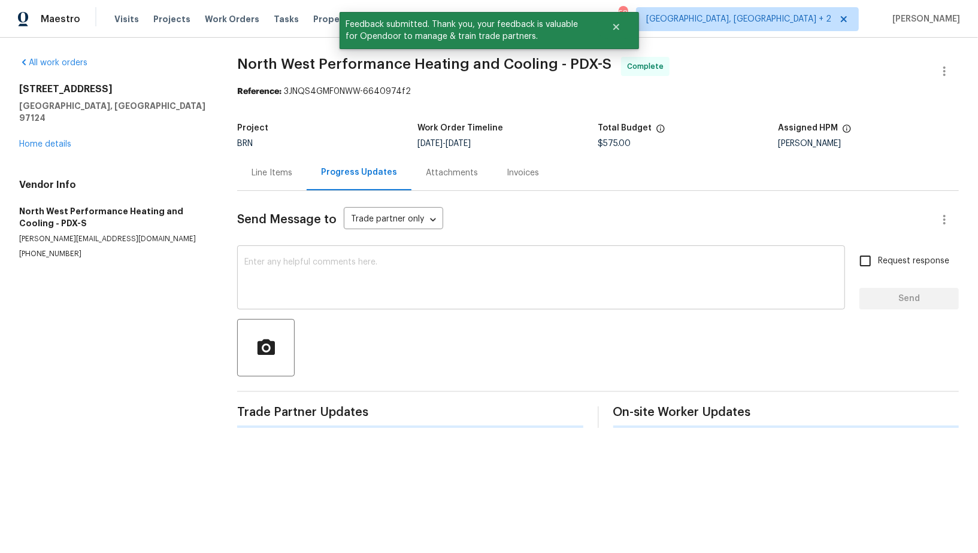
click at [372, 263] on textarea at bounding box center [540, 279] width 593 height 42
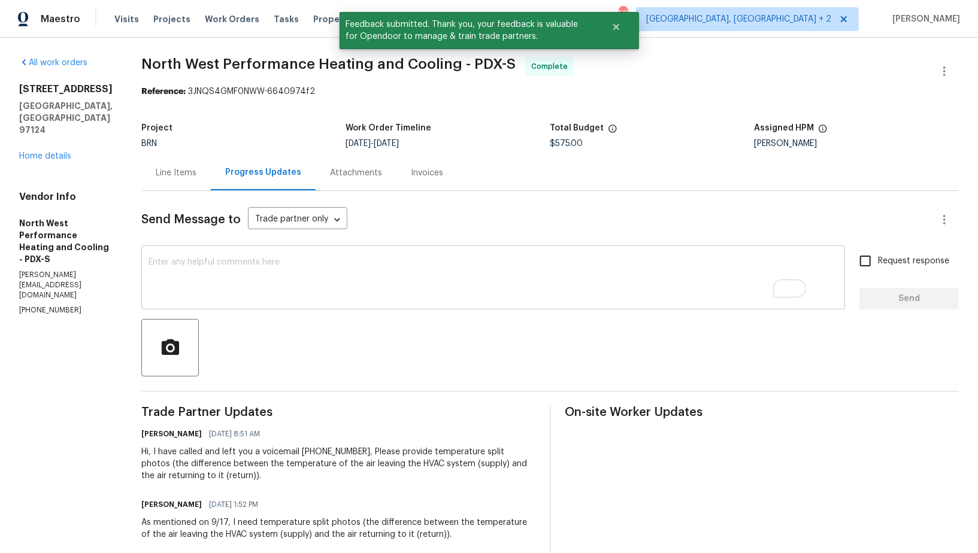
click at [344, 256] on div "x ​" at bounding box center [493, 278] width 704 height 61
paste textarea "WO is approved, Please upload the invoice under invoice section. Thanks!"
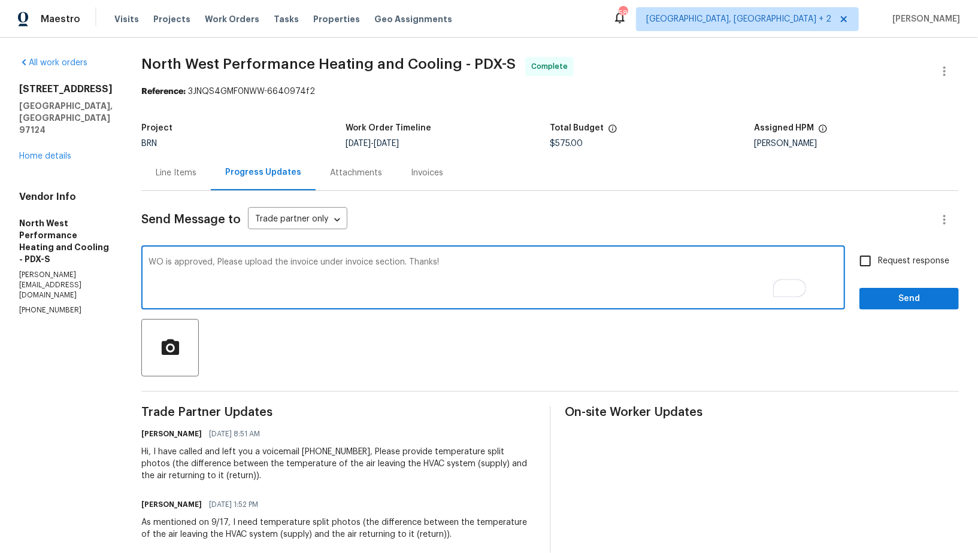
type textarea "WO is approved, Please upload the invoice under invoice section. Thanks!"
click at [869, 265] on input "Request response" at bounding box center [865, 260] width 25 height 25
checkbox input "true"
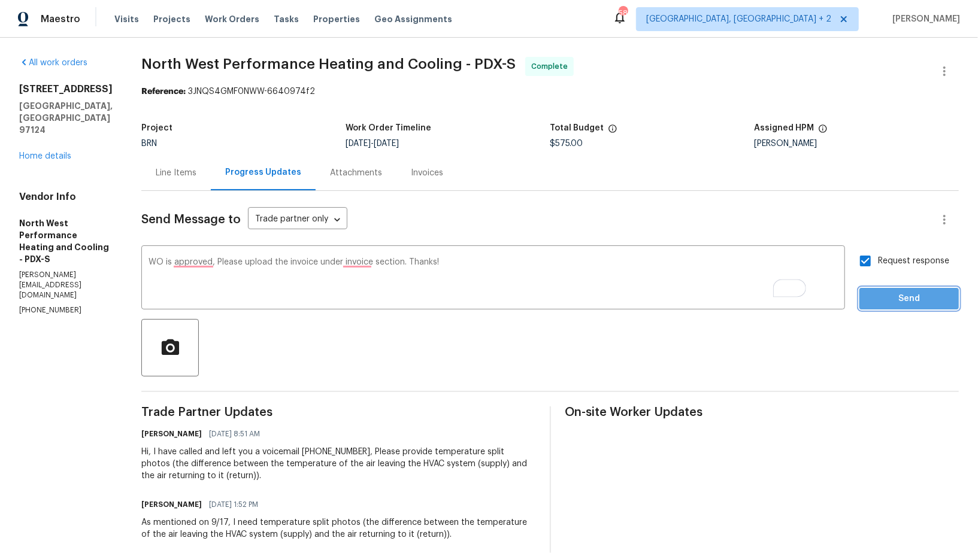
click at [883, 304] on span "Send" at bounding box center [909, 299] width 80 height 15
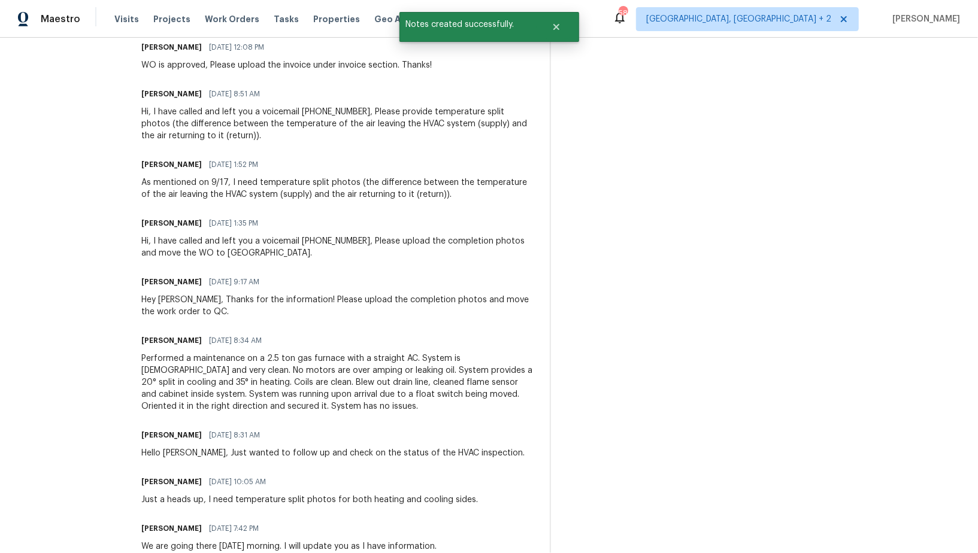
scroll to position [400, 0]
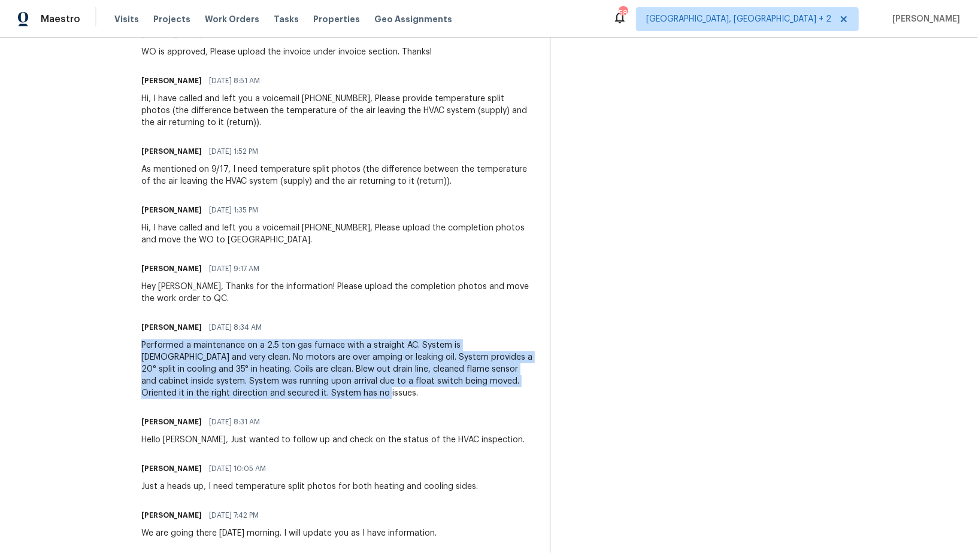
drag, startPoint x: 168, startPoint y: 347, endPoint x: 382, endPoint y: 396, distance: 219.2
click at [382, 396] on div "All work orders [STREET_ADDRESS] Home details Vendor Info North West Performanc…" at bounding box center [489, 147] width 978 height 1018
copy div "Performed a maintenance on a 2.5 ton gas furnace with a straight AC. System is …"
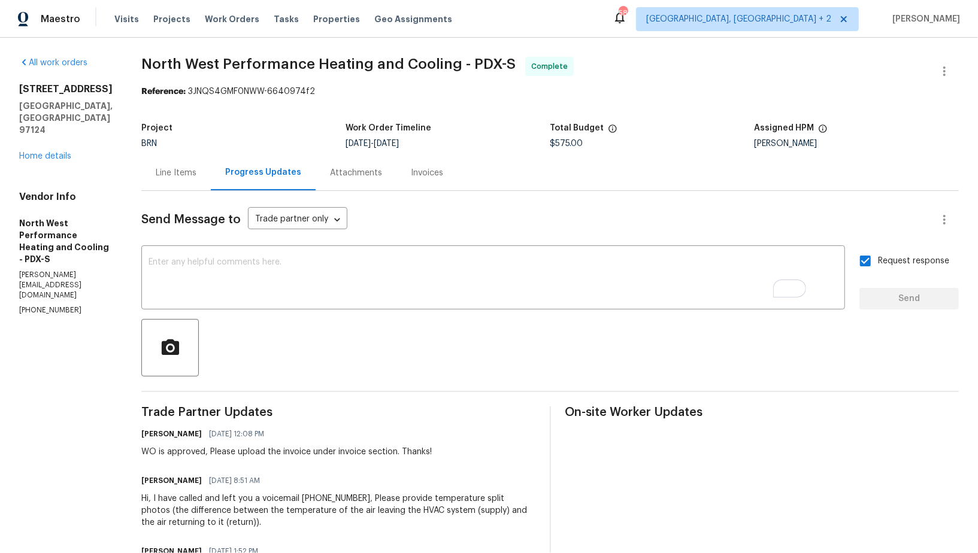
click at [443, 175] on div "Invoices" at bounding box center [427, 173] width 32 height 12
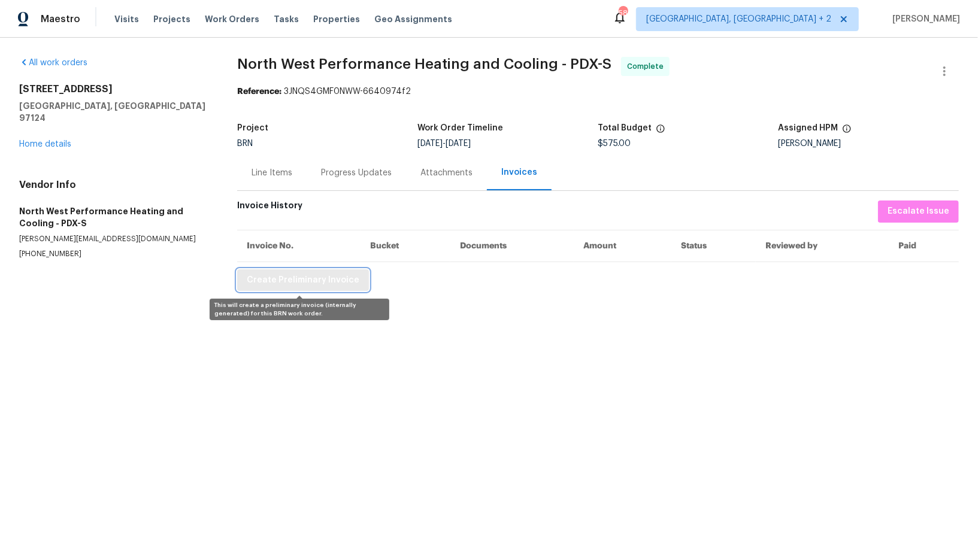
click at [301, 283] on span "Create Preliminary Invoice" at bounding box center [303, 280] width 113 height 15
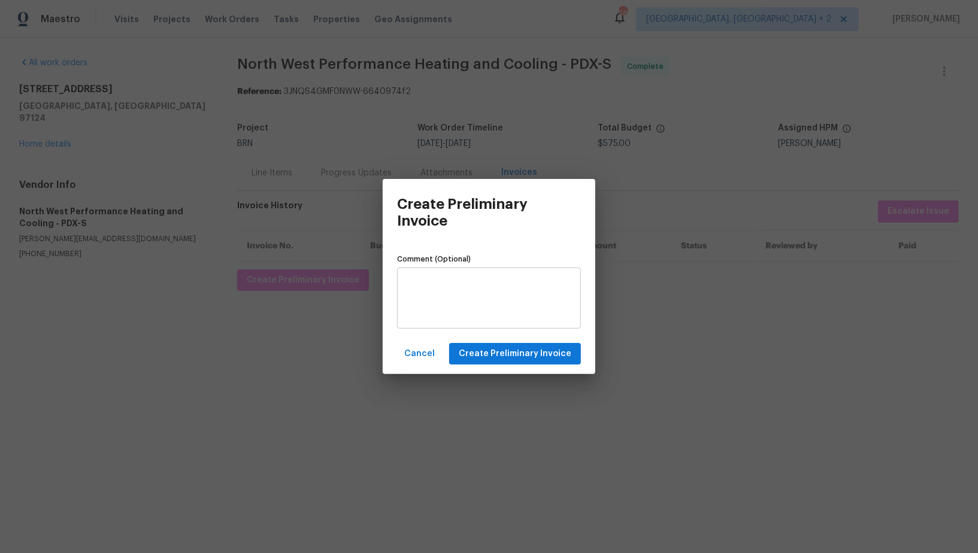
click at [450, 311] on textarea at bounding box center [488, 298] width 169 height 42
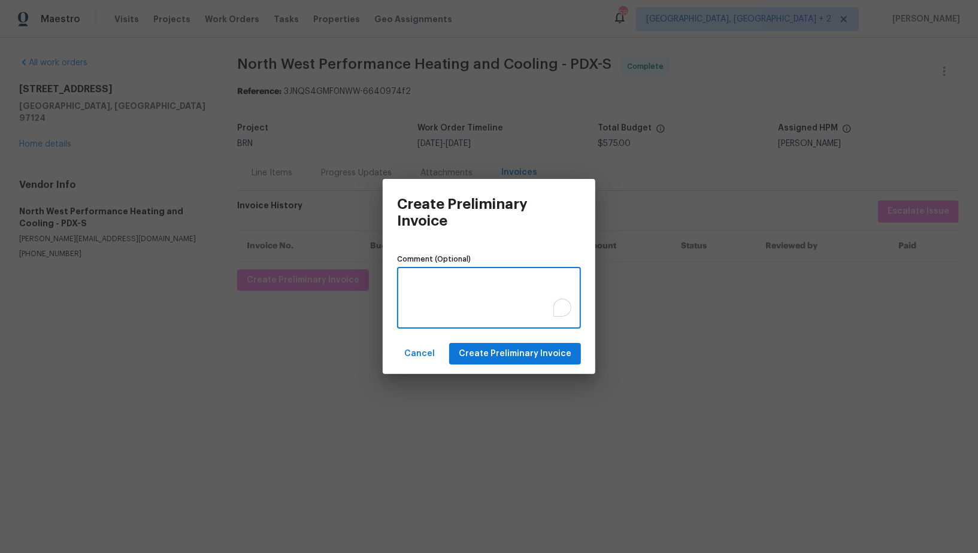
paste textarea "Performed a maintenance on a 2.5 ton gas furnace with a straight AC. System is …"
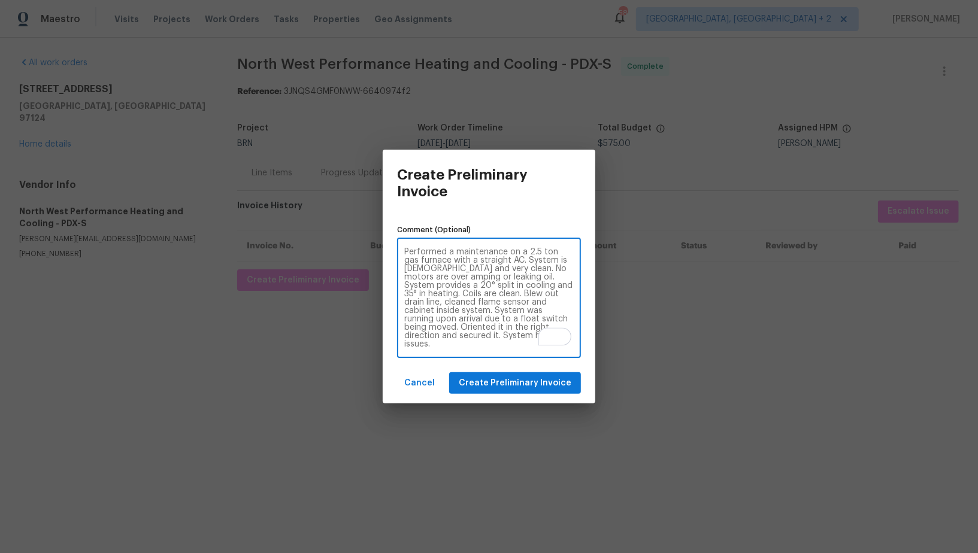
type textarea "Performed a maintenance on a 2.5 ton gas furnace with a straight AC. System is …"
click at [513, 383] on span "Create Preliminary Invoice" at bounding box center [515, 383] width 113 height 15
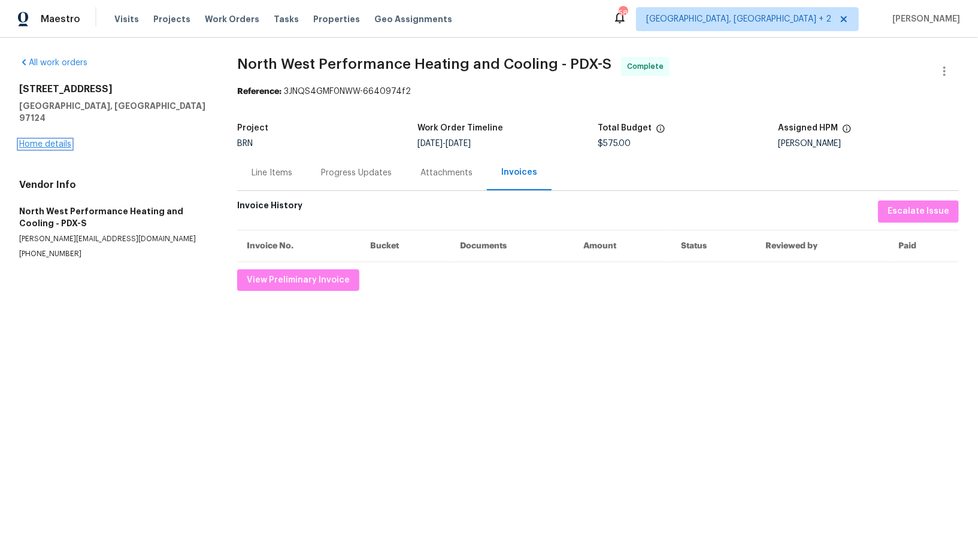
click at [53, 140] on link "Home details" at bounding box center [45, 144] width 52 height 8
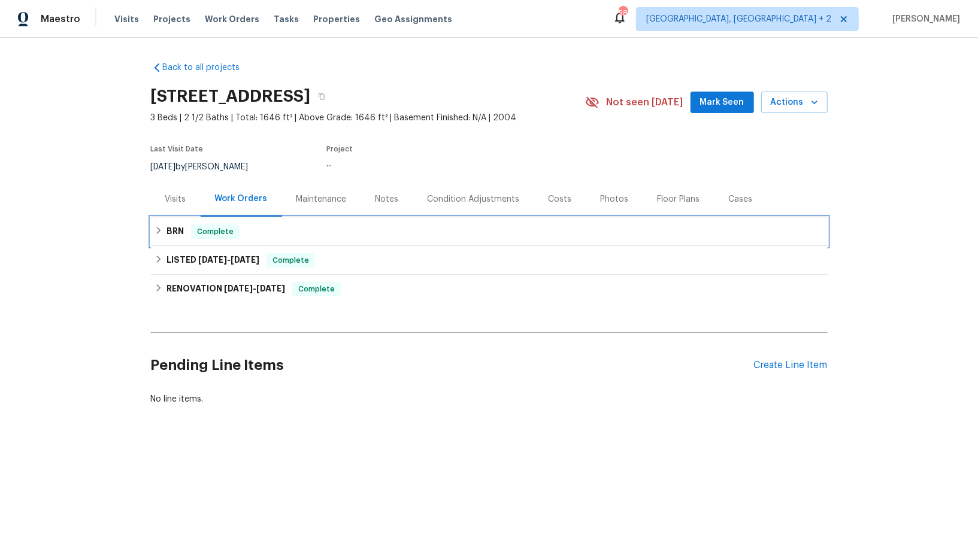
click at [174, 241] on div "BRN Complete" at bounding box center [489, 231] width 677 height 29
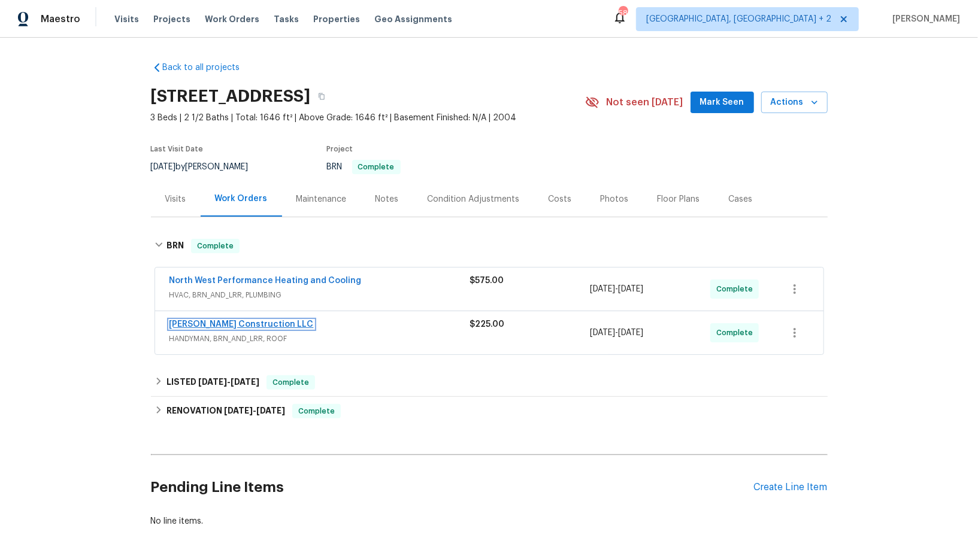
click at [223, 320] on link "[PERSON_NAME] Construction LLC" at bounding box center [241, 324] width 144 height 8
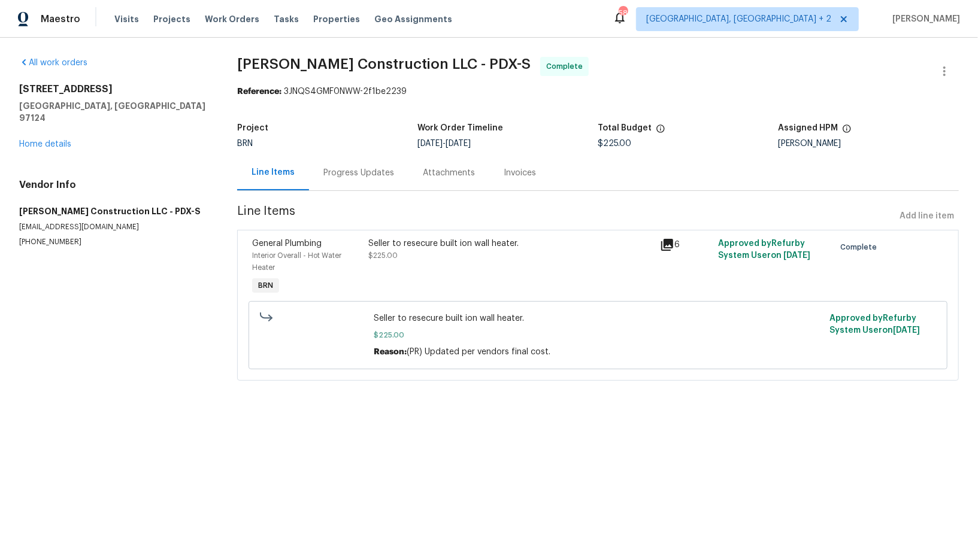
click at [505, 174] on div "Invoices" at bounding box center [520, 173] width 32 height 12
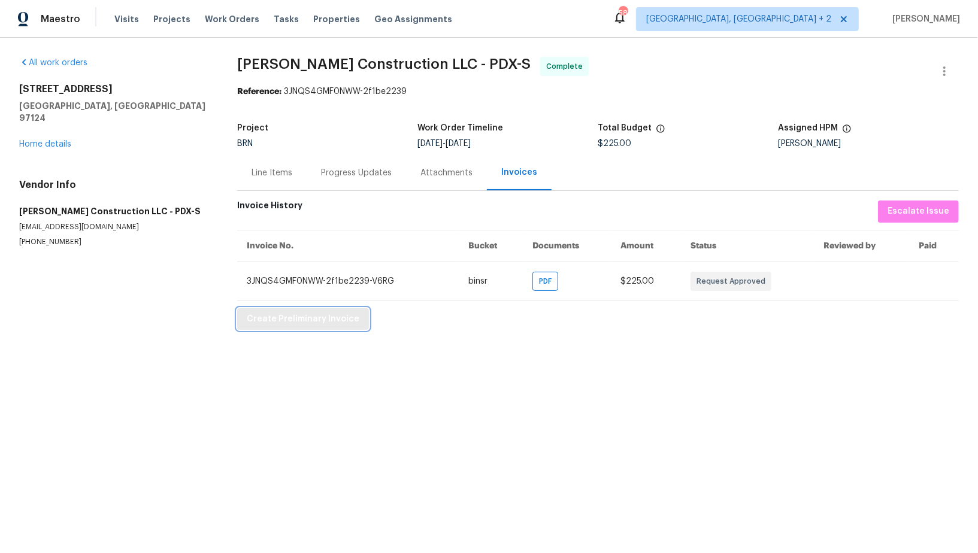
click at [287, 316] on span "Create Preliminary Invoice" at bounding box center [303, 319] width 113 height 15
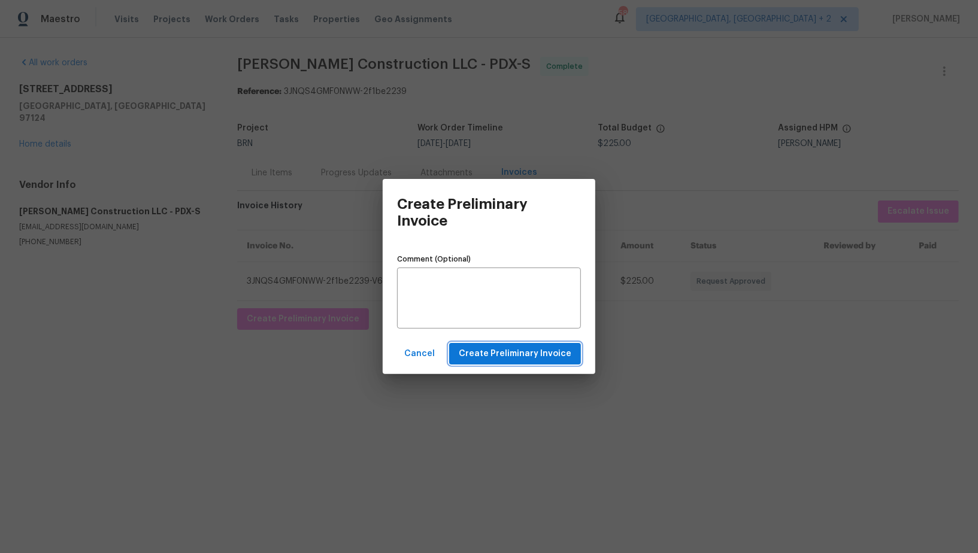
click at [526, 358] on span "Create Preliminary Invoice" at bounding box center [515, 354] width 113 height 15
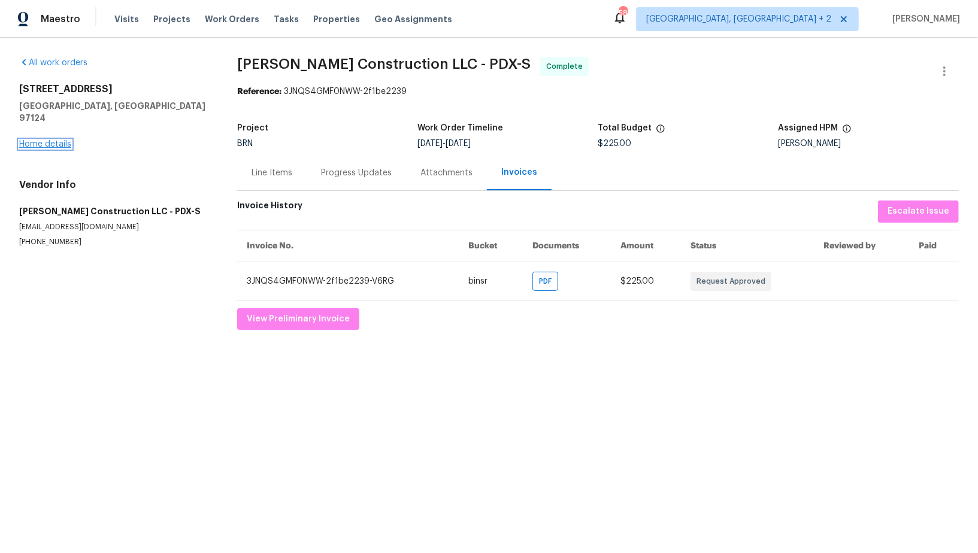
click at [35, 140] on link "Home details" at bounding box center [45, 144] width 52 height 8
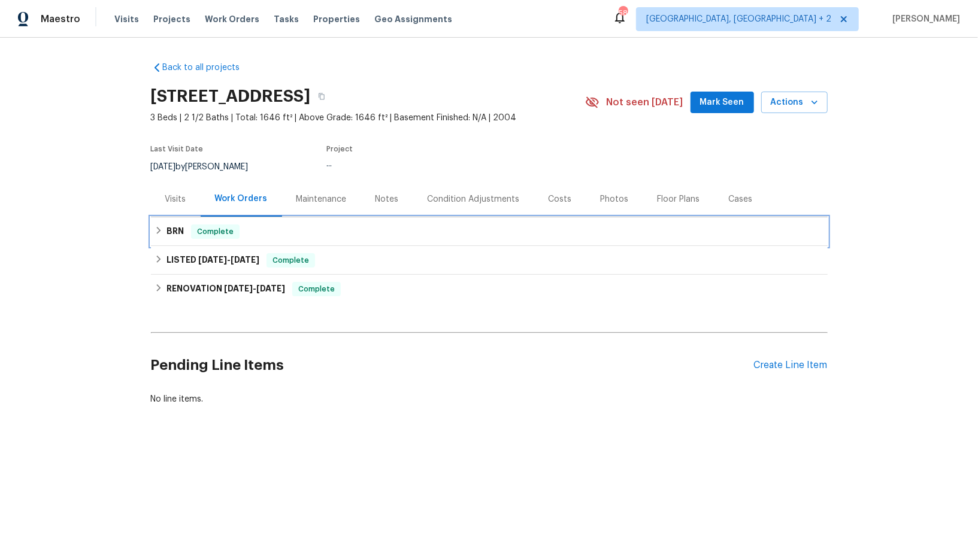
click at [164, 237] on div "BRN Complete" at bounding box center [488, 232] width 669 height 14
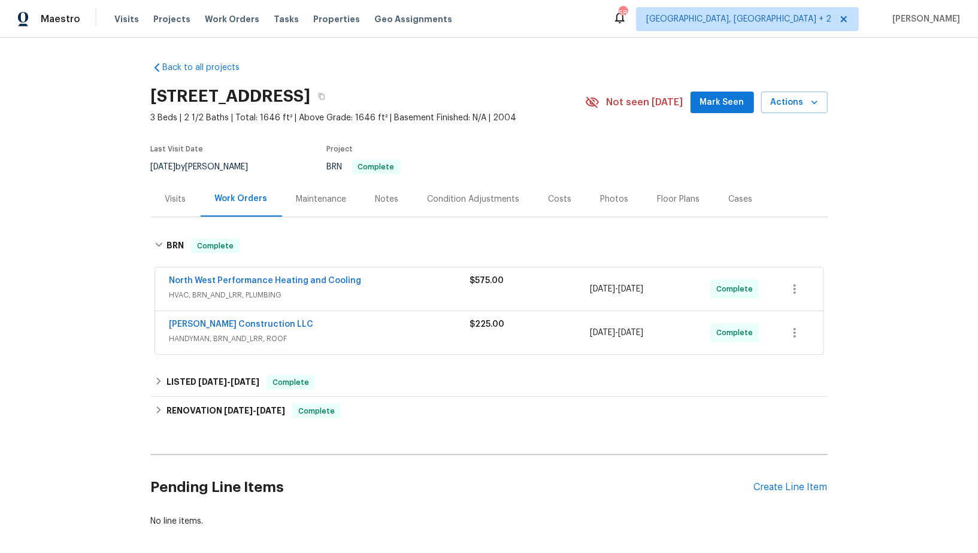
click at [216, 284] on span "North West Performance Heating and Cooling" at bounding box center [265, 281] width 192 height 12
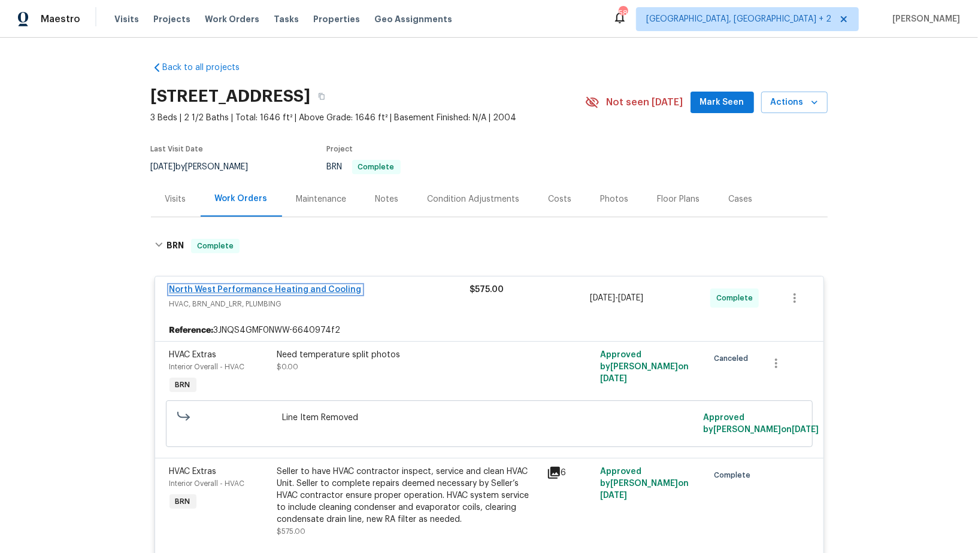
click at [211, 287] on link "North West Performance Heating and Cooling" at bounding box center [265, 290] width 192 height 8
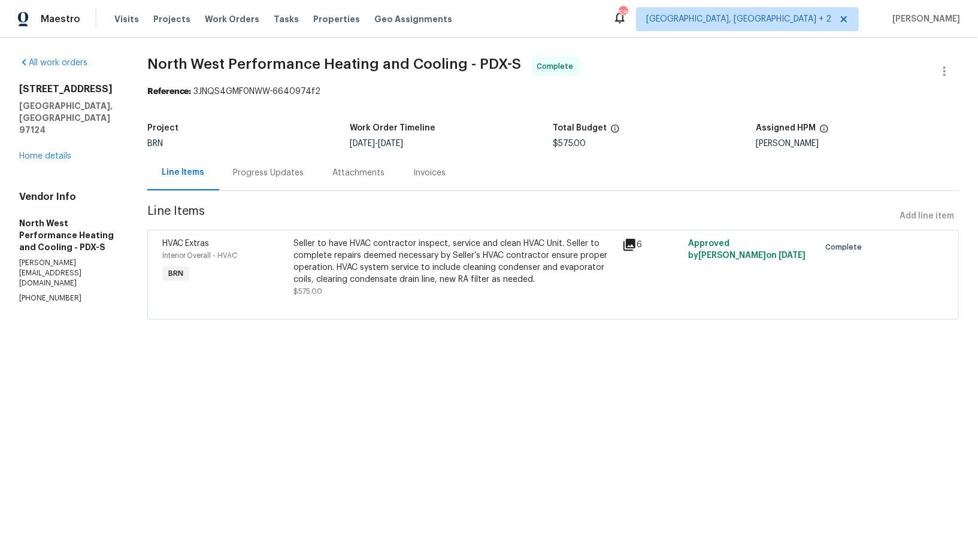
click at [262, 186] on div "Progress Updates" at bounding box center [268, 172] width 99 height 35
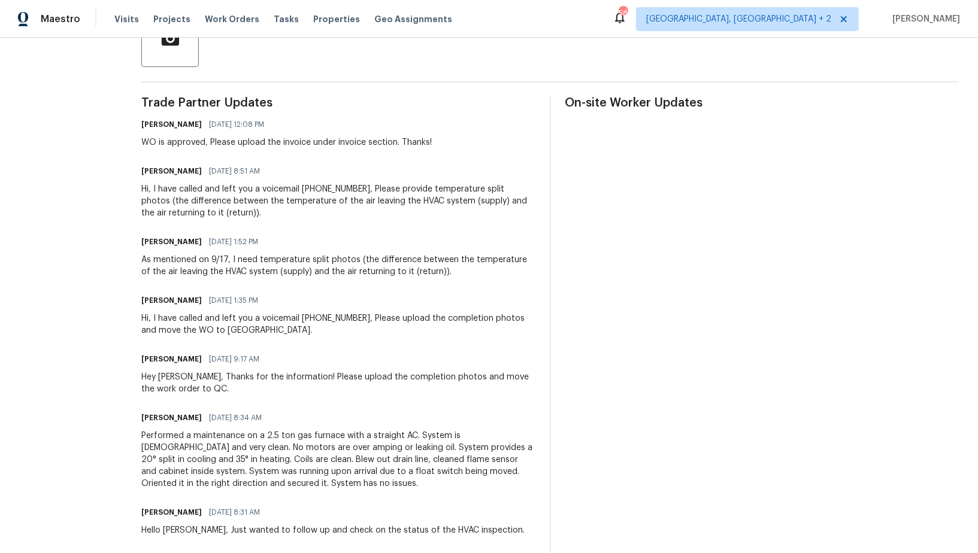
scroll to position [311, 0]
